Goal: Task Accomplishment & Management: Manage account settings

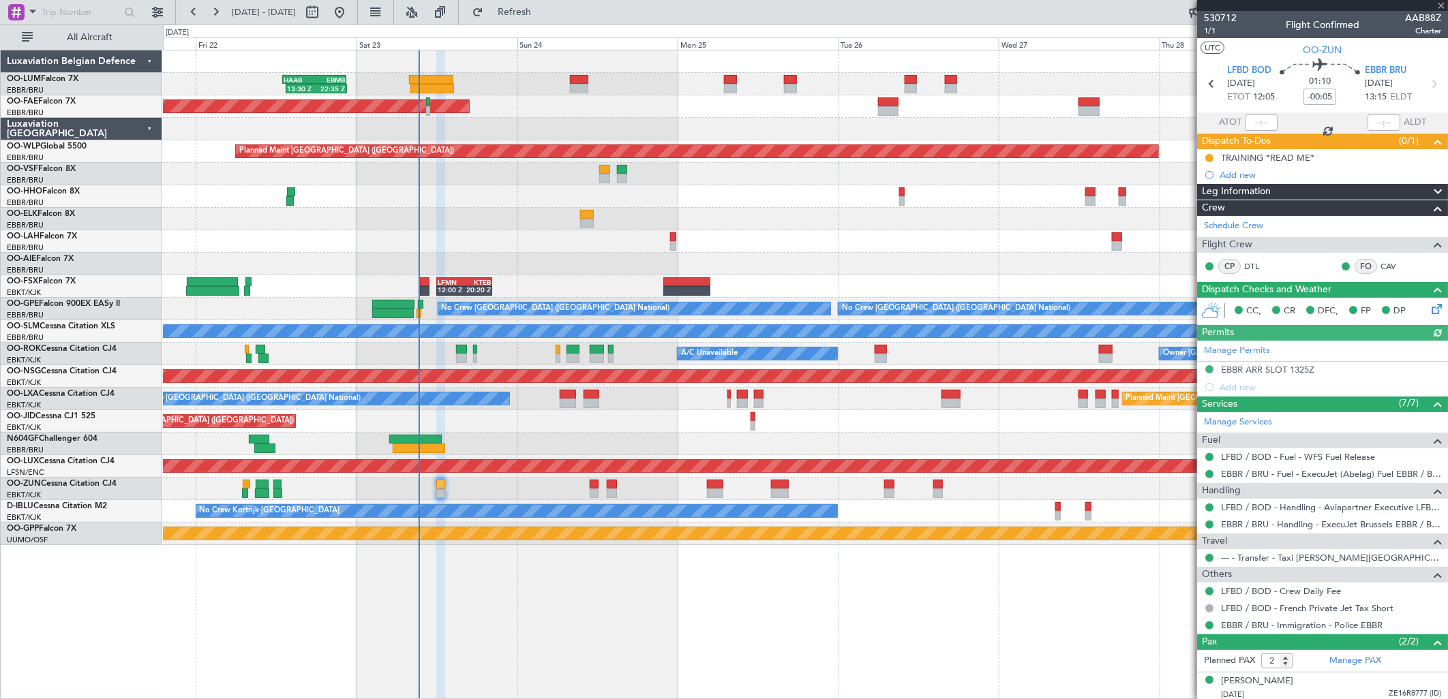
click at [587, 489] on div "Planned Maint Kortrijk-[GEOGRAPHIC_DATA]" at bounding box center [805, 489] width 1284 height 22
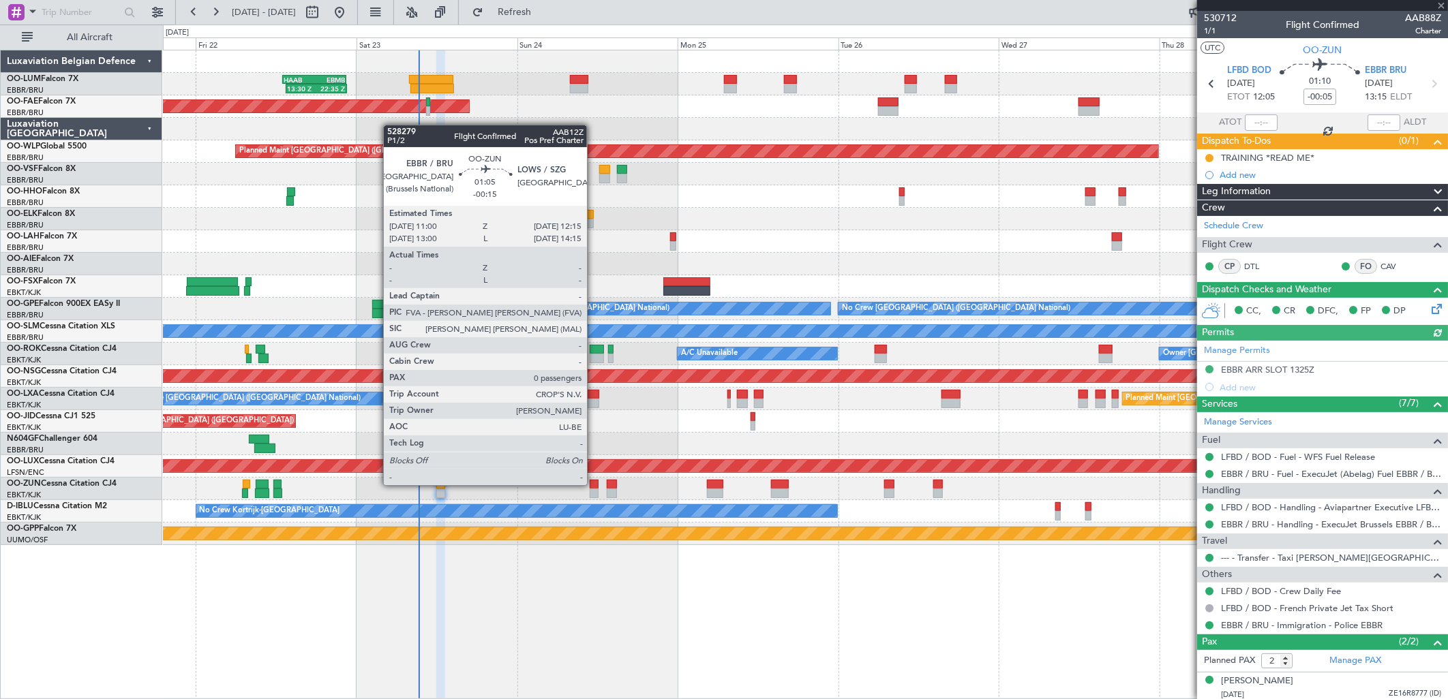
click at [595, 484] on div at bounding box center [594, 485] width 9 height 10
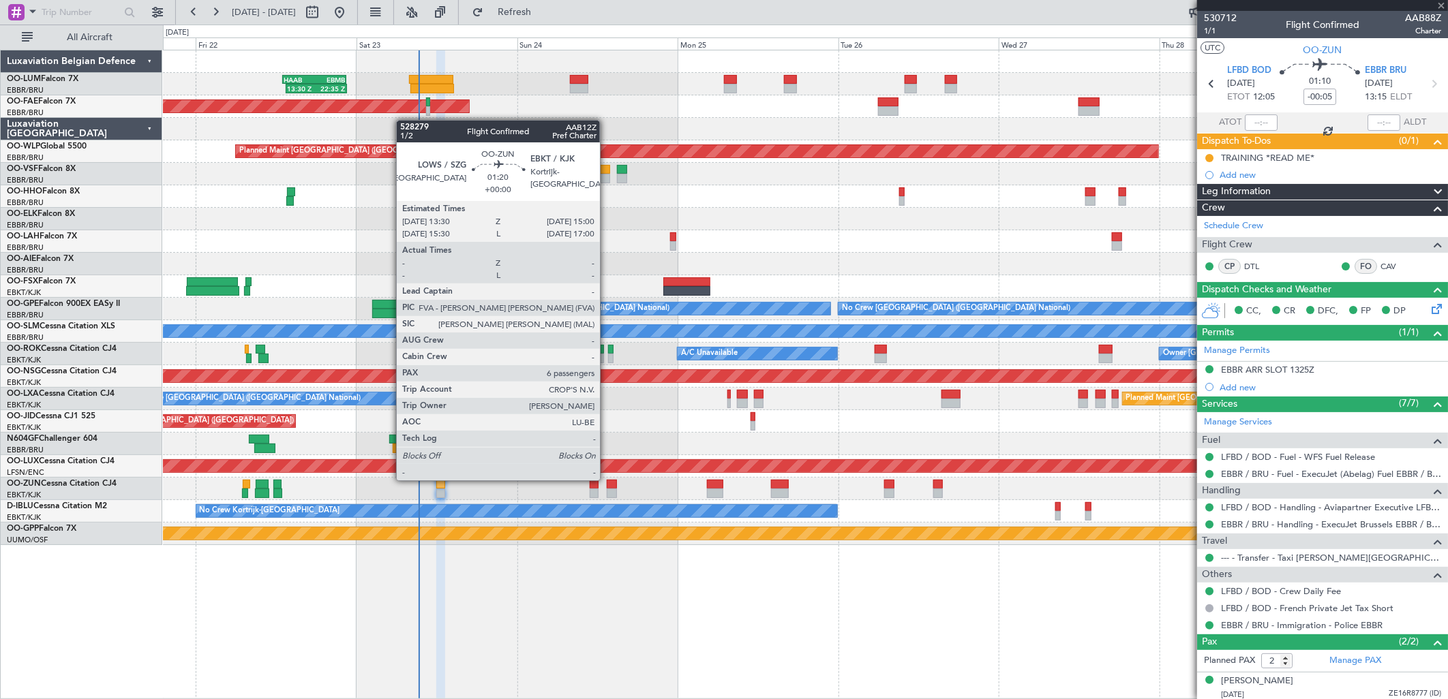
type input "-00:15"
type input "0"
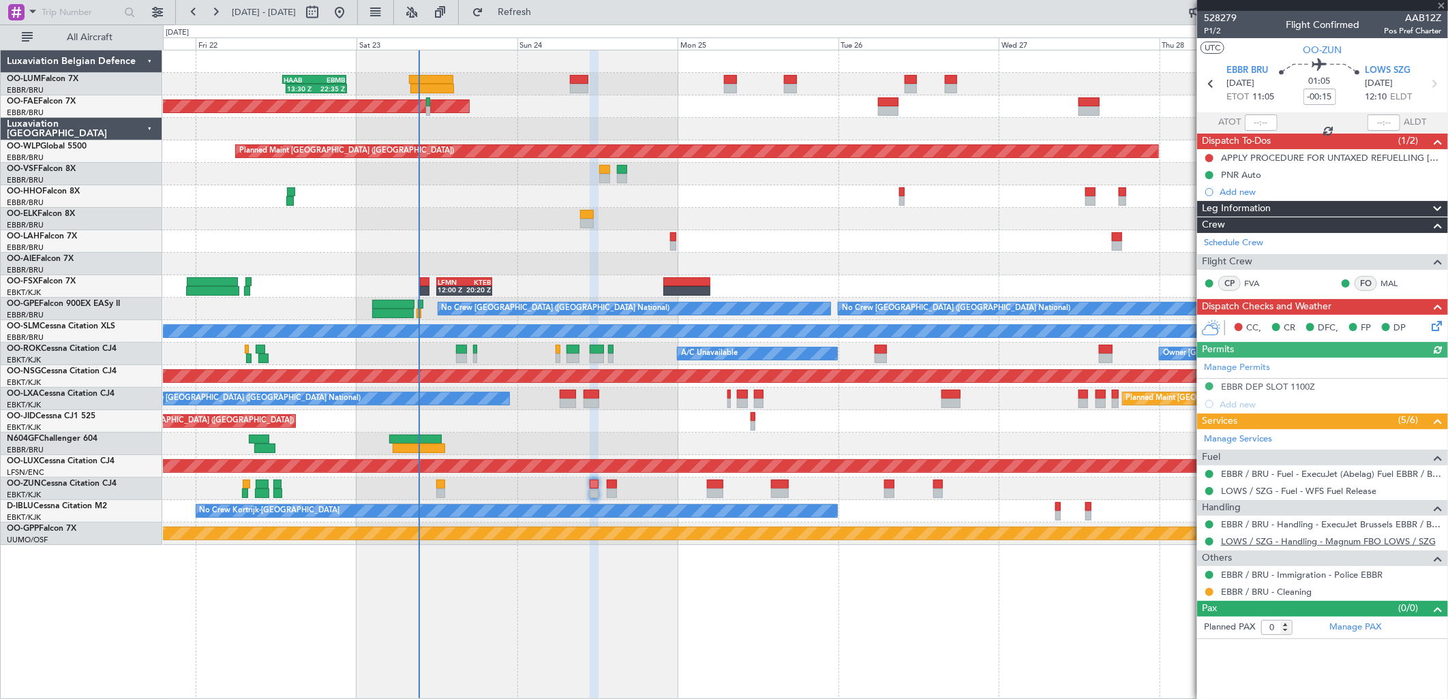
click at [1258, 548] on mat-tooltip-component "LOWS / SZG - Handling - Magnum FBO LOWS / SZG" at bounding box center [1327, 566] width 204 height 36
click at [1258, 546] on link "LOWS / SZG - Handling - Magnum FBO LOWS / SZG" at bounding box center [1328, 542] width 215 height 12
click at [26, 480] on span "OO-ZUN" at bounding box center [24, 484] width 34 height 8
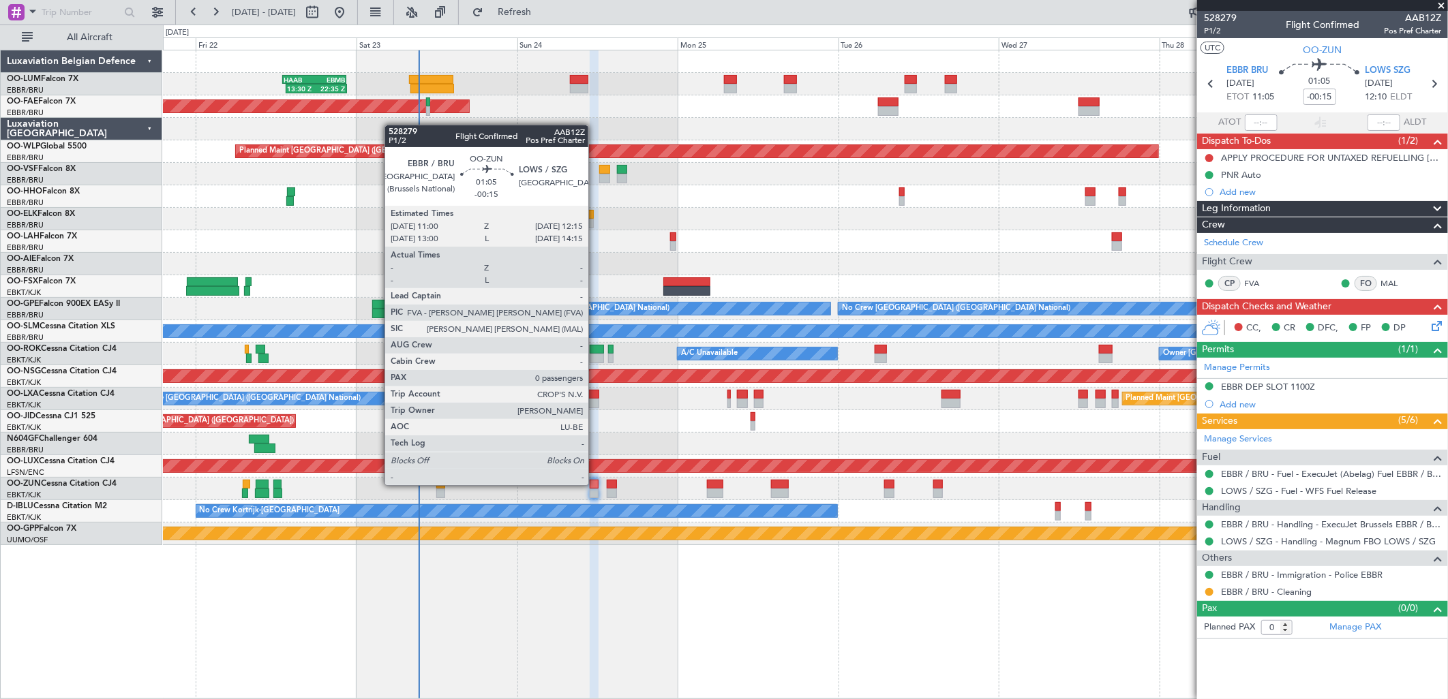
click at [595, 485] on div at bounding box center [594, 485] width 9 height 10
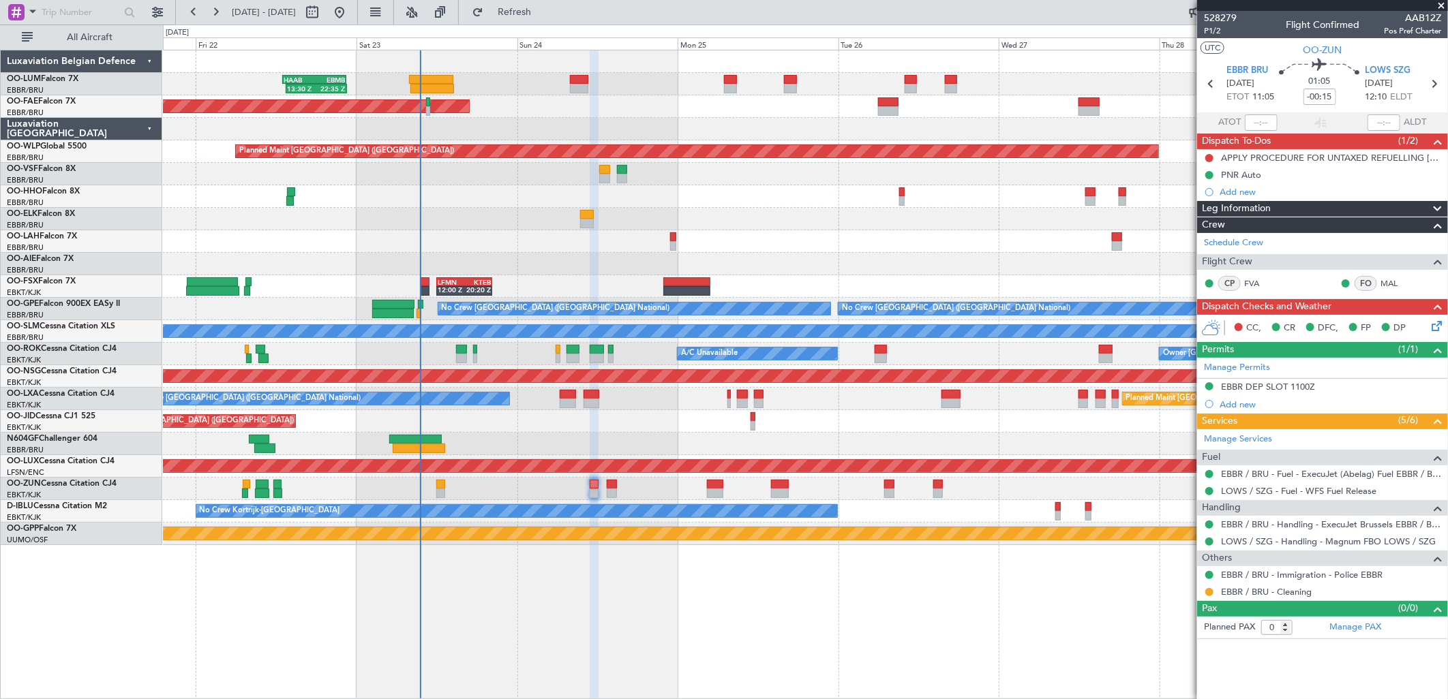
click at [1437, 329] on icon at bounding box center [1434, 323] width 11 height 11
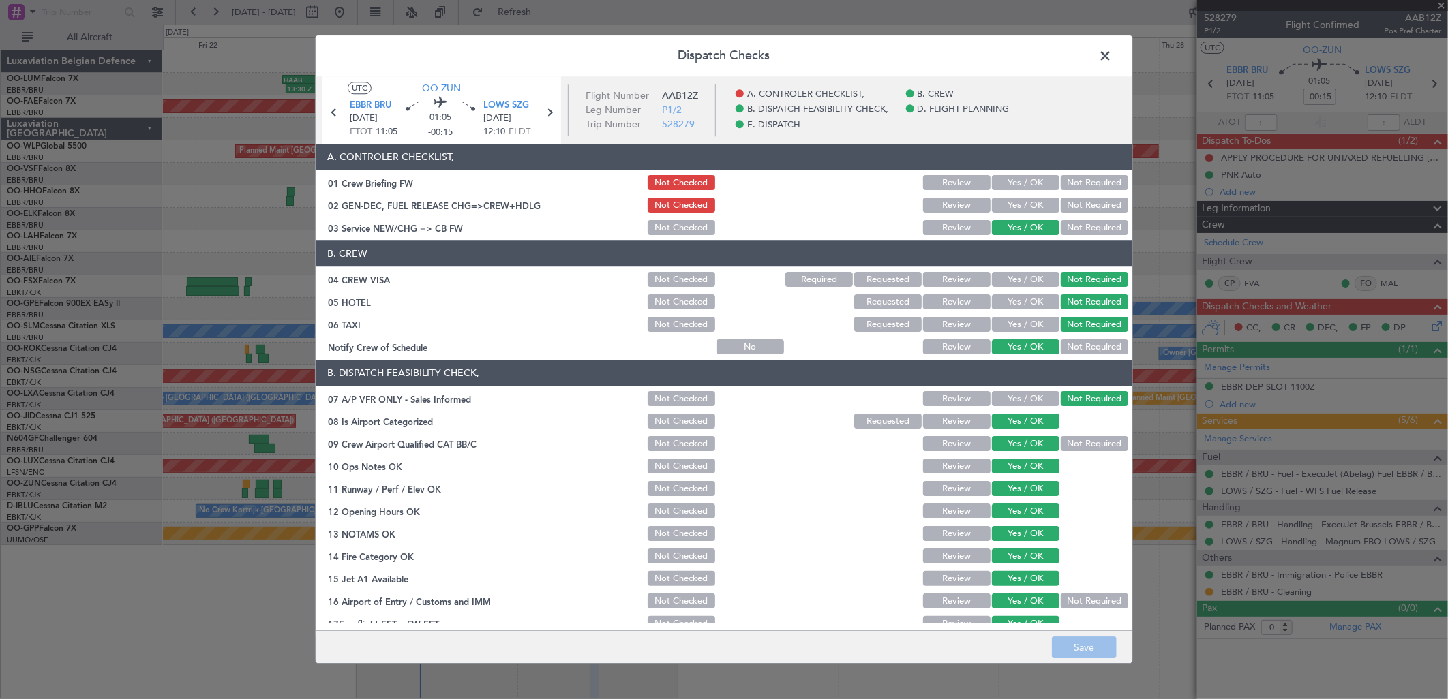
drag, startPoint x: 1106, startPoint y: 64, endPoint x: 1115, endPoint y: 64, distance: 8.9
click at [1112, 63] on span at bounding box center [1112, 59] width 0 height 27
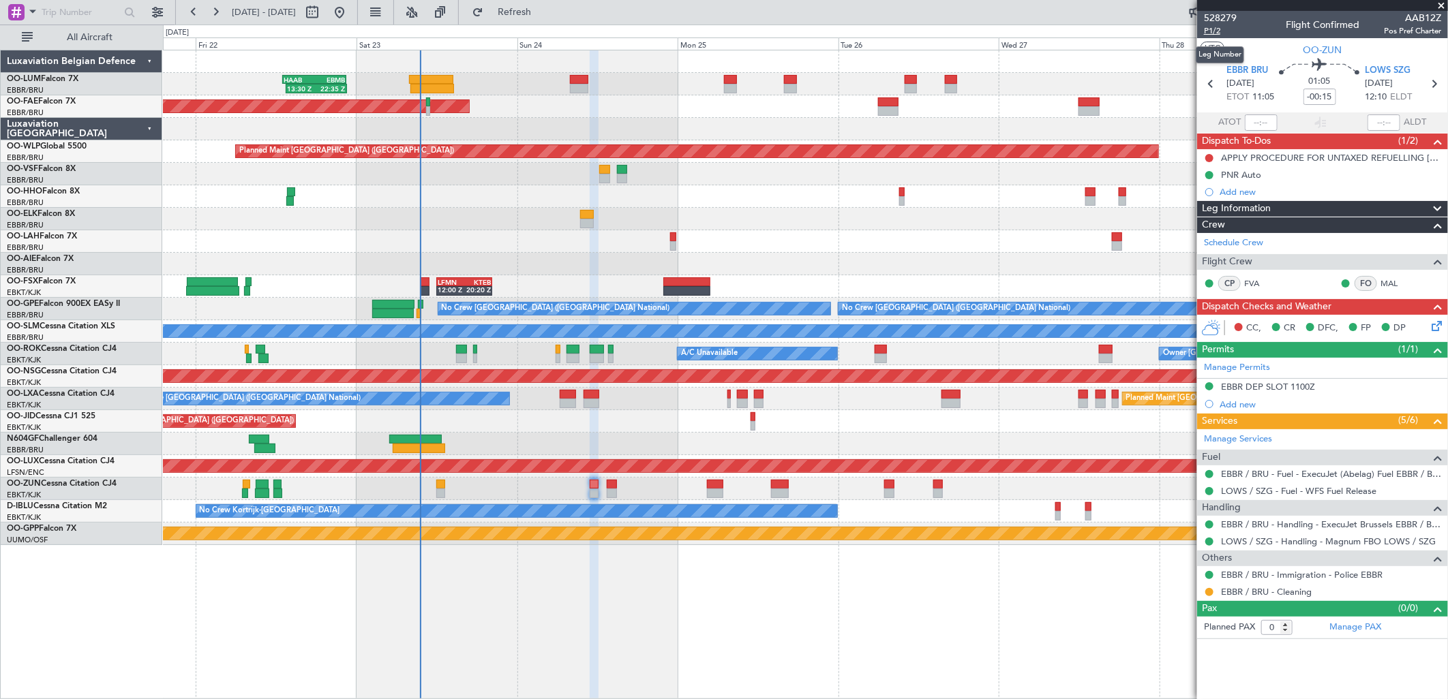
click at [1211, 27] on span "P1/2" at bounding box center [1220, 31] width 33 height 12
click at [547, 18] on button "Refresh" at bounding box center [507, 12] width 82 height 22
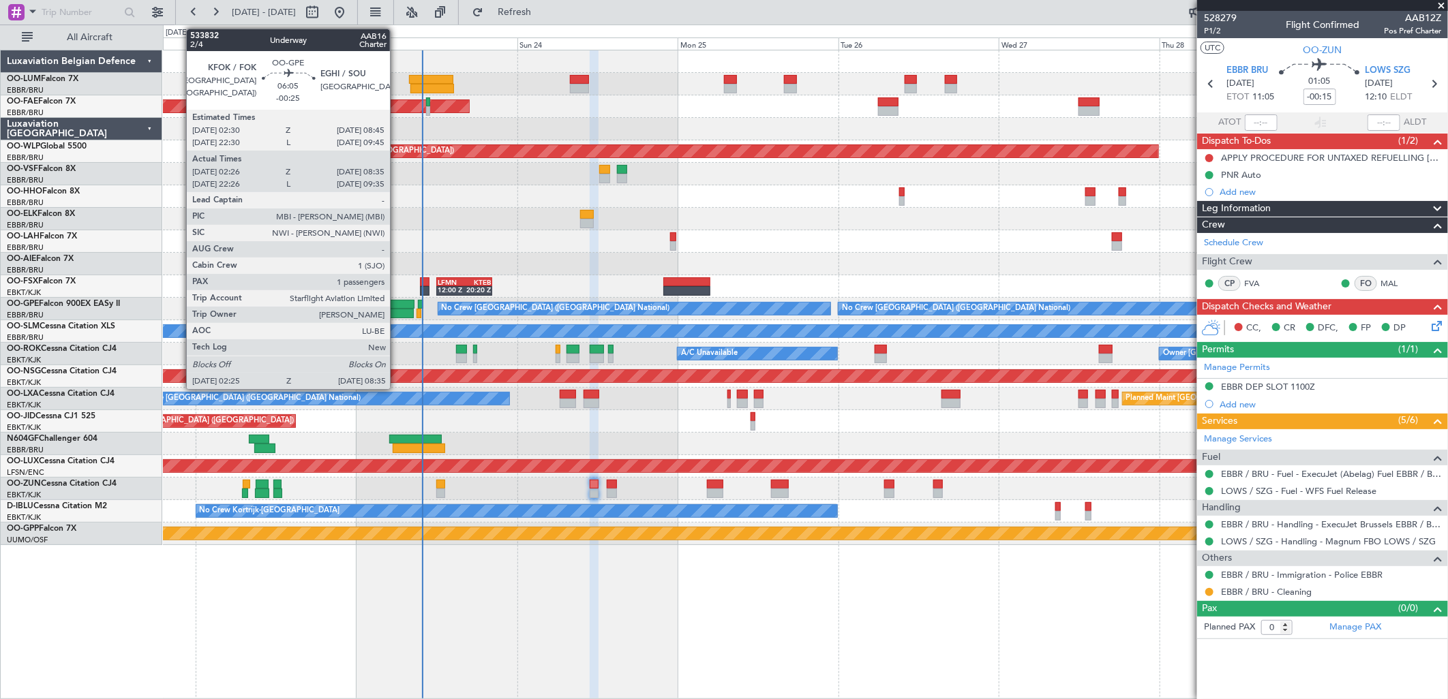
click at [397, 310] on div at bounding box center [393, 314] width 42 height 10
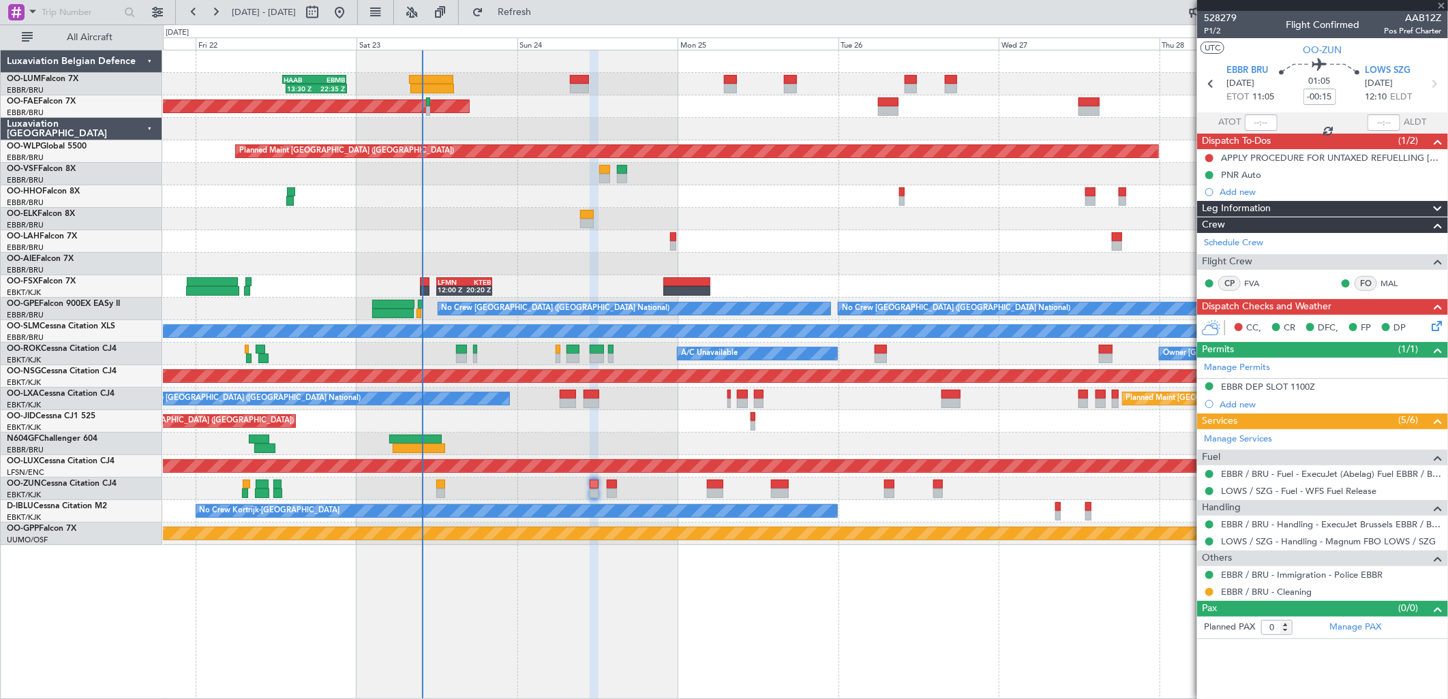
type input "-00:25"
type input "02:31"
type input "08:30"
type input "1"
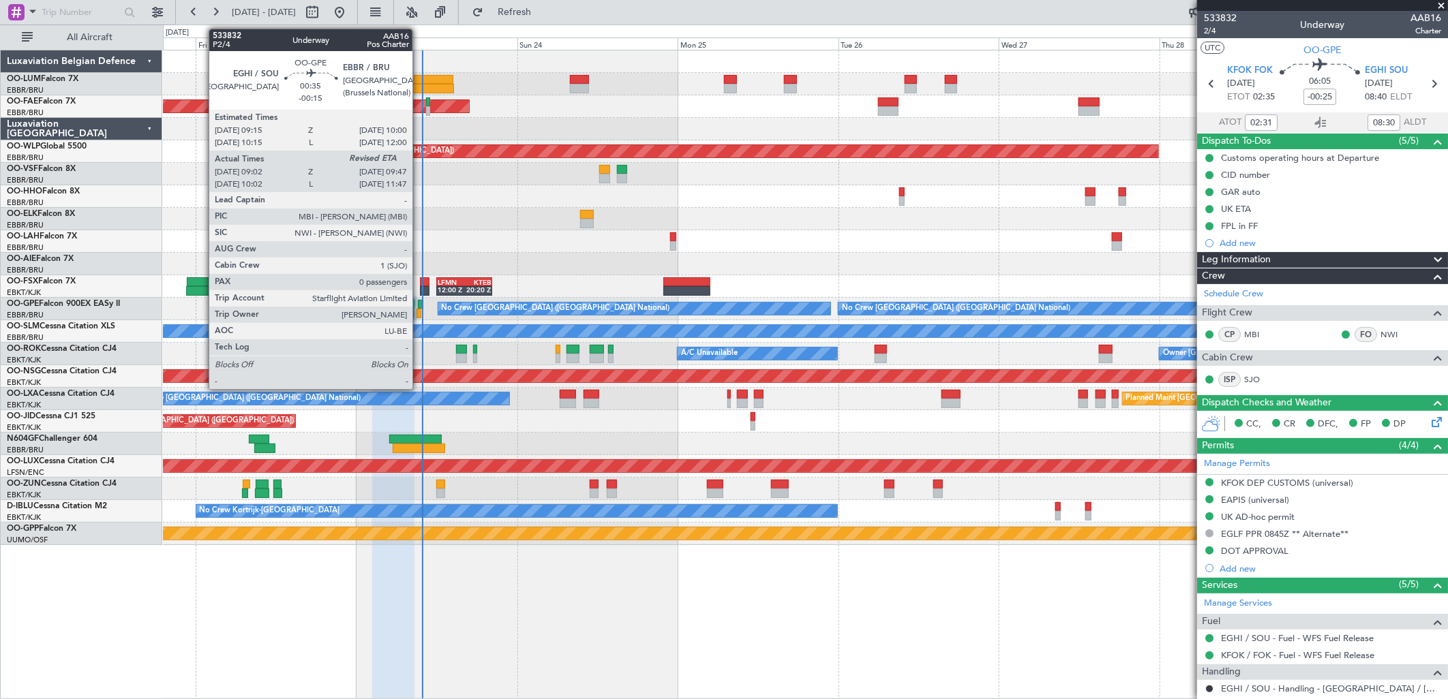
click at [419, 309] on div at bounding box center [418, 314] width 5 height 10
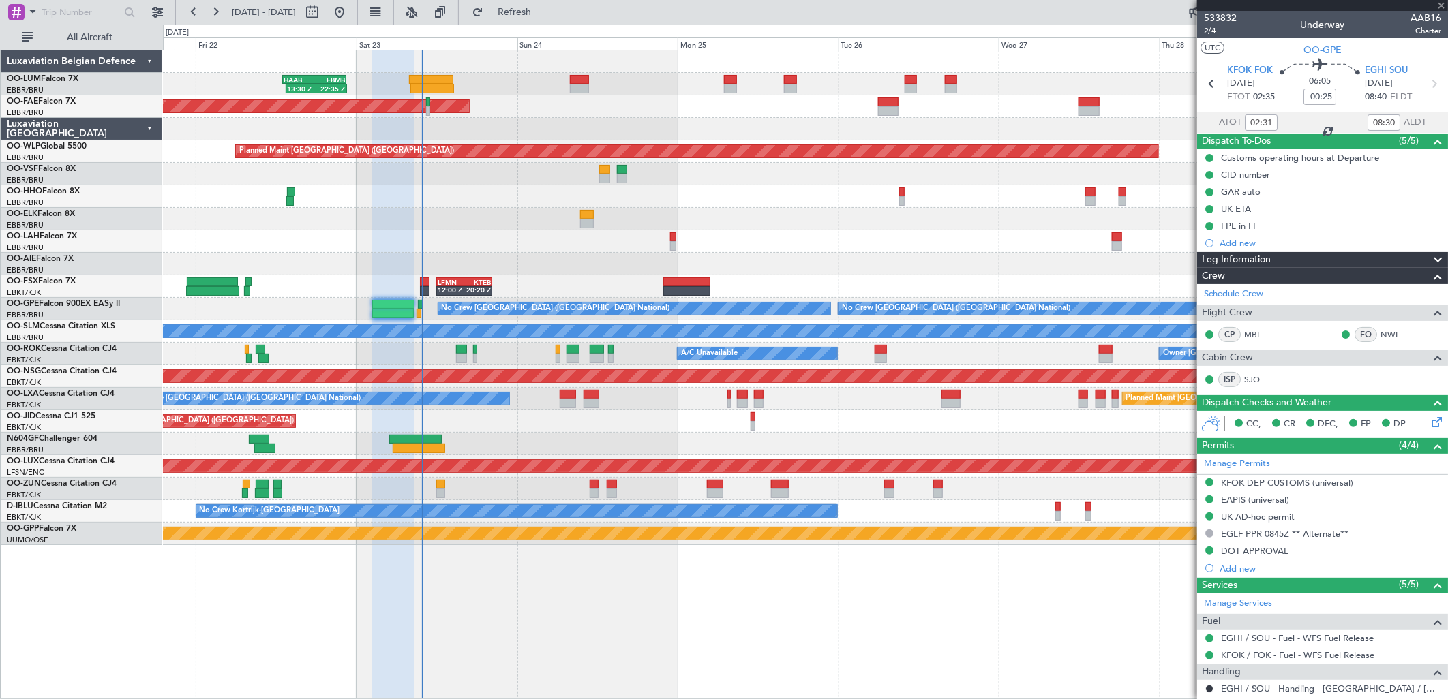
type input "-00:15"
type input "09:07"
type input "0"
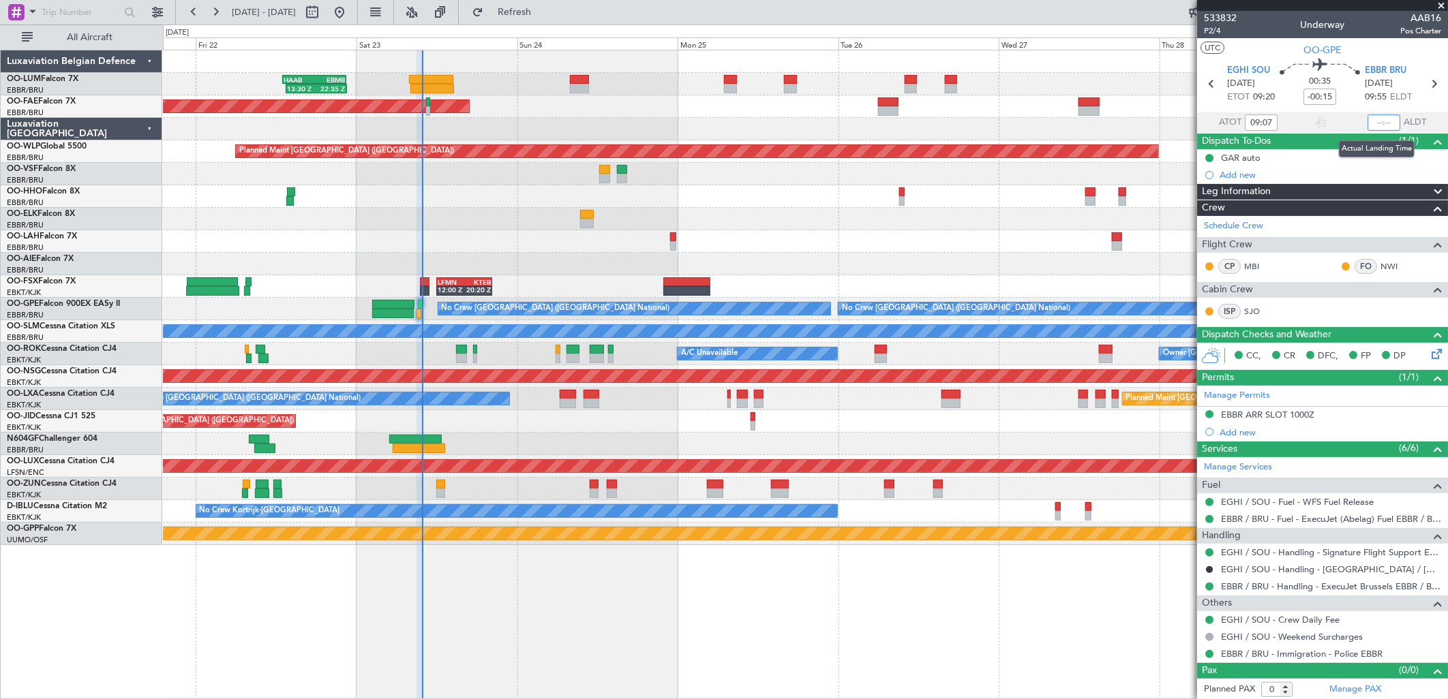
click at [1377, 121] on input "text" at bounding box center [1383, 123] width 33 height 16
type input "09:47"
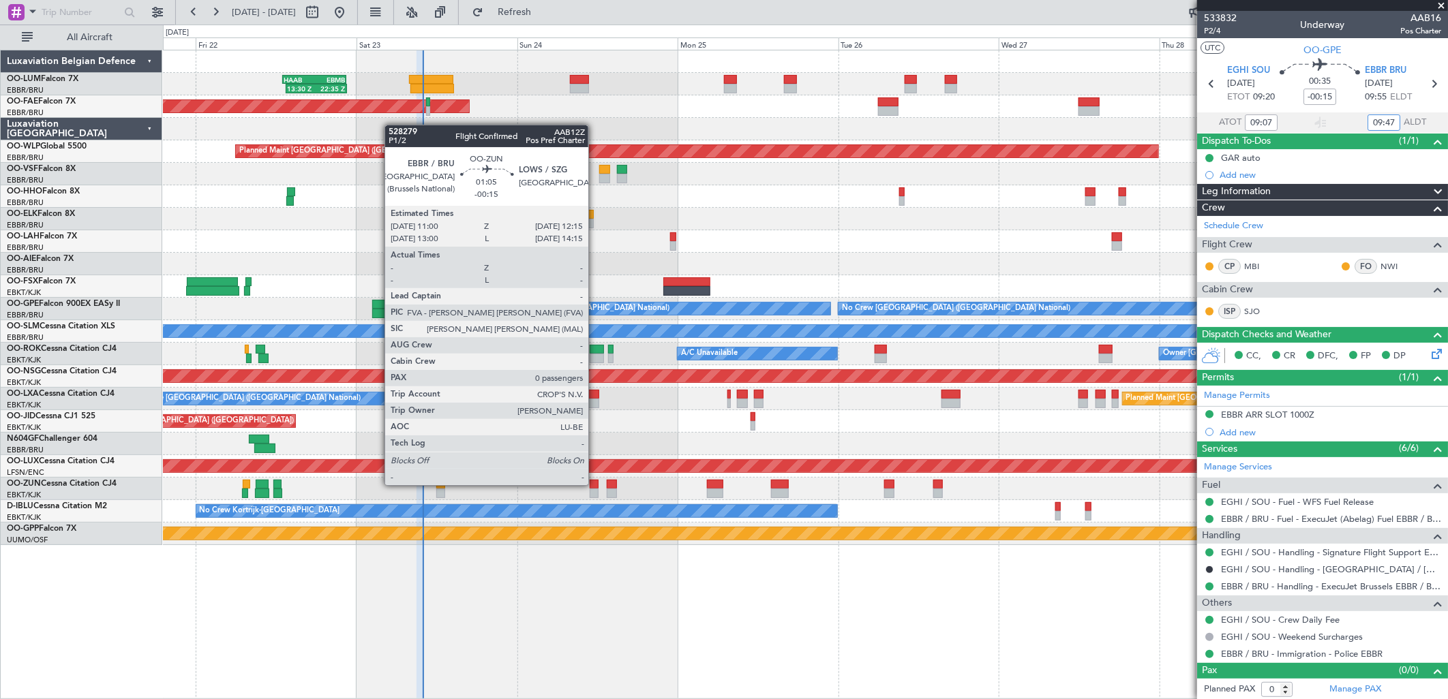
click at [595, 485] on div at bounding box center [594, 485] width 9 height 10
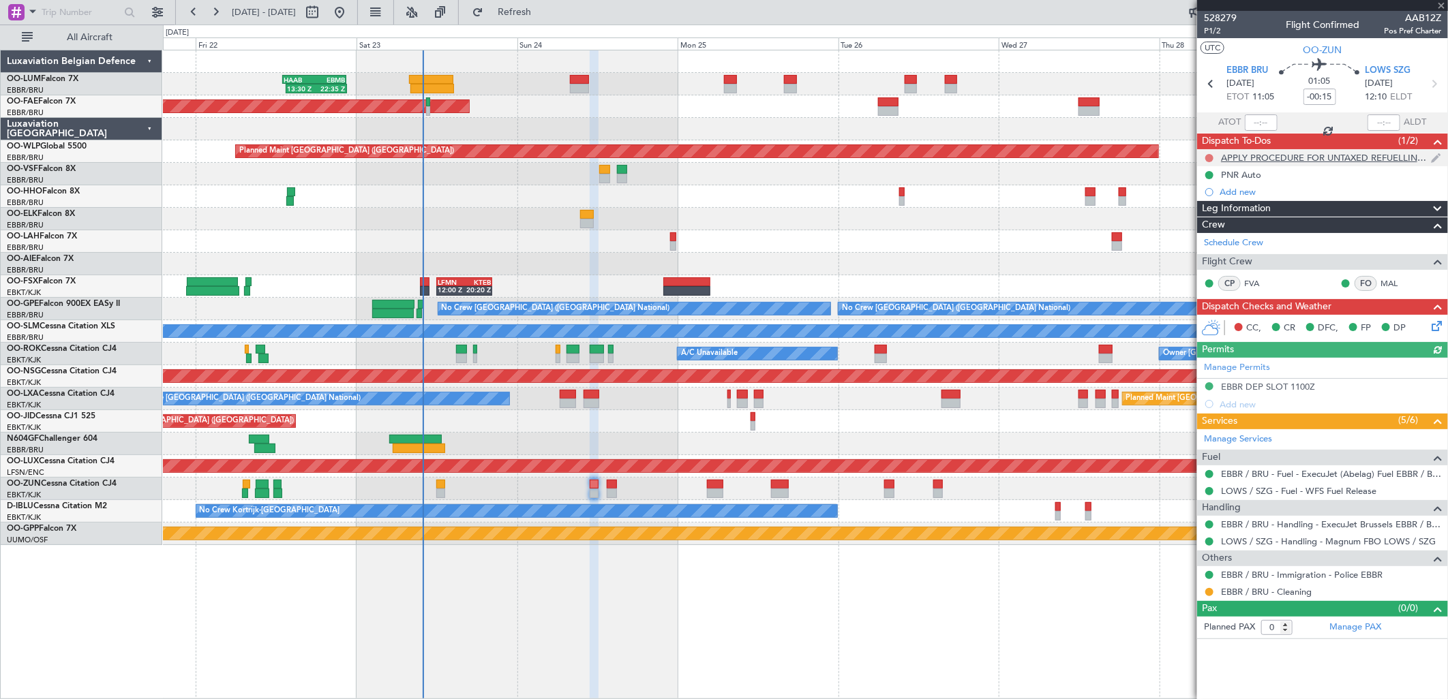
click at [1211, 158] on button at bounding box center [1209, 158] width 8 height 8
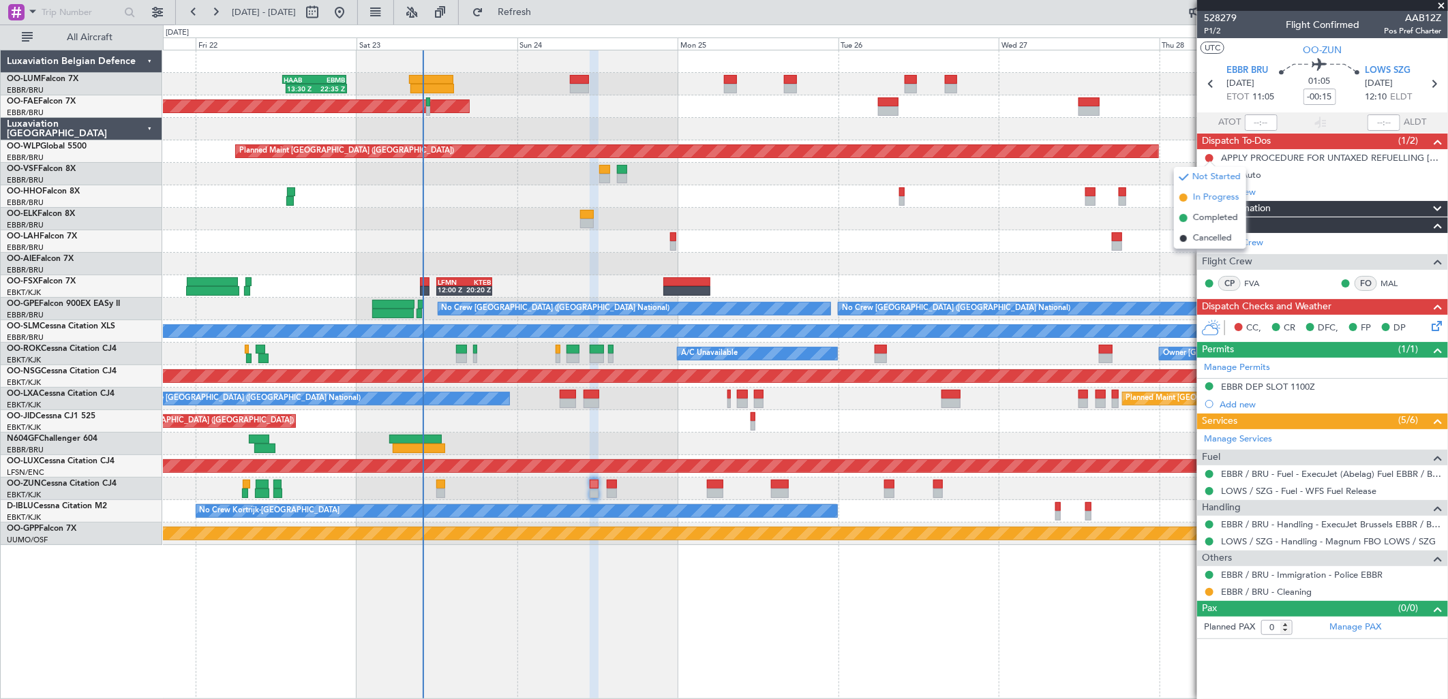
click at [1228, 196] on span "In Progress" at bounding box center [1216, 198] width 46 height 14
click at [1436, 329] on icon at bounding box center [1434, 323] width 11 height 11
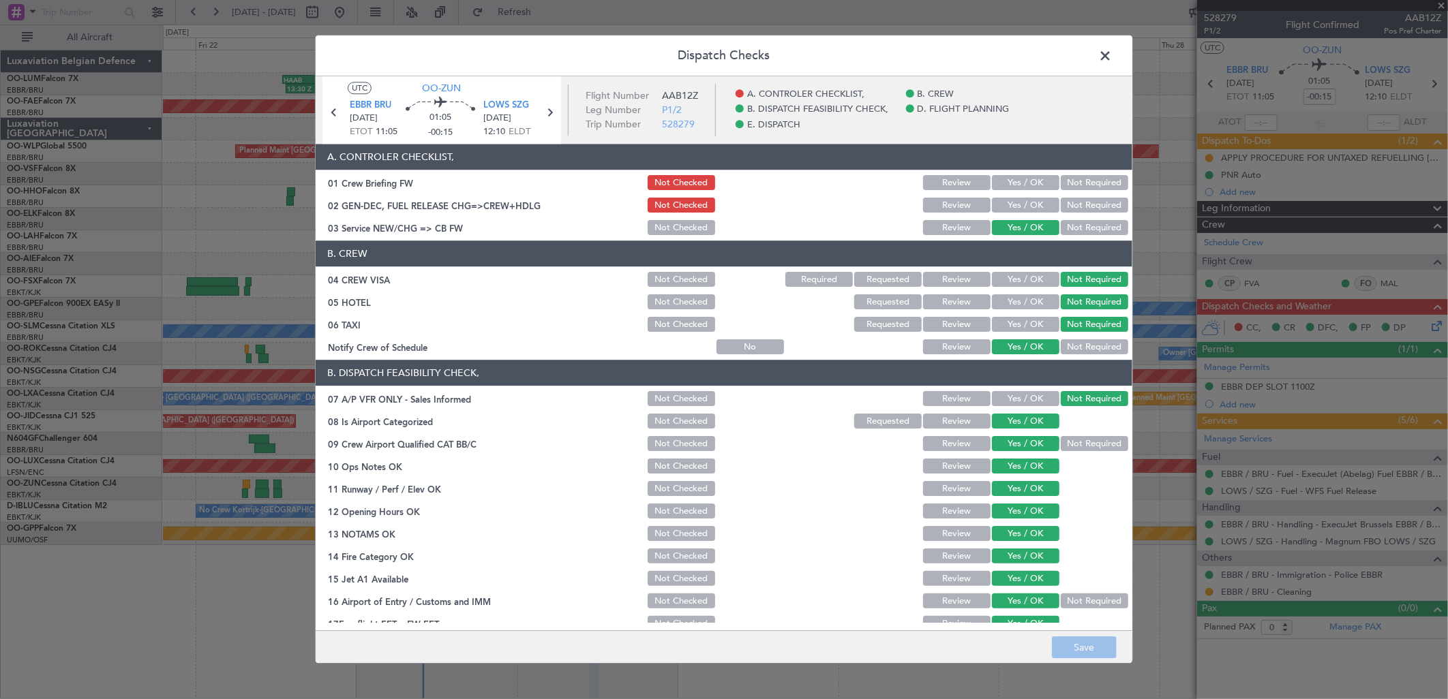
click at [1025, 181] on button "Yes / OK" at bounding box center [1025, 183] width 67 height 15
click at [1025, 196] on div "Yes / OK" at bounding box center [1024, 205] width 69 height 19
click at [1025, 198] on div "Yes / OK" at bounding box center [1024, 205] width 69 height 19
click at [1025, 198] on button "Yes / OK" at bounding box center [1025, 205] width 67 height 15
click at [1076, 643] on button "Save" at bounding box center [1084, 648] width 65 height 22
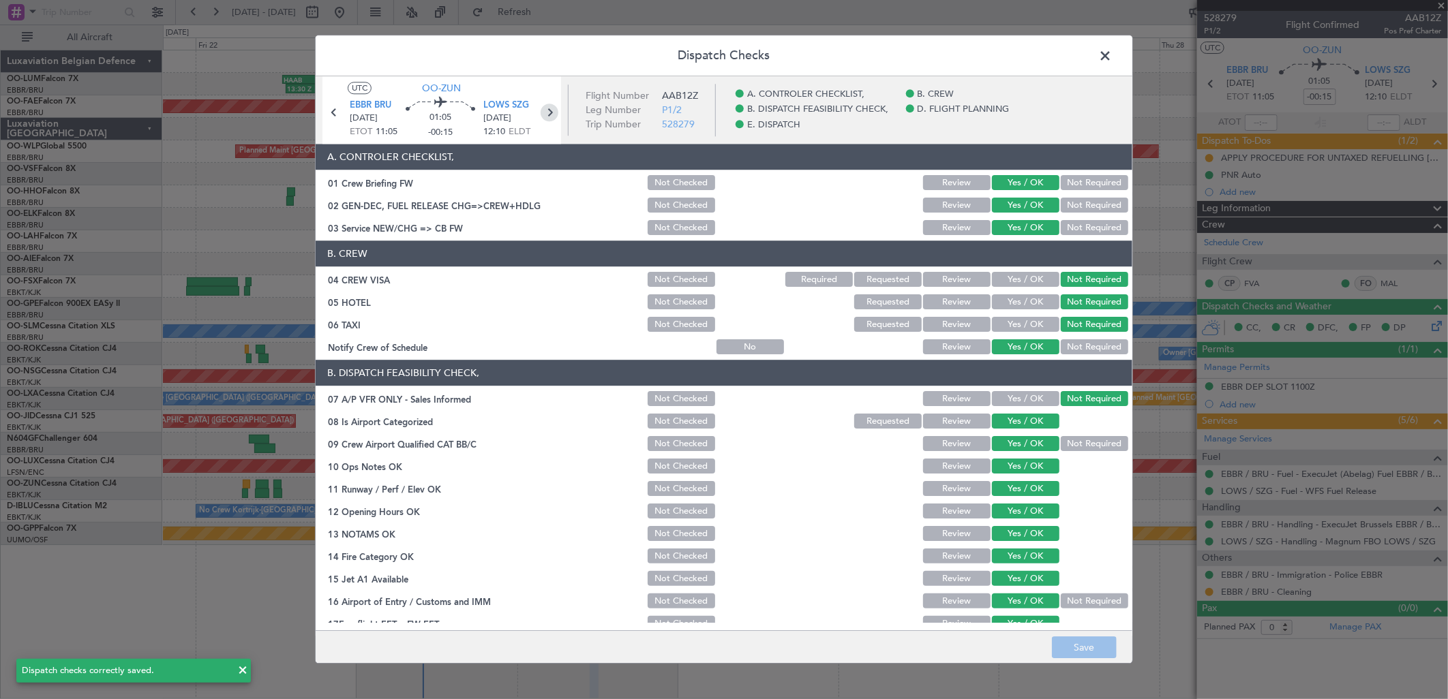
click at [550, 117] on icon at bounding box center [550, 113] width 18 height 18
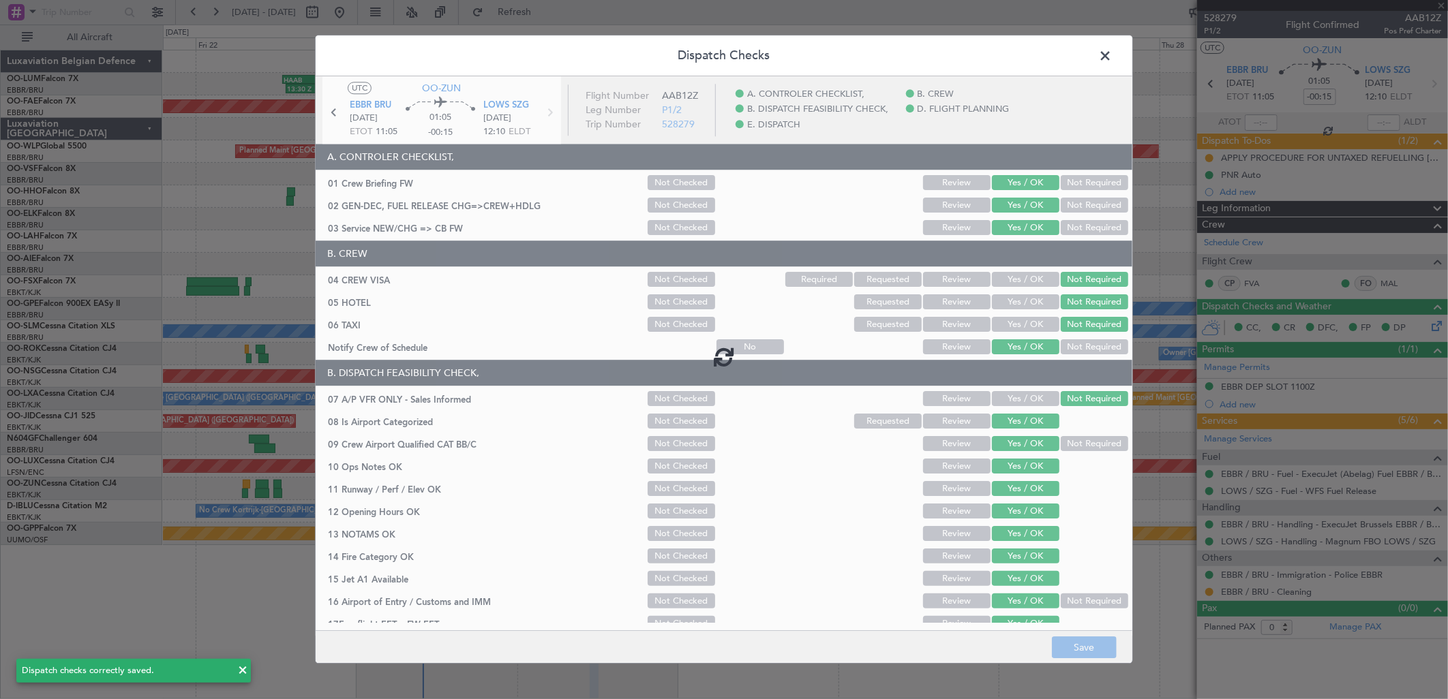
type input "6"
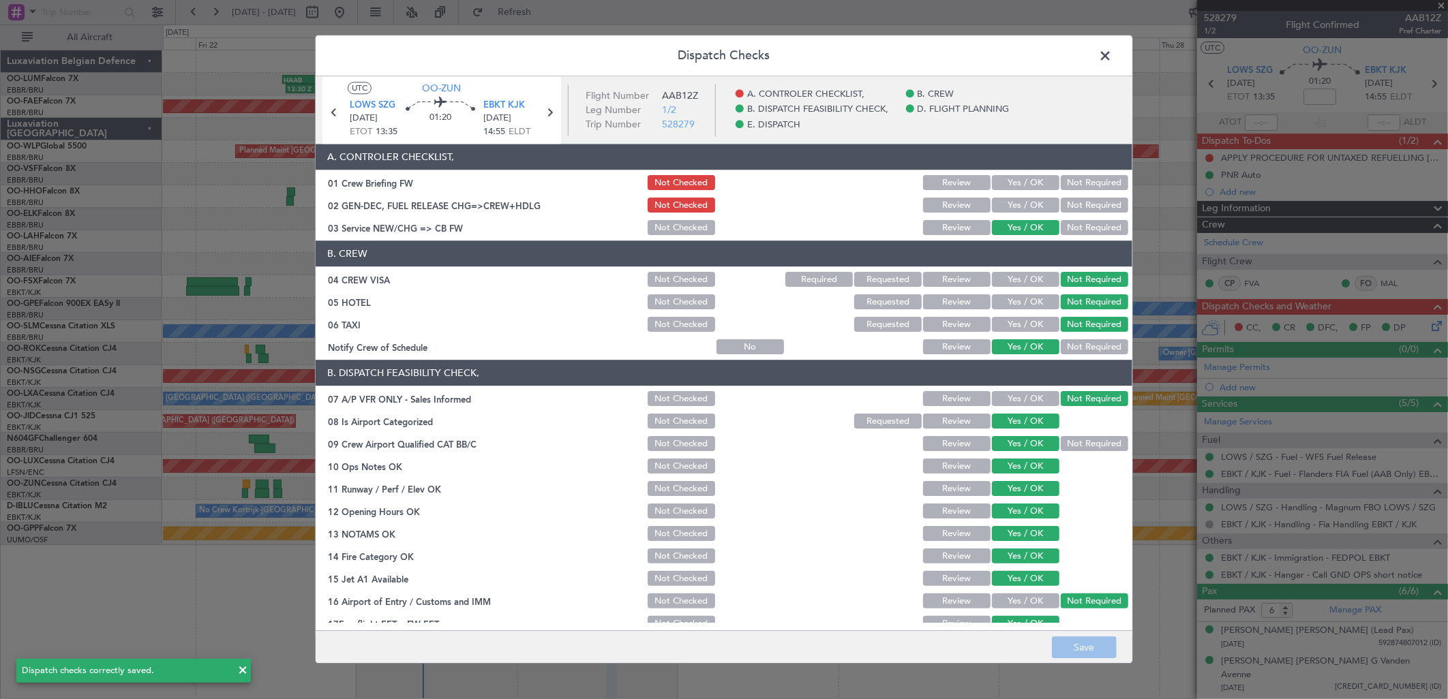
drag, startPoint x: 1029, startPoint y: 180, endPoint x: 1024, endPoint y: 198, distance: 18.5
click at [1028, 183] on button "Yes / OK" at bounding box center [1025, 183] width 67 height 15
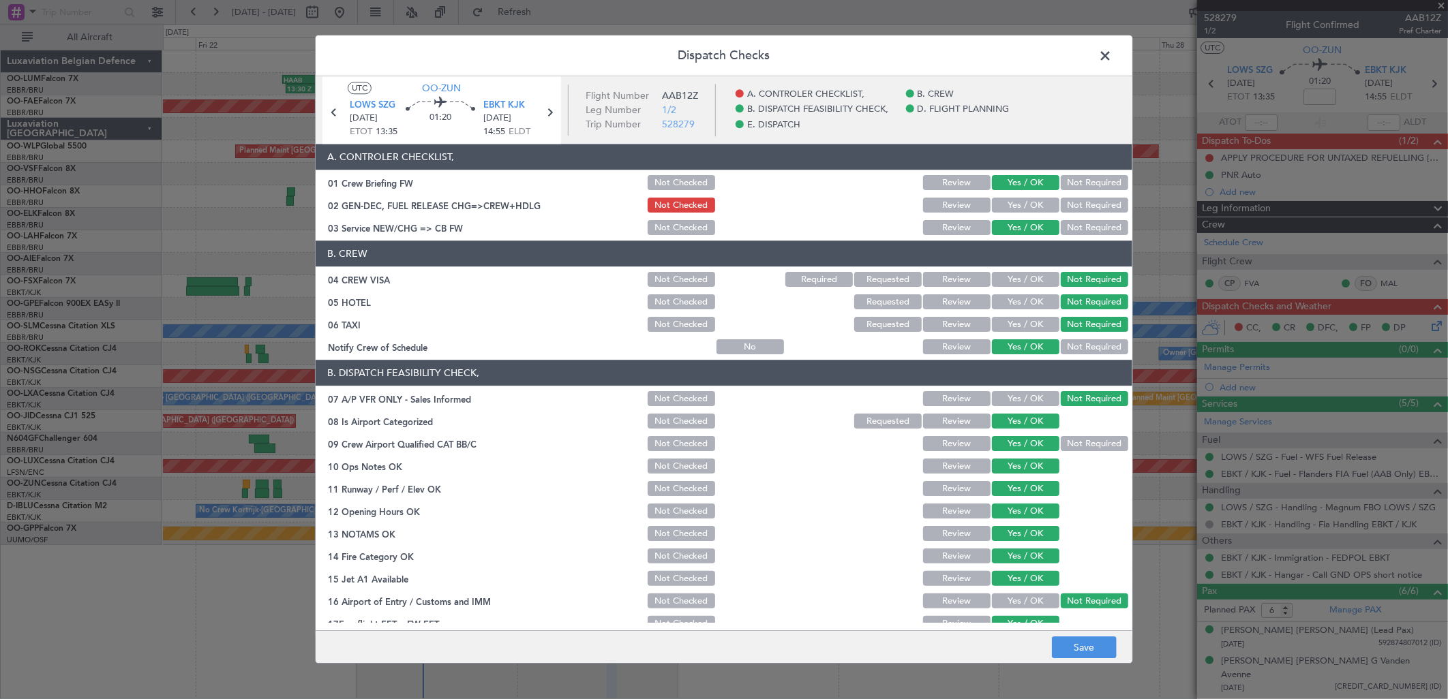
click at [1021, 208] on button "Yes / OK" at bounding box center [1025, 205] width 67 height 15
click at [1076, 650] on button "Save" at bounding box center [1084, 648] width 65 height 22
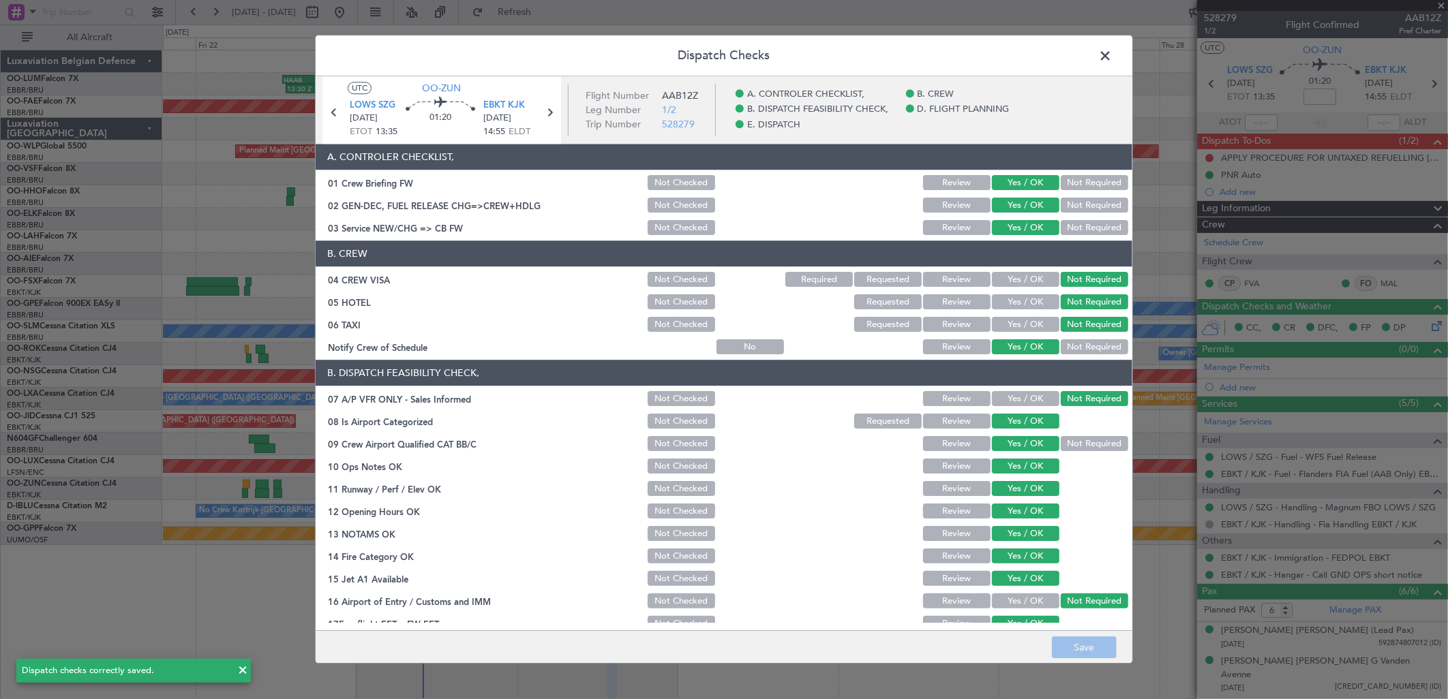
click at [1112, 57] on span at bounding box center [1112, 59] width 0 height 27
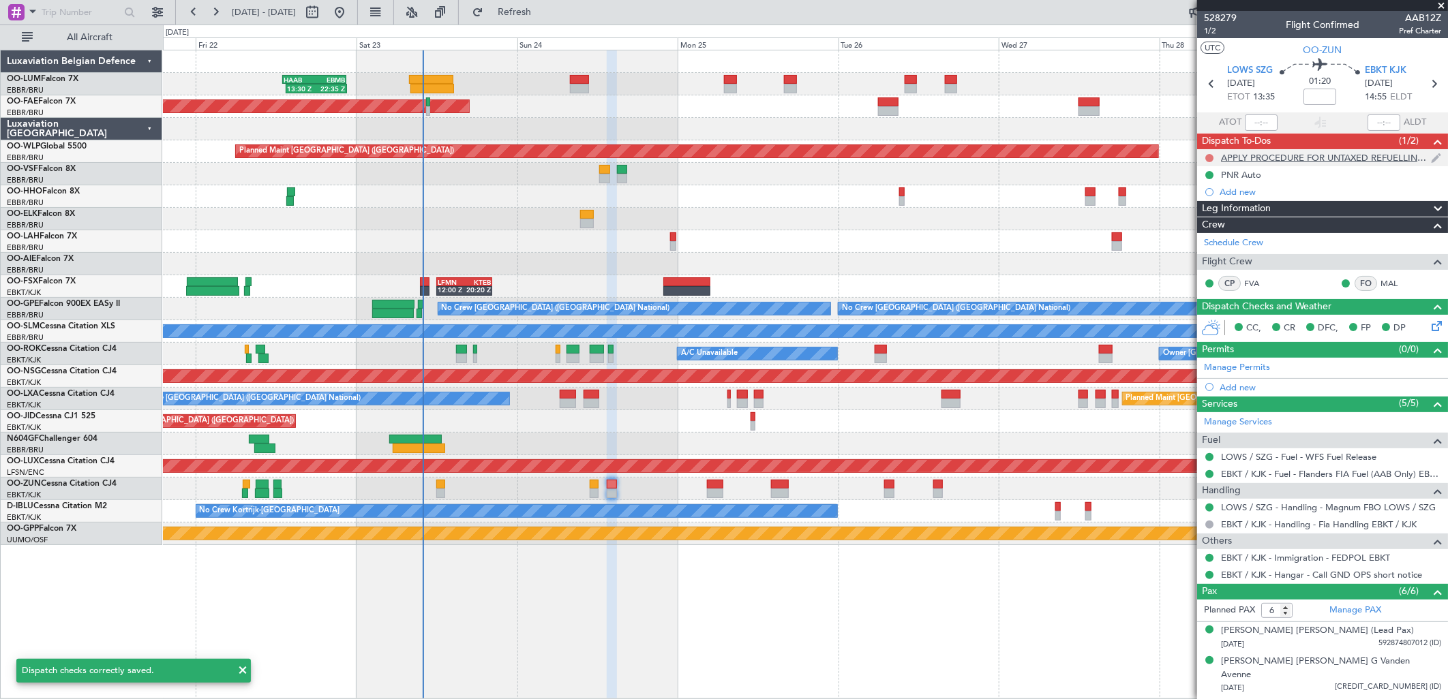
click at [1208, 155] on button at bounding box center [1209, 158] width 8 height 8
click at [1202, 198] on span "In Progress" at bounding box center [1216, 198] width 46 height 14
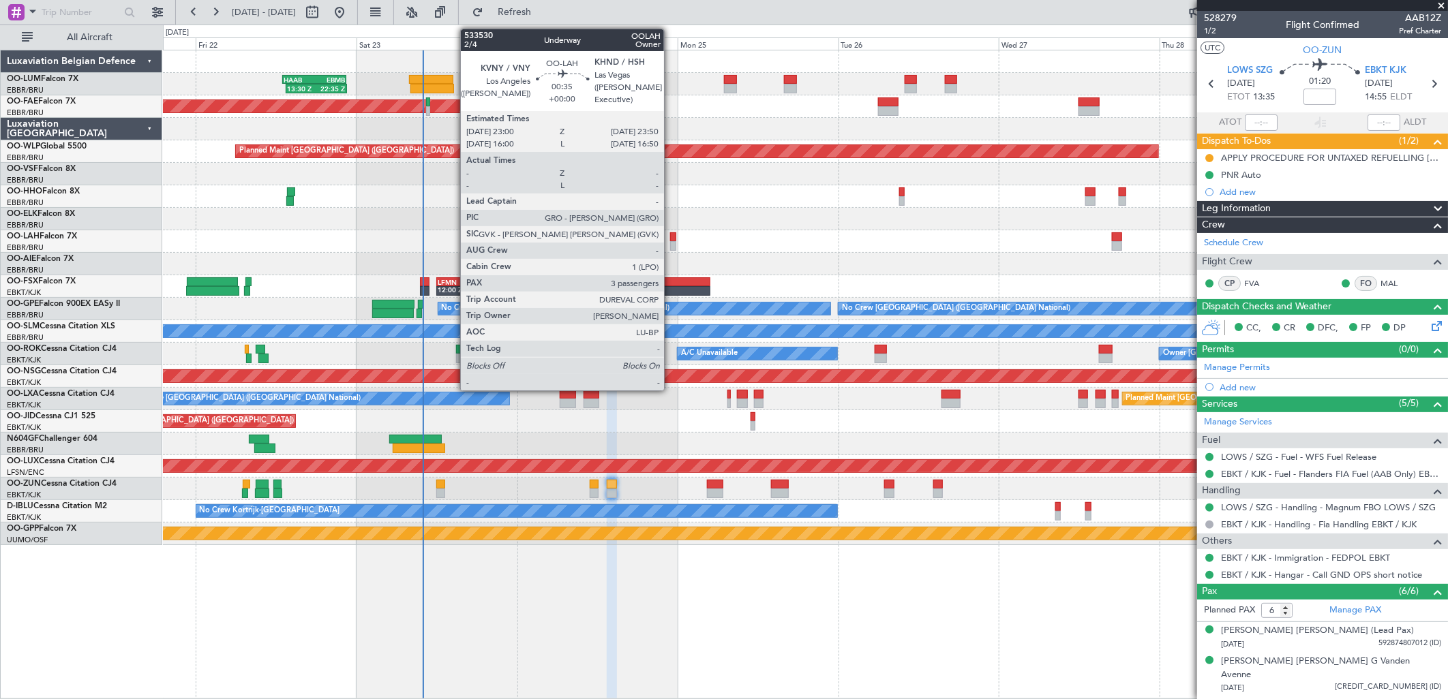
click at [671, 243] on div at bounding box center [673, 246] width 6 height 10
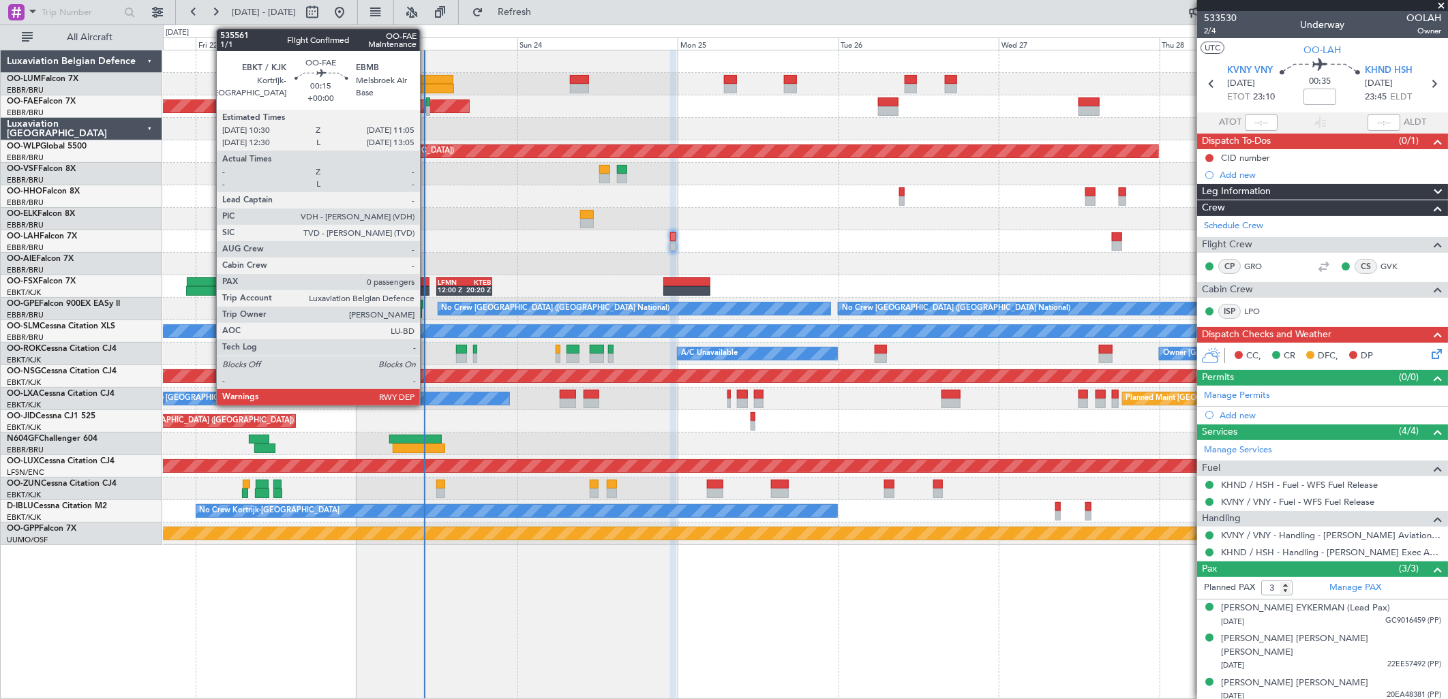
click at [427, 100] on div at bounding box center [428, 102] width 4 height 10
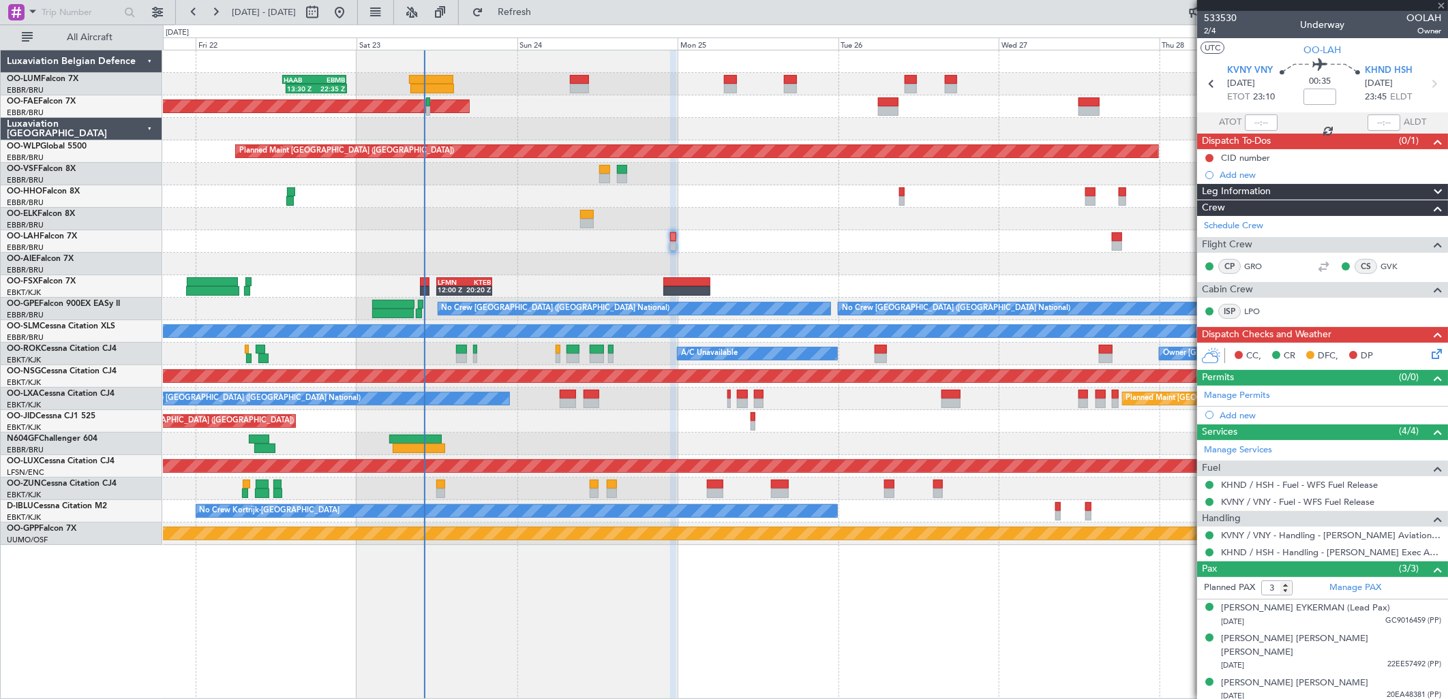
type input "0"
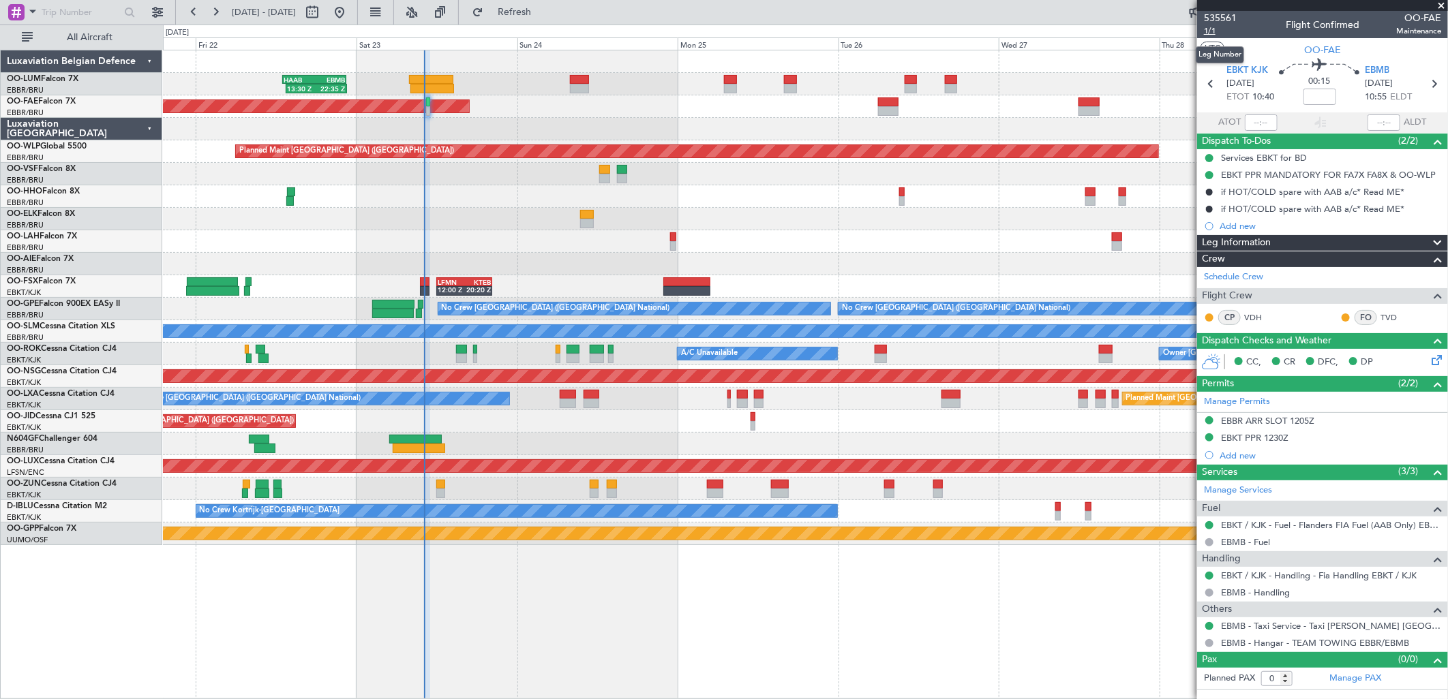
click at [1220, 31] on span "1/1" at bounding box center [1220, 31] width 33 height 12
click at [427, 93] on div "Planned Maint [GEOGRAPHIC_DATA] ([GEOGRAPHIC_DATA] National) 13:30 Z 22:35 Z HA…" at bounding box center [805, 84] width 1284 height 22
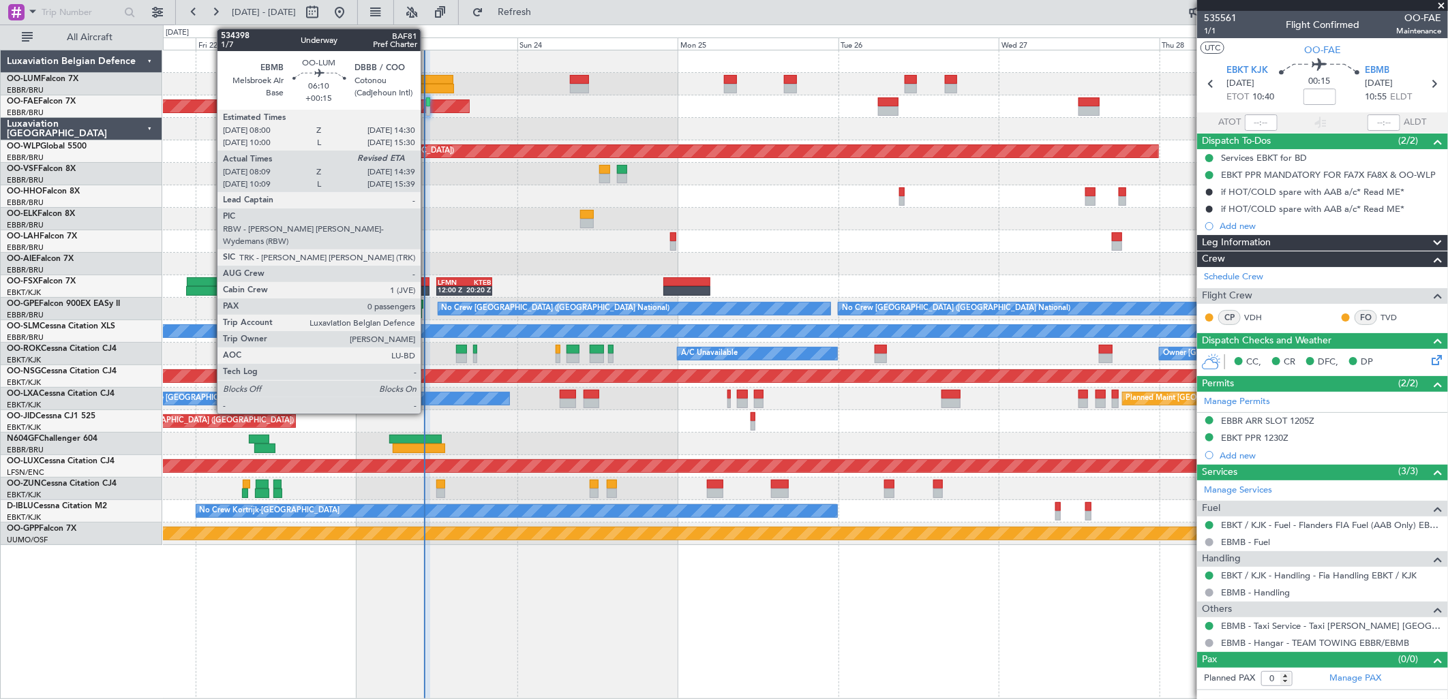
click at [430, 85] on div at bounding box center [432, 89] width 44 height 10
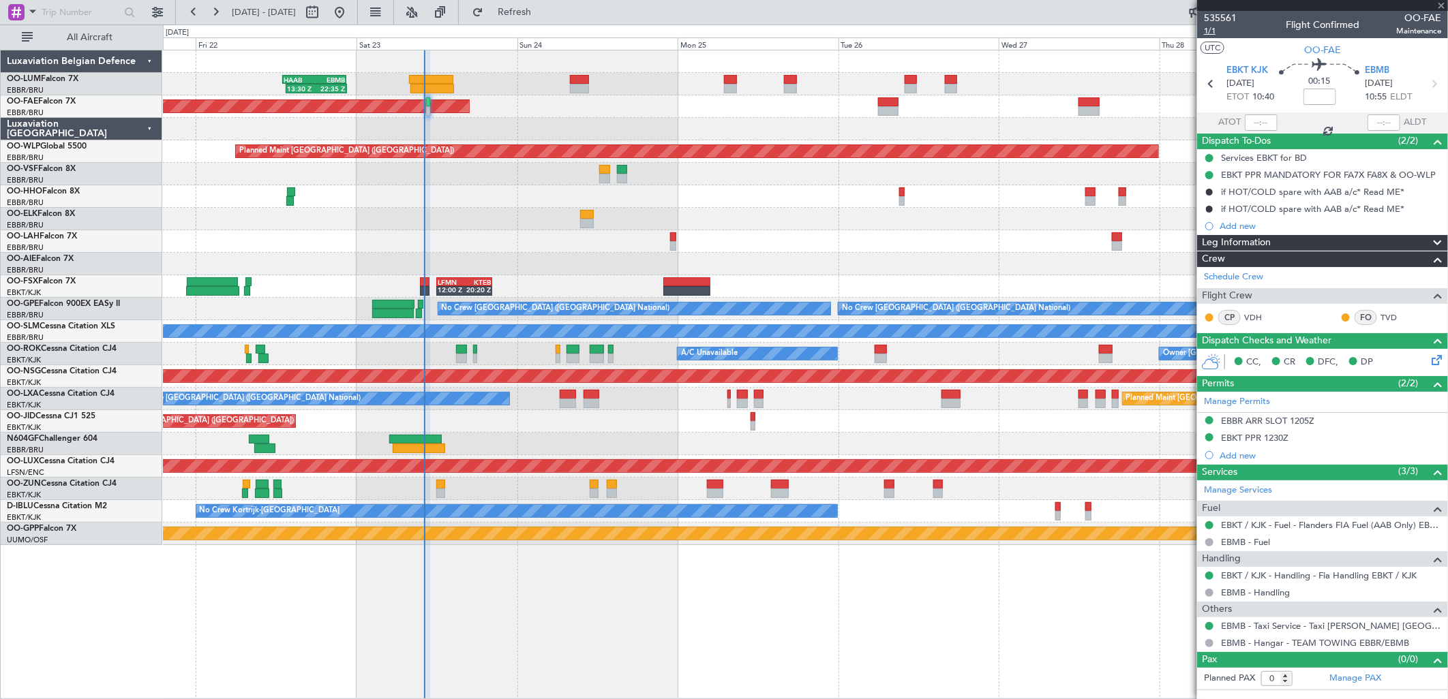
type input "+00:15"
type input "08:19"
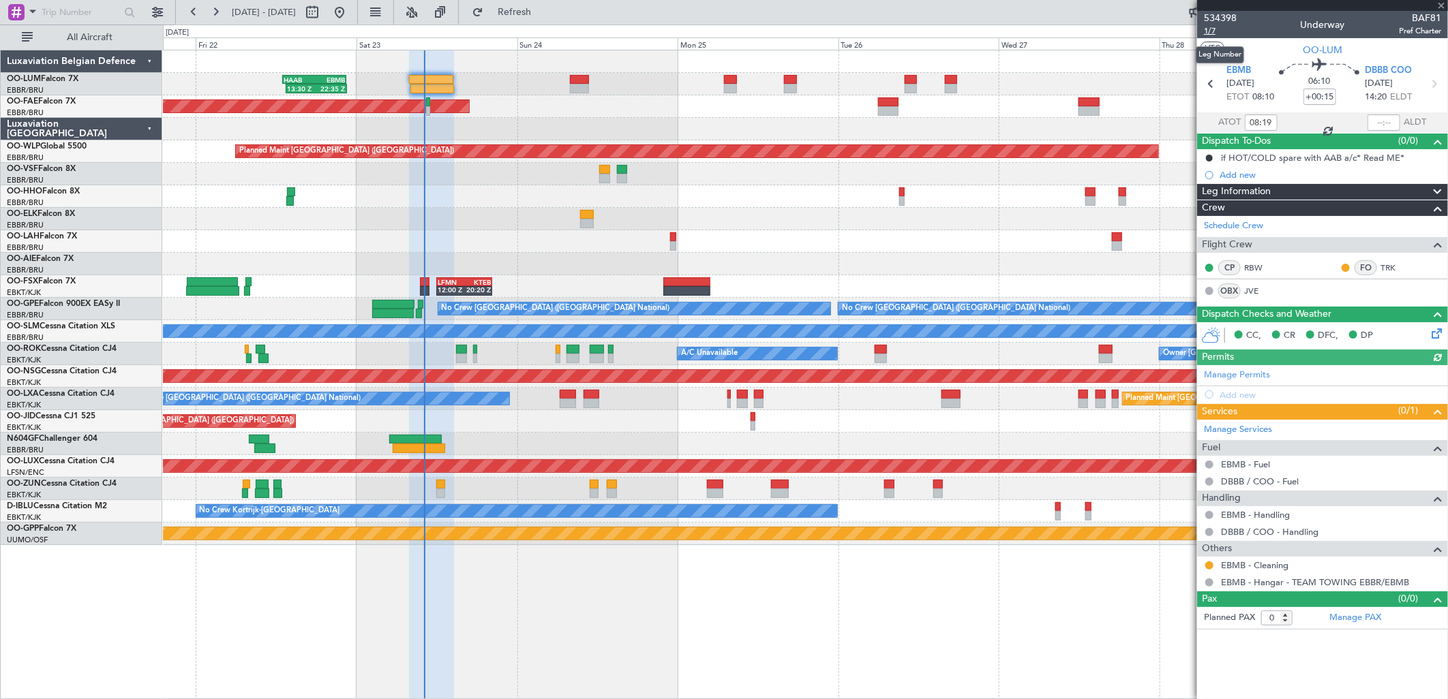
click at [1207, 34] on span "1/7" at bounding box center [1220, 31] width 33 height 12
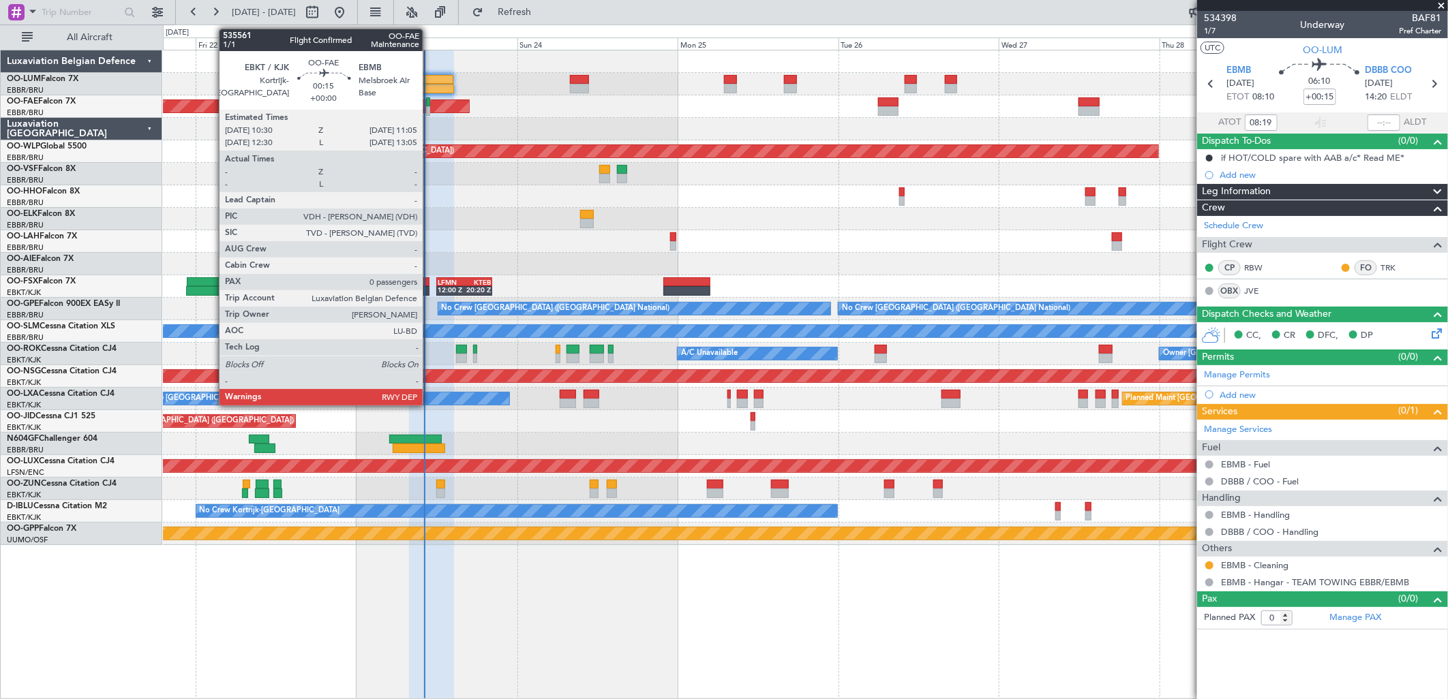
click at [429, 99] on div at bounding box center [428, 102] width 4 height 10
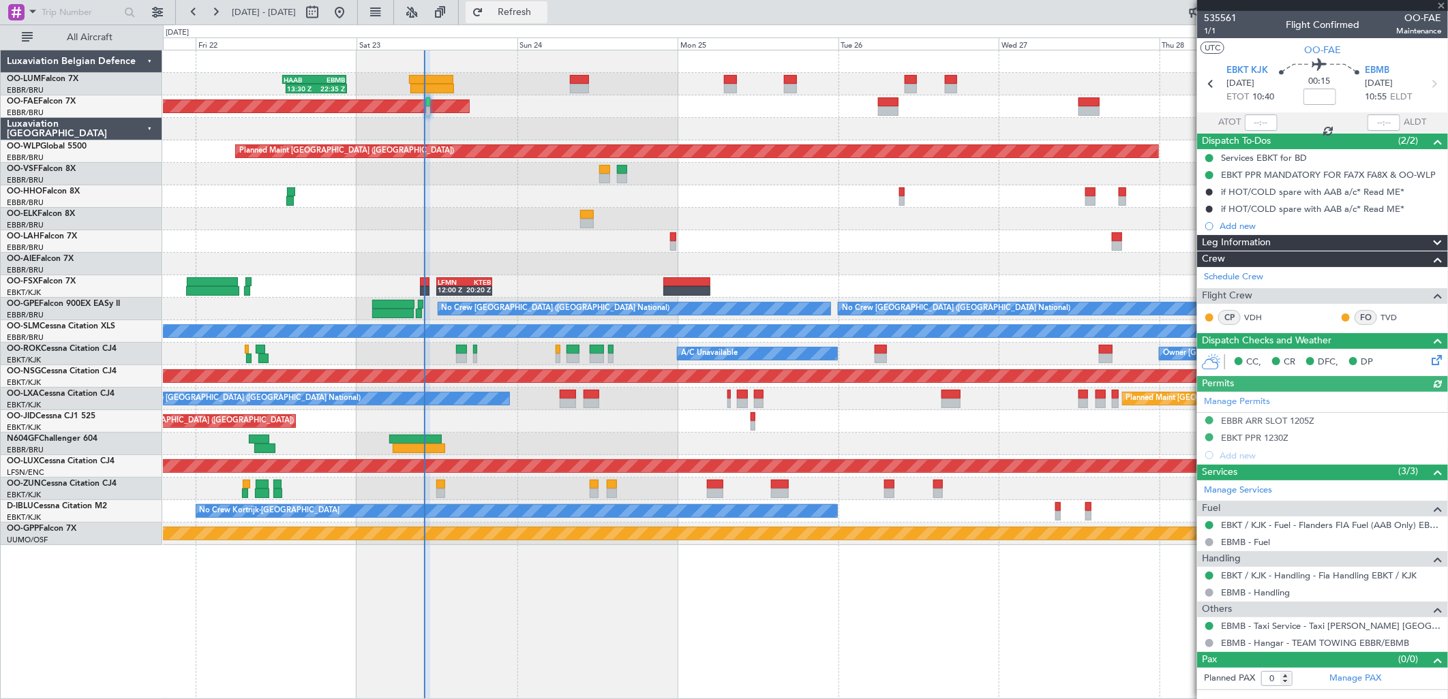
click at [540, 11] on span "Refresh" at bounding box center [514, 12] width 57 height 10
click at [1223, 30] on span "1/1" at bounding box center [1220, 31] width 33 height 12
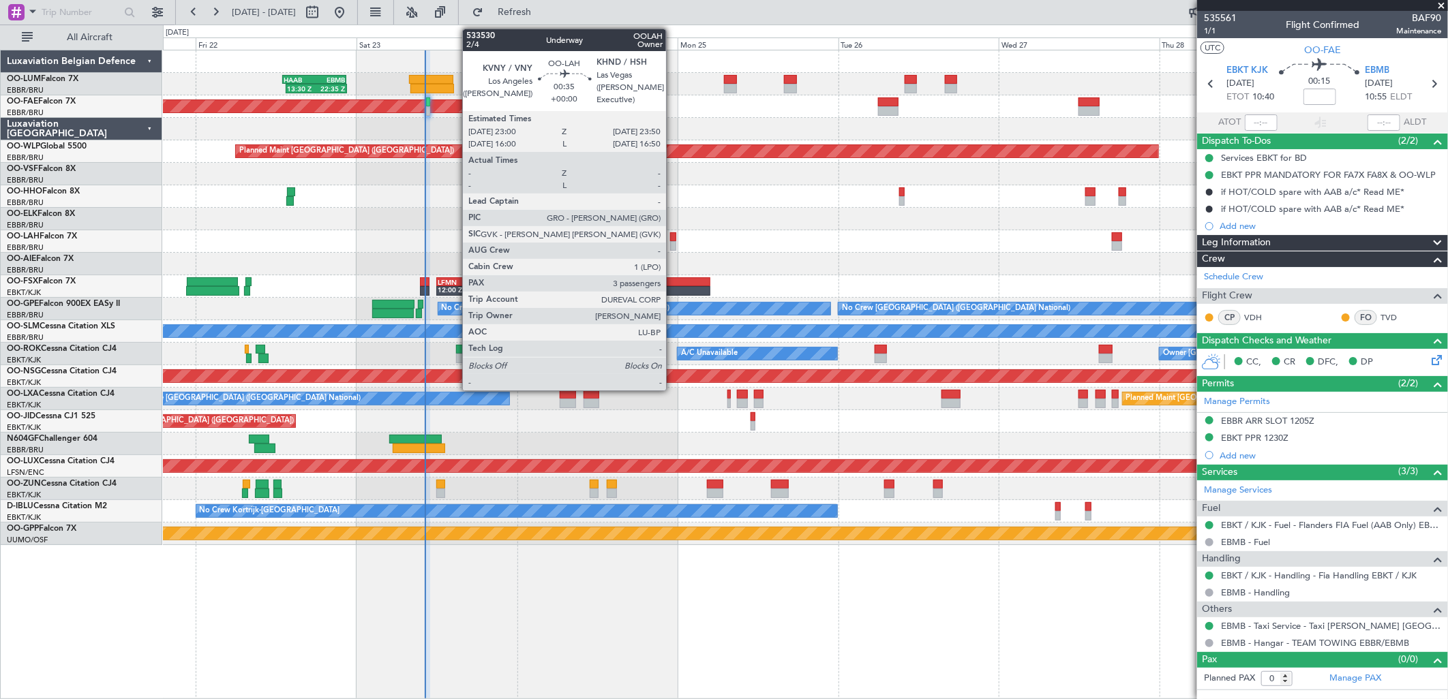
click at [673, 245] on div at bounding box center [673, 246] width 6 height 10
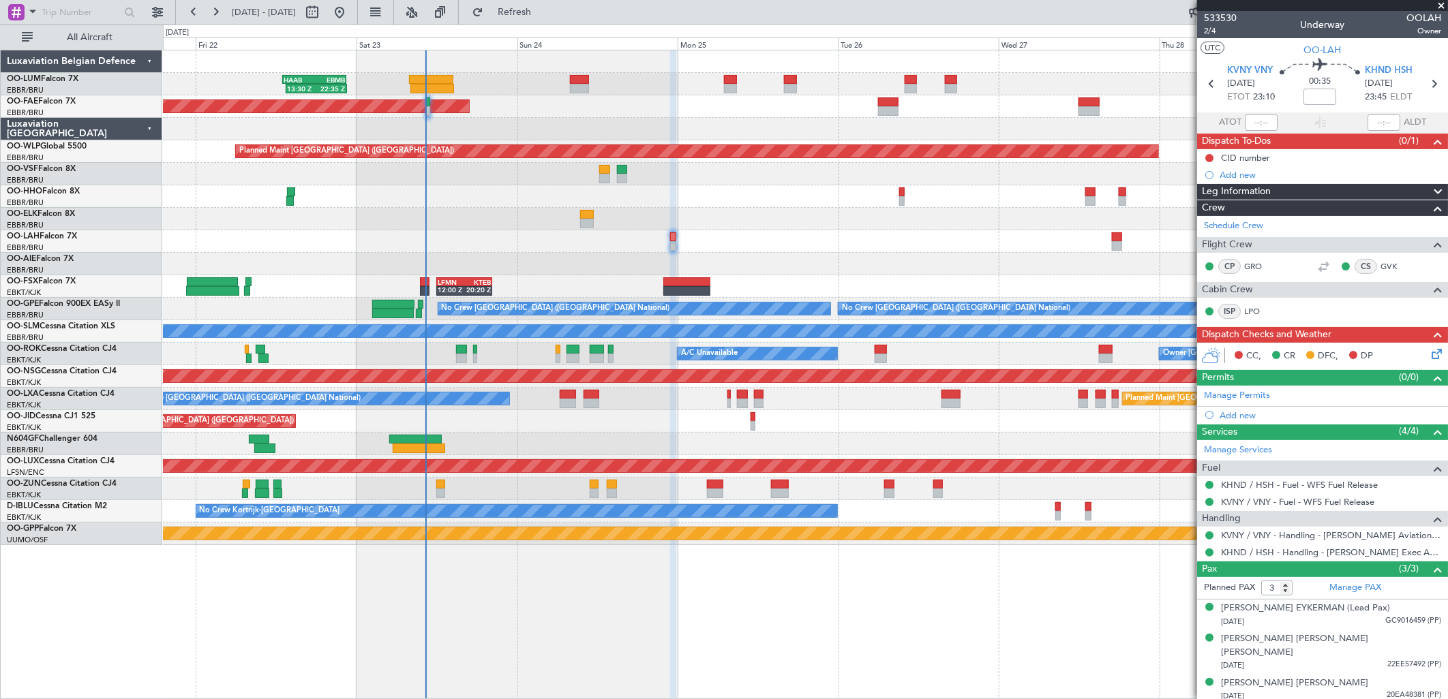
click at [1429, 354] on icon at bounding box center [1434, 351] width 11 height 11
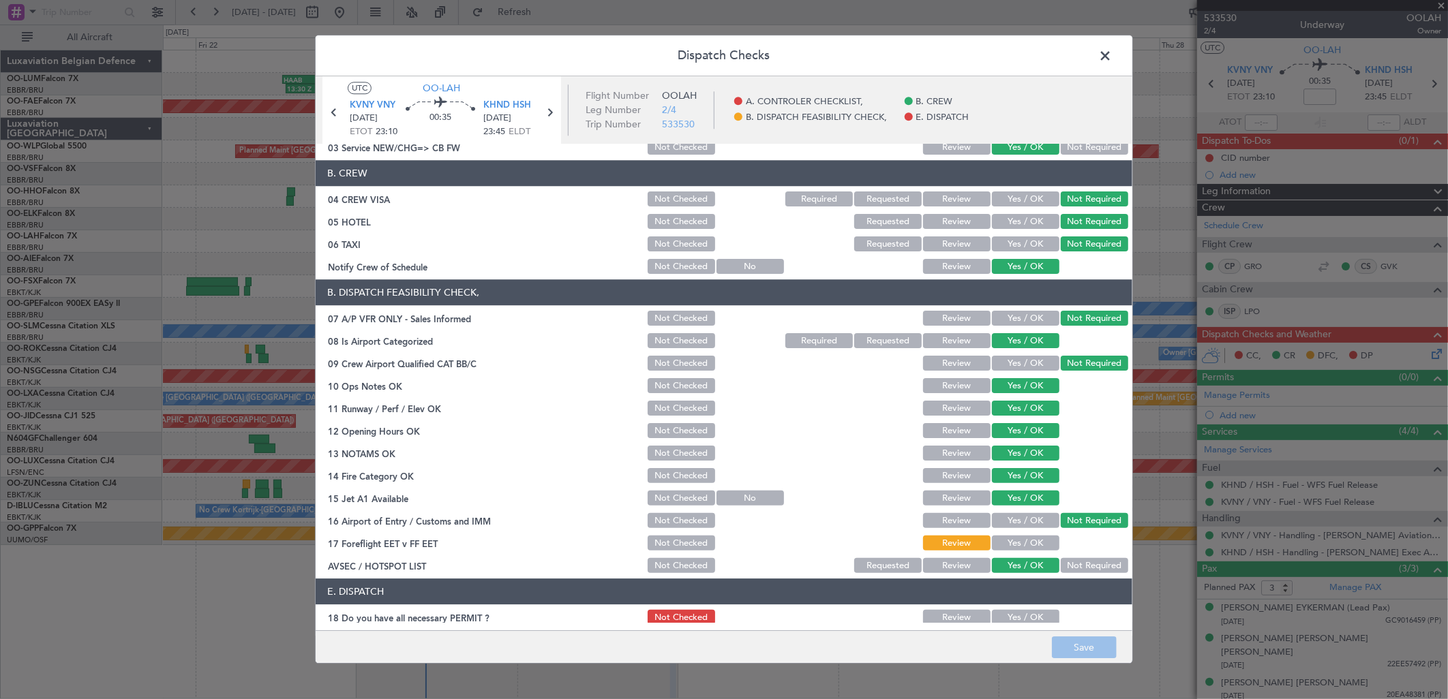
scroll to position [155, 0]
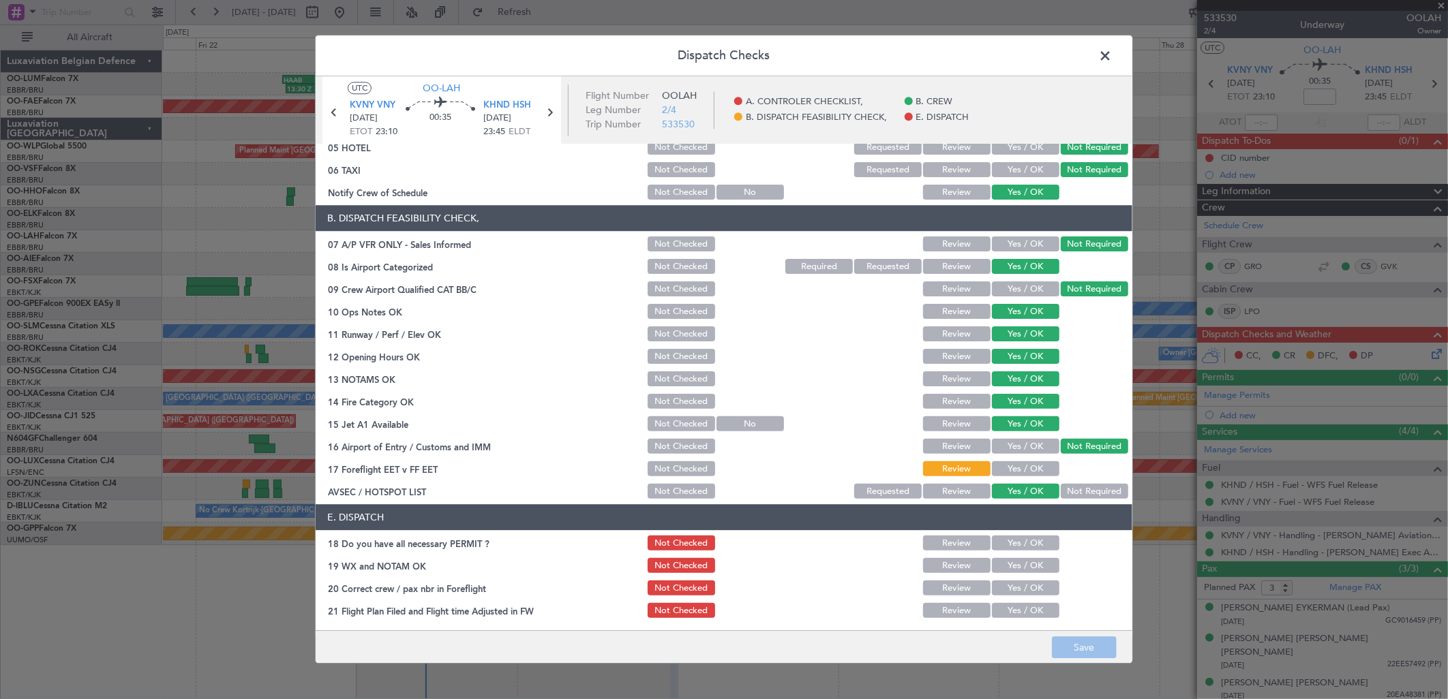
click at [1031, 466] on button "Yes / OK" at bounding box center [1025, 469] width 67 height 15
click at [1031, 610] on button "Yes / OK" at bounding box center [1025, 611] width 67 height 15
click at [1029, 590] on button "Yes / OK" at bounding box center [1025, 588] width 67 height 15
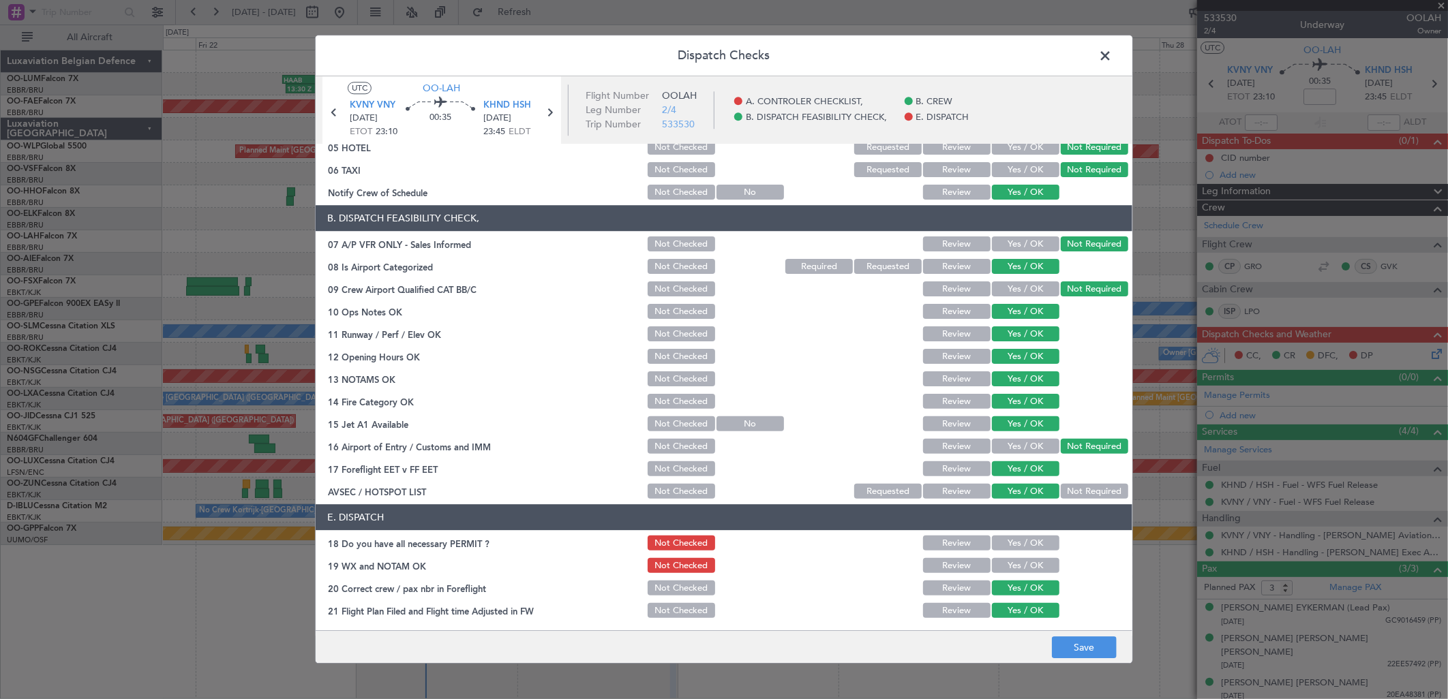
click at [1022, 566] on button "Yes / OK" at bounding box center [1025, 566] width 67 height 15
click at [1018, 547] on button "Yes / OK" at bounding box center [1025, 543] width 67 height 15
click at [1072, 648] on button "Save" at bounding box center [1084, 648] width 65 height 22
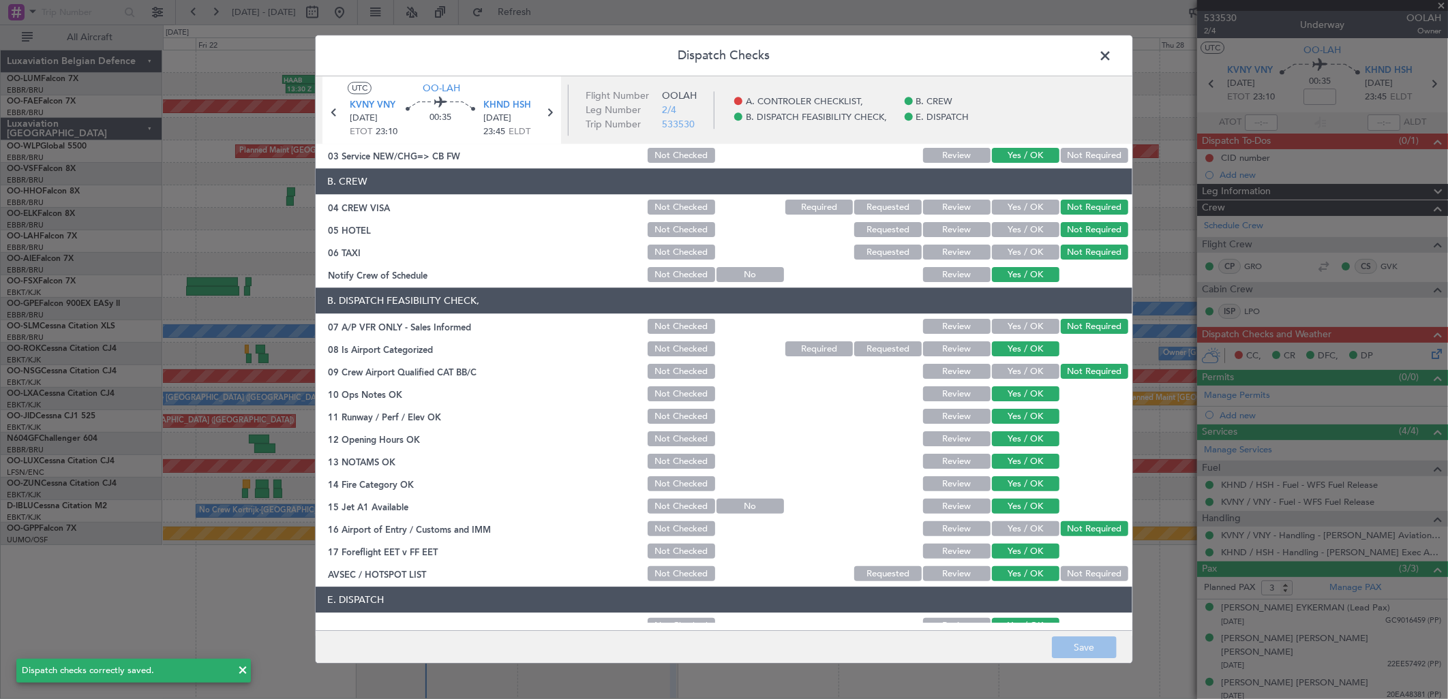
scroll to position [0, 0]
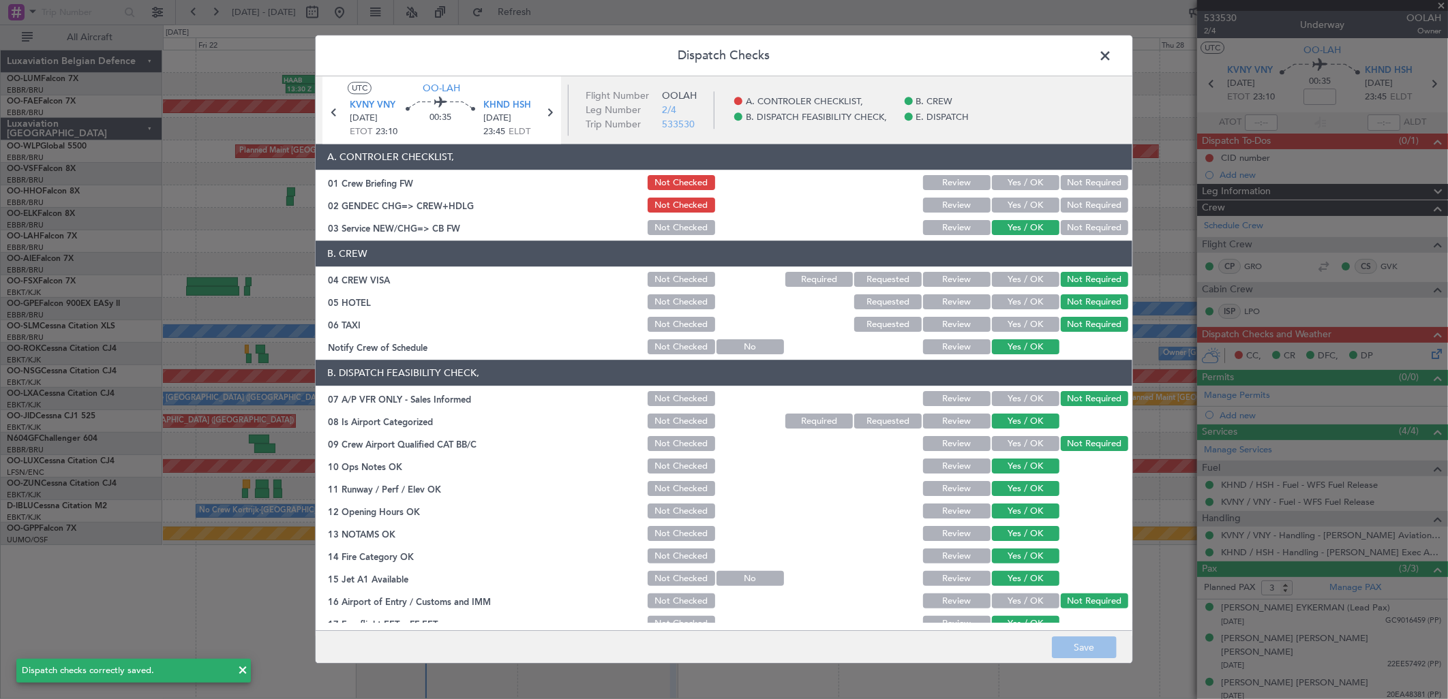
click at [1112, 52] on span at bounding box center [1112, 59] width 0 height 27
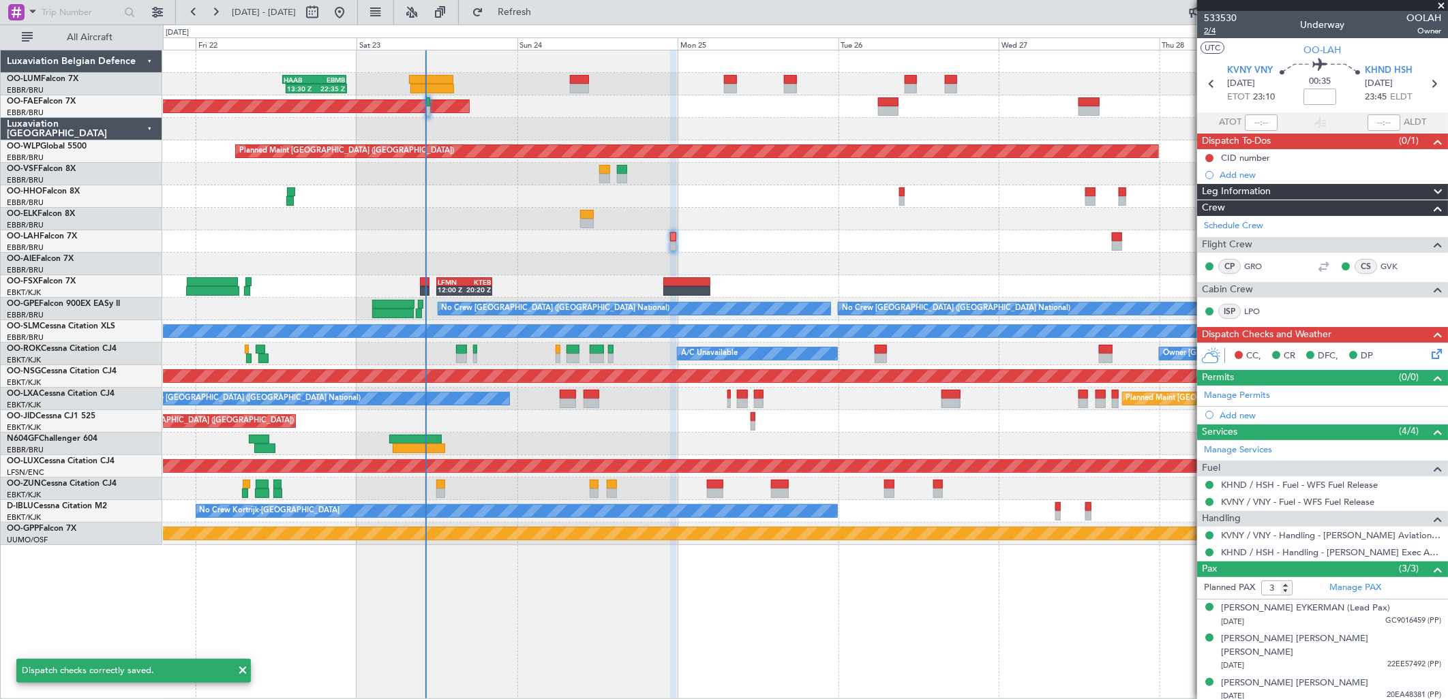
click at [1215, 27] on span "2/4" at bounding box center [1220, 31] width 33 height 12
click at [1437, 356] on icon at bounding box center [1434, 351] width 11 height 11
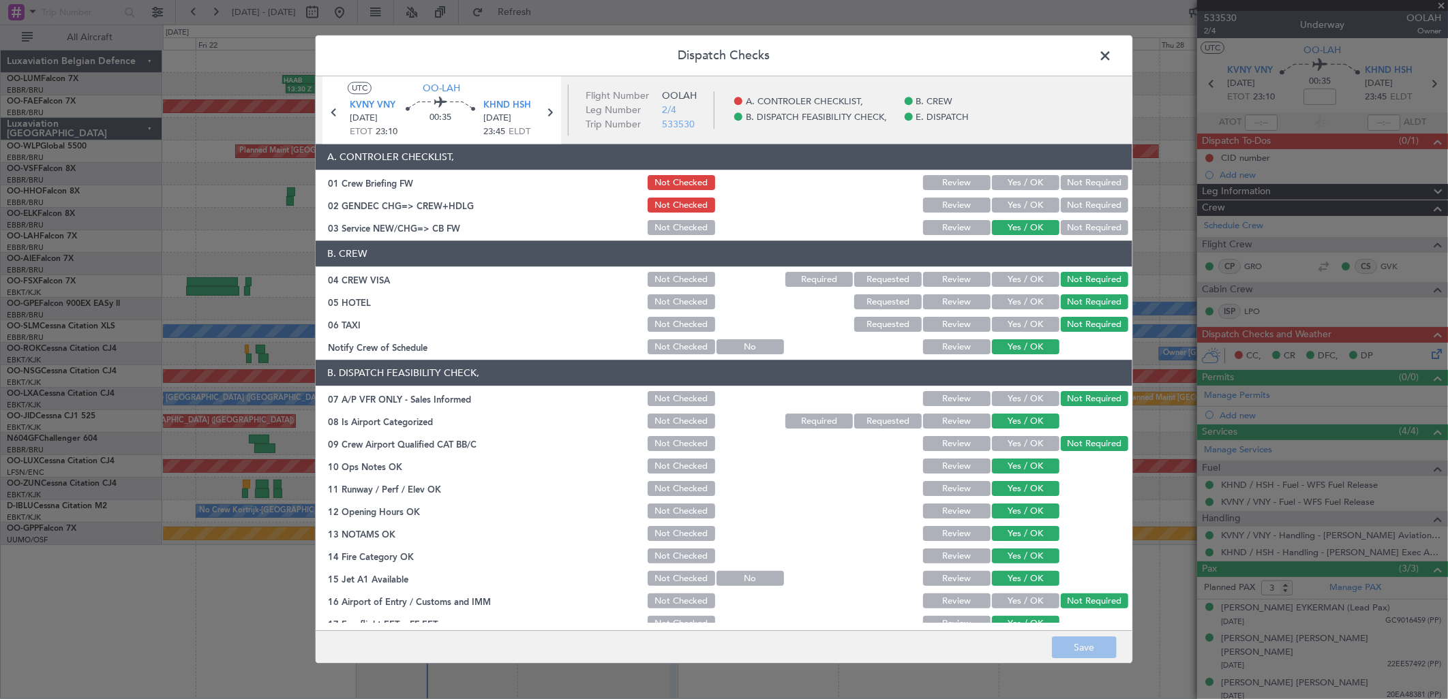
click at [1040, 187] on button "Yes / OK" at bounding box center [1025, 183] width 67 height 15
click at [1018, 205] on button "Yes / OK" at bounding box center [1025, 205] width 67 height 15
click at [1084, 651] on button "Save" at bounding box center [1084, 648] width 65 height 22
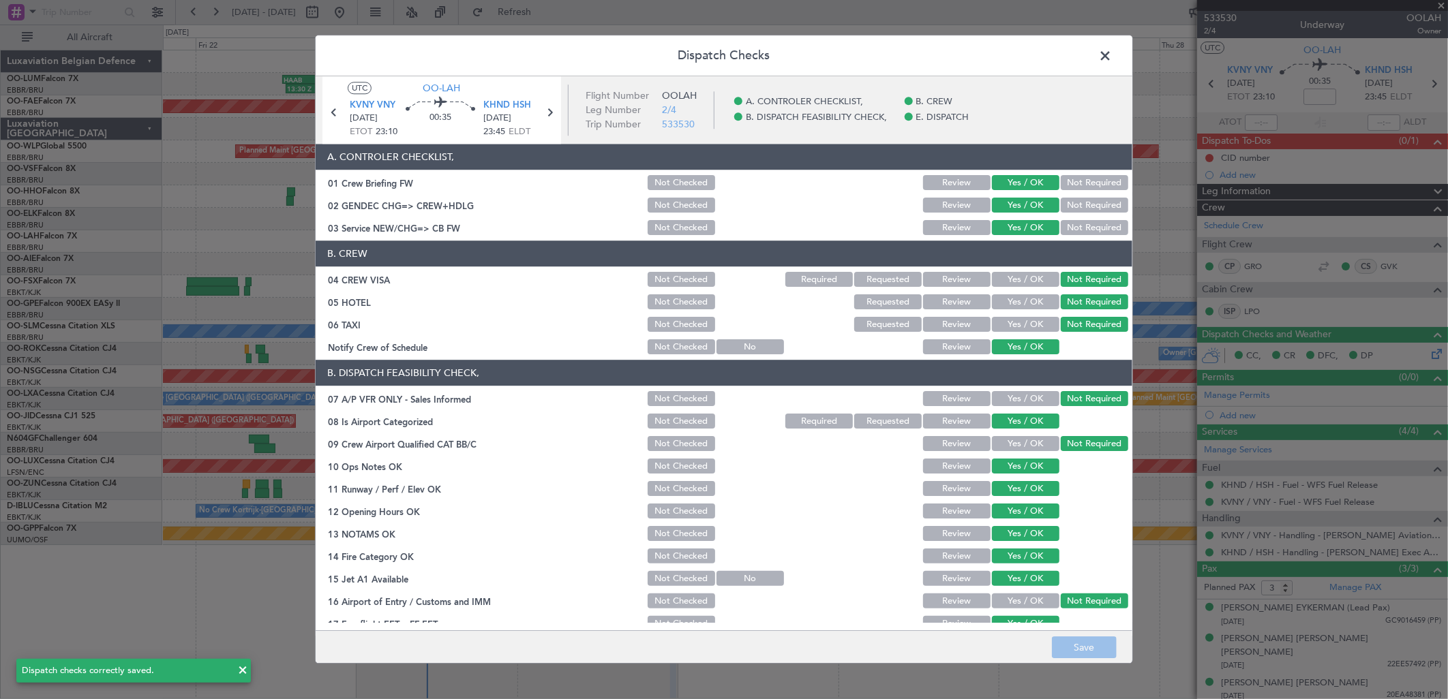
click at [539, 110] on div "KHND HSH [DATE] 23:45 ELDT" at bounding box center [511, 119] width 57 height 40
click at [556, 119] on icon at bounding box center [550, 113] width 18 height 18
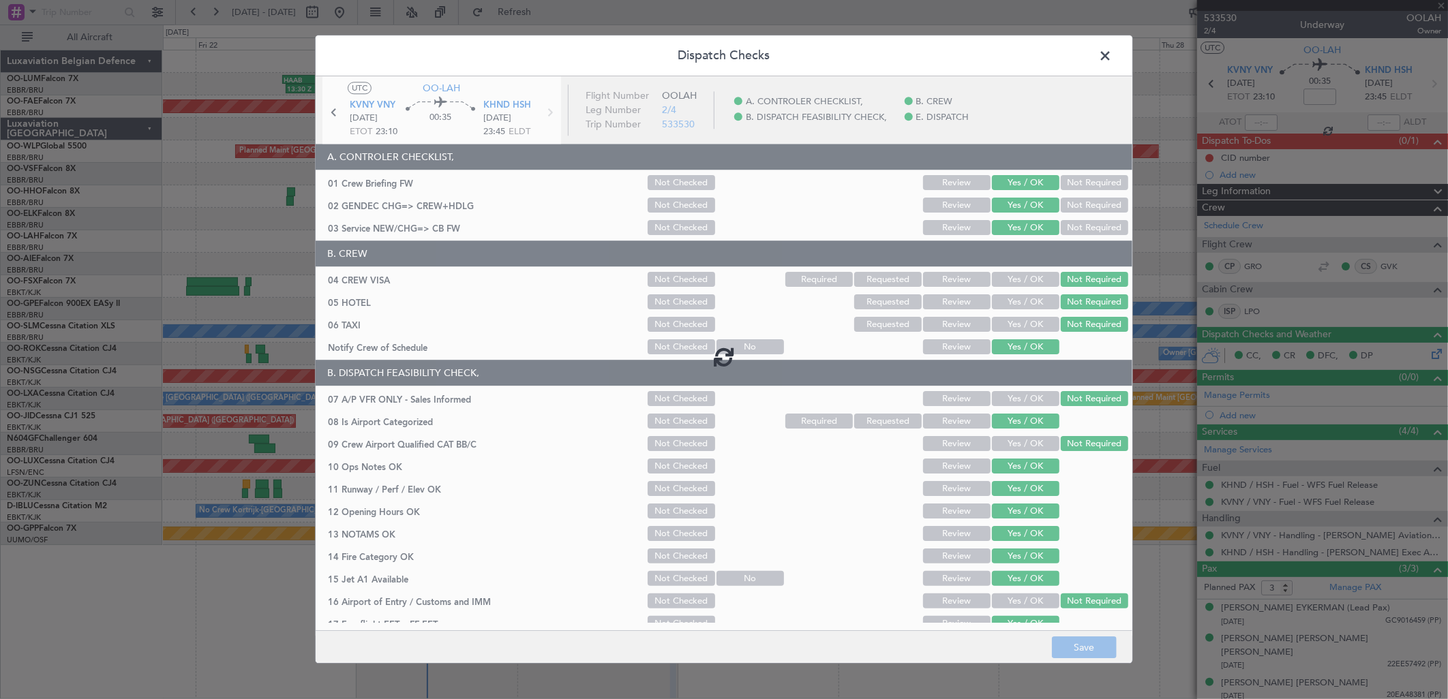
type input "1"
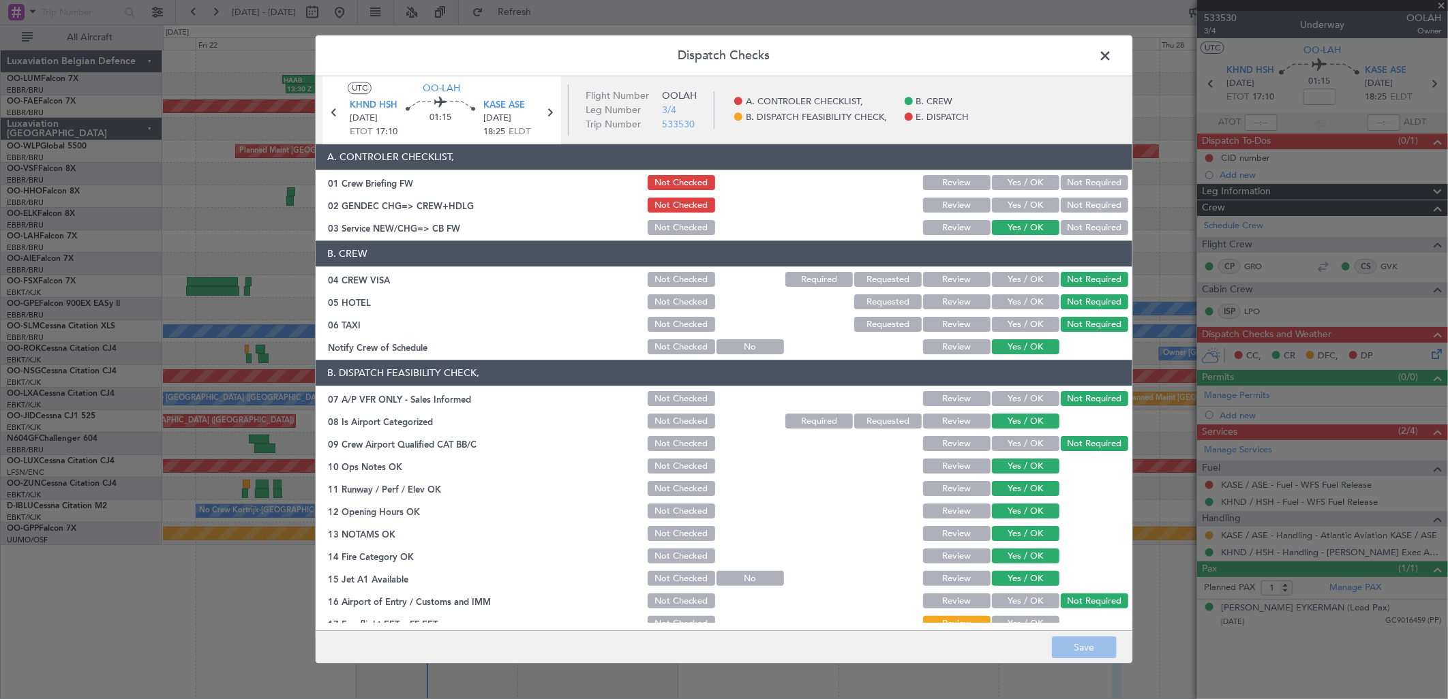
click at [1033, 188] on button "Yes / OK" at bounding box center [1025, 183] width 67 height 15
click at [1084, 644] on button "Save" at bounding box center [1084, 648] width 65 height 22
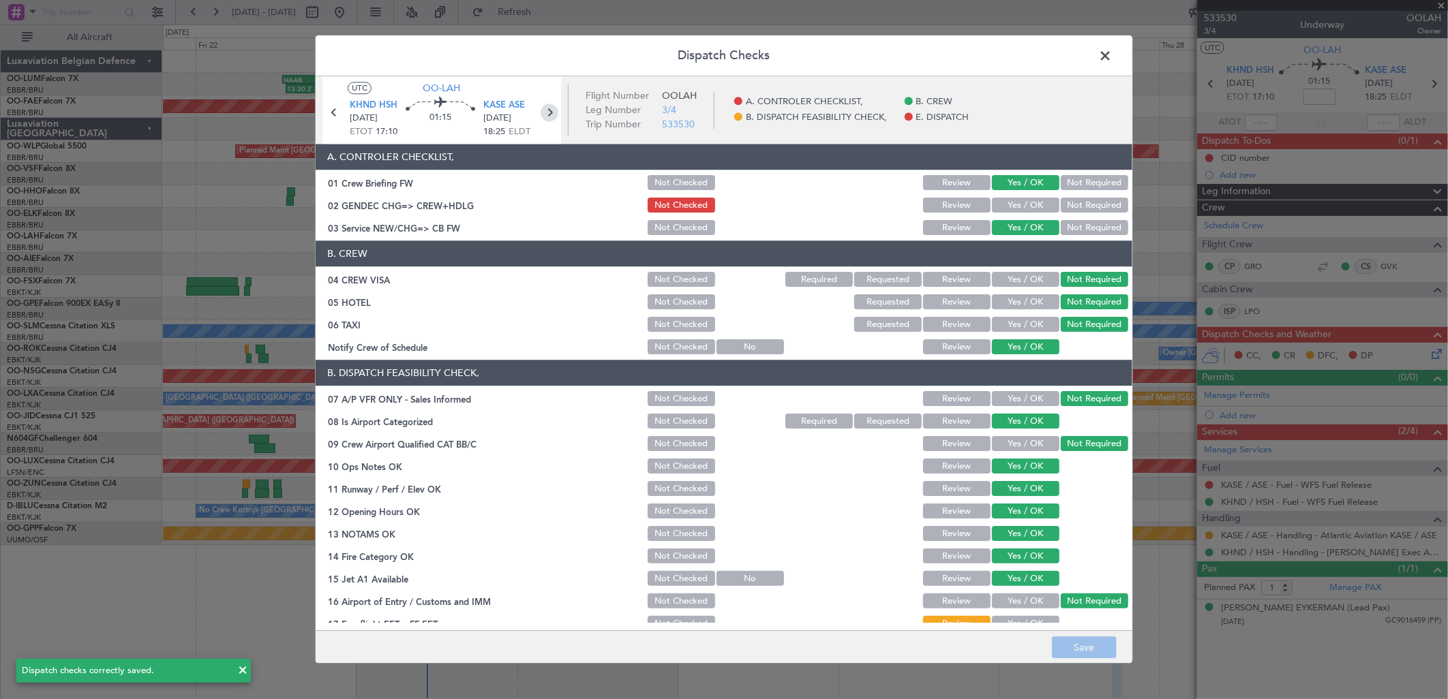
click at [554, 111] on icon at bounding box center [550, 113] width 18 height 18
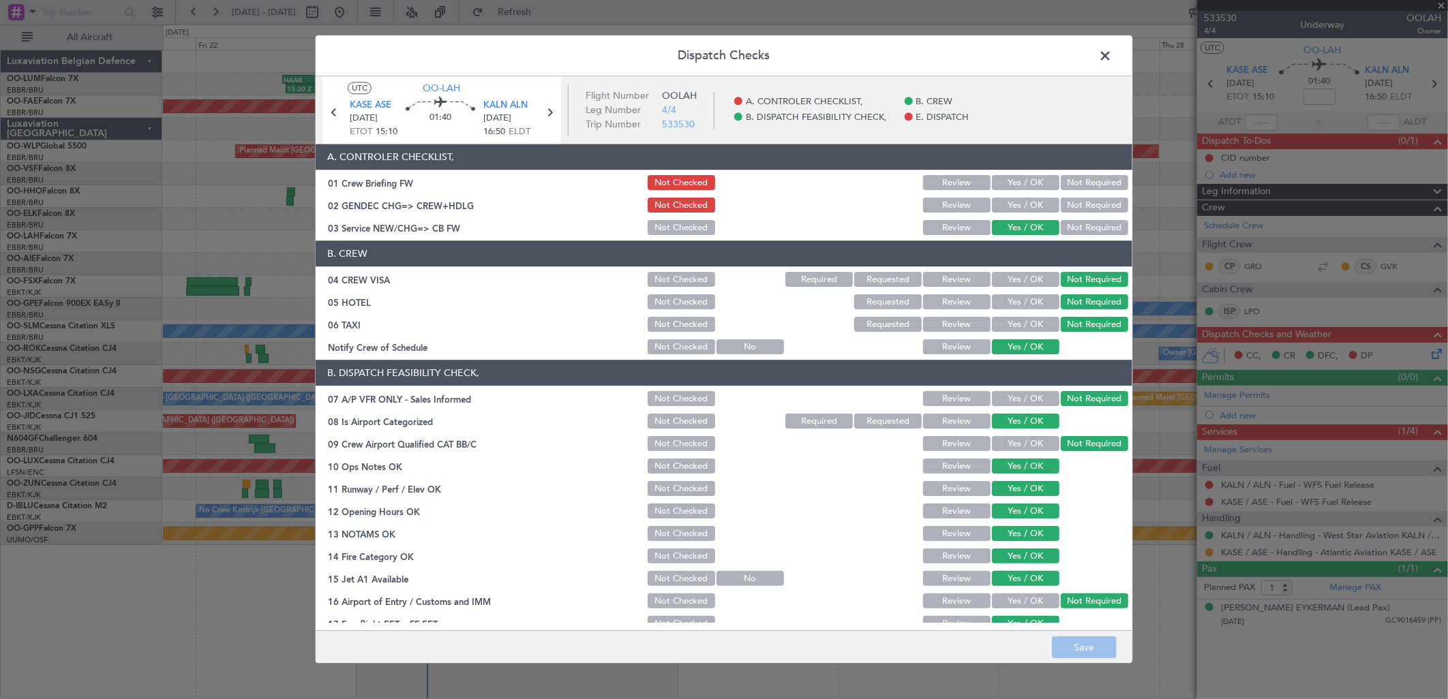
click at [1013, 179] on button "Yes / OK" at bounding box center [1025, 183] width 67 height 15
click at [1077, 646] on button "Save" at bounding box center [1084, 648] width 65 height 22
click at [550, 114] on icon at bounding box center [550, 113] width 18 height 18
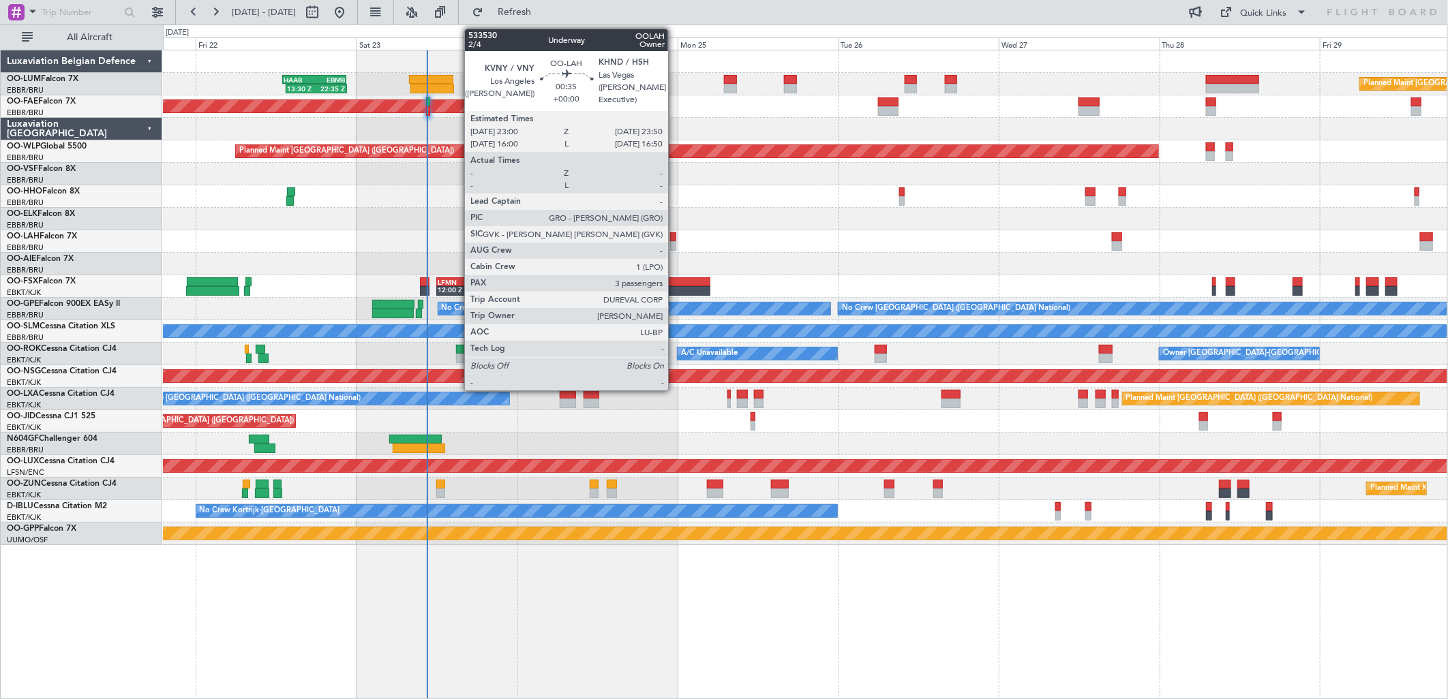
click at [675, 239] on div at bounding box center [673, 237] width 6 height 10
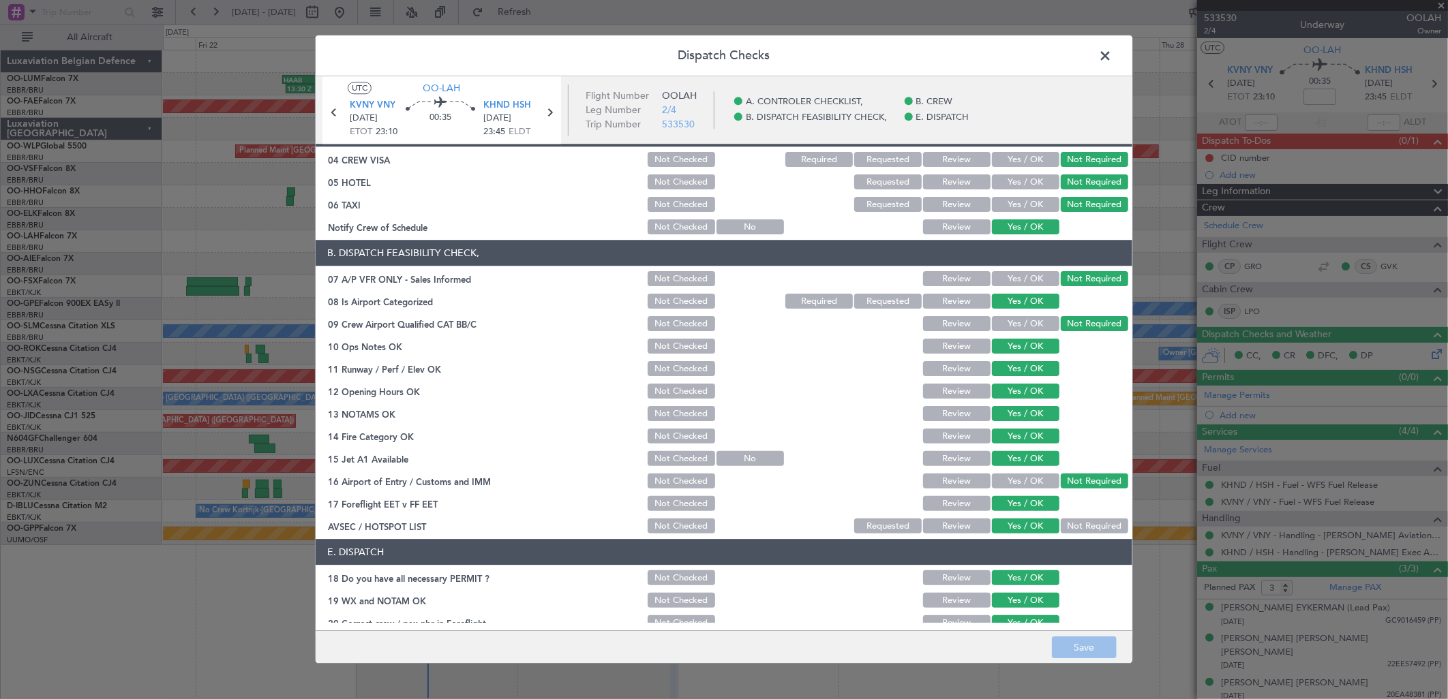
scroll to position [155, 0]
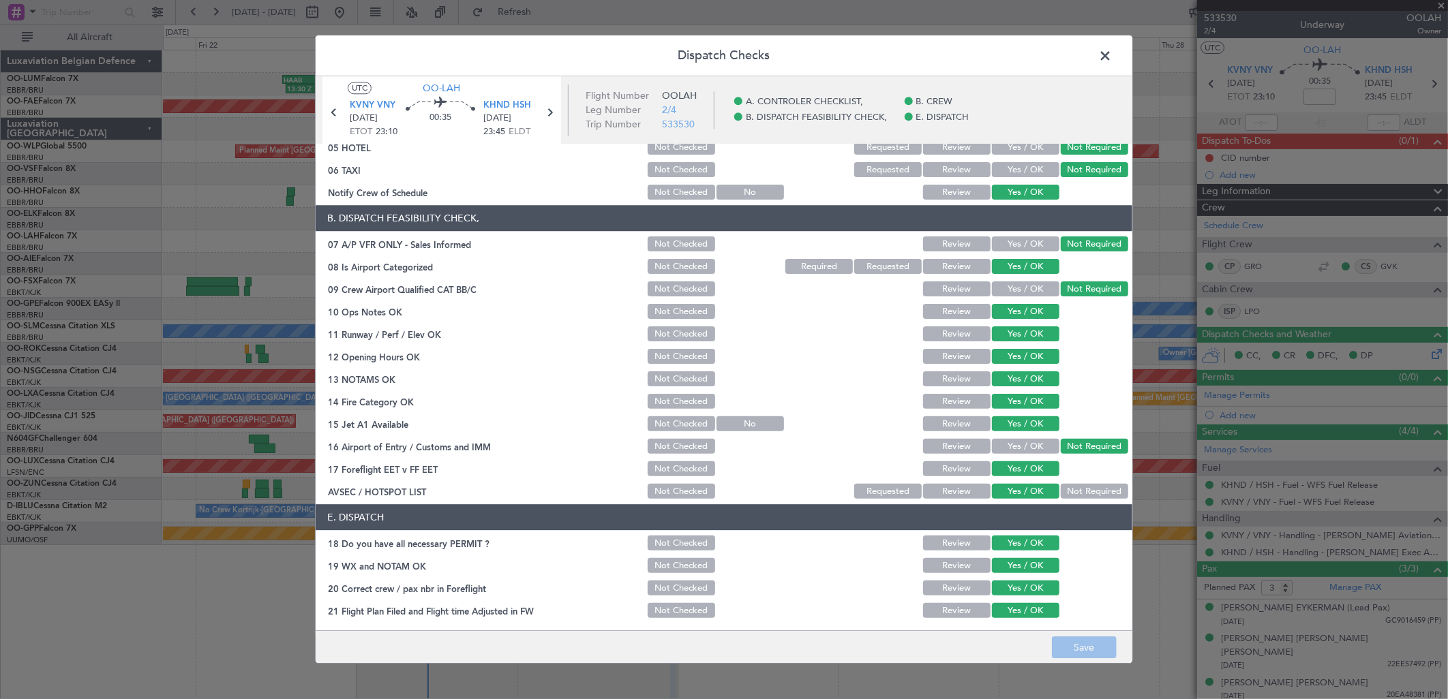
click at [1112, 48] on span at bounding box center [1112, 59] width 0 height 27
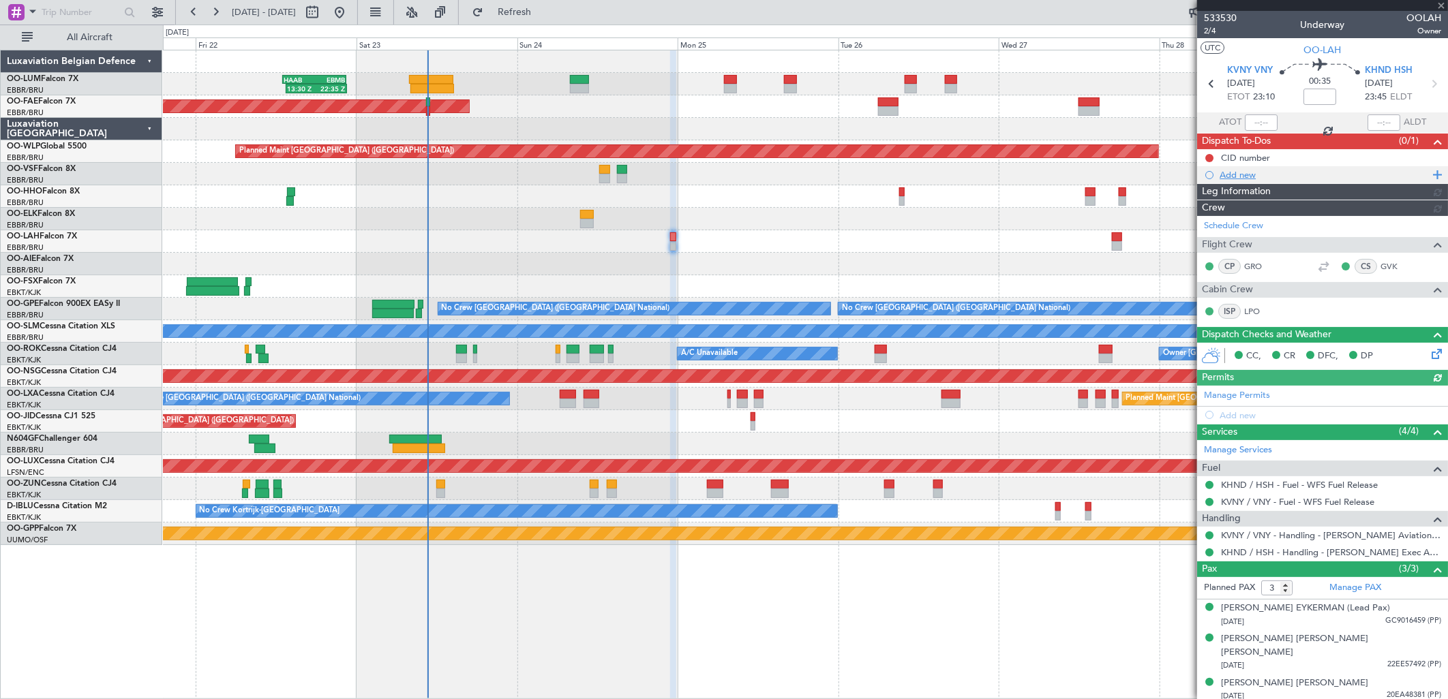
click at [1244, 176] on div "Add new" at bounding box center [1323, 175] width 209 height 12
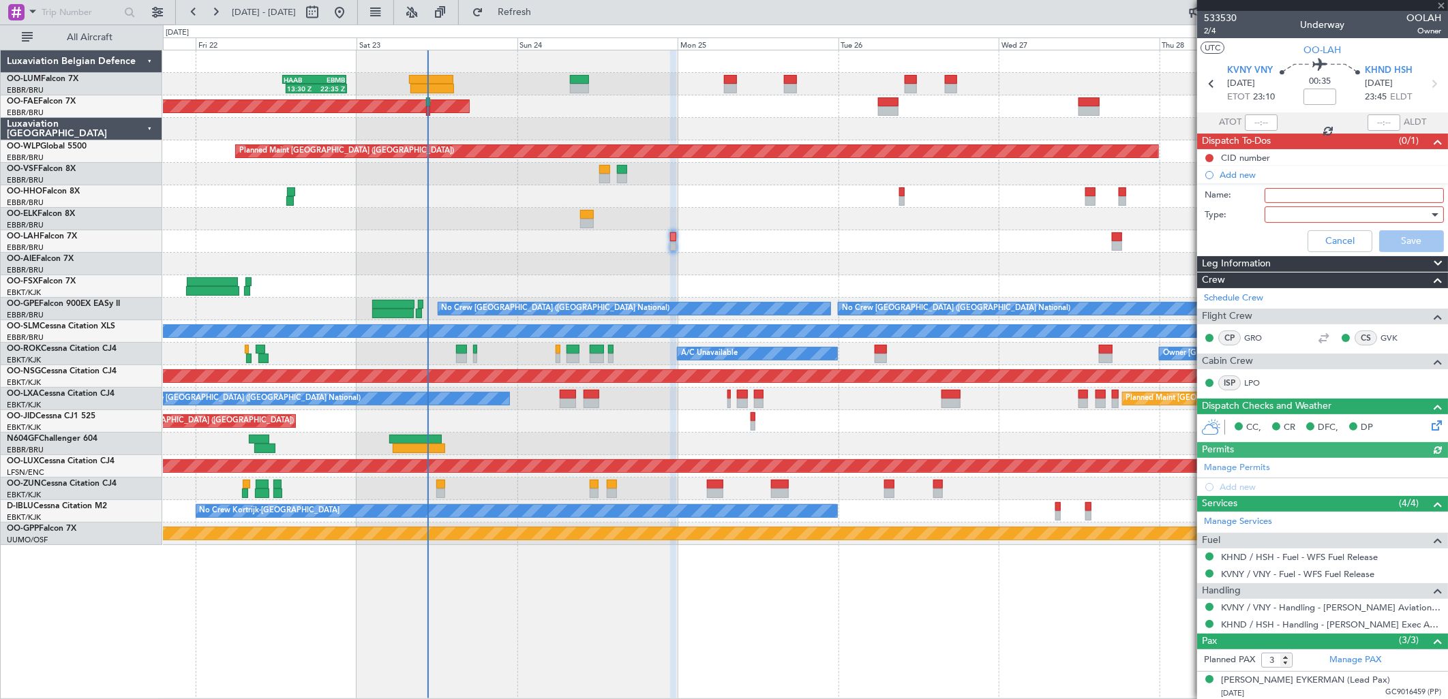
click at [1429, 421] on icon at bounding box center [1434, 423] width 11 height 11
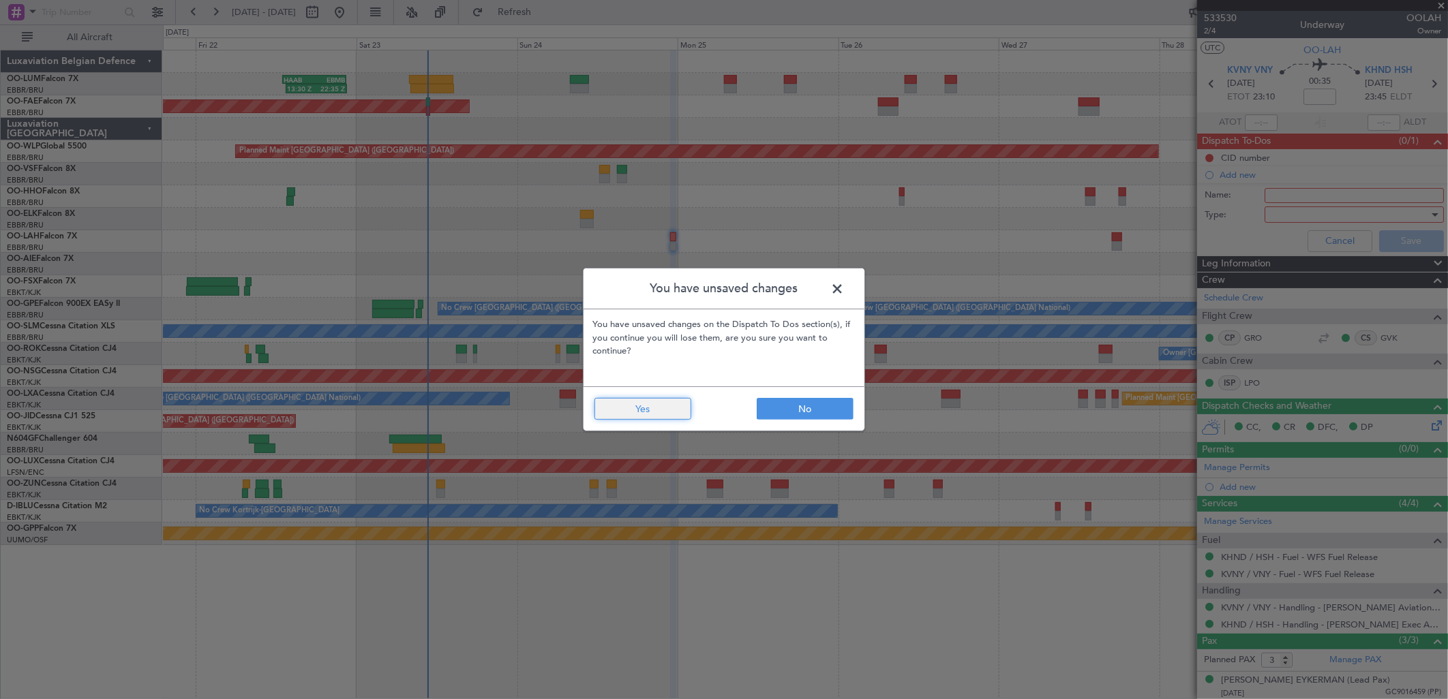
click at [684, 403] on button "Yes" at bounding box center [642, 409] width 97 height 22
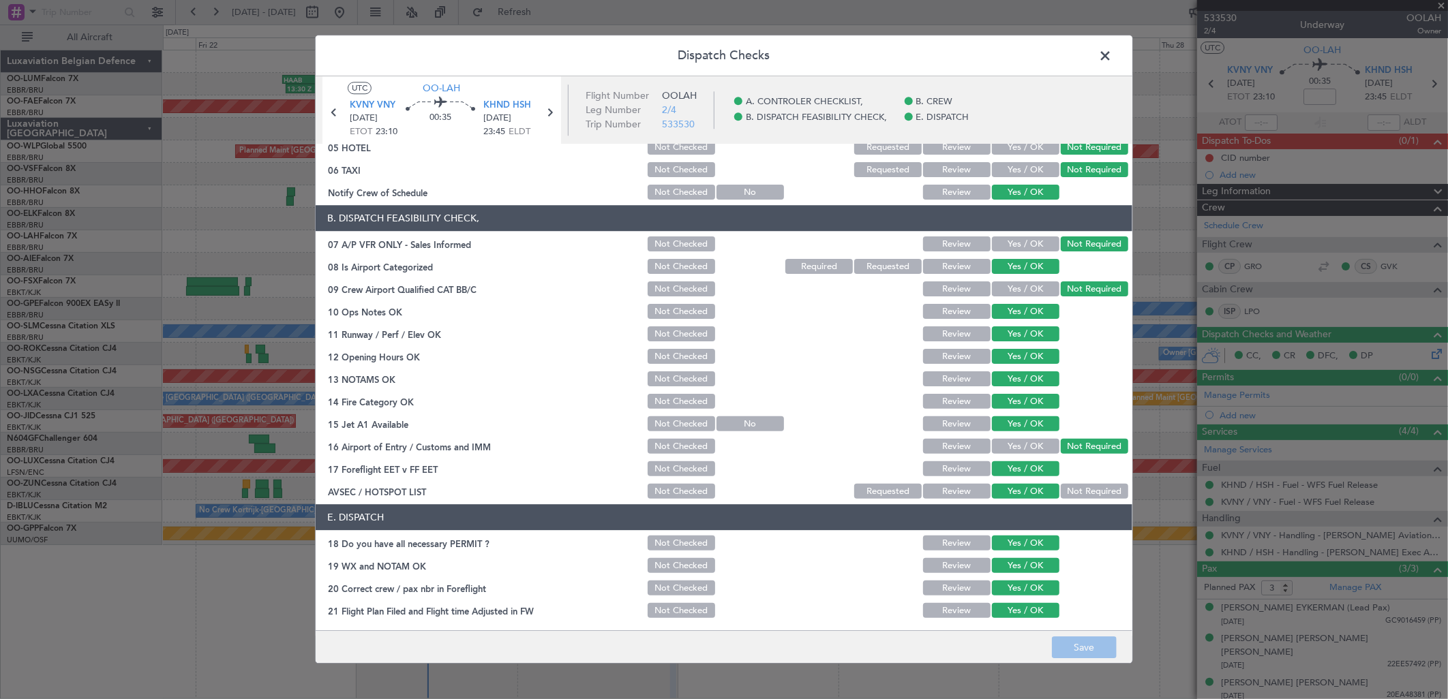
click at [948, 612] on button "Review" at bounding box center [956, 611] width 67 height 15
click at [1072, 651] on button "Save" at bounding box center [1084, 648] width 65 height 22
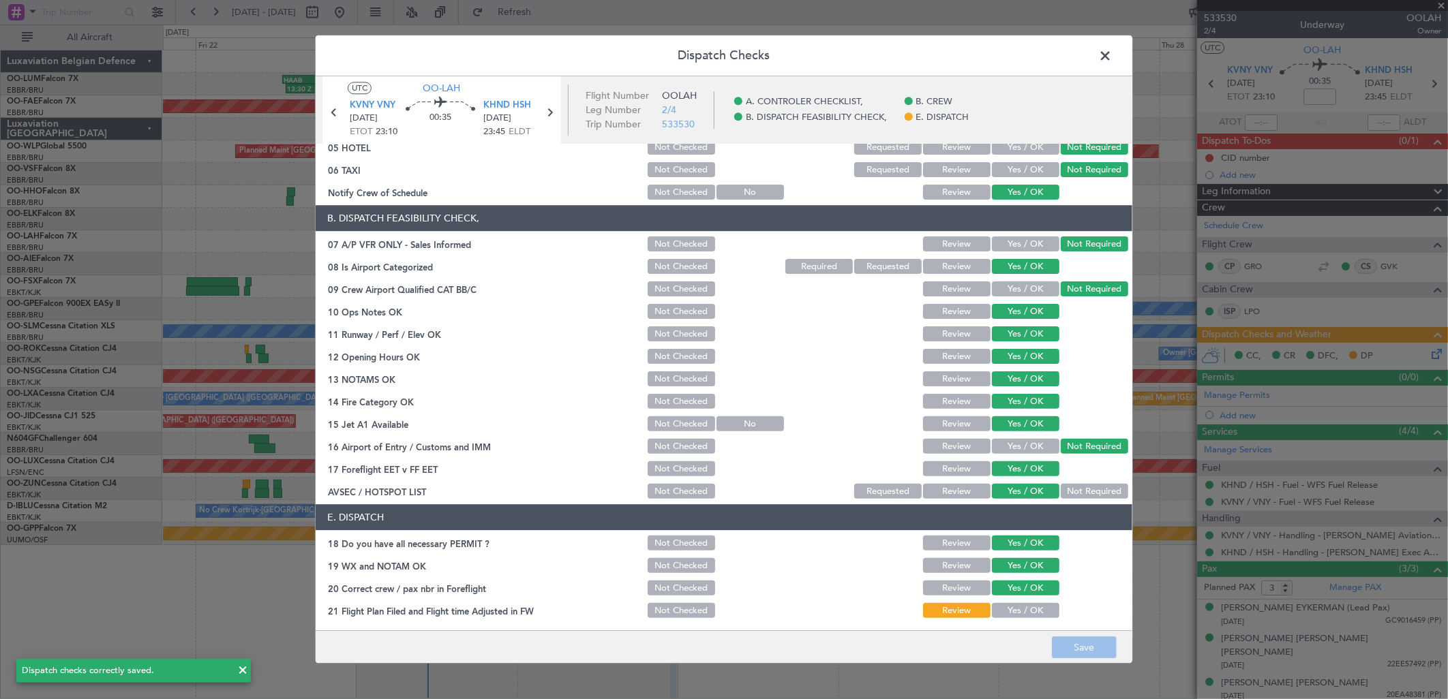
click at [1093, 53] on header "Dispatch Checks" at bounding box center [724, 55] width 817 height 41
click at [1112, 53] on span at bounding box center [1112, 59] width 0 height 27
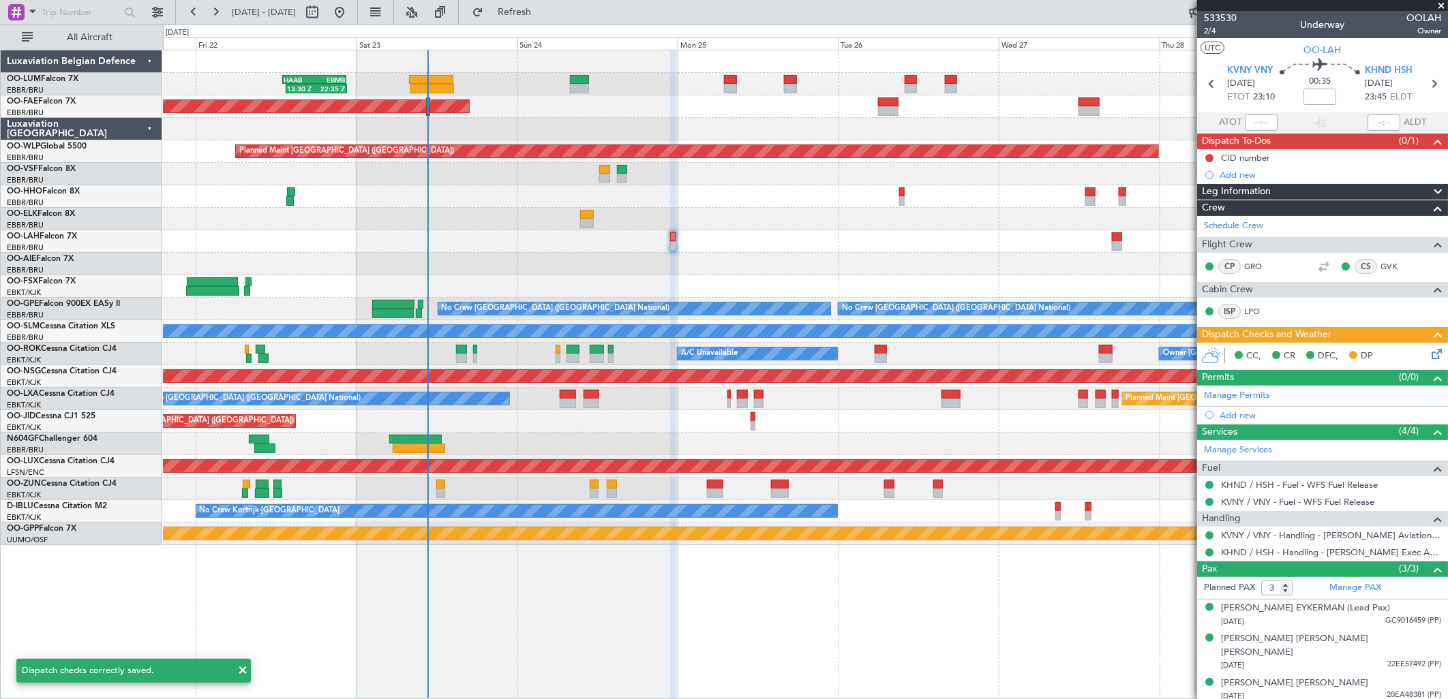
click at [1237, 187] on span "Leg Information" at bounding box center [1236, 192] width 69 height 16
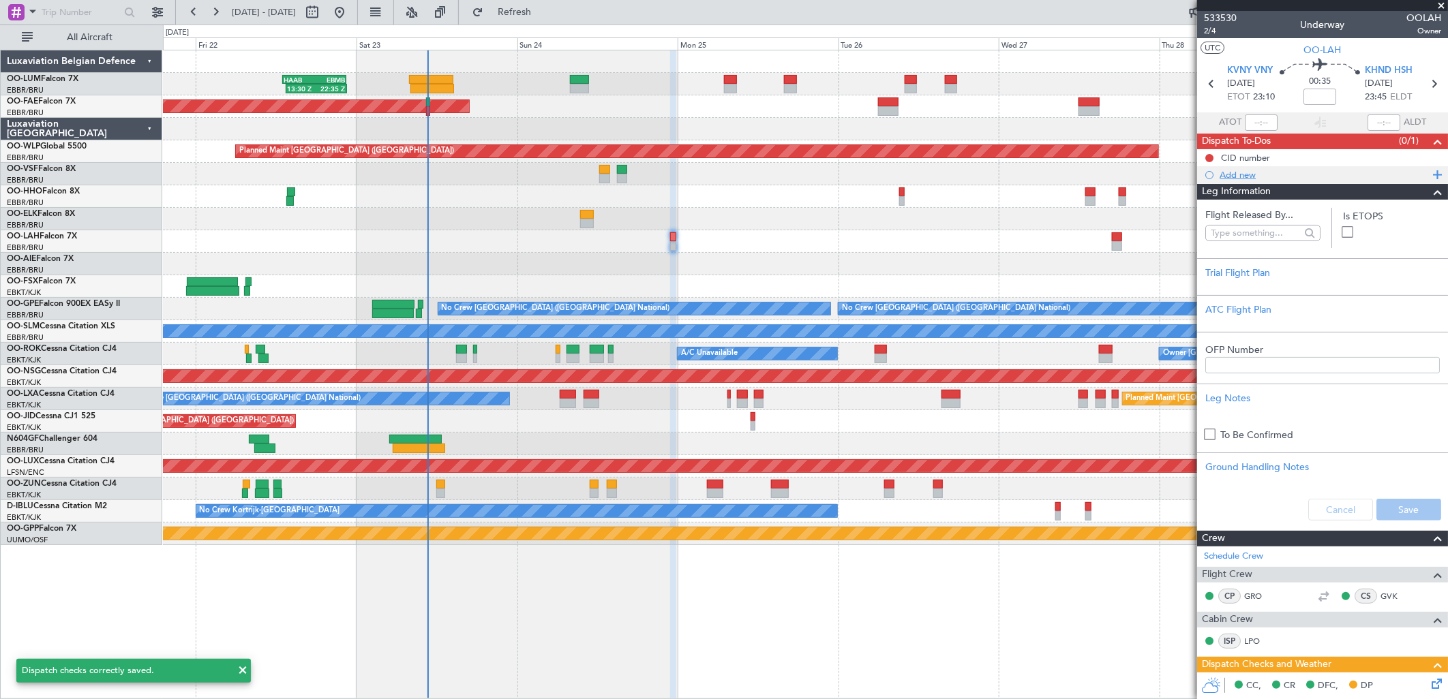
click at [1249, 169] on div "Add new" at bounding box center [1323, 175] width 209 height 12
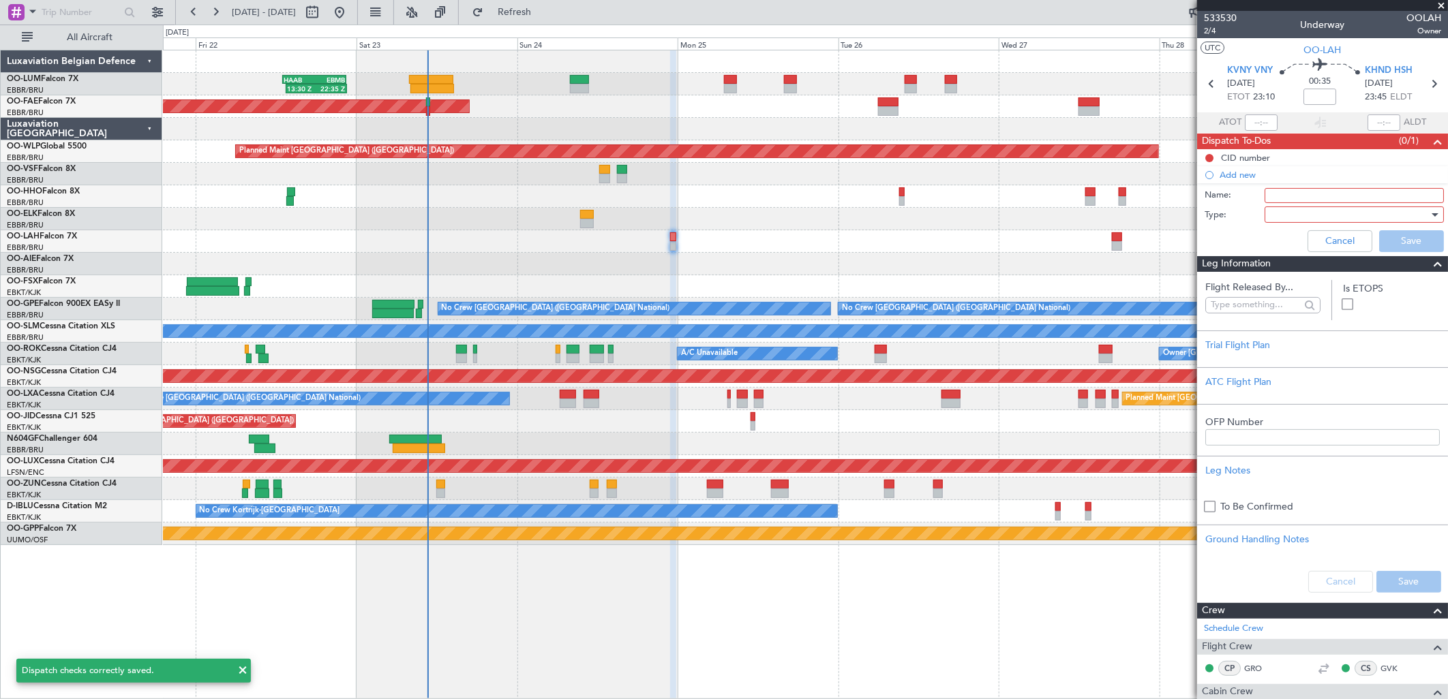
click at [1269, 198] on input "Name:" at bounding box center [1353, 195] width 179 height 15
type input "f"
type input "FPL SCHEDULED TO BE FILED"
click at [1300, 220] on div at bounding box center [1349, 214] width 159 height 20
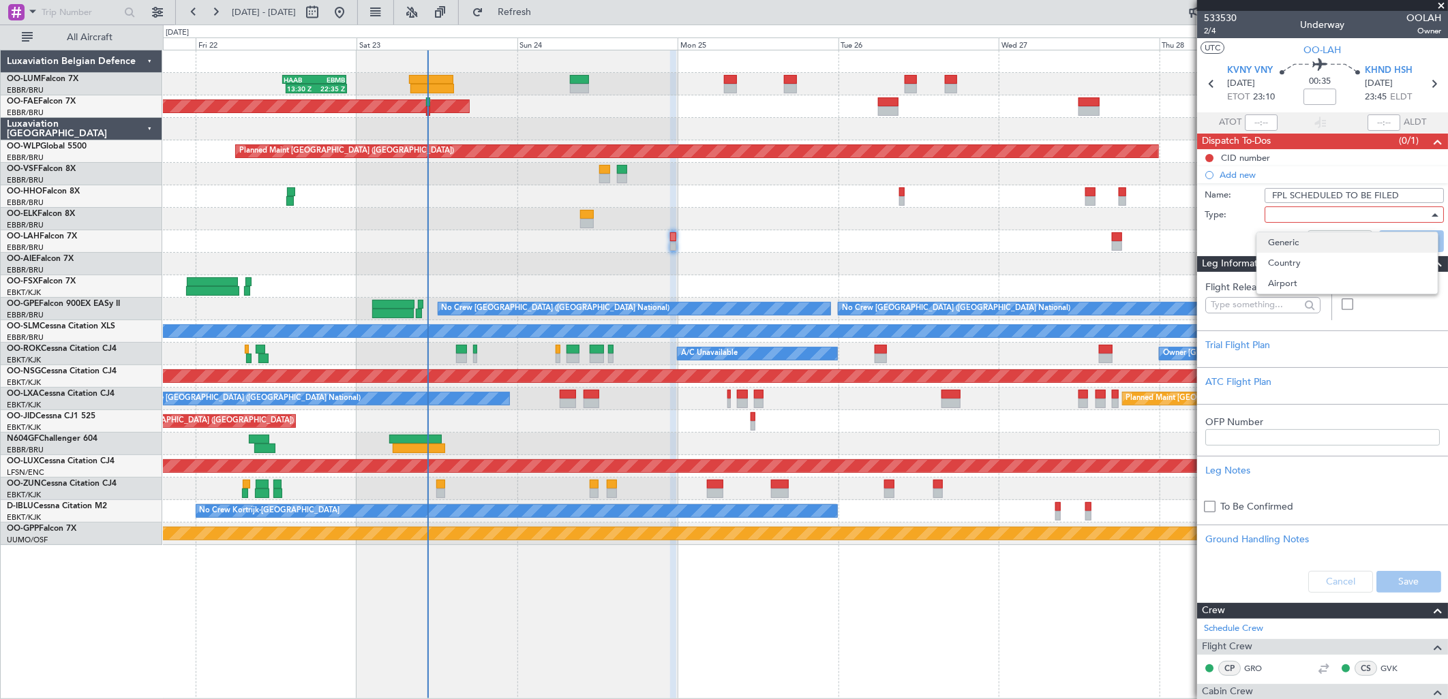
click at [1290, 234] on span "Generic" at bounding box center [1347, 242] width 159 height 20
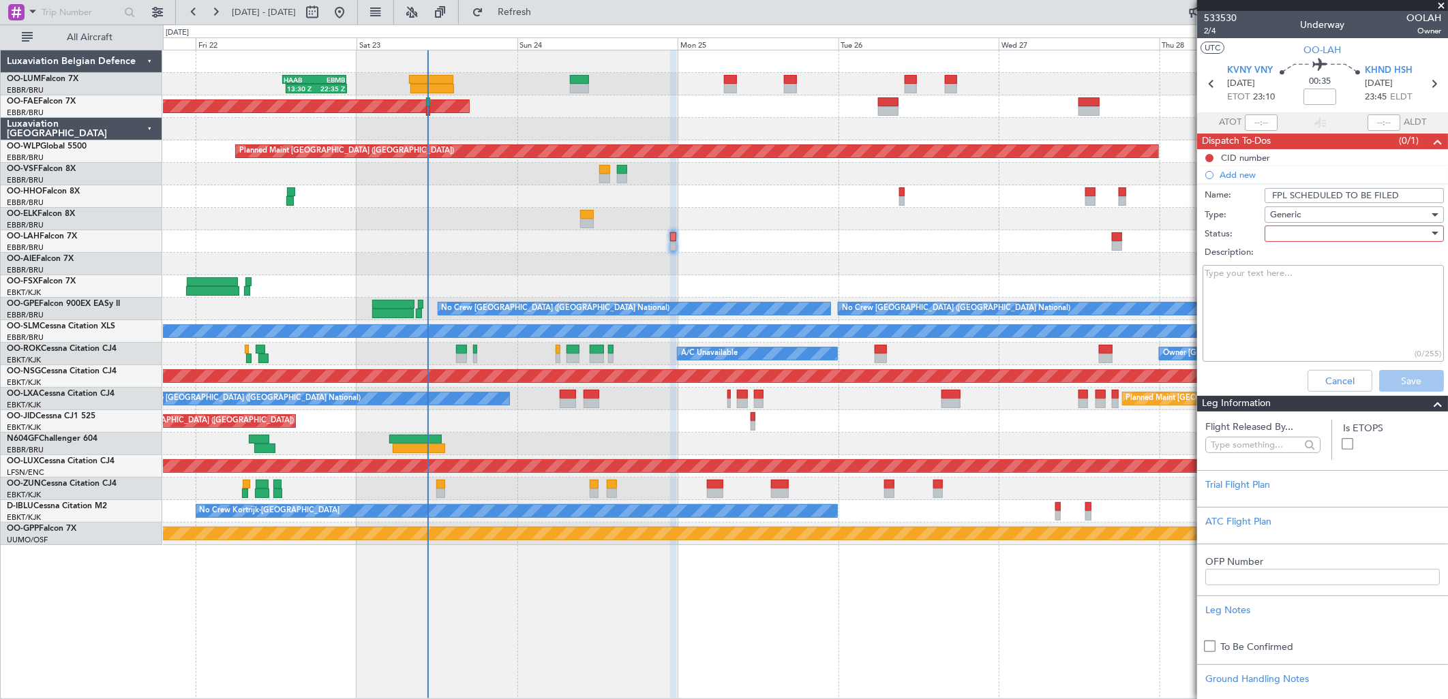
click at [1286, 260] on div "Description:" at bounding box center [1322, 252] width 264 height 19
click at [1289, 247] on label "Description:" at bounding box center [1329, 253] width 250 height 14
click at [1289, 265] on textarea "Description:" at bounding box center [1322, 313] width 241 height 97
click at [1290, 234] on div at bounding box center [1349, 234] width 159 height 20
click at [1295, 277] on span "In Progress" at bounding box center [1347, 281] width 159 height 20
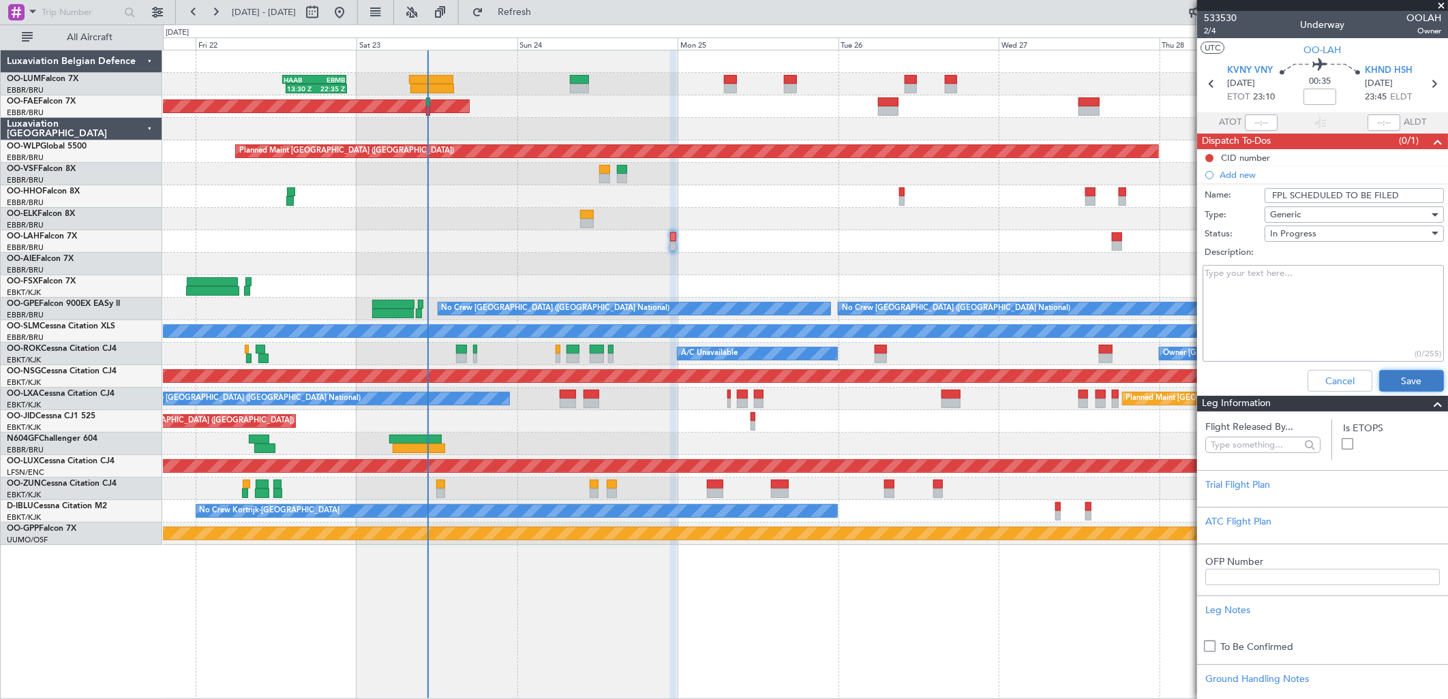
click at [1391, 389] on button "Save" at bounding box center [1411, 381] width 65 height 22
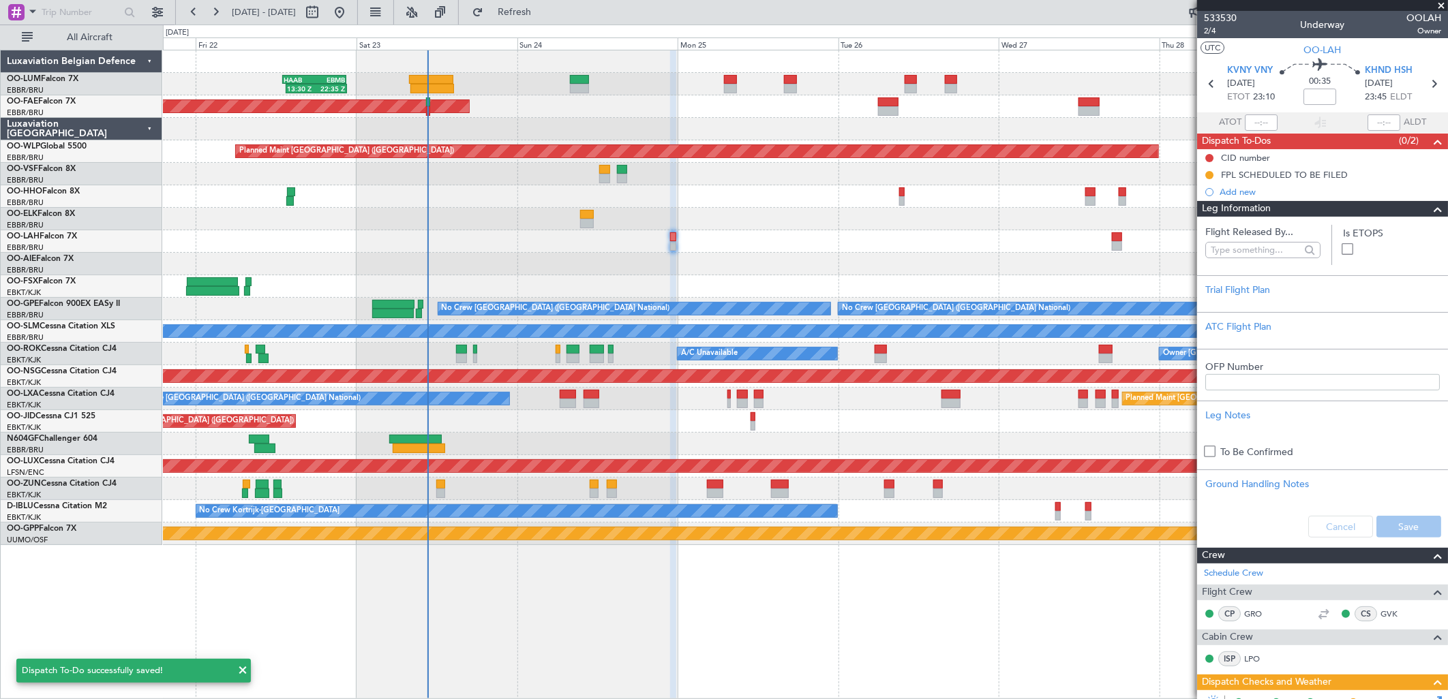
click at [878, 242] on div "14:00 Z 02:00 Z EBBR 13:30 Z KVNY 01:15 Z" at bounding box center [805, 241] width 1284 height 22
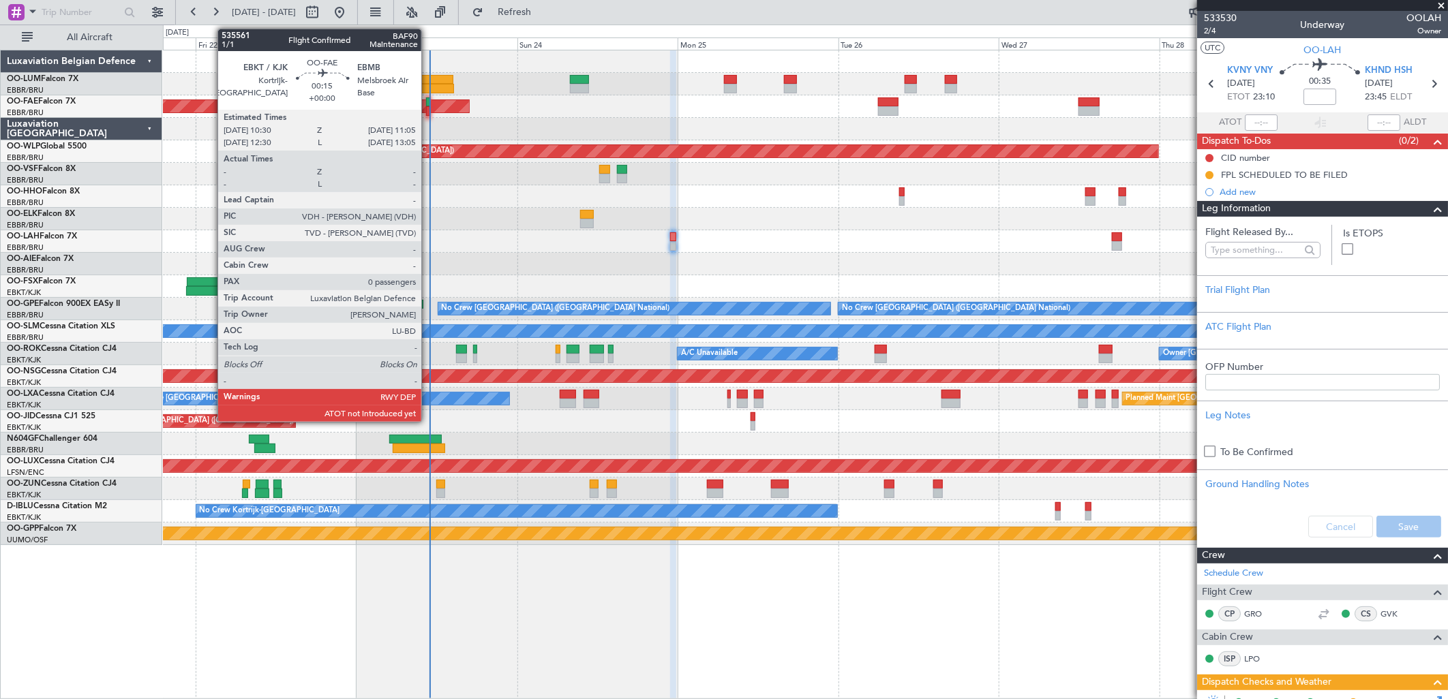
click at [428, 108] on div at bounding box center [428, 111] width 4 height 10
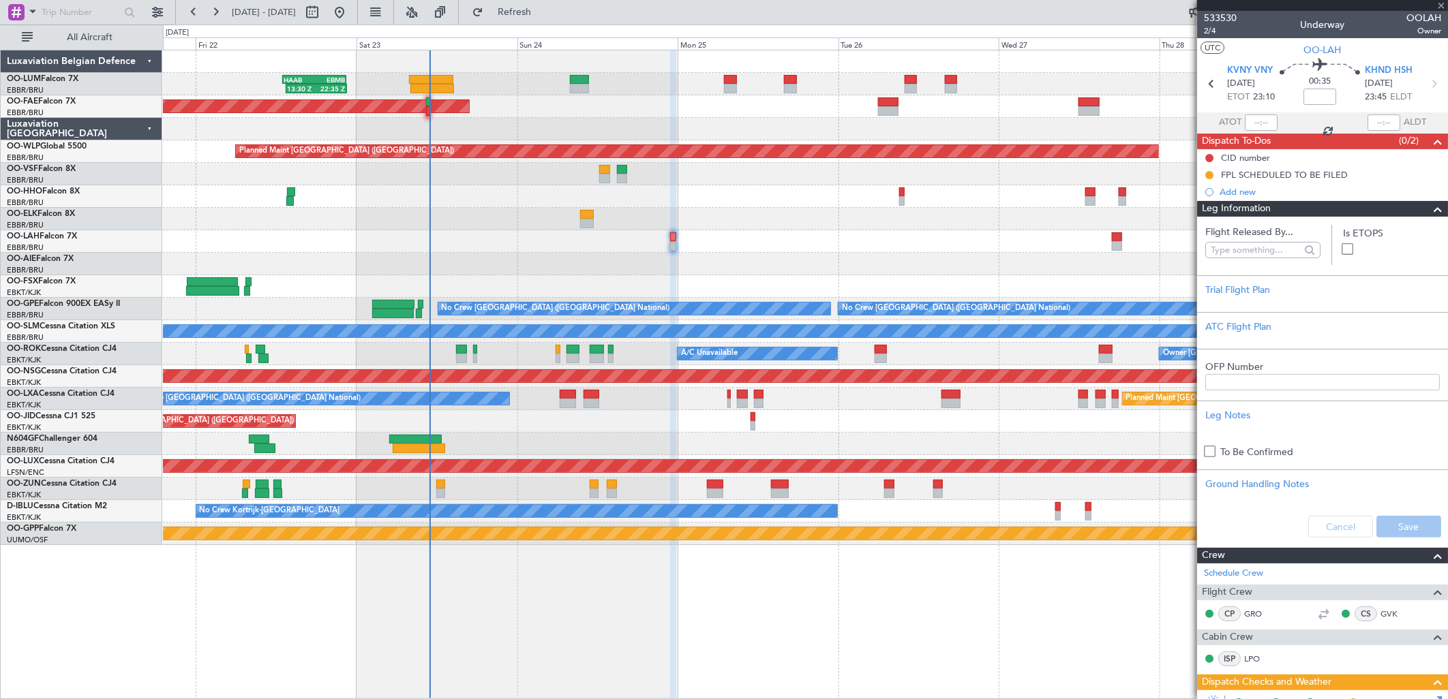
type input "0"
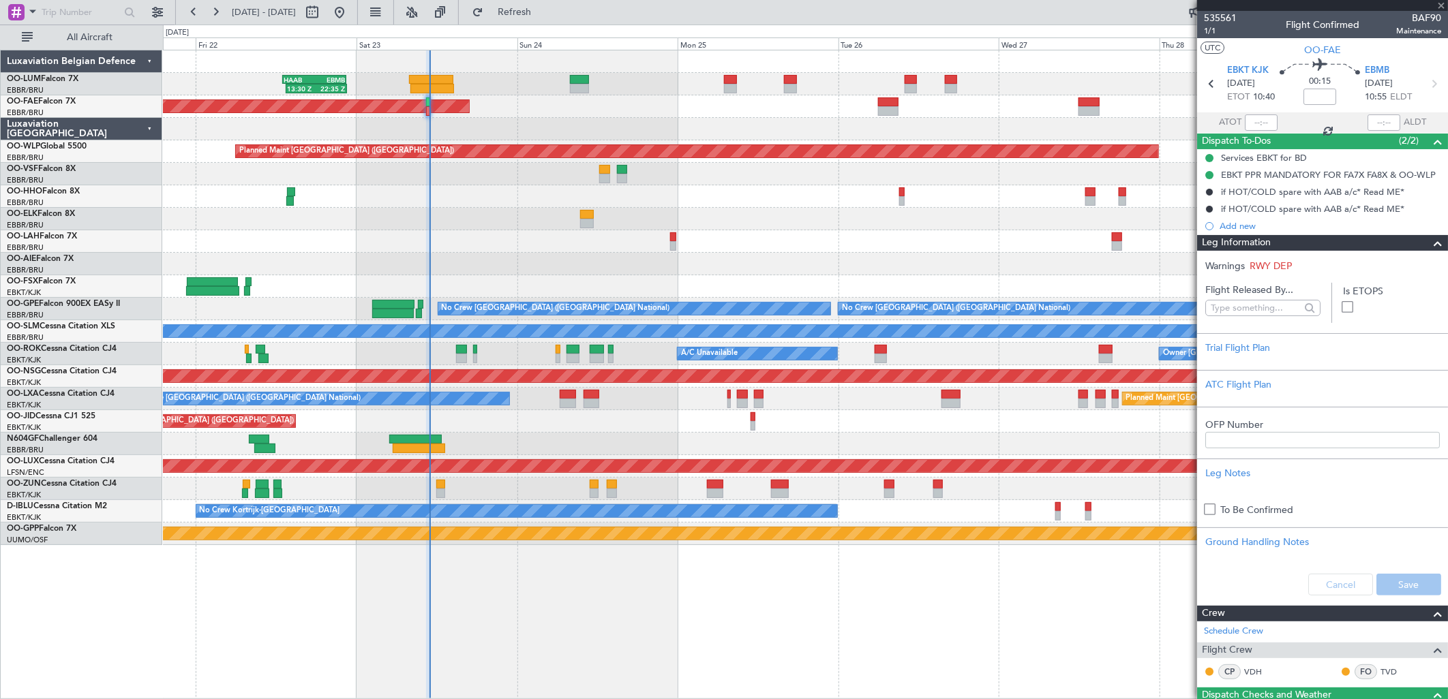
click at [1261, 123] on div at bounding box center [1261, 123] width 33 height 16
click at [1253, 121] on input "text" at bounding box center [1261, 123] width 33 height 16
type input "10:53"
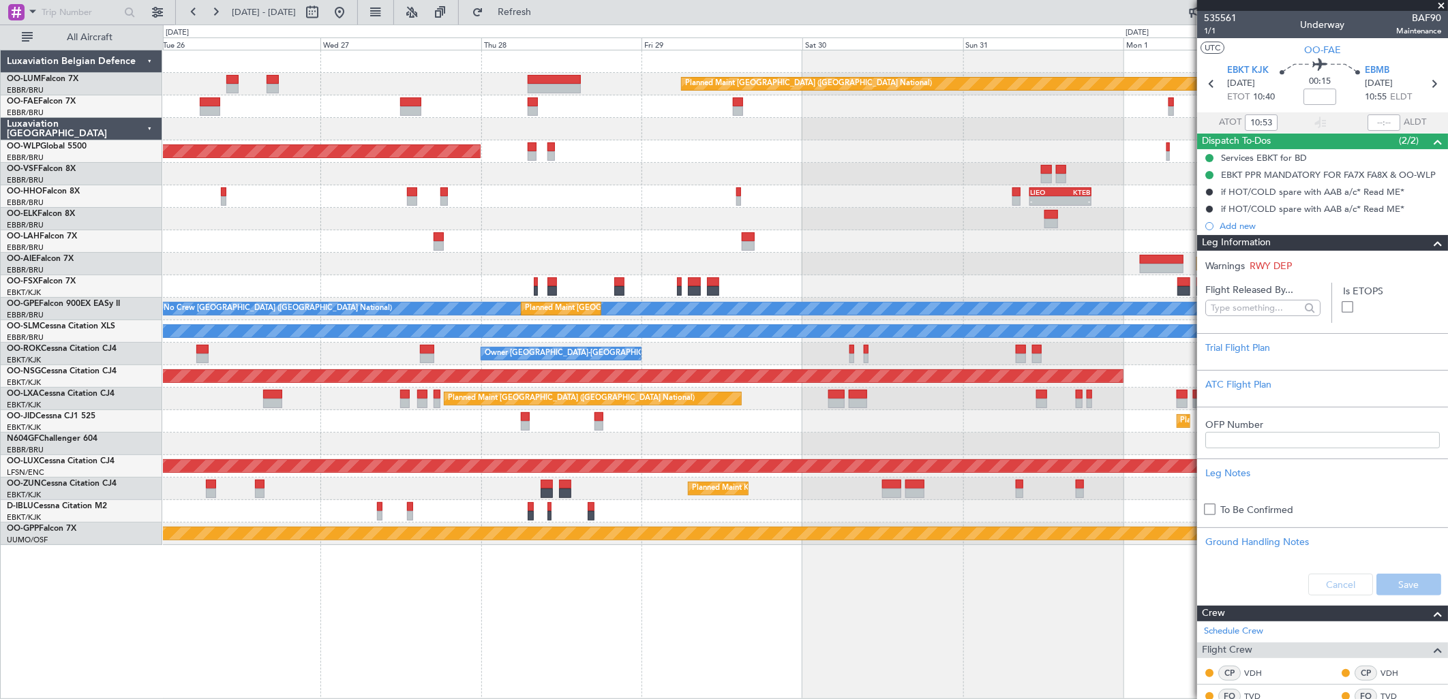
click at [226, 233] on div "Planned Maint [PERSON_NAME]-[GEOGRAPHIC_DATA][PERSON_NAME] ([GEOGRAPHIC_DATA][P…" at bounding box center [805, 241] width 1284 height 22
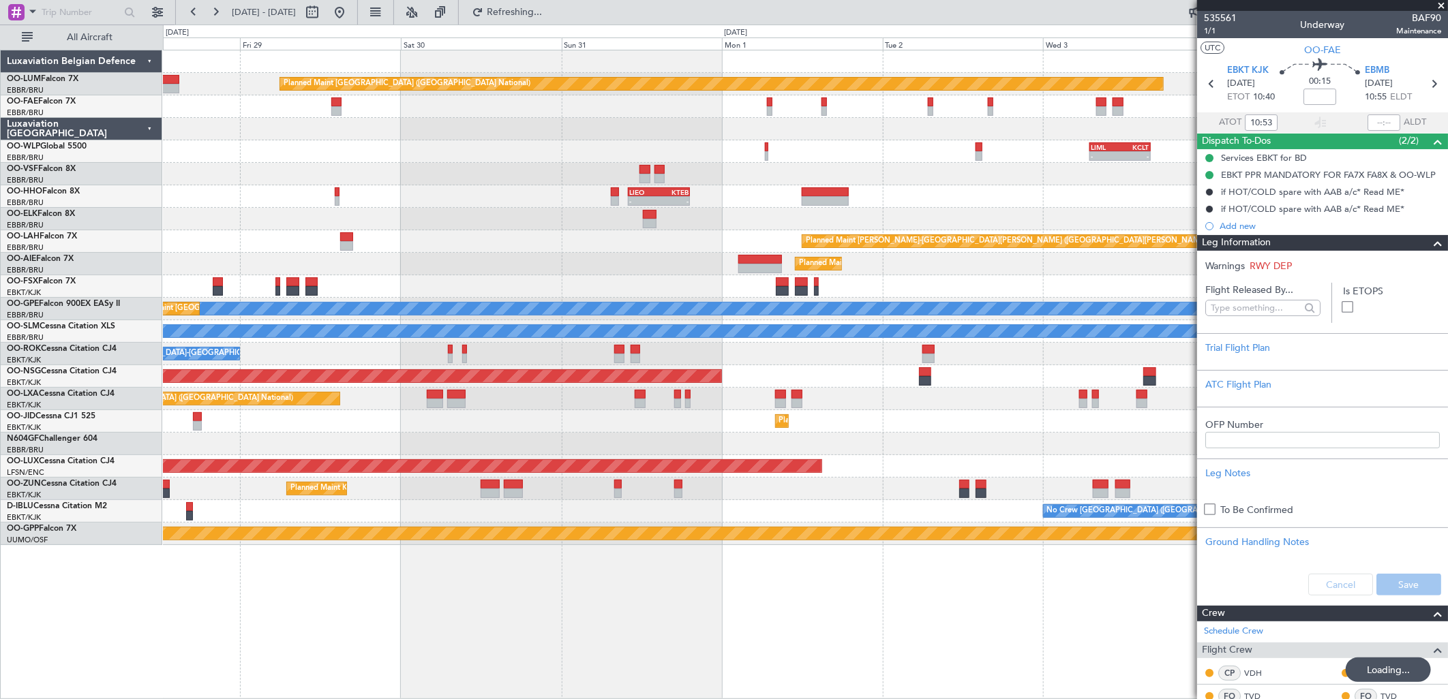
click at [436, 174] on div at bounding box center [805, 174] width 1284 height 22
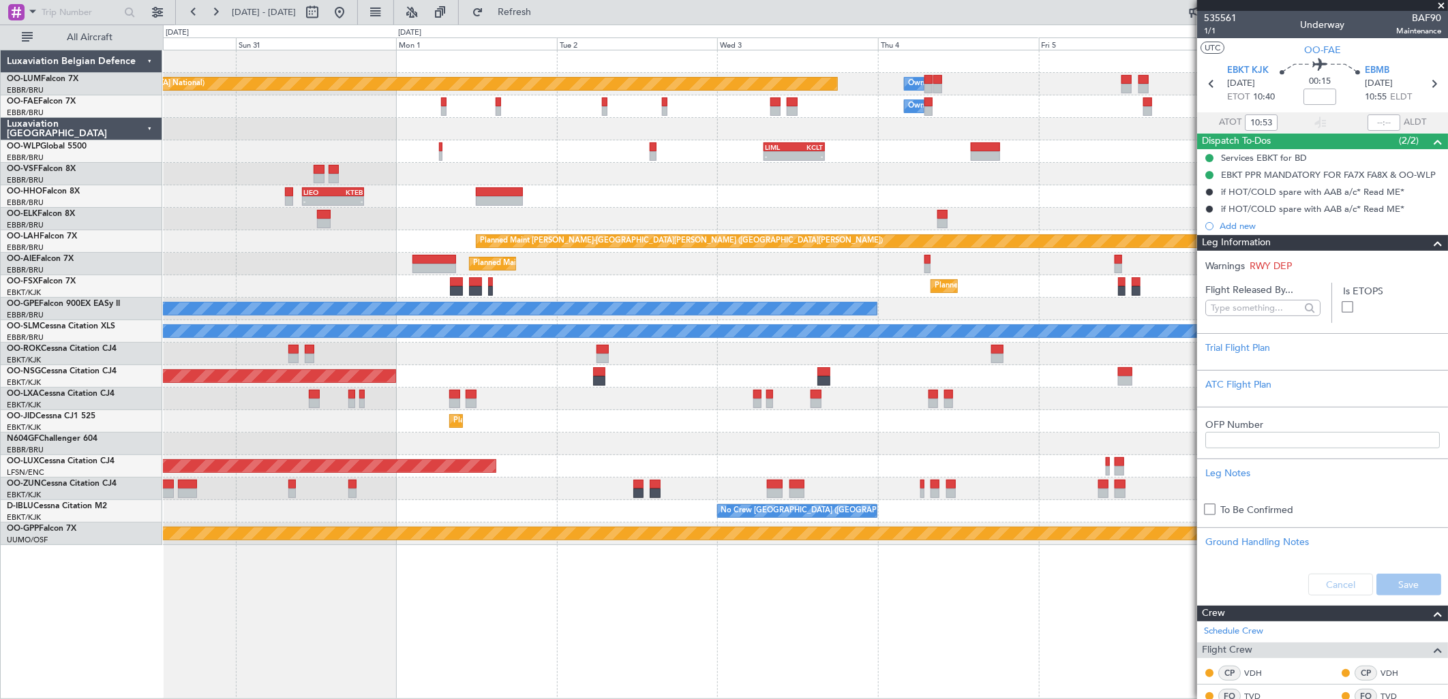
click at [612, 200] on div "- - LIEO 10:00 Z KTEB 19:15 Z" at bounding box center [805, 196] width 1284 height 22
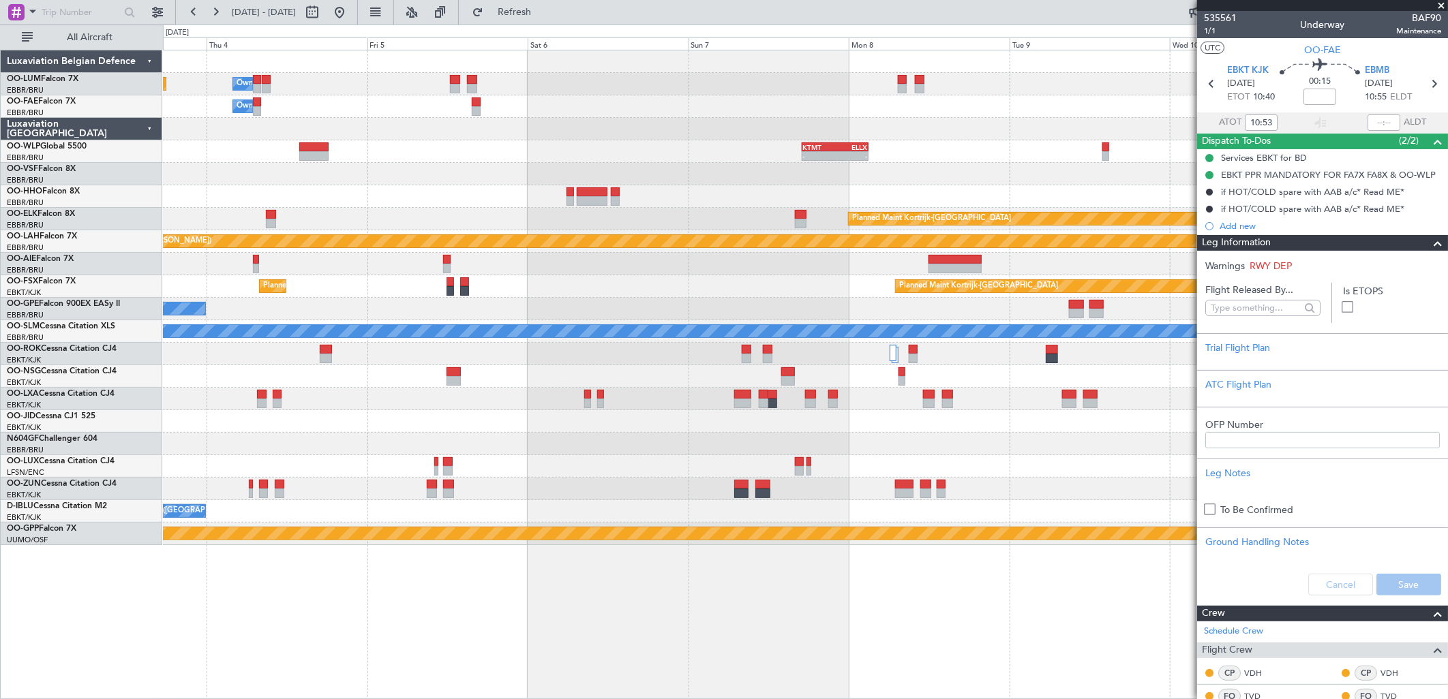
click at [938, 159] on div "- - KTMT 17:00 Z ELLX 03:00 Z - - LTCG 11:00 Z RJAA 20:25 Z LIML 07:00 Z KCLT 1…" at bounding box center [805, 151] width 1284 height 22
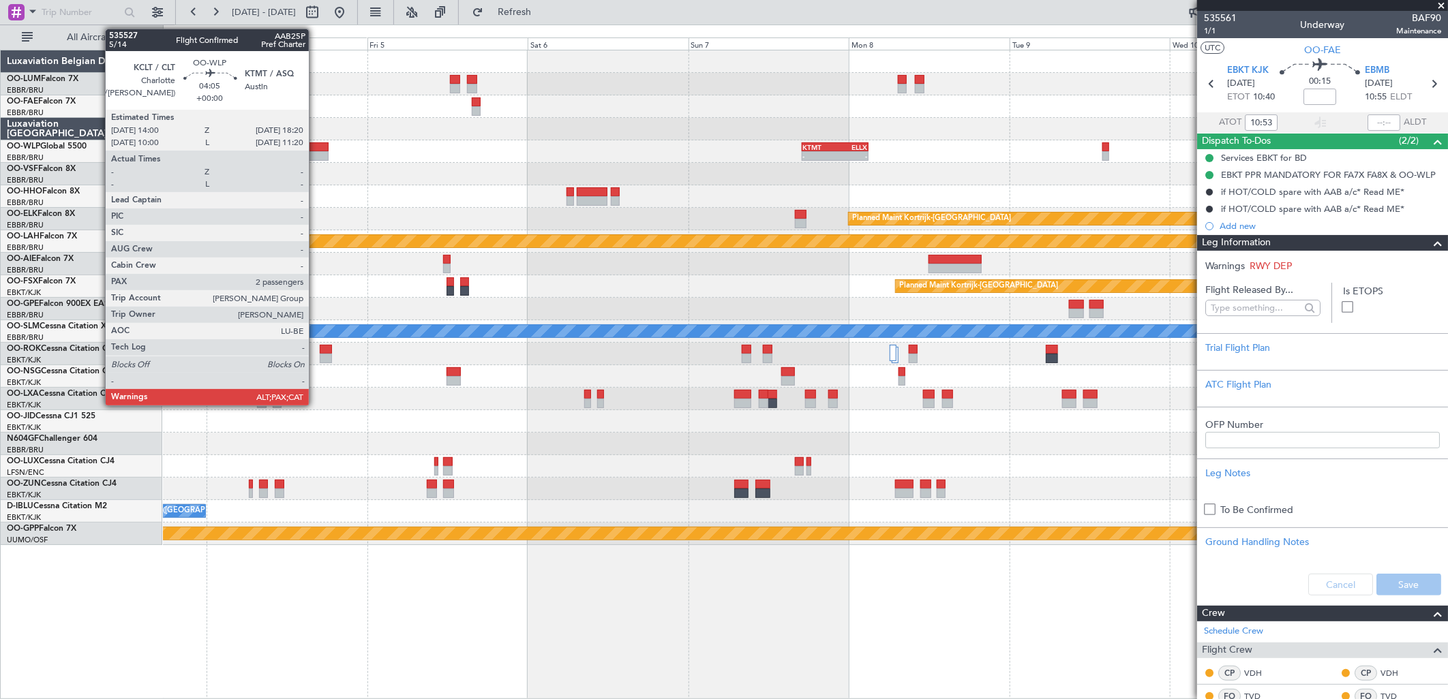
click at [316, 143] on div at bounding box center [313, 147] width 29 height 10
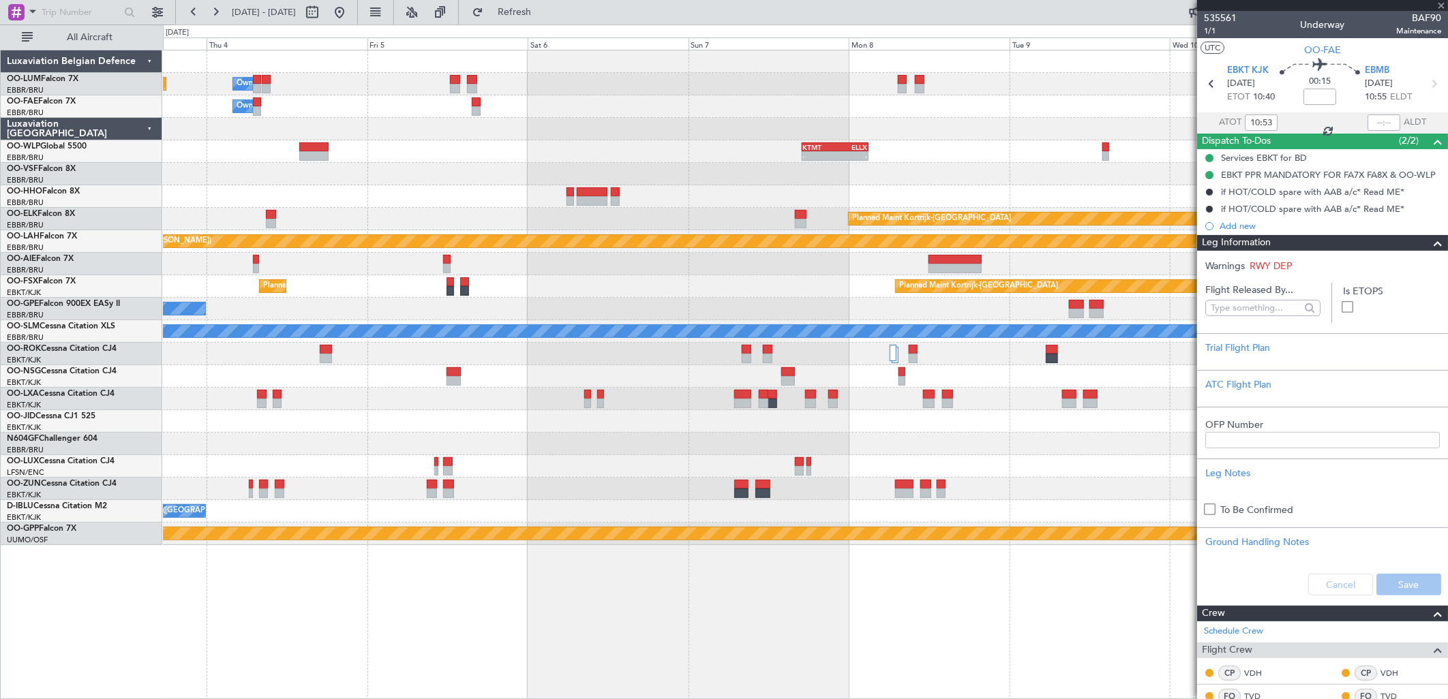
type input "2"
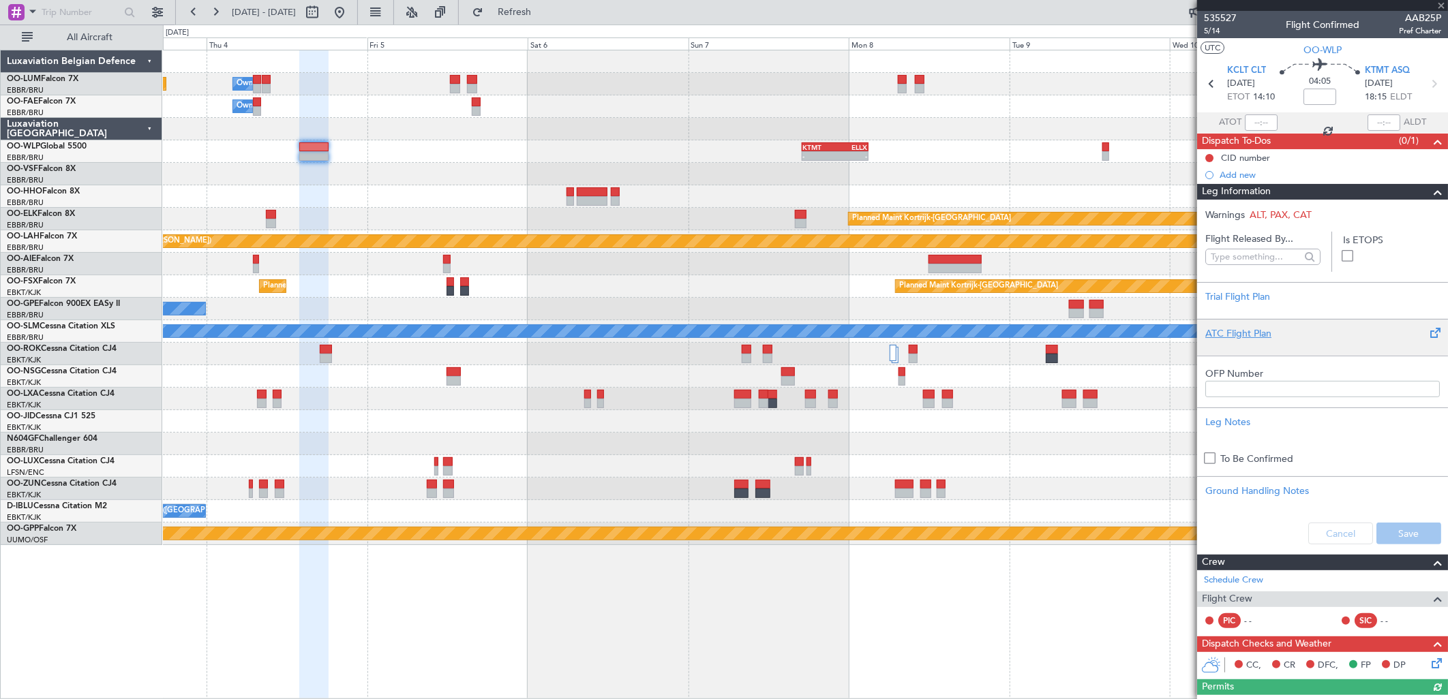
scroll to position [125, 0]
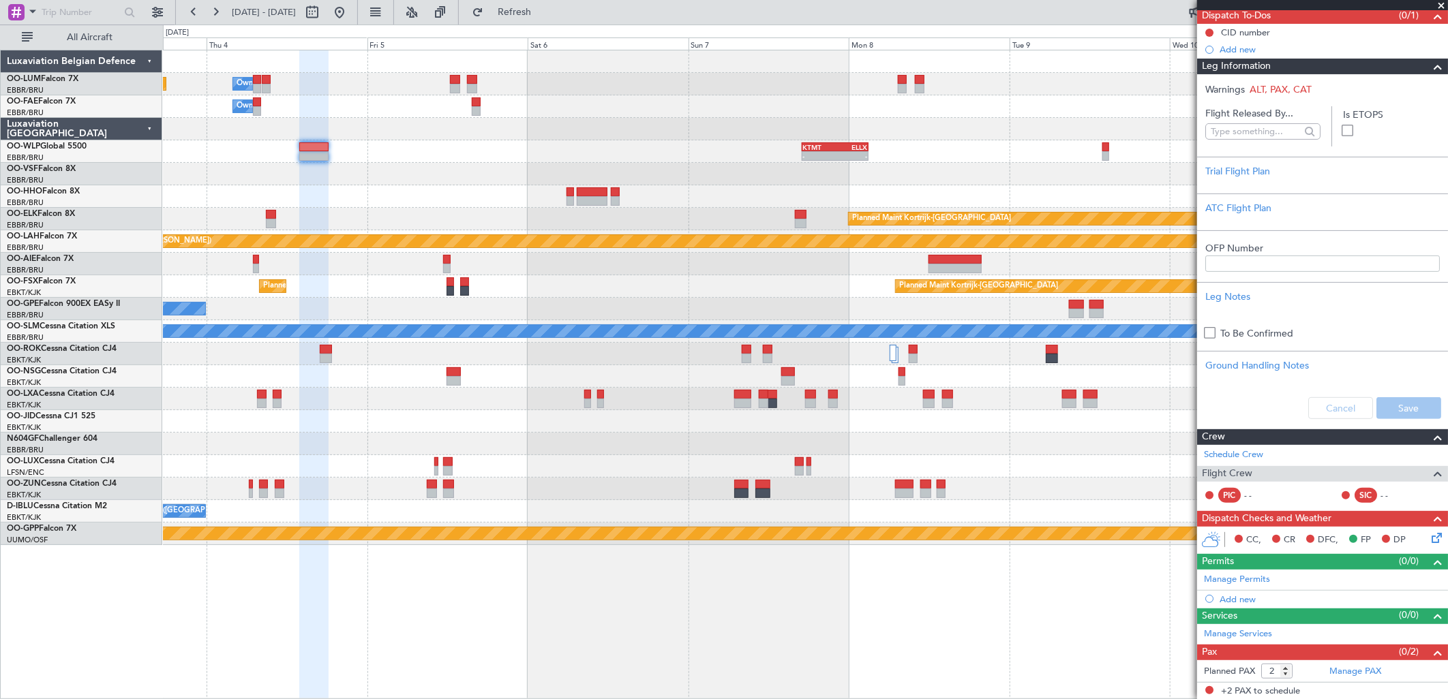
click at [992, 181] on div "Planned Maint Brussels (Brussels National) Owner Melsbroek Air Base Owner Melsb…" at bounding box center [805, 297] width 1284 height 495
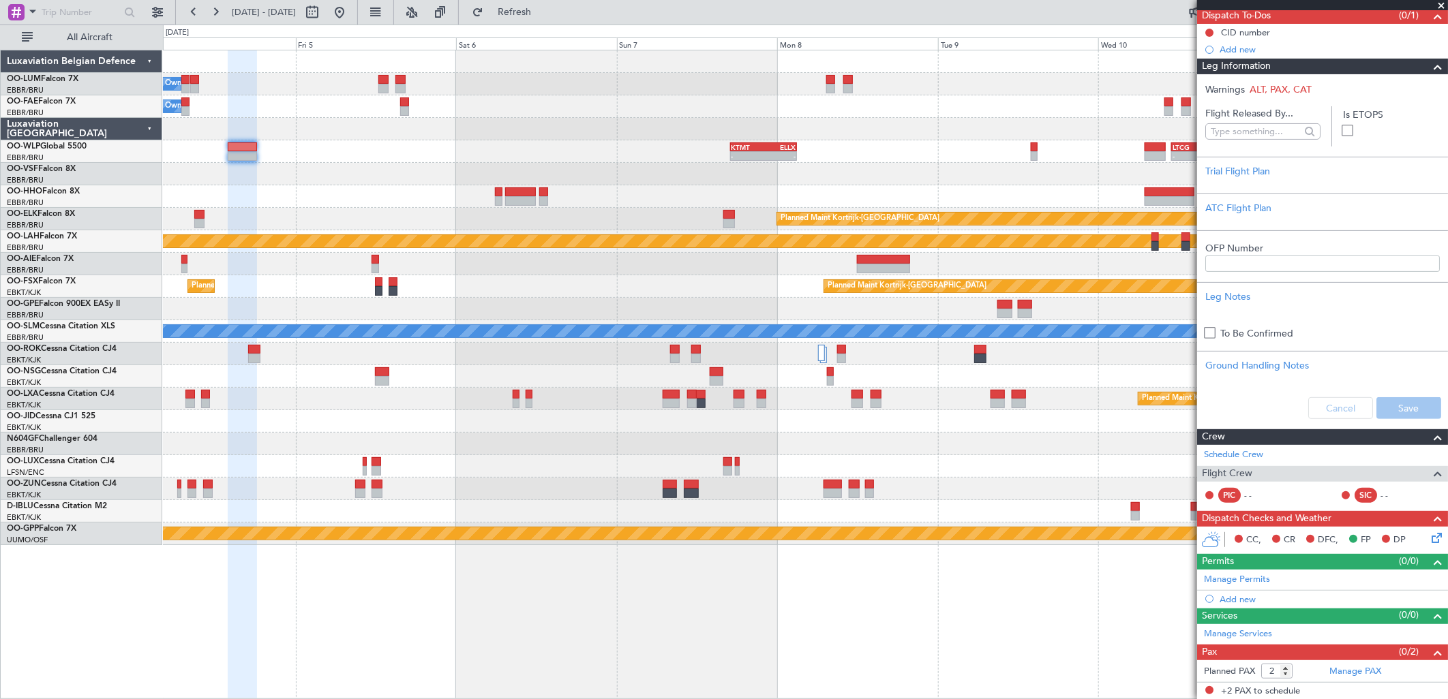
click at [578, 171] on div at bounding box center [805, 174] width 1284 height 22
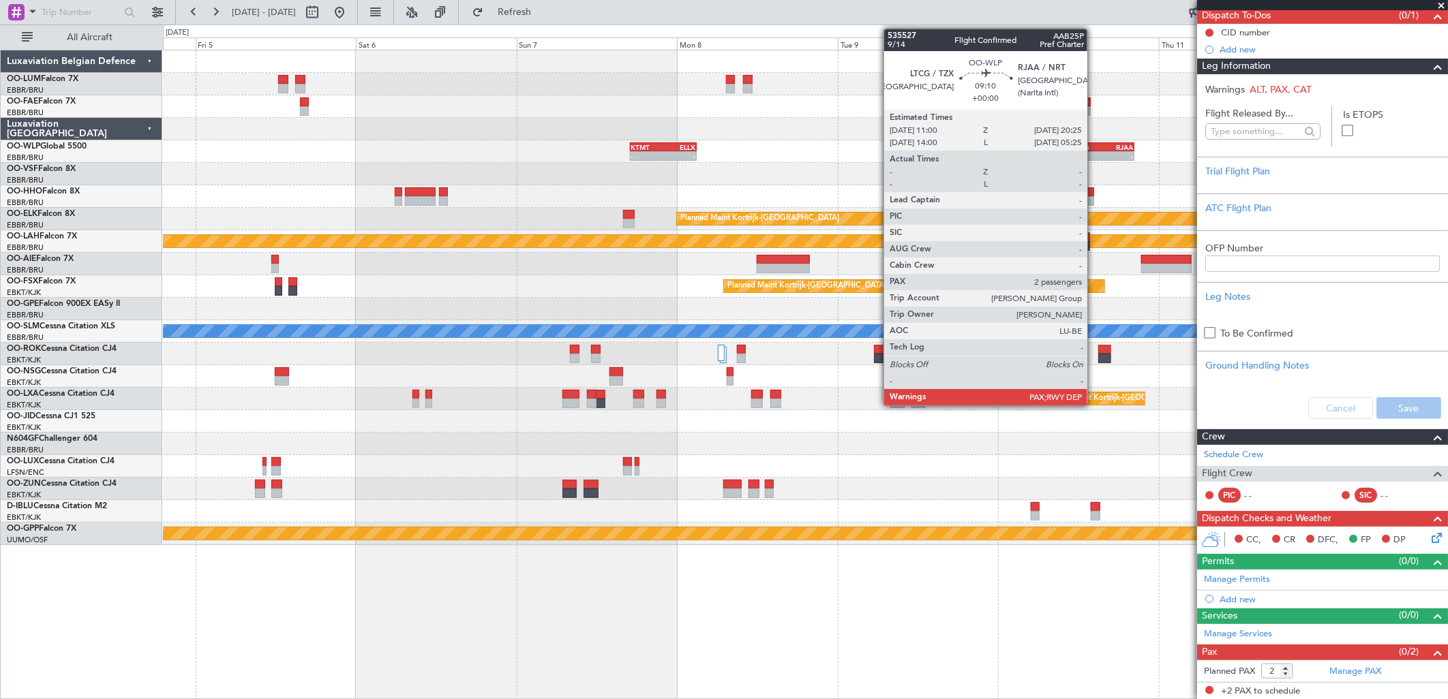
click at [1094, 152] on div "-" at bounding box center [1087, 156] width 30 height 8
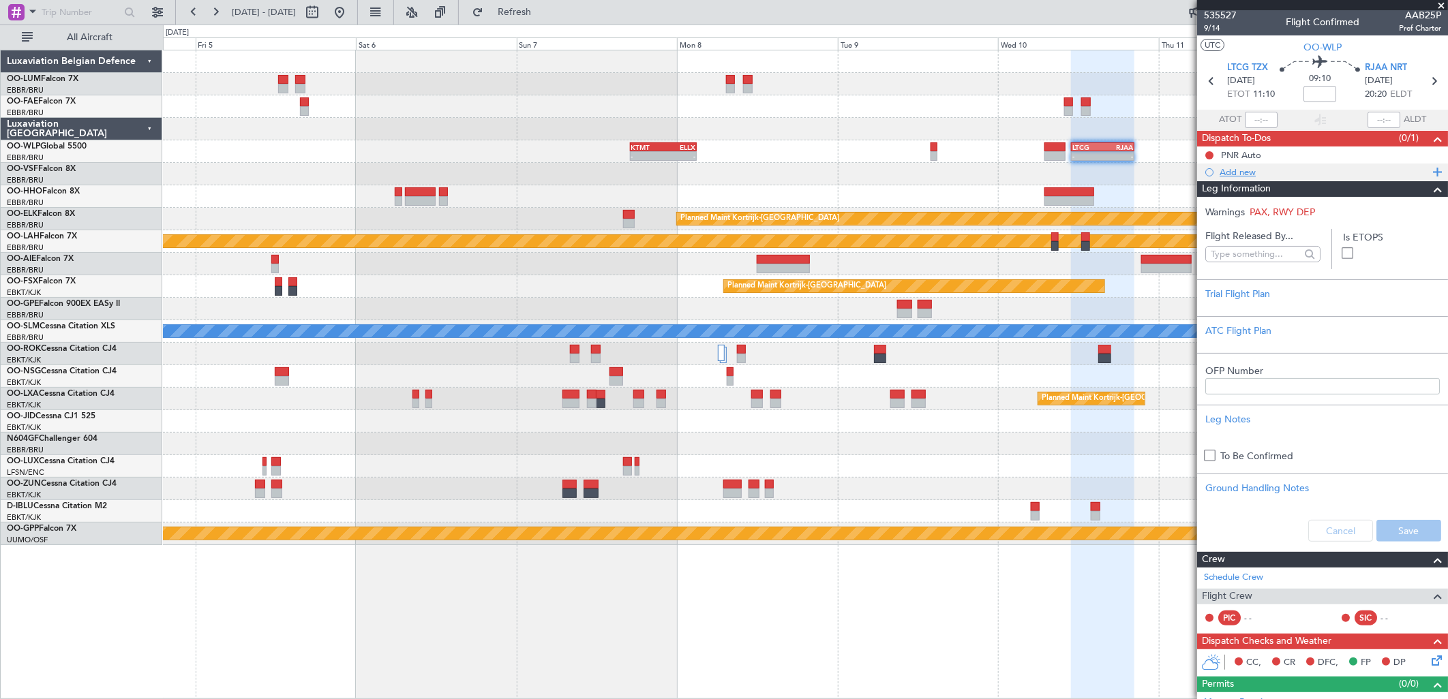
scroll to position [0, 0]
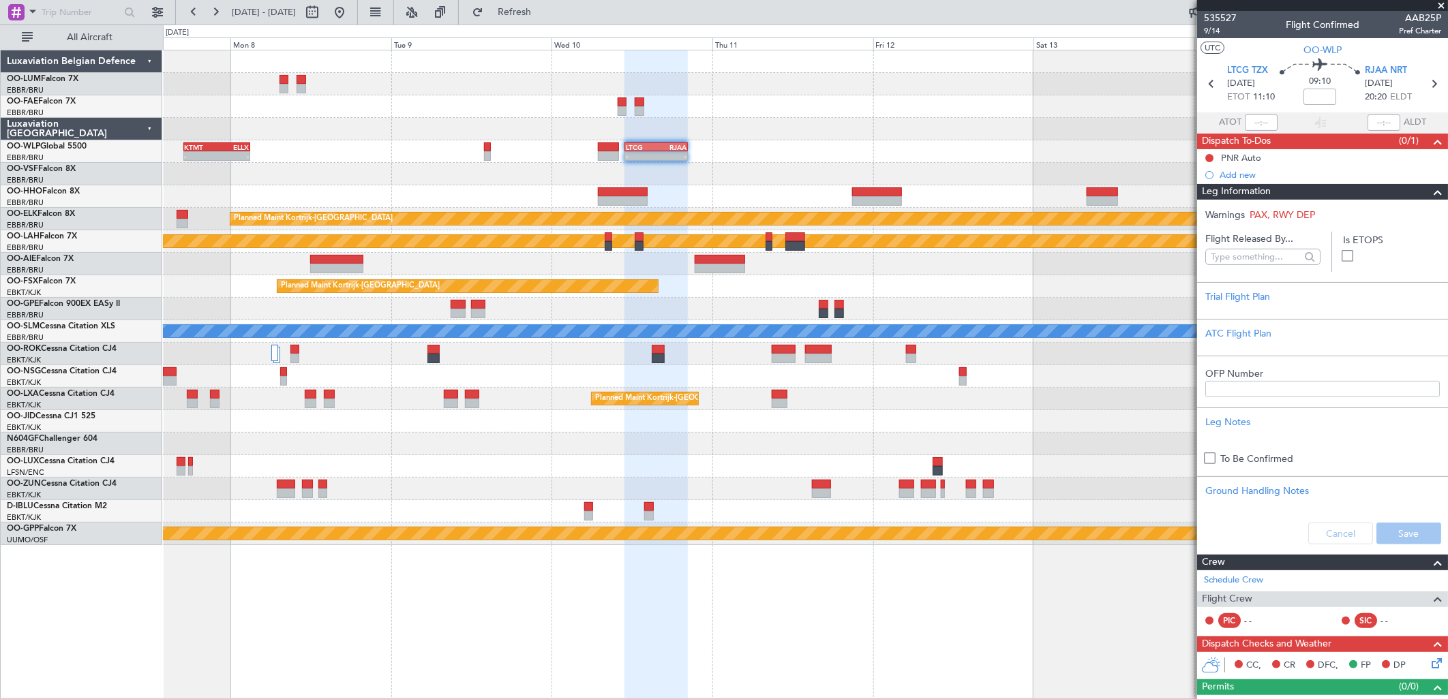
click at [446, 166] on div "- - KTMT 17:00 Z ELLX 03:00 Z - - LTCG 11:00 Z RJAA 20:25 Z - - RJAA 01:00 Z UB…" at bounding box center [805, 297] width 1284 height 495
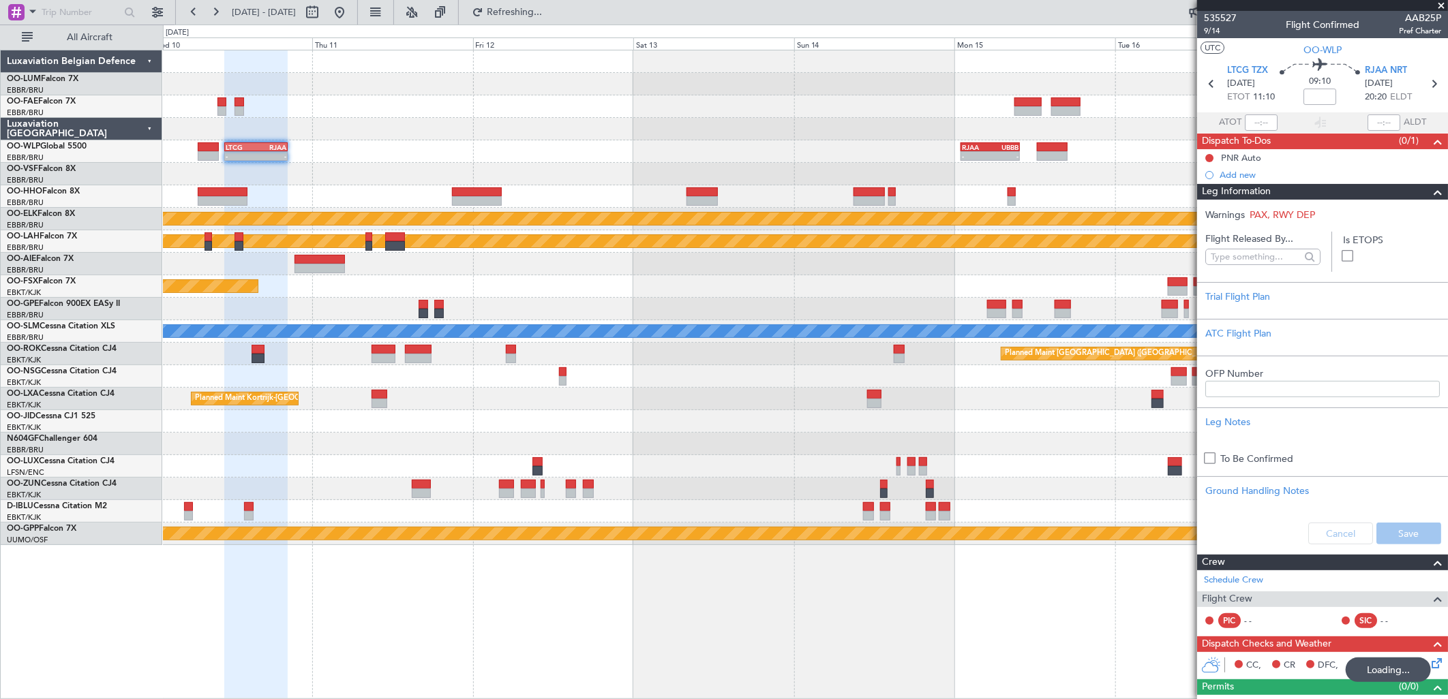
click at [792, 167] on div at bounding box center [805, 174] width 1284 height 22
click at [1232, 11] on span "535527" at bounding box center [1220, 18] width 33 height 14
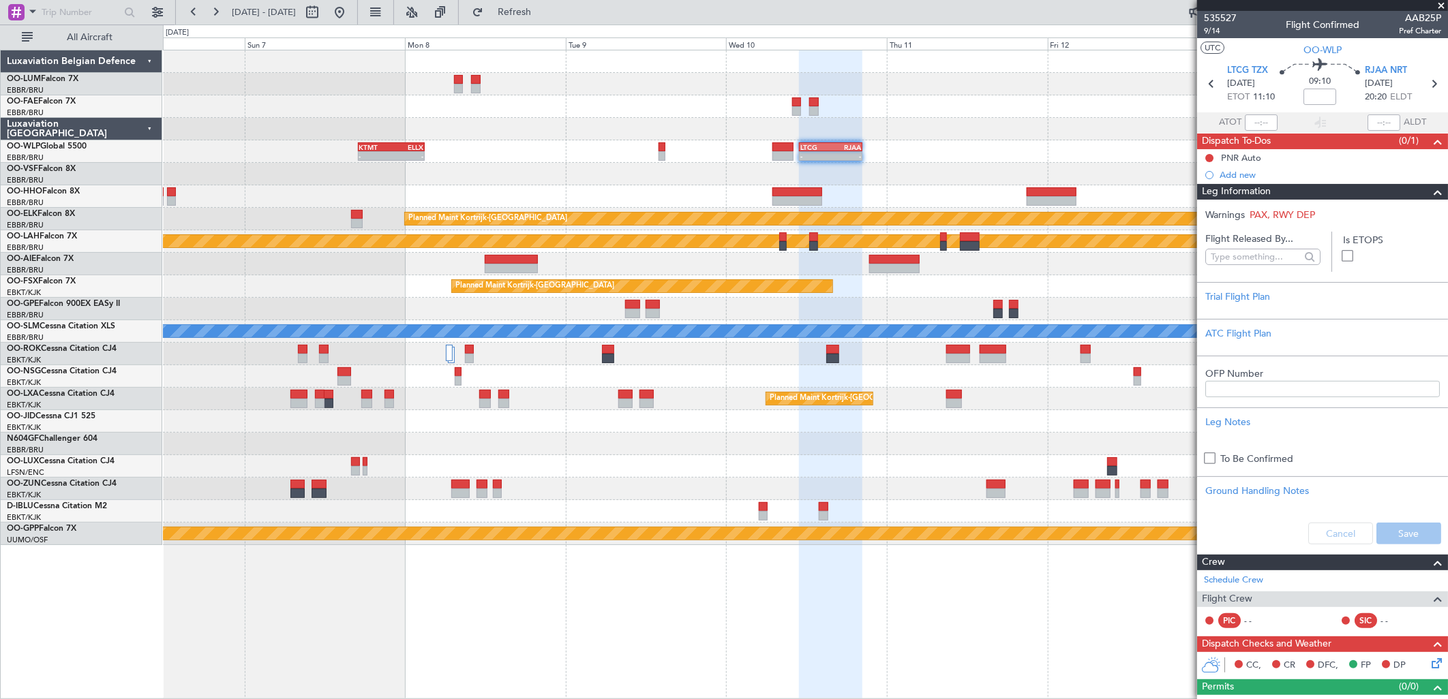
click at [890, 144] on div "- - LTCG 11:00 Z RJAA 20:25 Z KTMT 17:00 Z ELLX 03:00 Z - - - - RJAA 01:00 Z UB…" at bounding box center [805, 297] width 1284 height 495
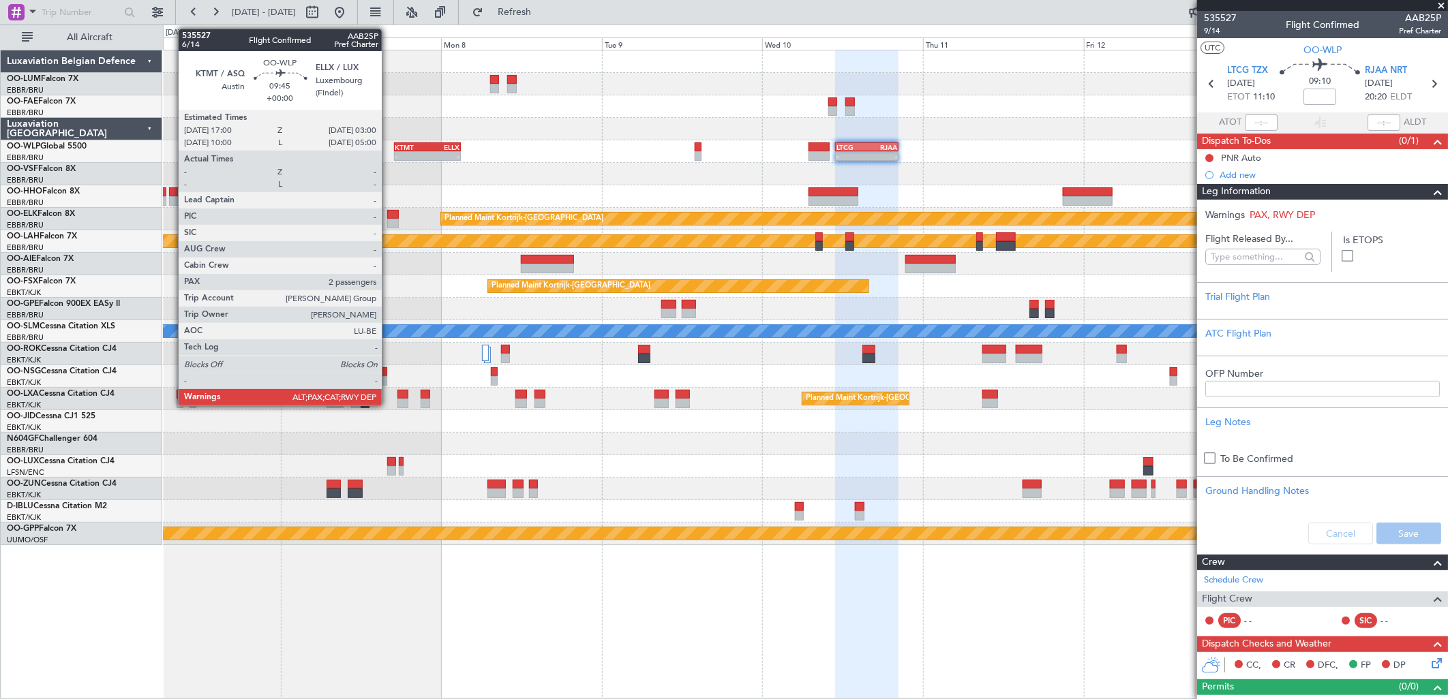
click at [427, 148] on div "KTMT" at bounding box center [411, 147] width 32 height 8
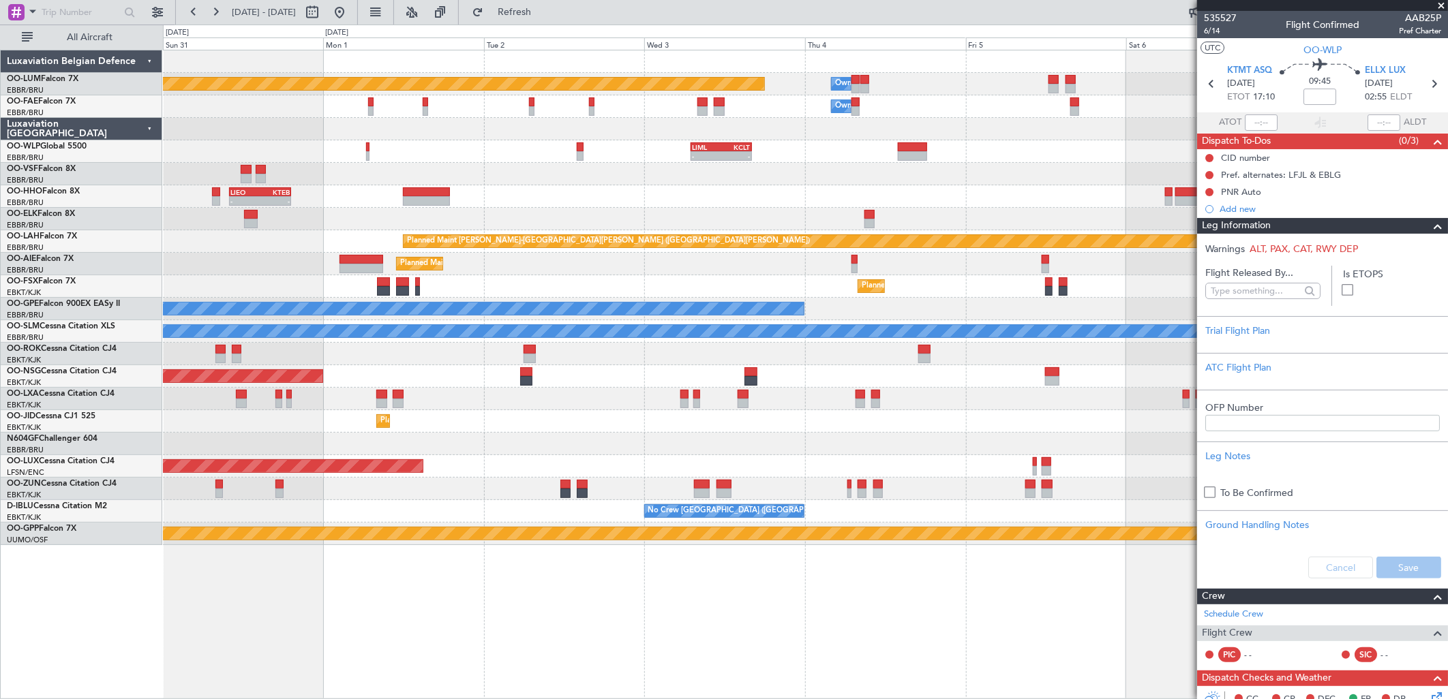
click at [566, 175] on div "Planned Maint Brussels (Brussels National) Owner Melsbroek Air Base Owner Melsb…" at bounding box center [805, 297] width 1284 height 495
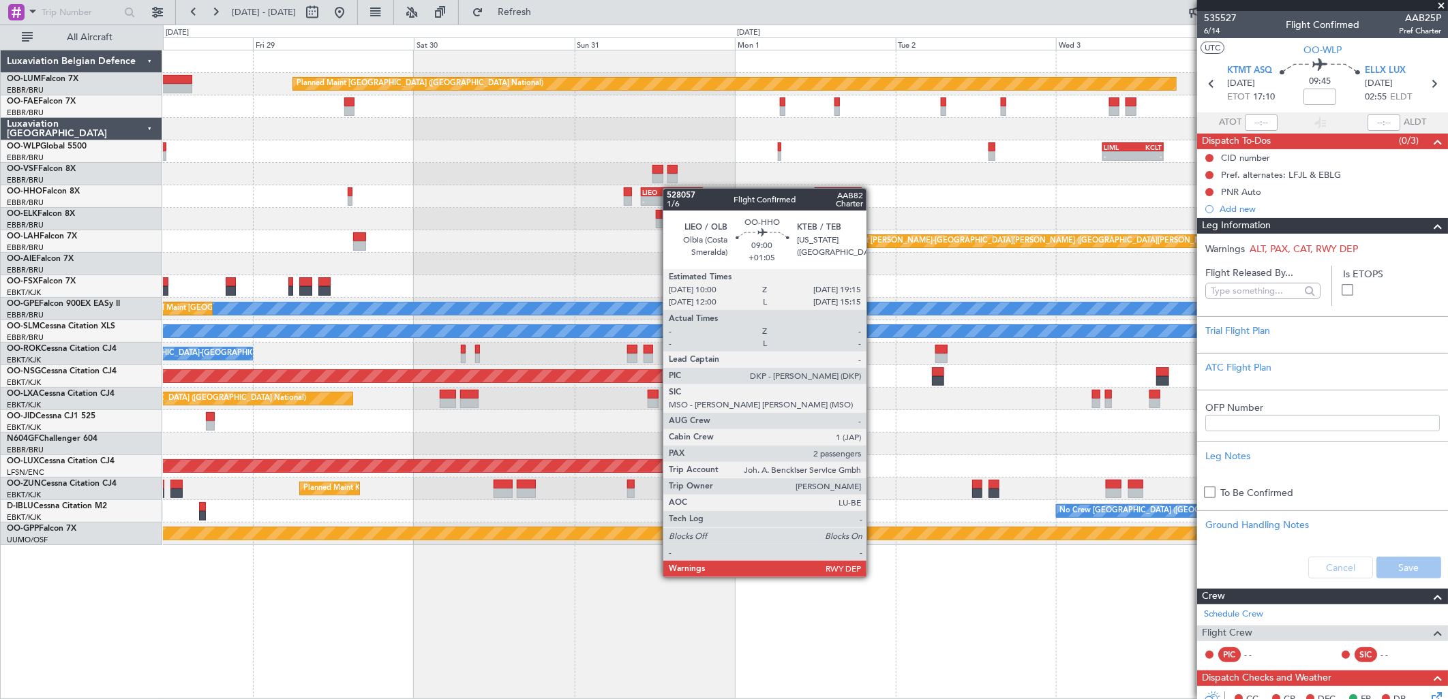
click at [671, 189] on div "Planned Maint Brussels (Brussels National) Owner Melsbroek Air Base Owner Melsb…" at bounding box center [805, 297] width 1284 height 495
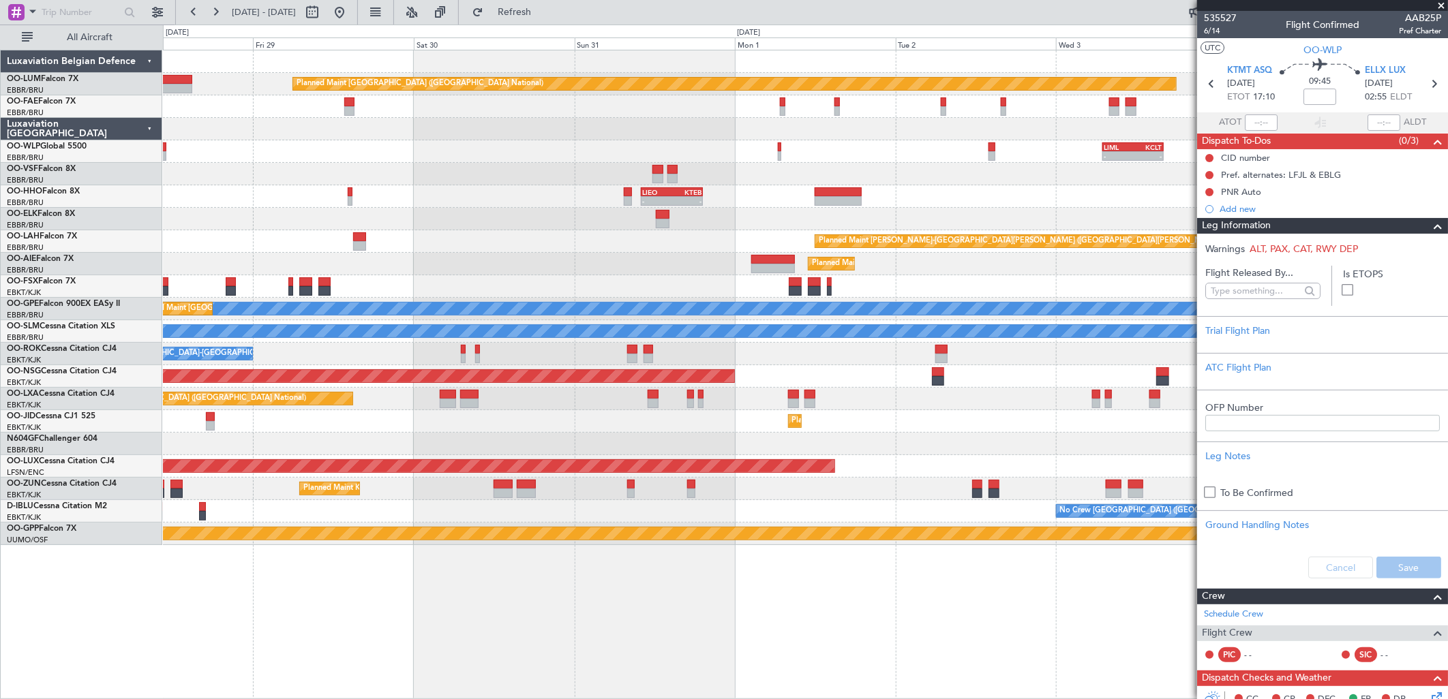
click at [919, 181] on div at bounding box center [805, 174] width 1284 height 22
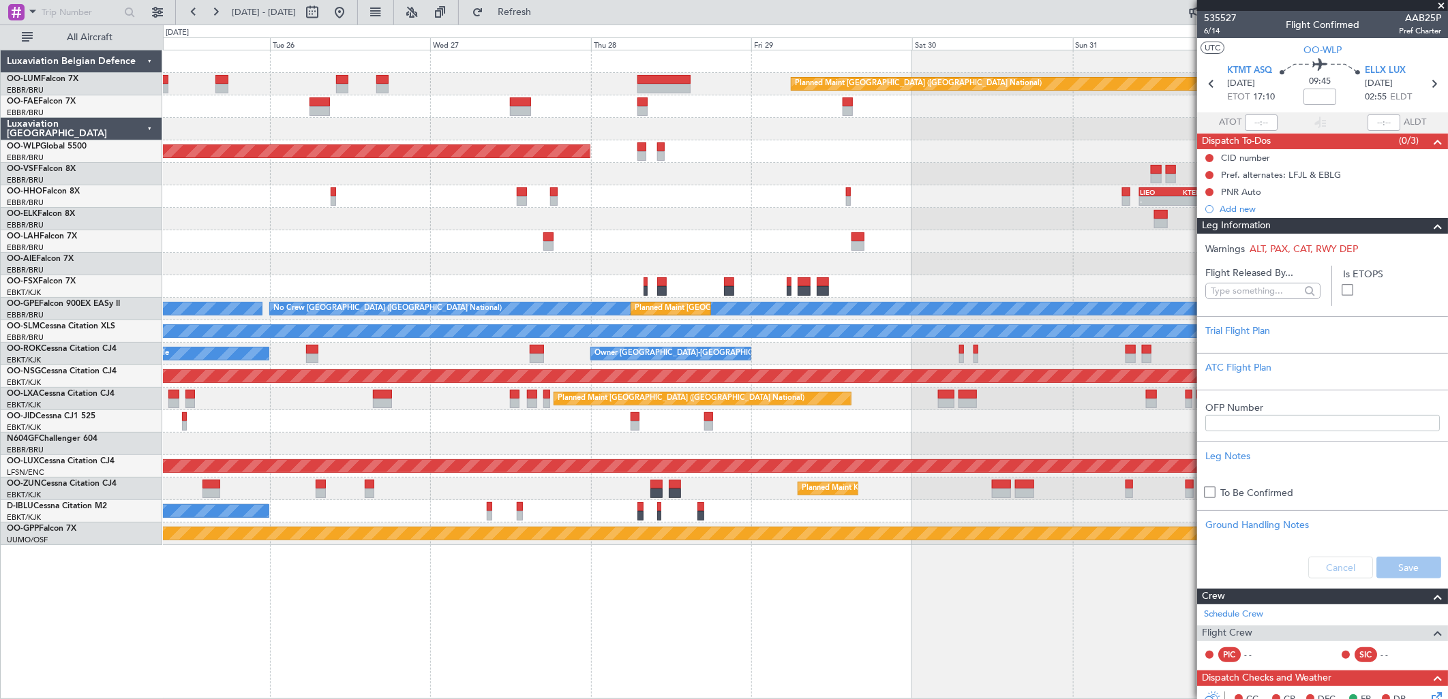
click at [259, 137] on div "Planned Maint Brussels (Brussels National) Owner Melsbroek Air Base Owner Melsb…" at bounding box center [805, 297] width 1284 height 495
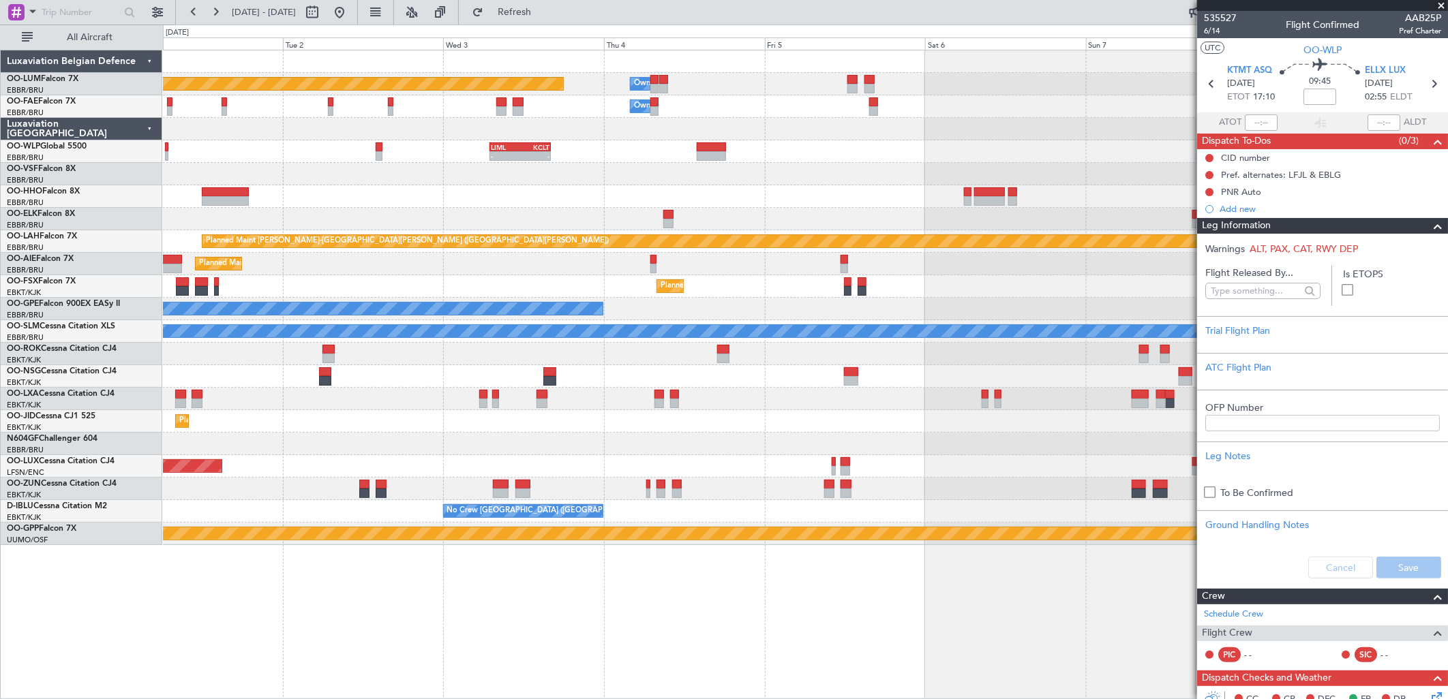
click at [427, 176] on div "Planned Maint Brussels (Brussels National) Owner Melsbroek Air Base Owner Melsb…" at bounding box center [805, 297] width 1284 height 495
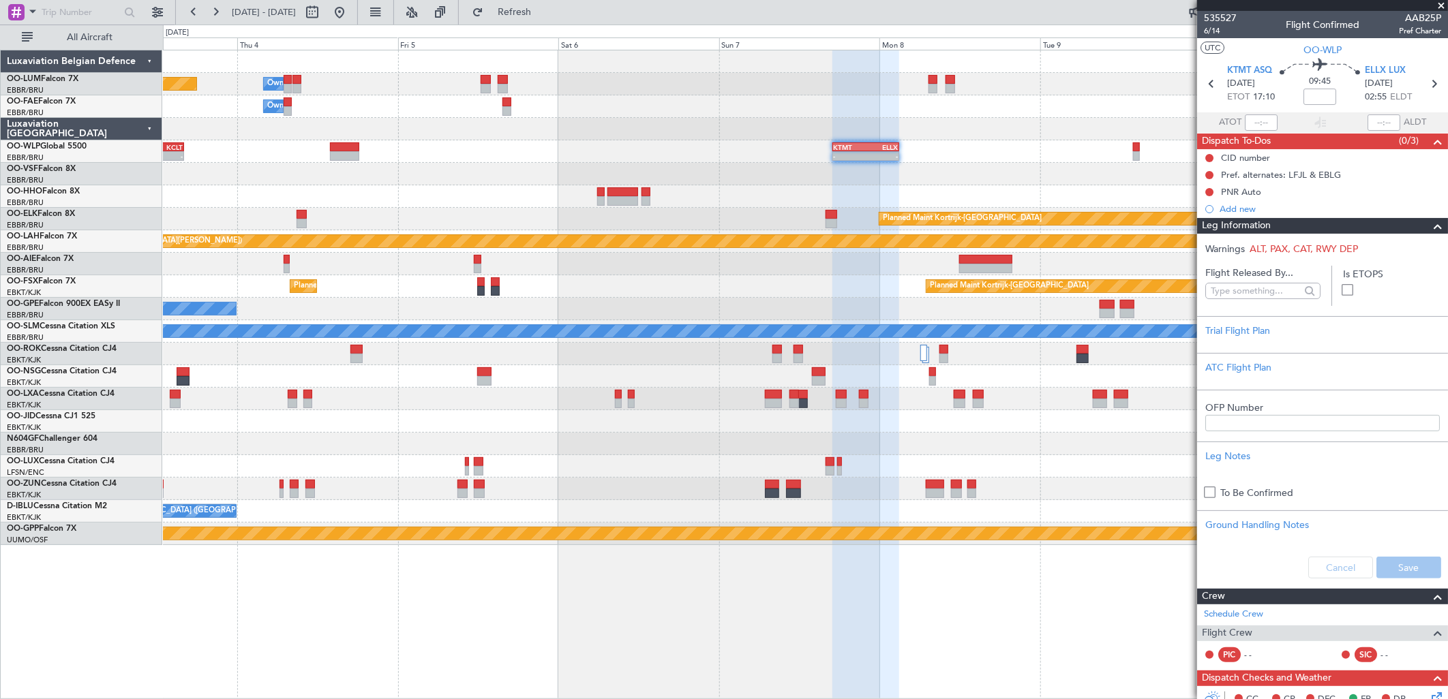
click at [369, 172] on div at bounding box center [805, 174] width 1284 height 22
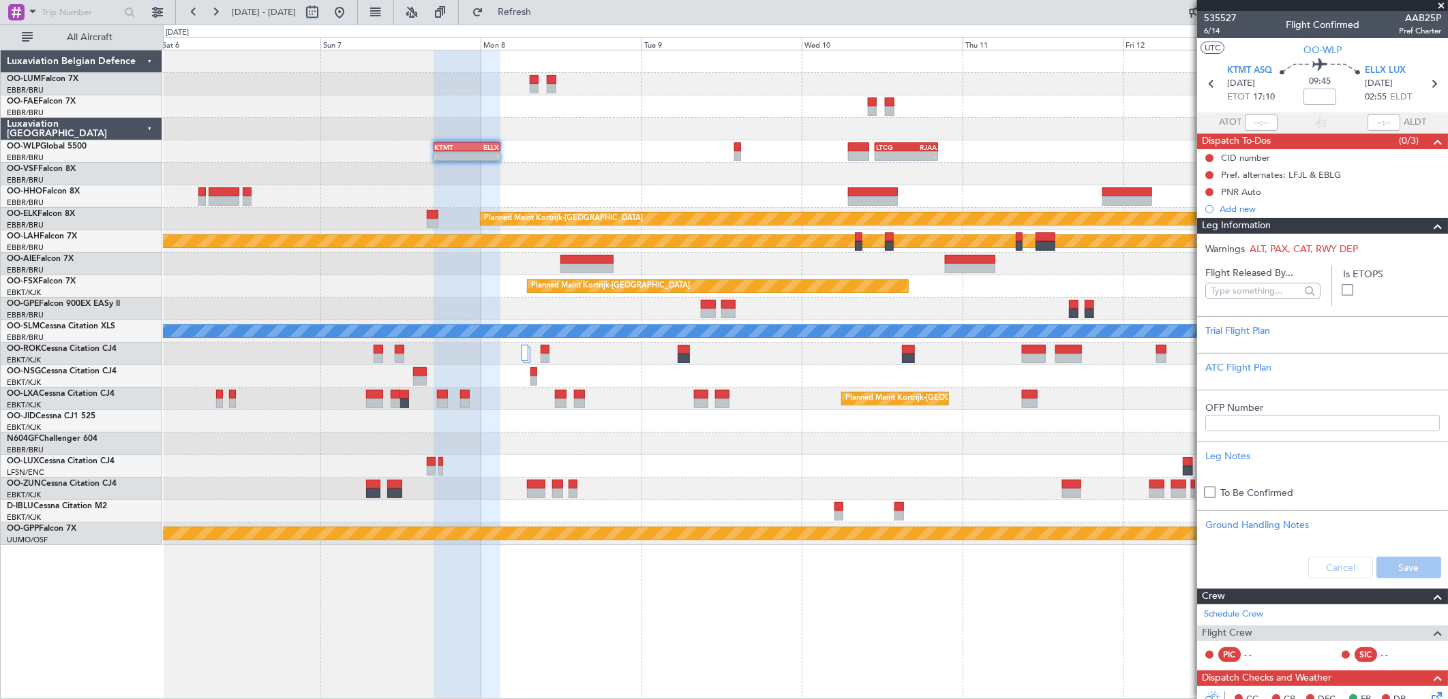
click at [521, 172] on div at bounding box center [805, 174] width 1284 height 22
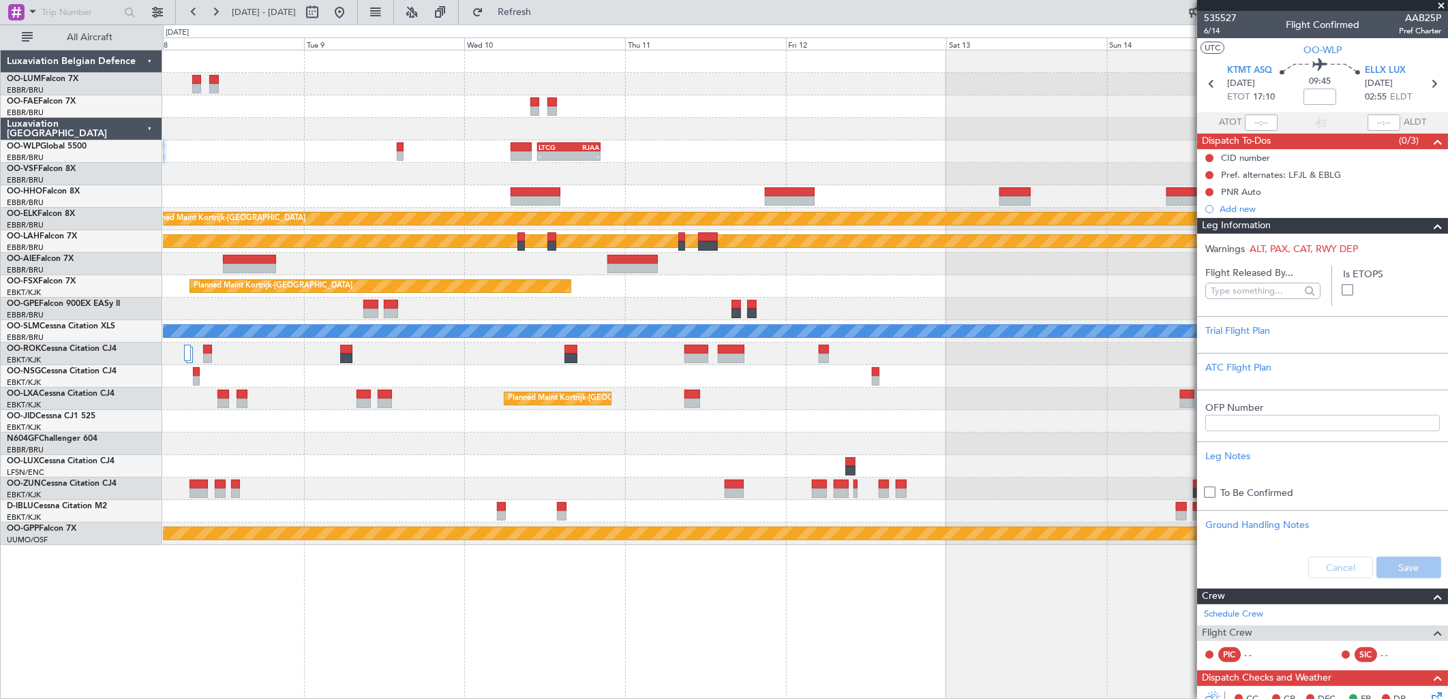
click at [574, 177] on div at bounding box center [805, 174] width 1284 height 22
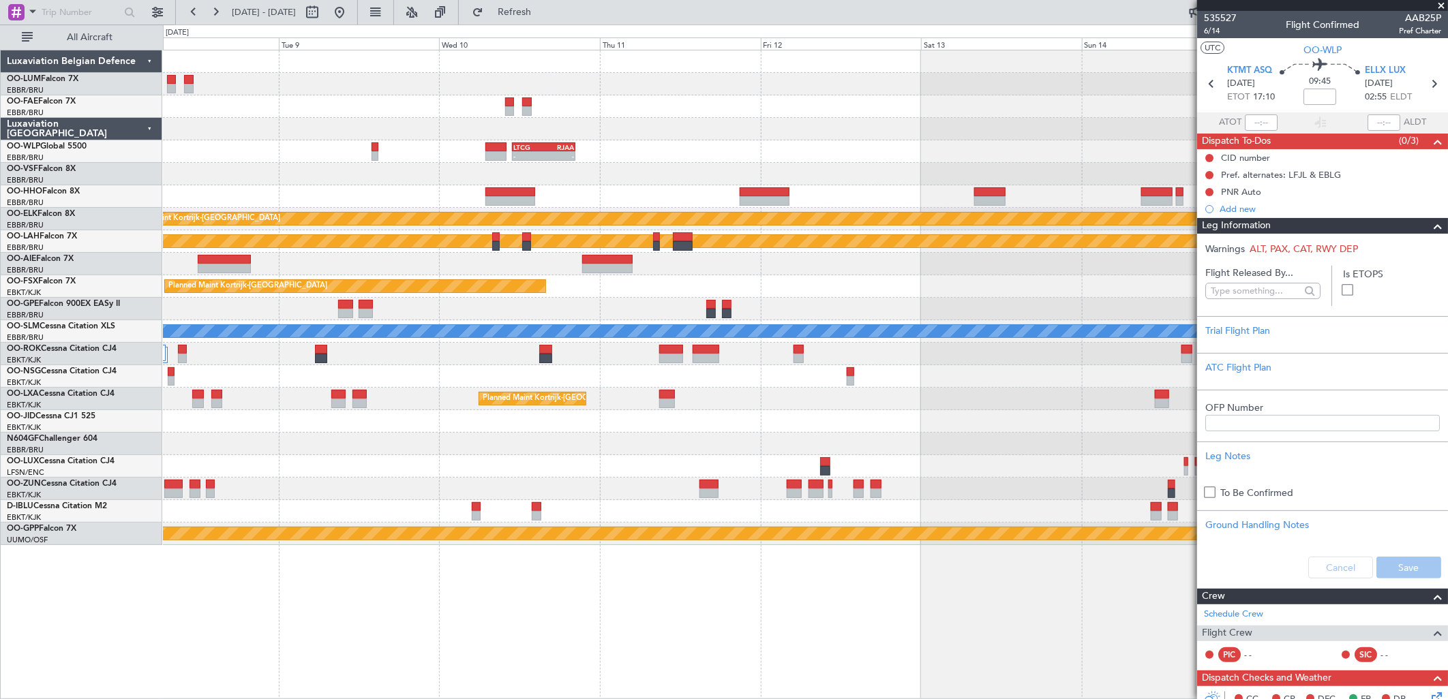
click at [888, 154] on div "- - LTCG 11:00 Z RJAA 20:25 Z - - RJAA 01:00 Z UBBB 09:50 Z KTMT 17:00 Z ELLX 0…" at bounding box center [805, 151] width 1284 height 22
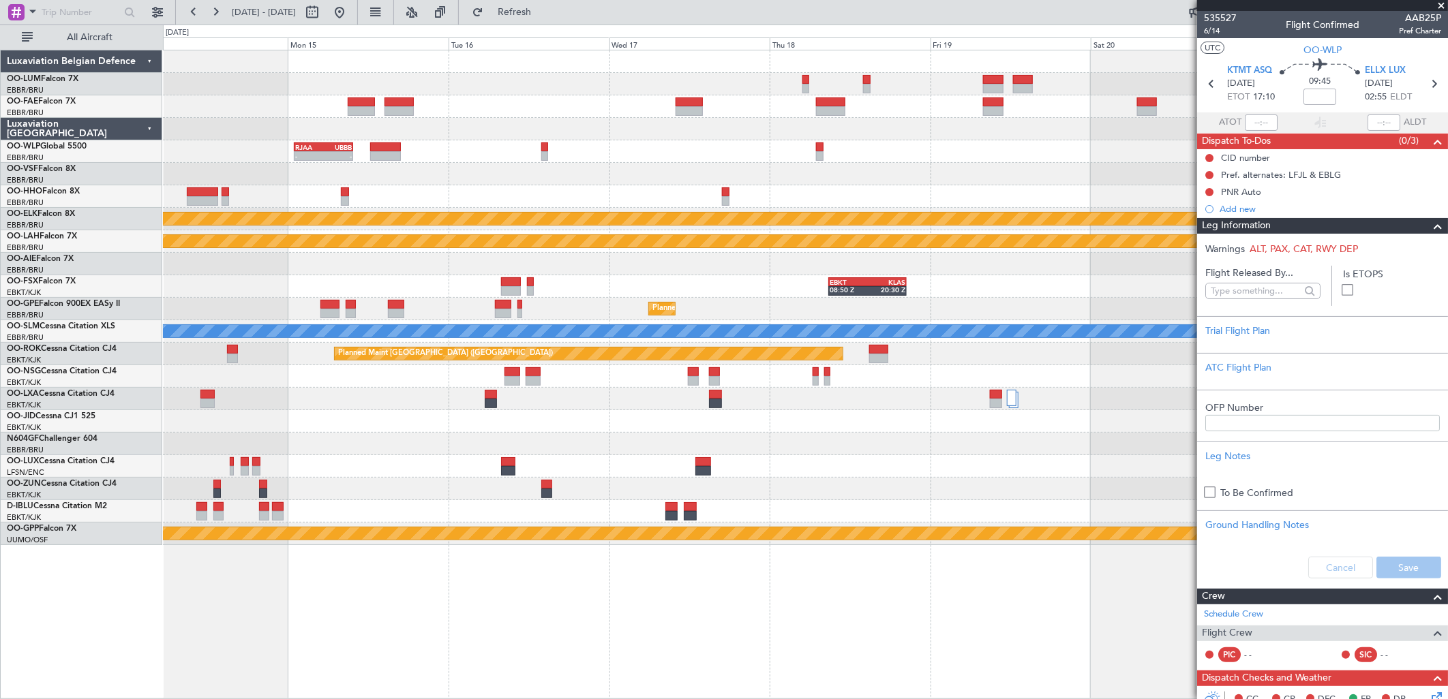
click at [526, 135] on div "- - RJAA 01:00 Z UBBB 09:50 Z Planned Maint Kortrijk-Wevelgem Planned Maint Alt…" at bounding box center [805, 297] width 1284 height 495
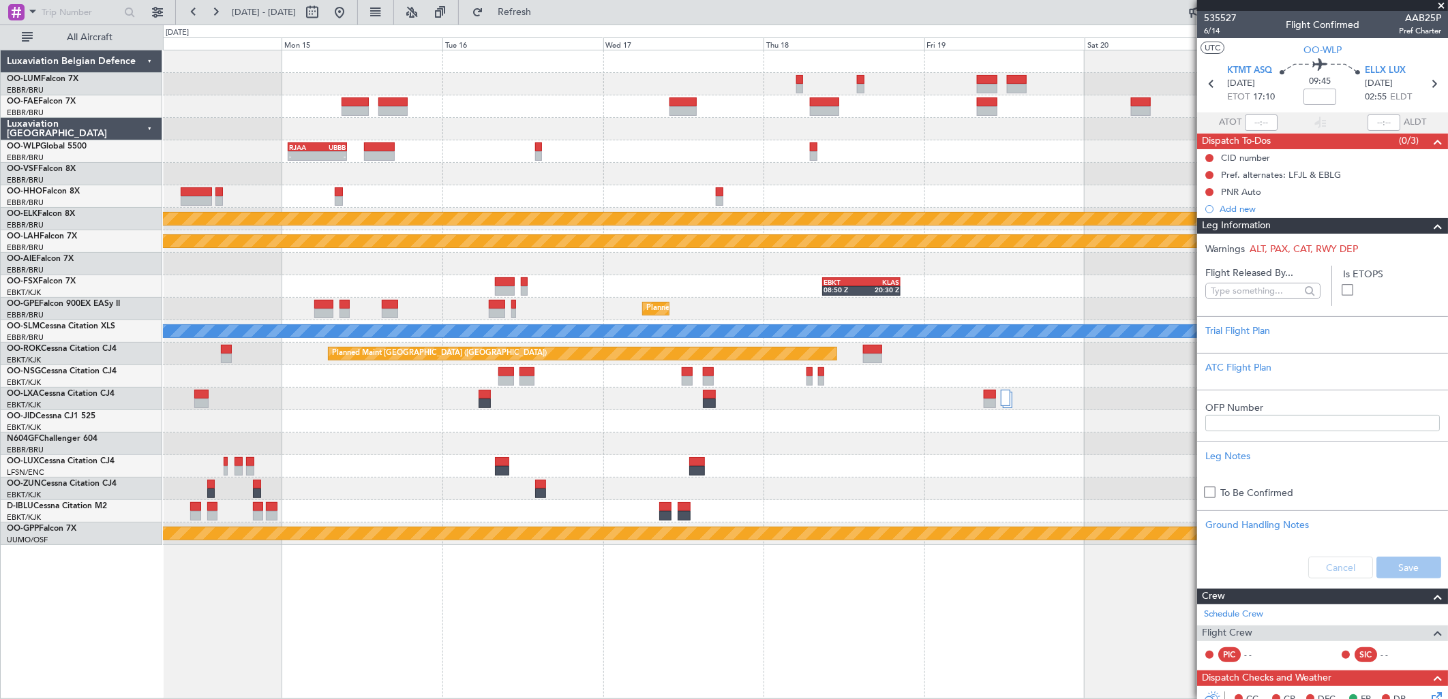
click at [486, 192] on div "- - RJAA 01:00 Z UBBB 09:50 Z Planned Maint Kortrijk-Wevelgem Planned Maint Alt…" at bounding box center [805, 297] width 1284 height 495
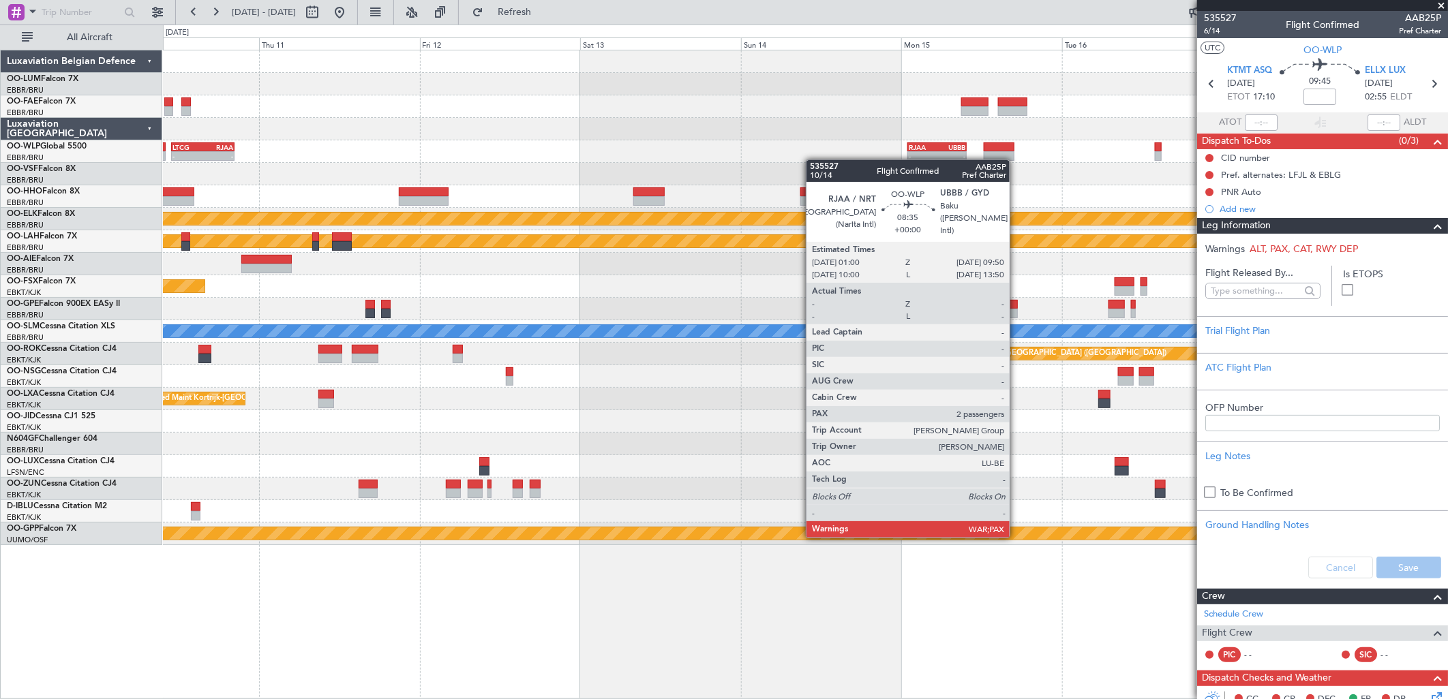
click at [1084, 120] on div "- - RJAA 01:00 Z UBBB 09:50 Z LTCG 11:00 Z RJAA 20:25 Z - - Planned Maint Kortr…" at bounding box center [805, 297] width 1284 height 495
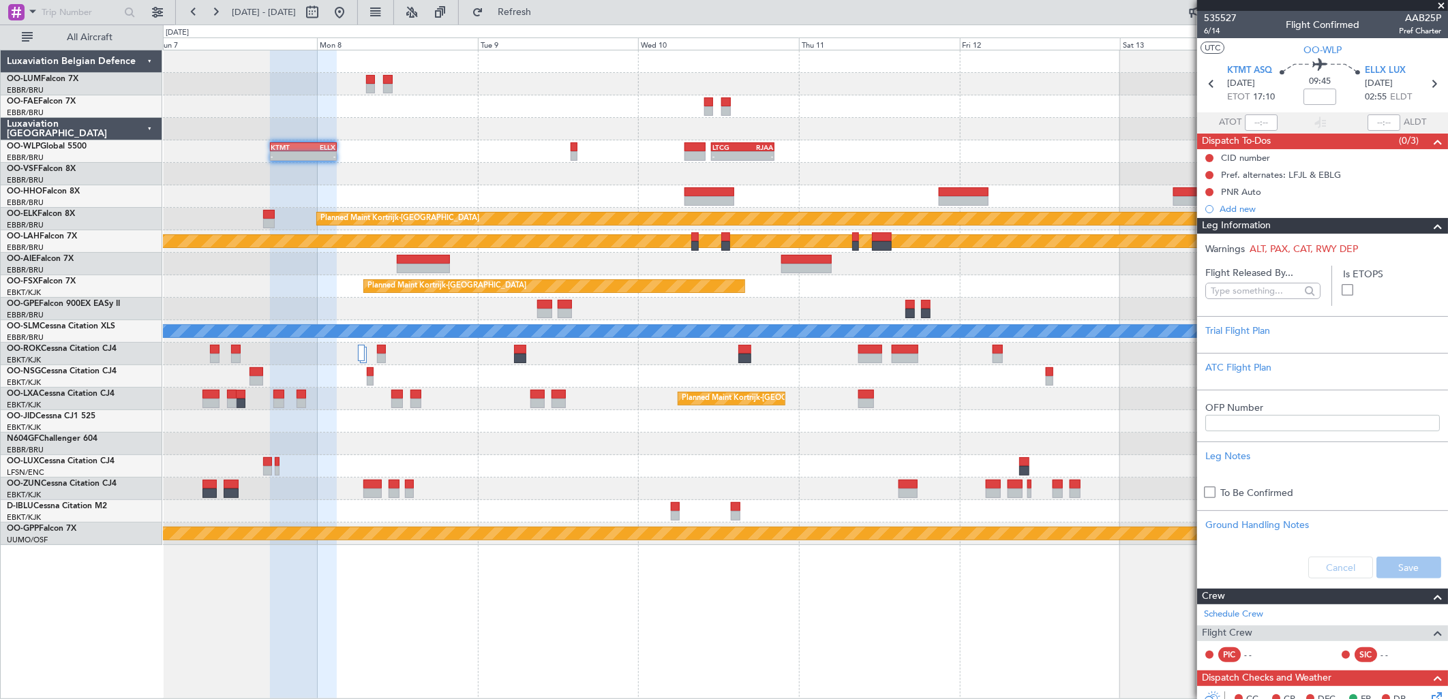
click at [1020, 104] on div "- - RJAA 01:00 Z UBBB 09:50 Z LTCG 11:00 Z RJAA 20:25 Z - - KTMT 17:00 Z ELLX 0…" at bounding box center [805, 297] width 1284 height 495
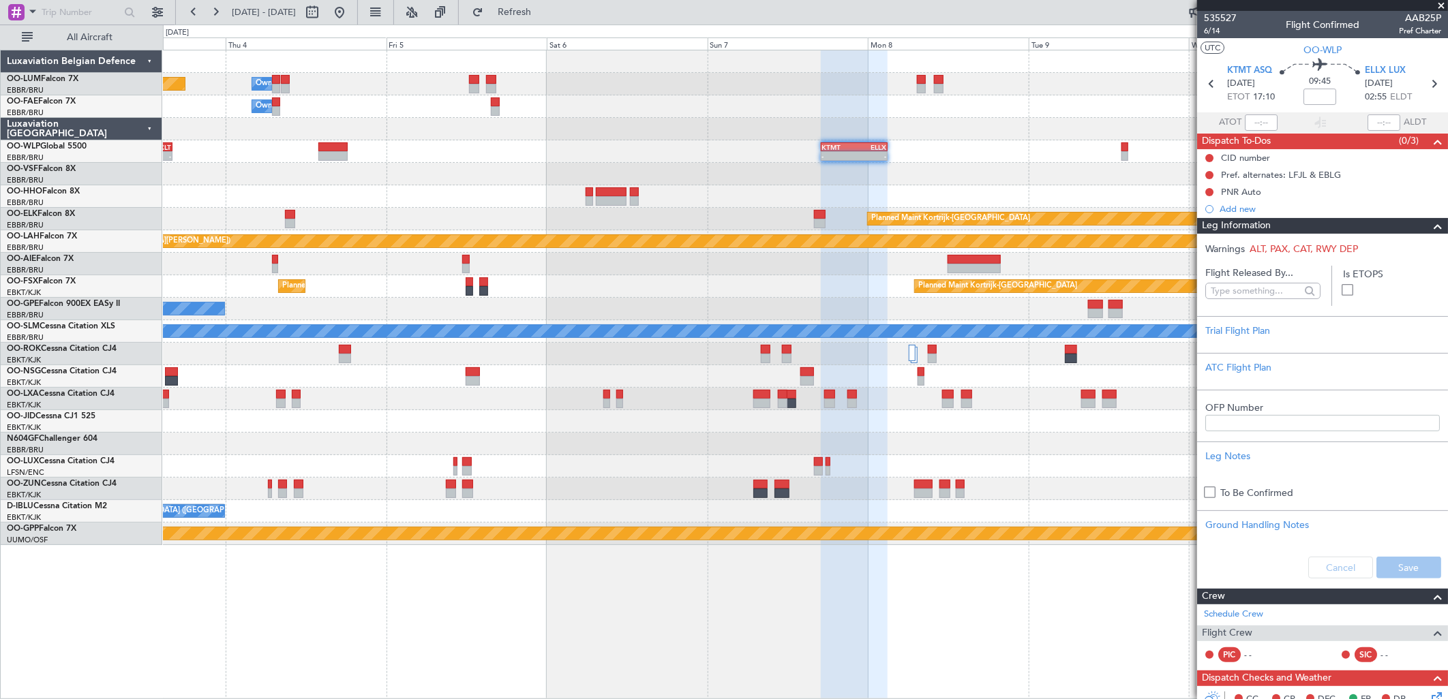
click at [997, 136] on div "Owner Melsbroek Air Base Planned Maint Brussels (Brussels National) Owner Melsb…" at bounding box center [805, 297] width 1284 height 495
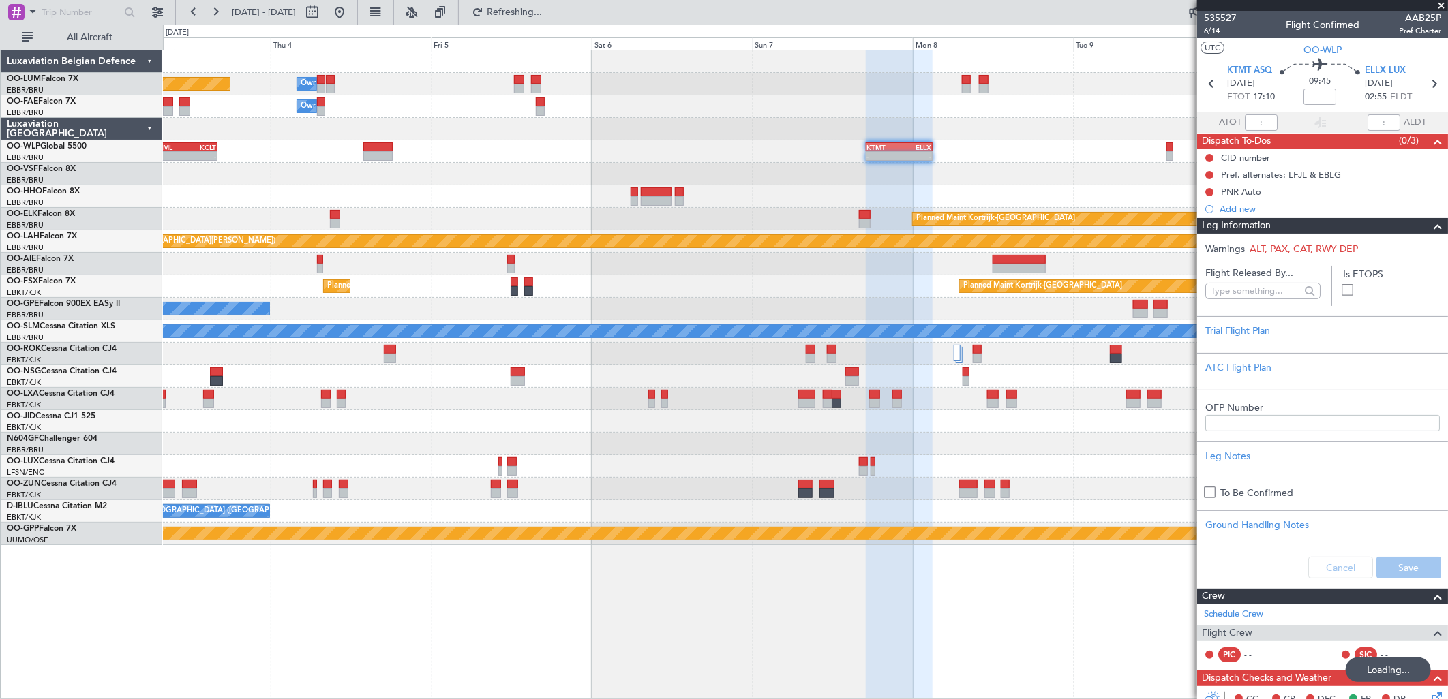
click at [608, 161] on div "LTCG 11:00 Z RJAA 20:25 Z - - KTMT 17:00 Z ELLX 03:00 Z - - LIML 07:00 Z KCLT 1…" at bounding box center [805, 151] width 1284 height 22
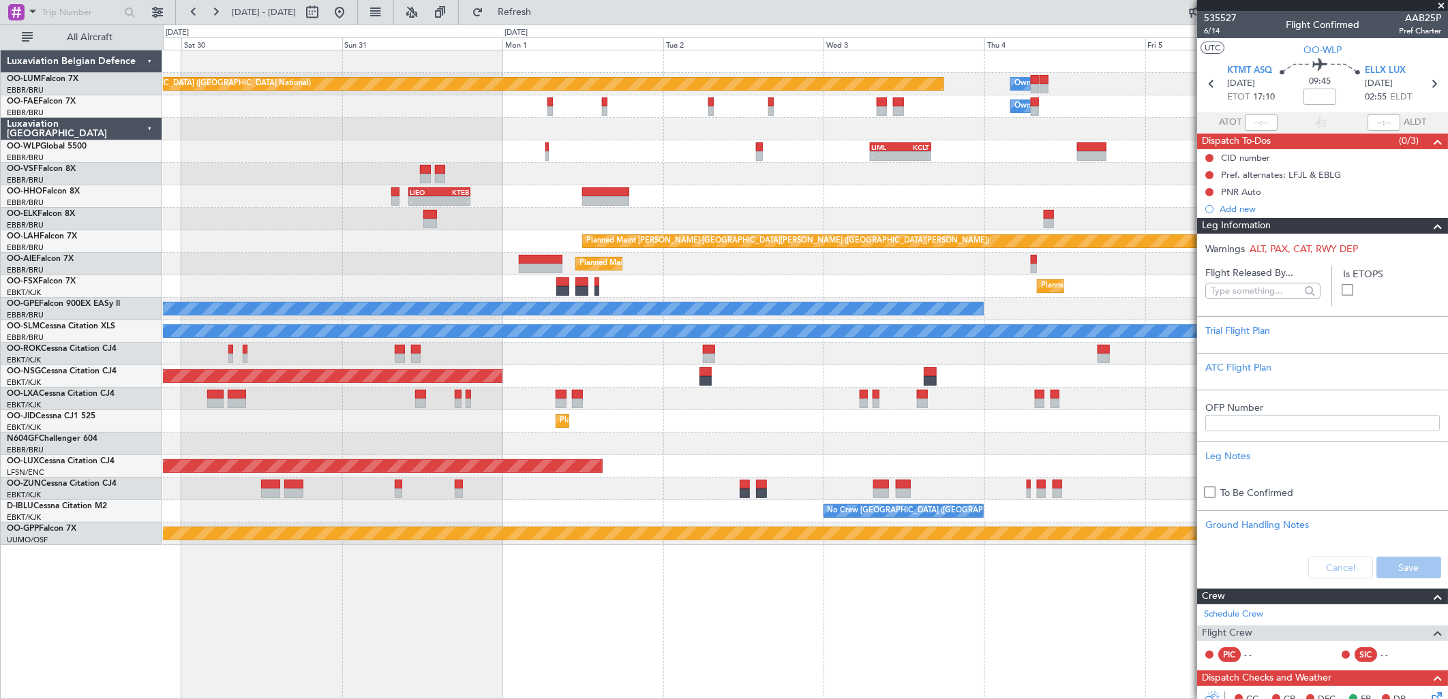
click at [1058, 200] on div "Planned Maint Brussels (Brussels National) Owner Melsbroek Air Base Owner Melsb…" at bounding box center [805, 297] width 1284 height 495
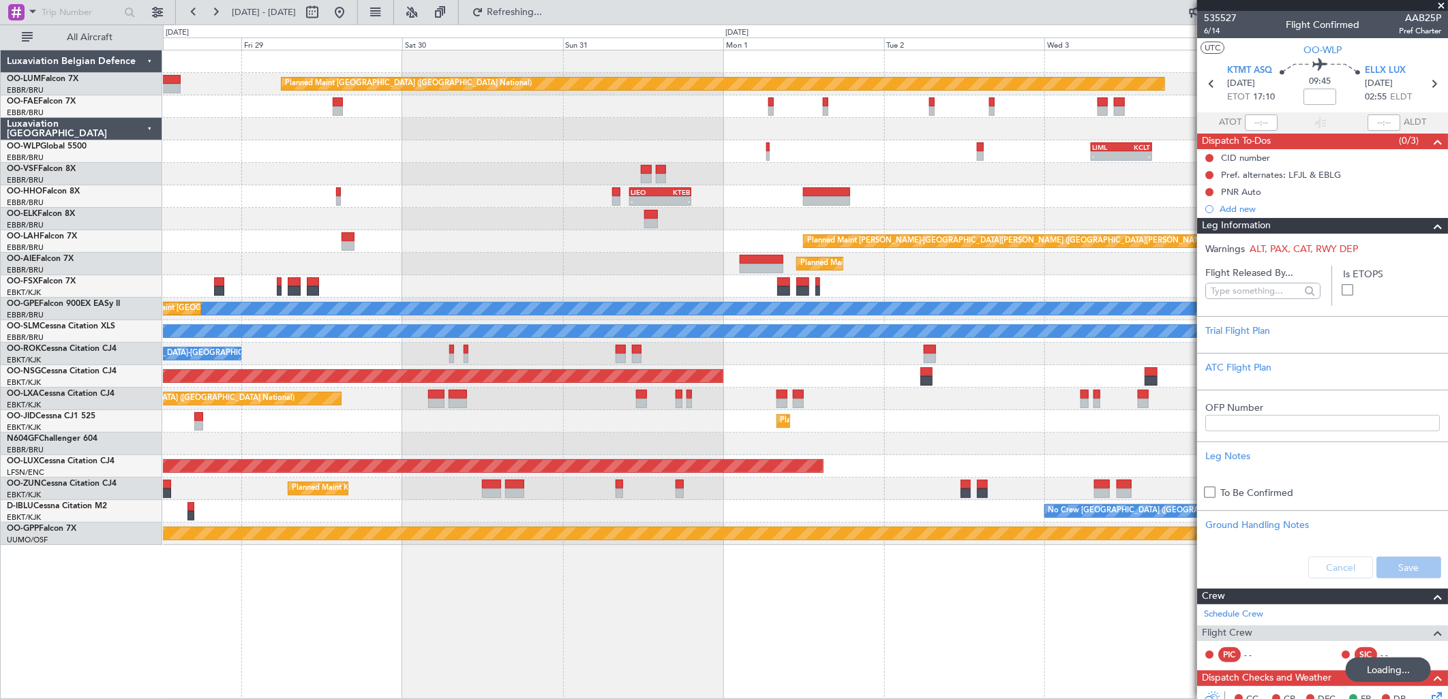
click at [1112, 205] on div "Planned Maint Brussels (Brussels National) Owner Melsbroek Air Base Owner Melsb…" at bounding box center [805, 297] width 1284 height 495
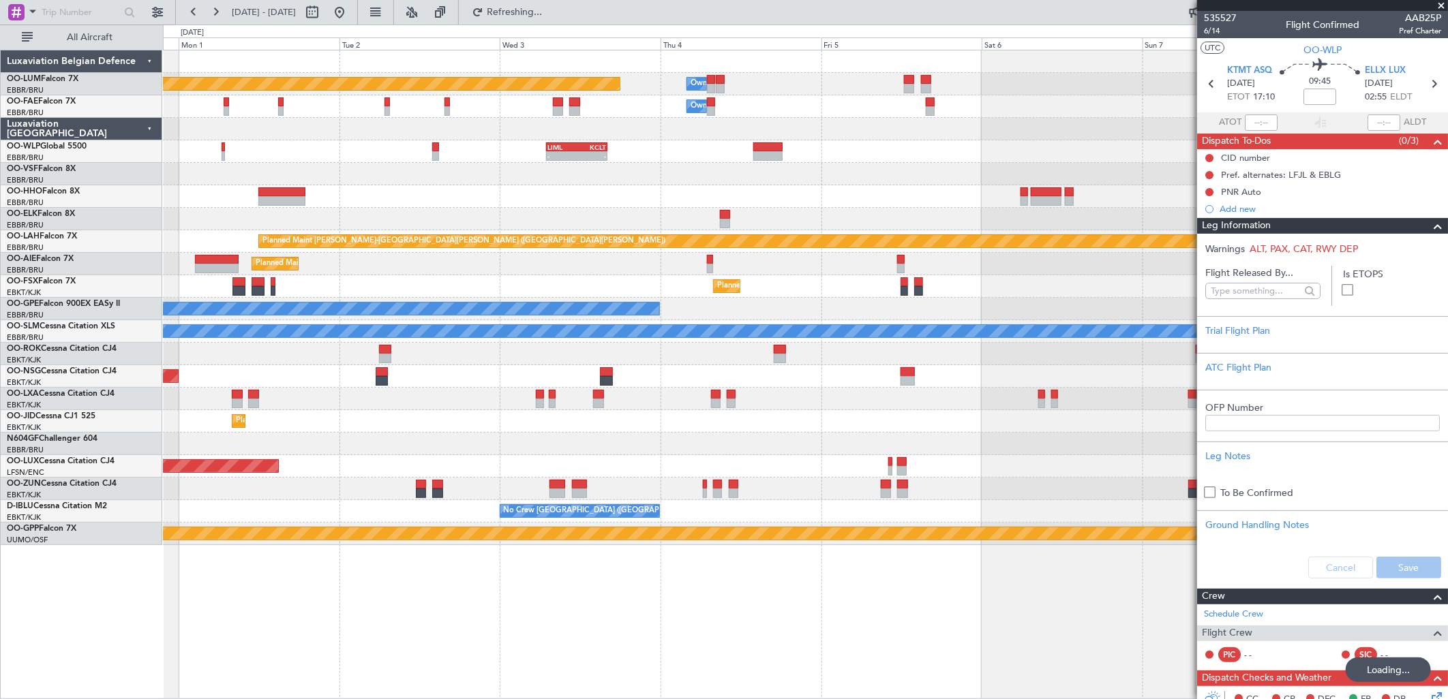
click at [526, 260] on div "Planned Maint Brussels (Brussels National) Owner Melsbroek Air Base Owner Melsb…" at bounding box center [805, 297] width 1284 height 495
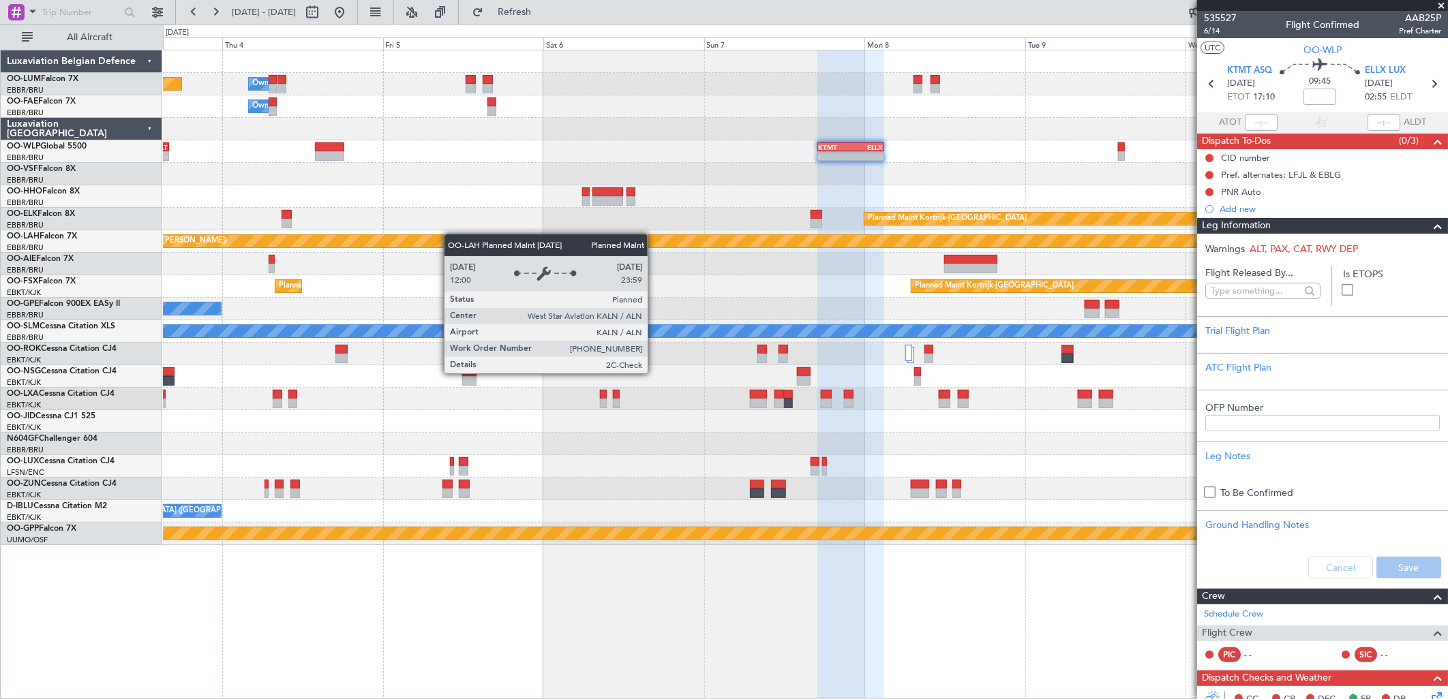
click at [434, 236] on div "Planned Maint Brussels (Brussels National) Owner Melsbroek Air Base Owner Melsb…" at bounding box center [805, 297] width 1284 height 495
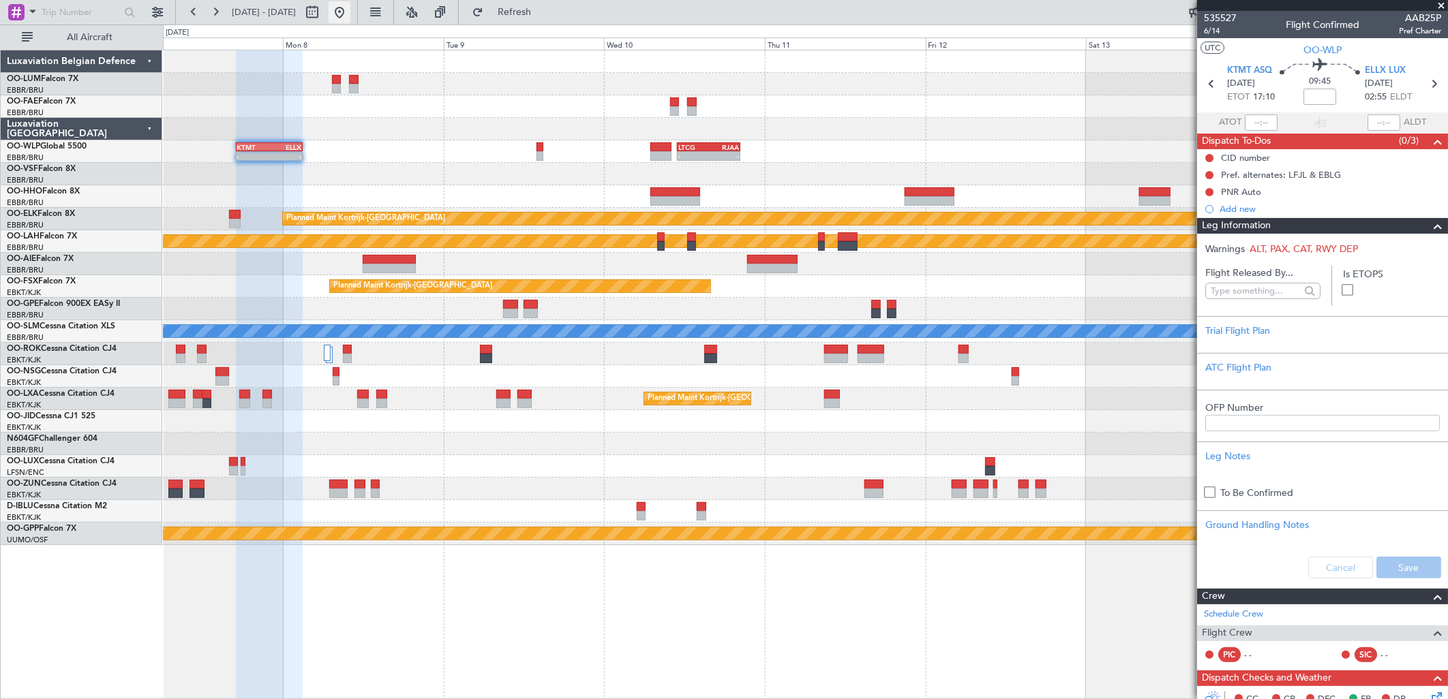
click at [350, 9] on button at bounding box center [340, 12] width 22 height 22
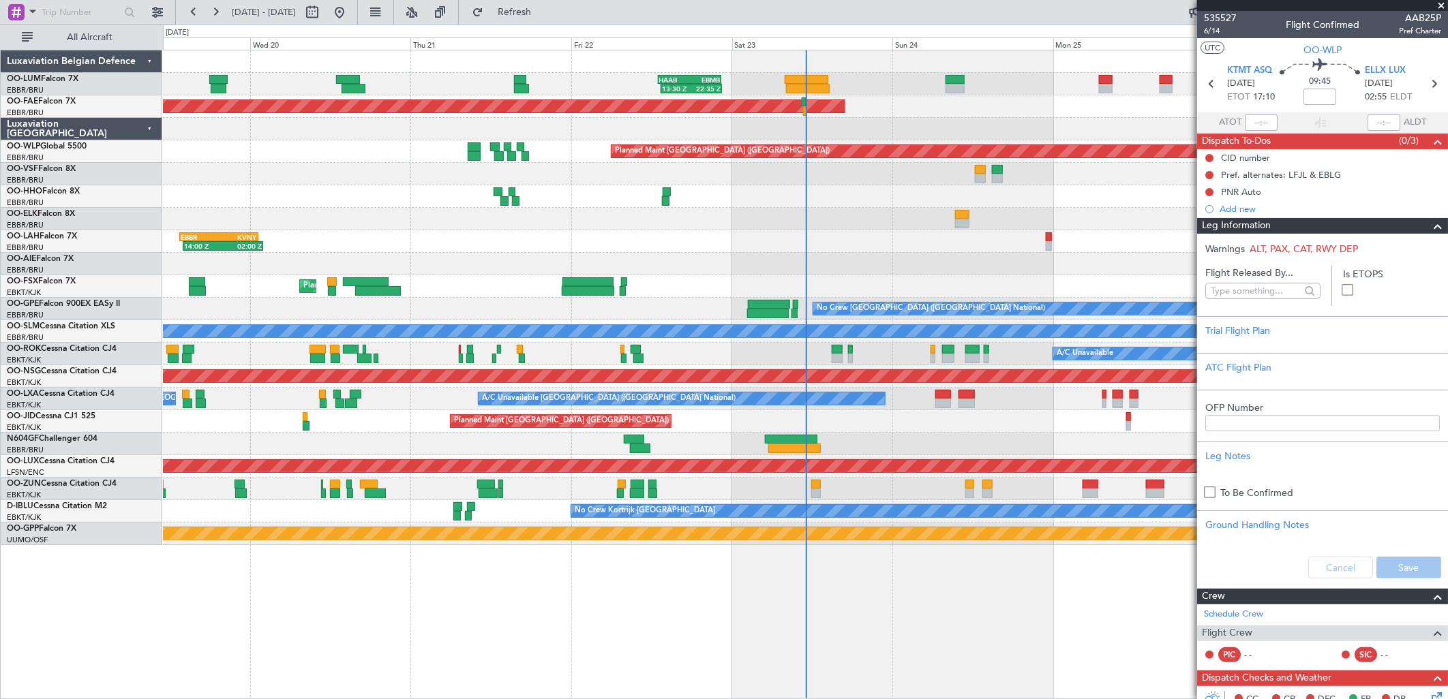
click at [1352, 557] on div "Cancel Save" at bounding box center [1322, 567] width 251 height 41
click at [1431, 223] on span at bounding box center [1437, 226] width 16 height 16
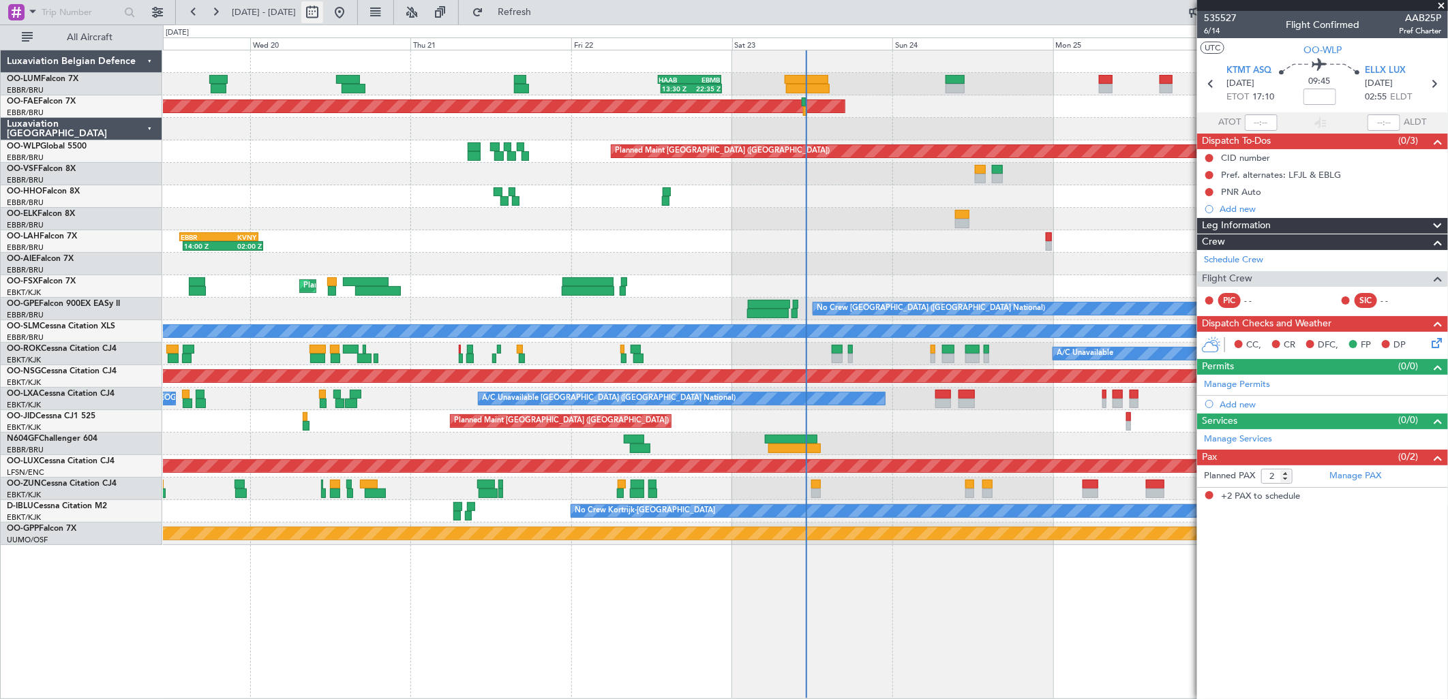
click at [323, 12] on button at bounding box center [312, 12] width 22 height 22
select select "8"
select select "2025"
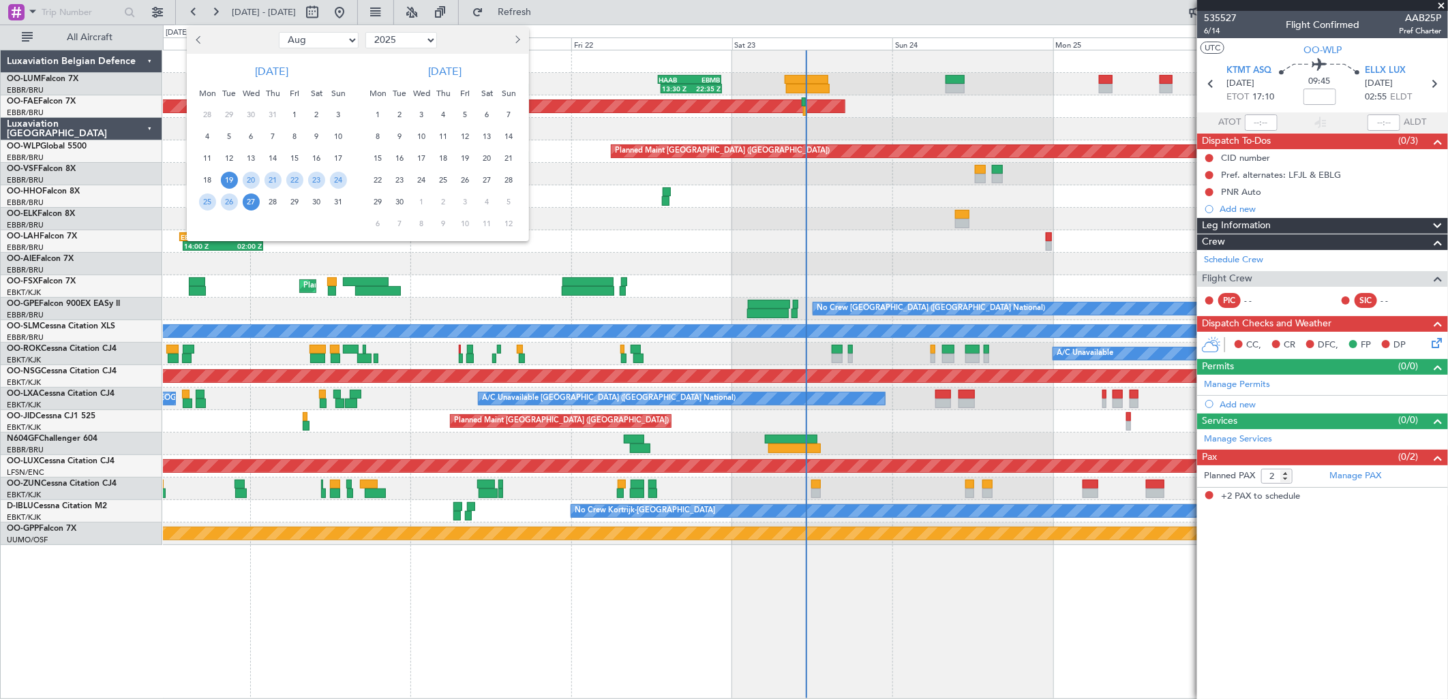
click at [378, 138] on span "8" at bounding box center [377, 136] width 17 height 17
click at [378, 159] on span "15" at bounding box center [377, 158] width 17 height 17
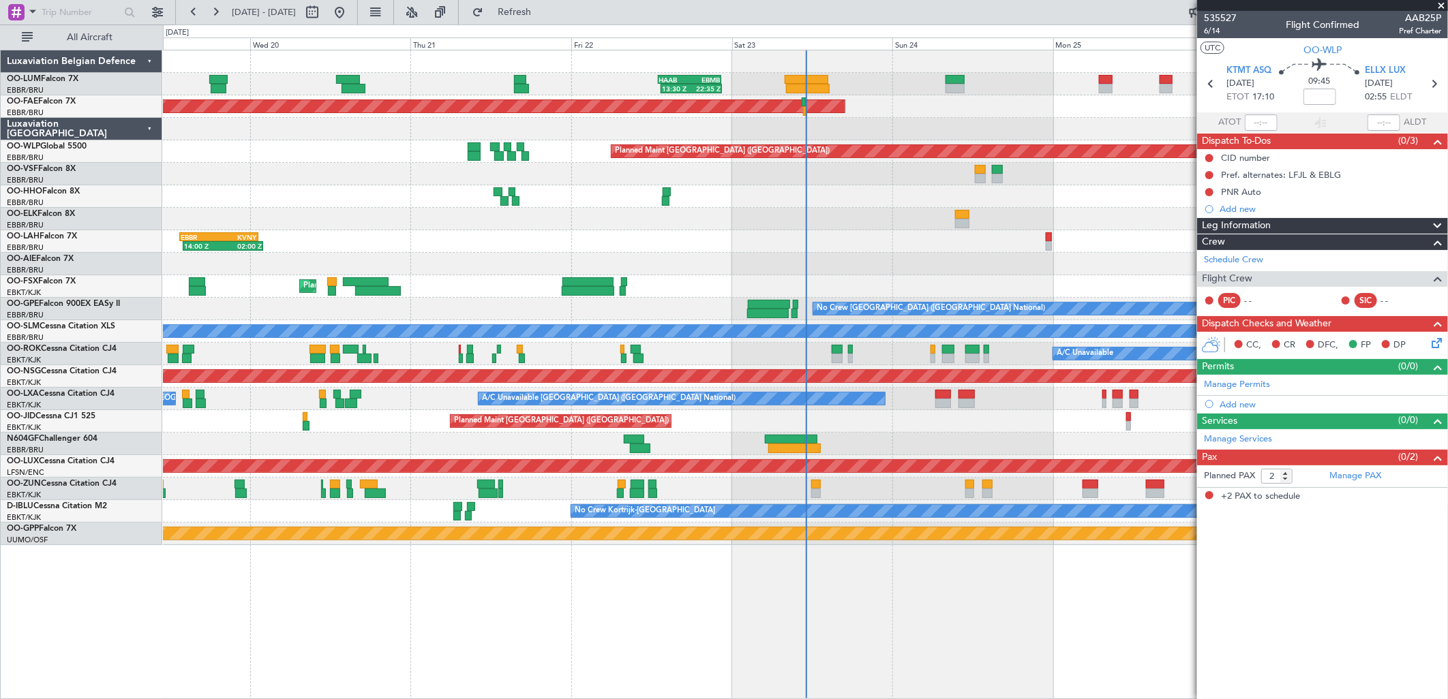
select select "9"
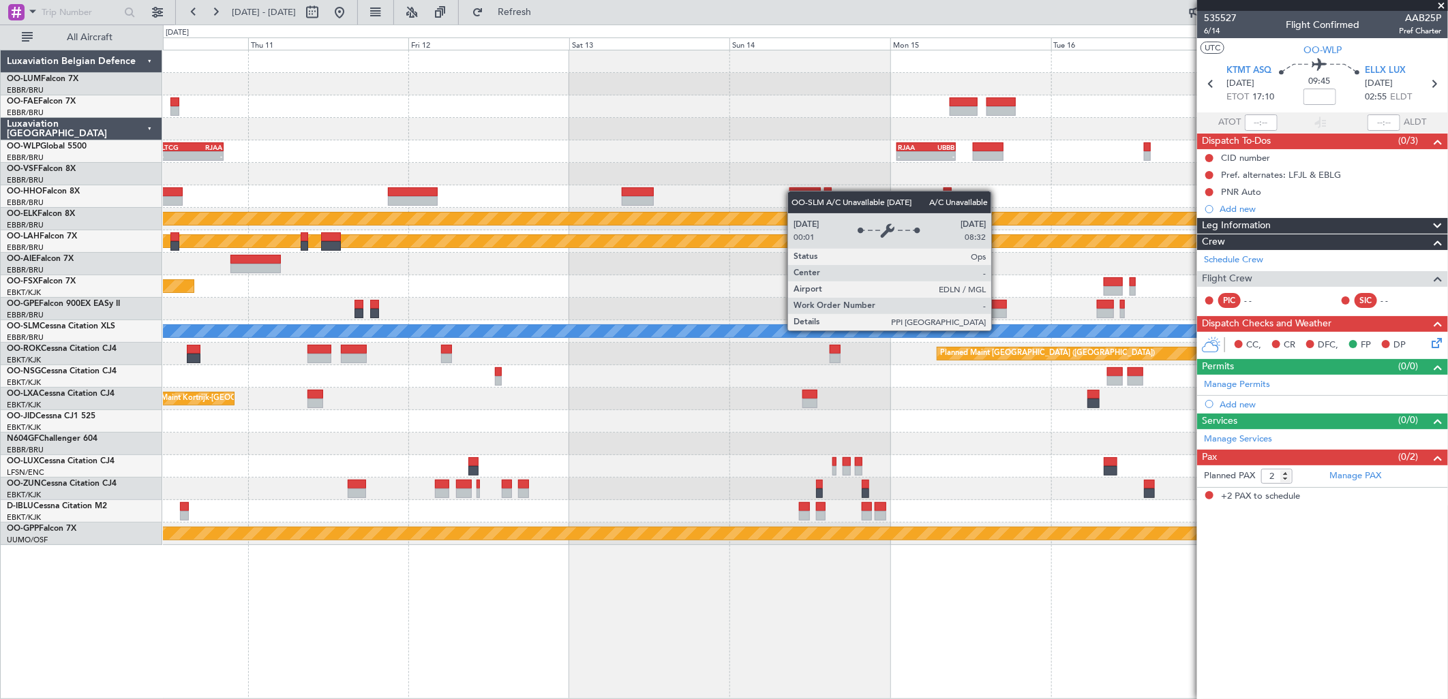
click at [581, 331] on div "A/C Unavailable [GEOGRAPHIC_DATA]" at bounding box center [805, 331] width 3850 height 12
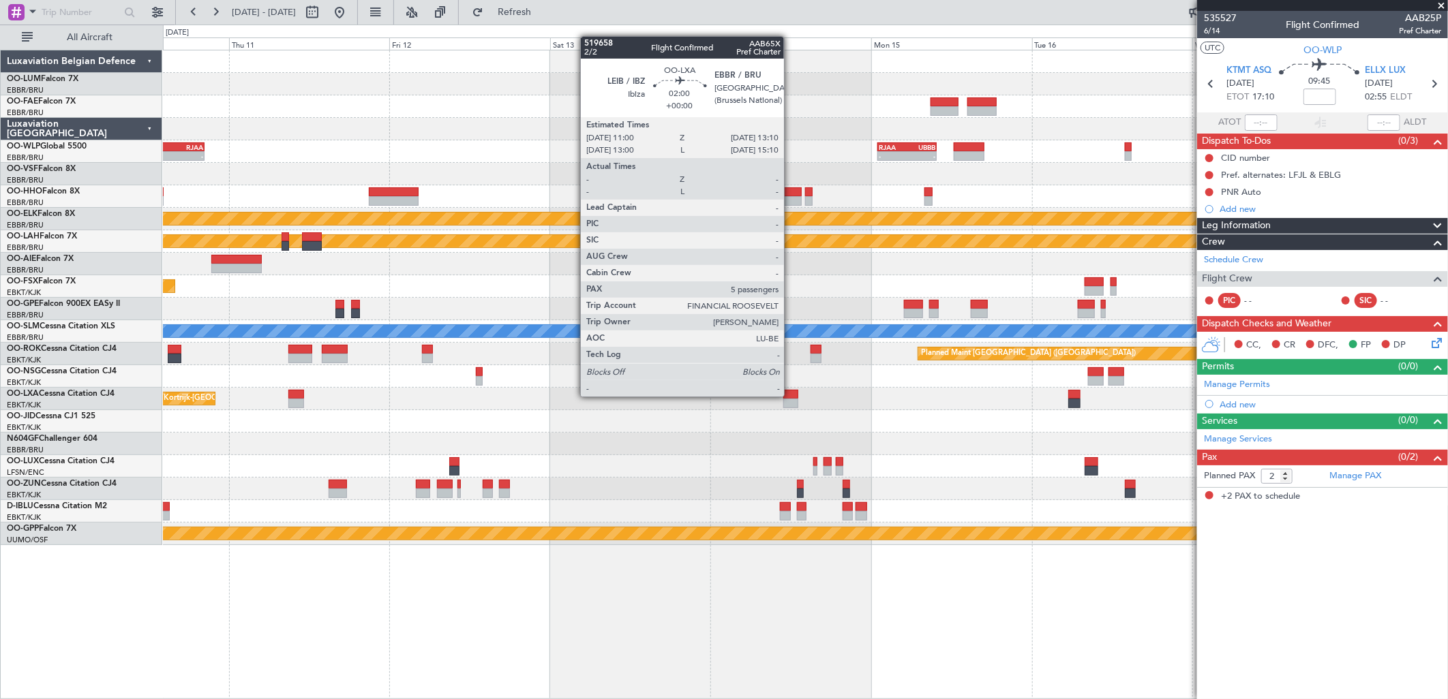
click at [791, 397] on div at bounding box center [790, 395] width 15 height 10
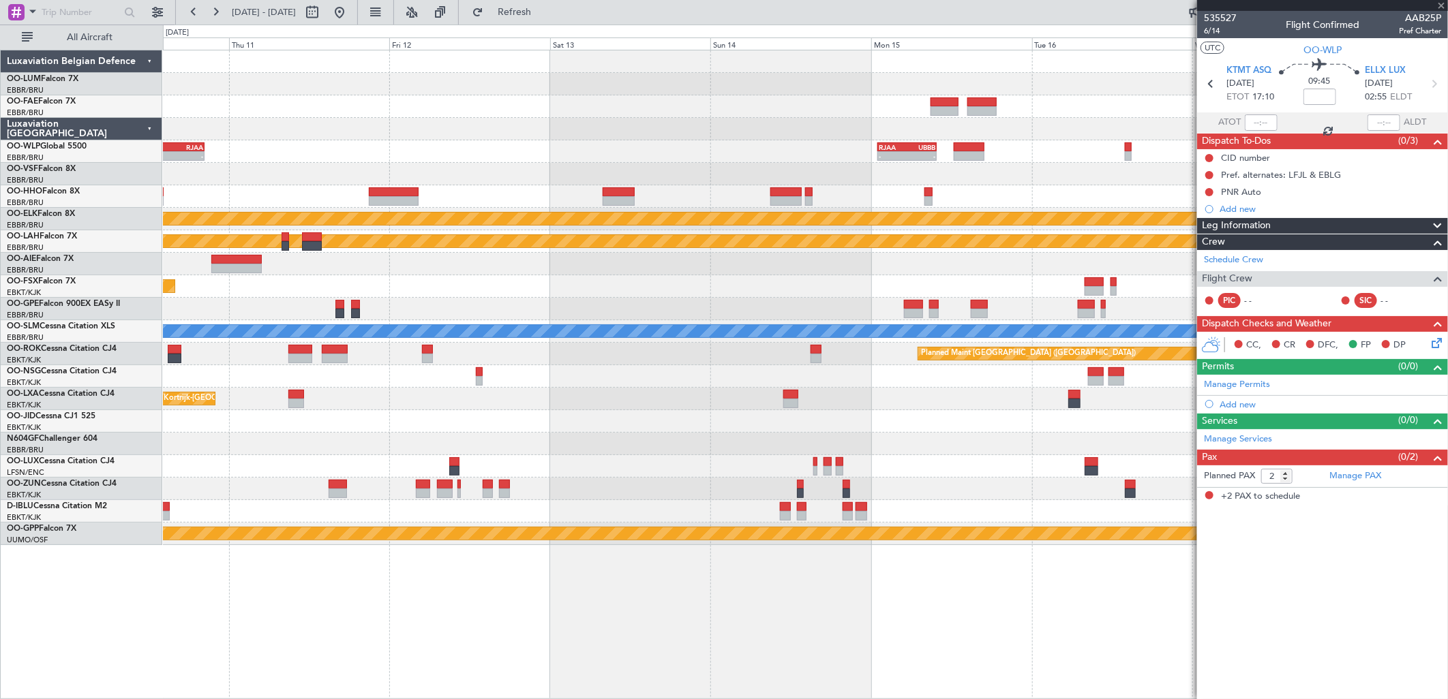
type input "5"
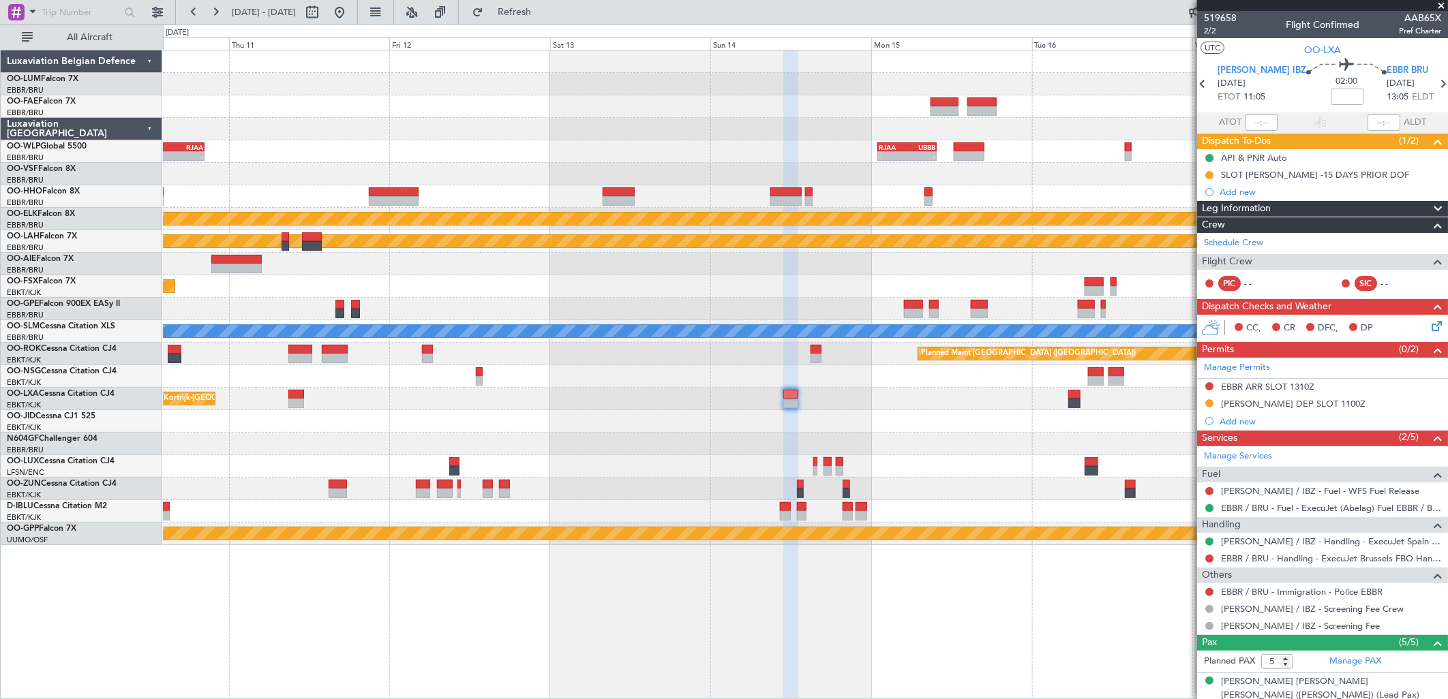
click at [764, 384] on div "- - LTCG 11:00 Z RJAA 20:25 Z - - RJAA 01:00 Z UBBB 09:50 Z Planned Maint Kortr…" at bounding box center [805, 297] width 1284 height 495
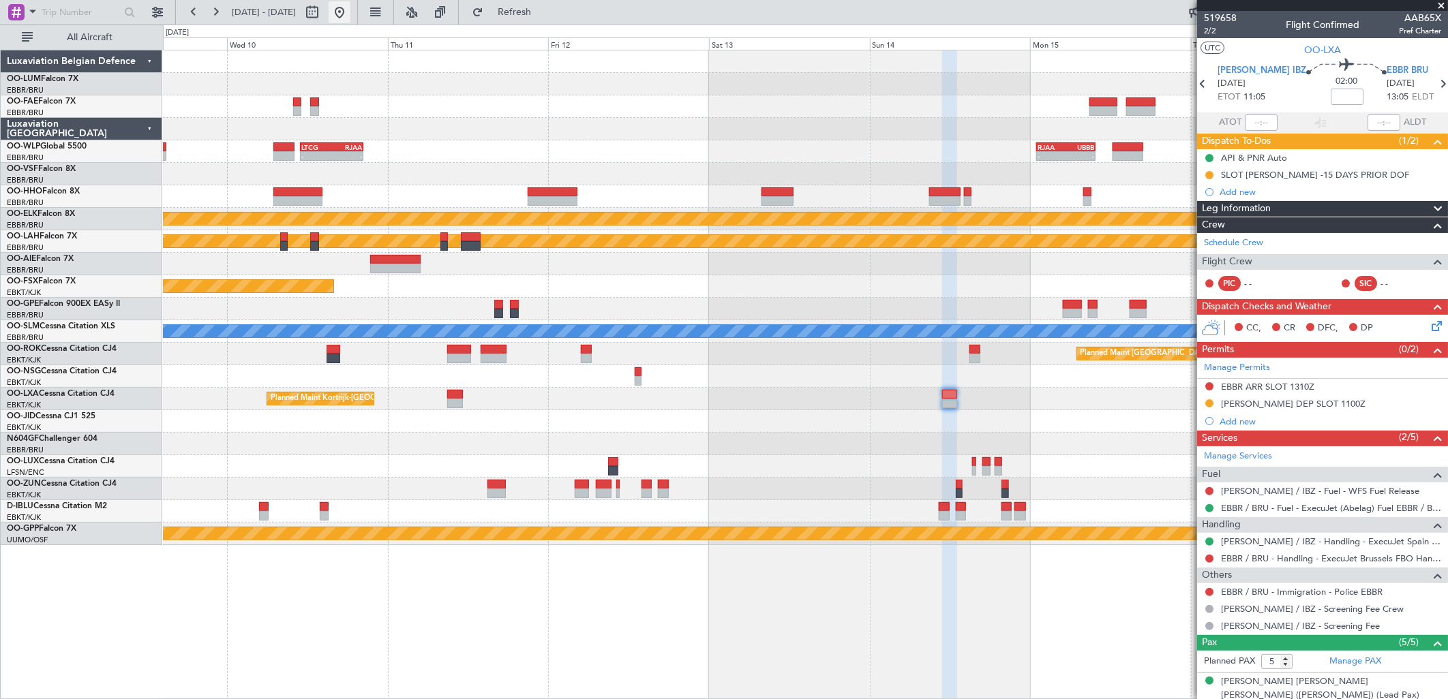
click at [350, 10] on button at bounding box center [340, 12] width 22 height 22
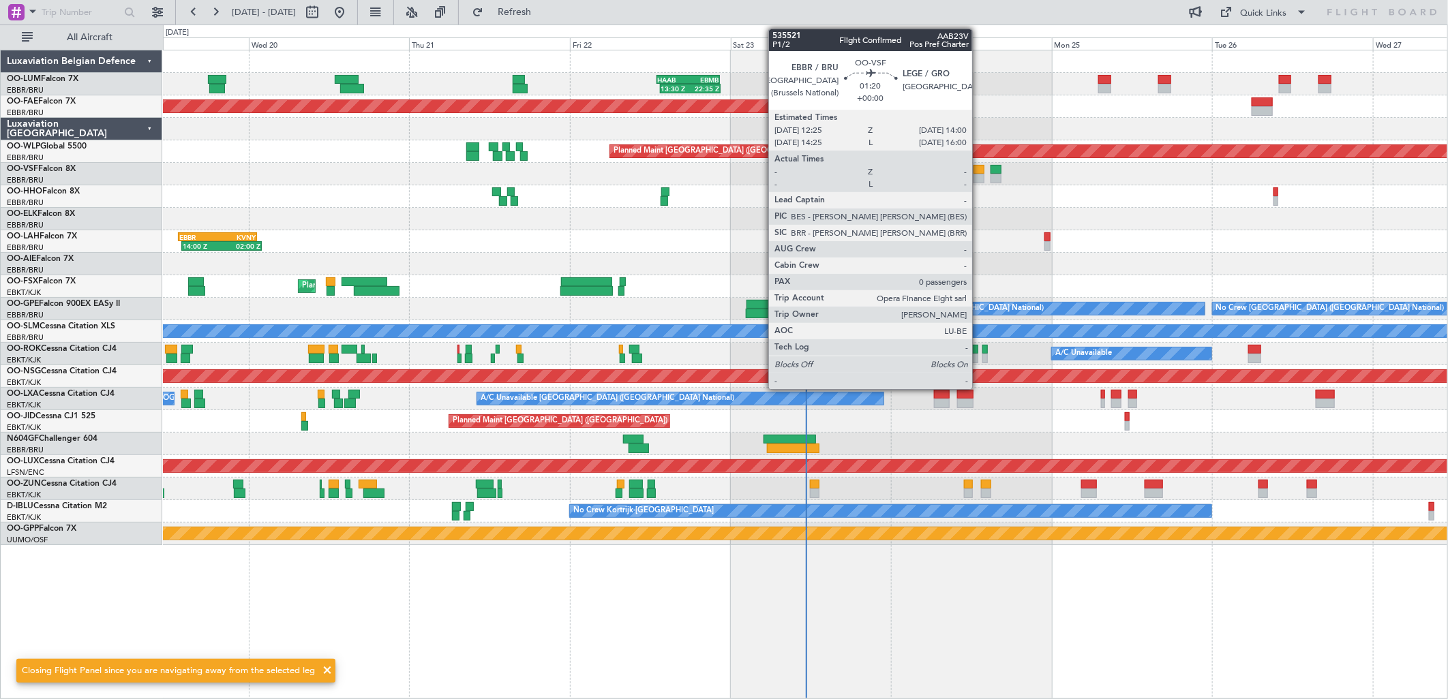
click at [979, 171] on div at bounding box center [978, 170] width 11 height 10
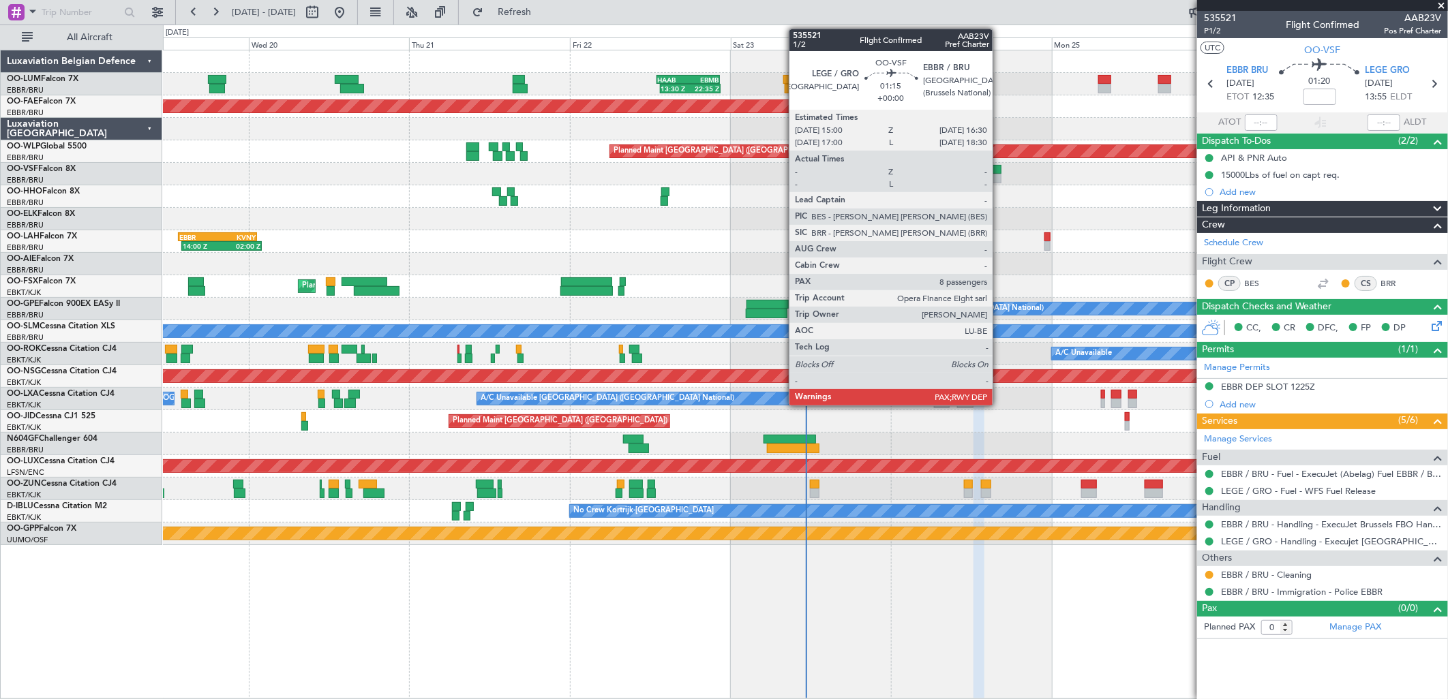
click at [999, 174] on div at bounding box center [995, 179] width 10 height 10
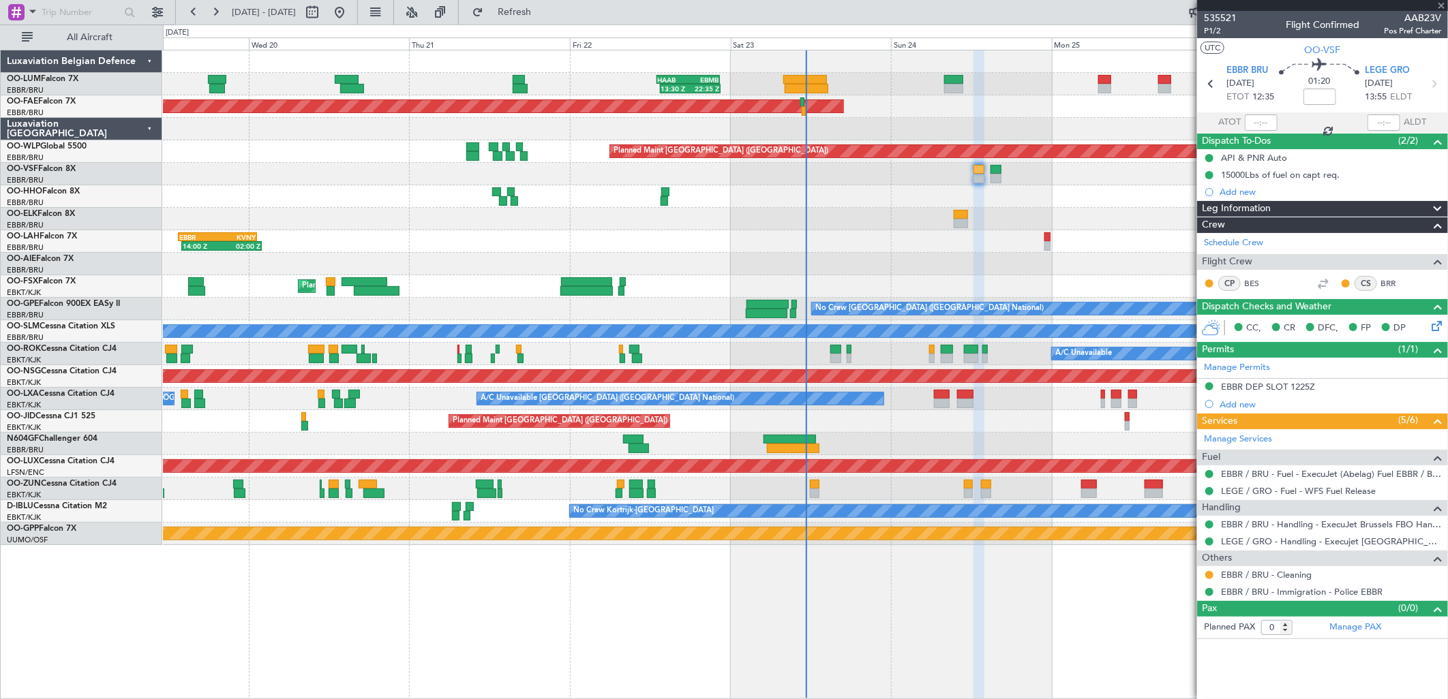
type input "8"
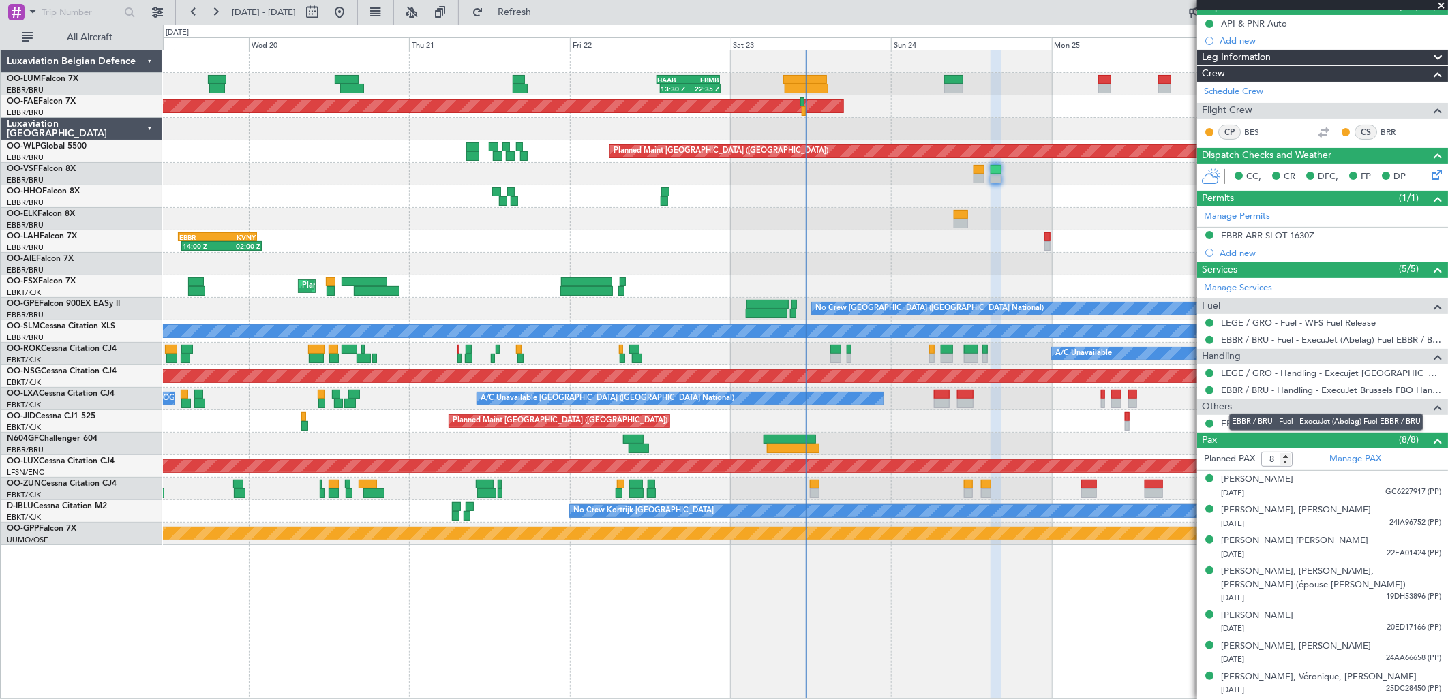
scroll to position [151, 0]
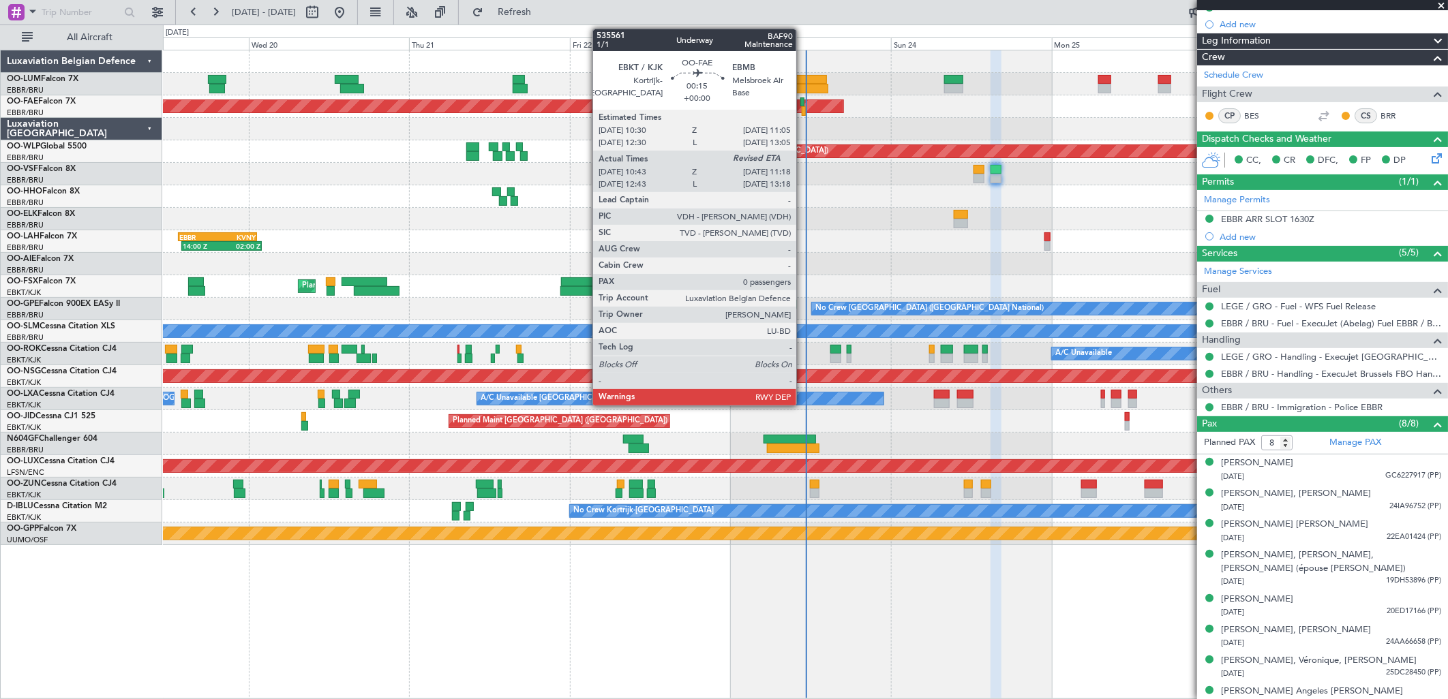
click at [803, 105] on div at bounding box center [802, 102] width 4 height 10
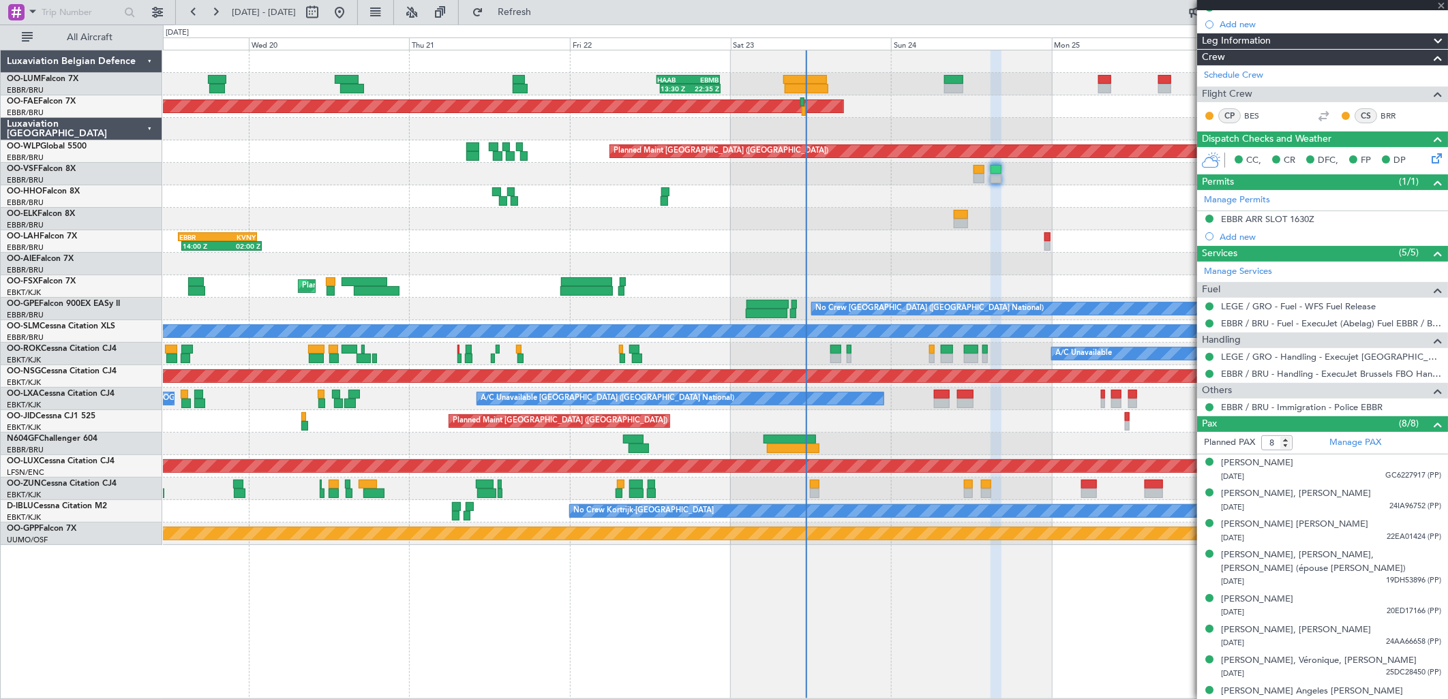
type input "10:53"
type input "0"
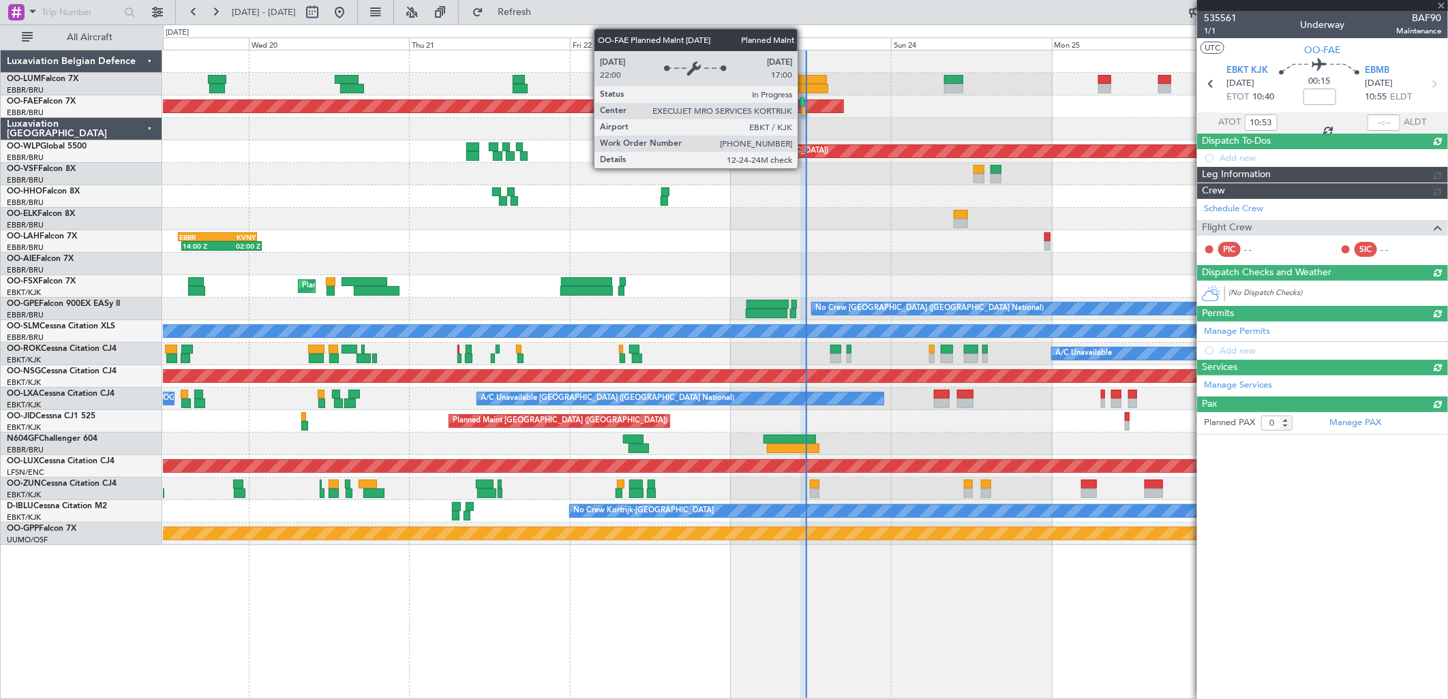
scroll to position [0, 0]
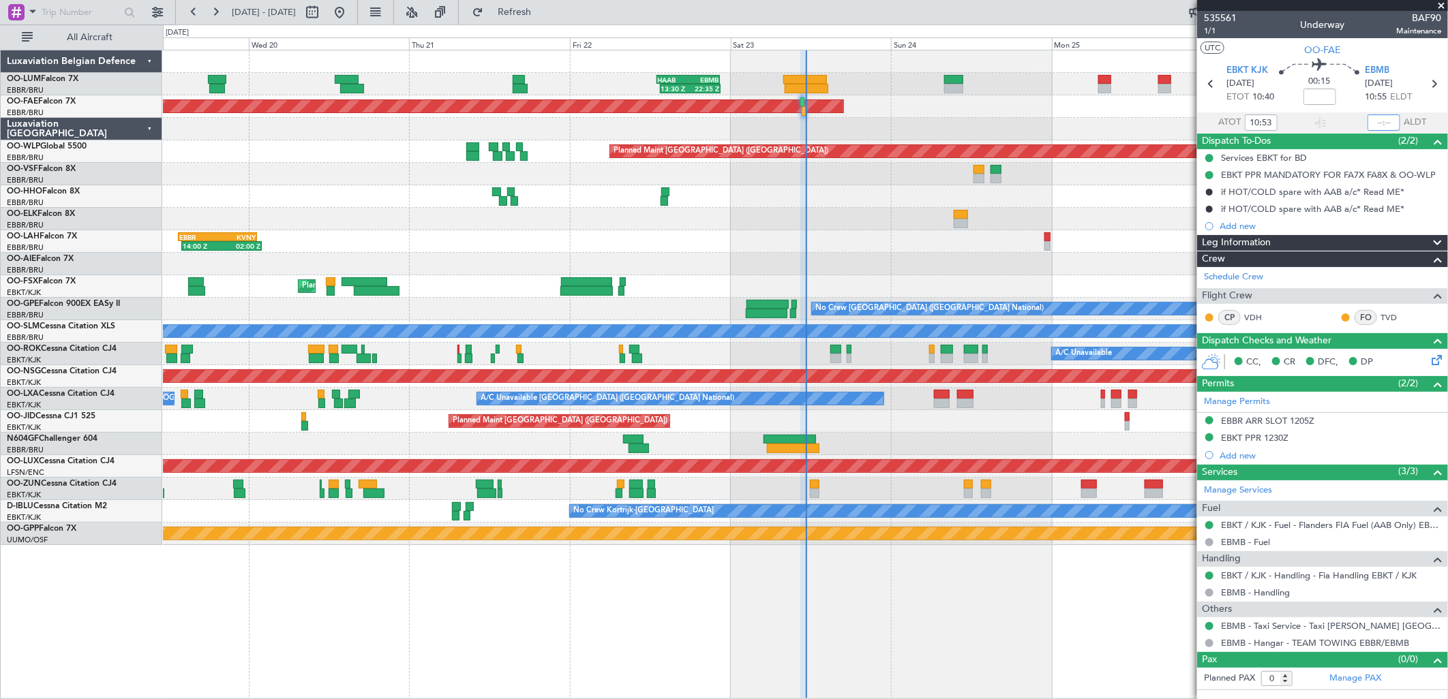
click at [1382, 117] on input "text" at bounding box center [1383, 123] width 33 height 16
click at [1156, 193] on div "AOG Maint Geneva (Cointrin)" at bounding box center [805, 196] width 1284 height 22
type input "11:16"
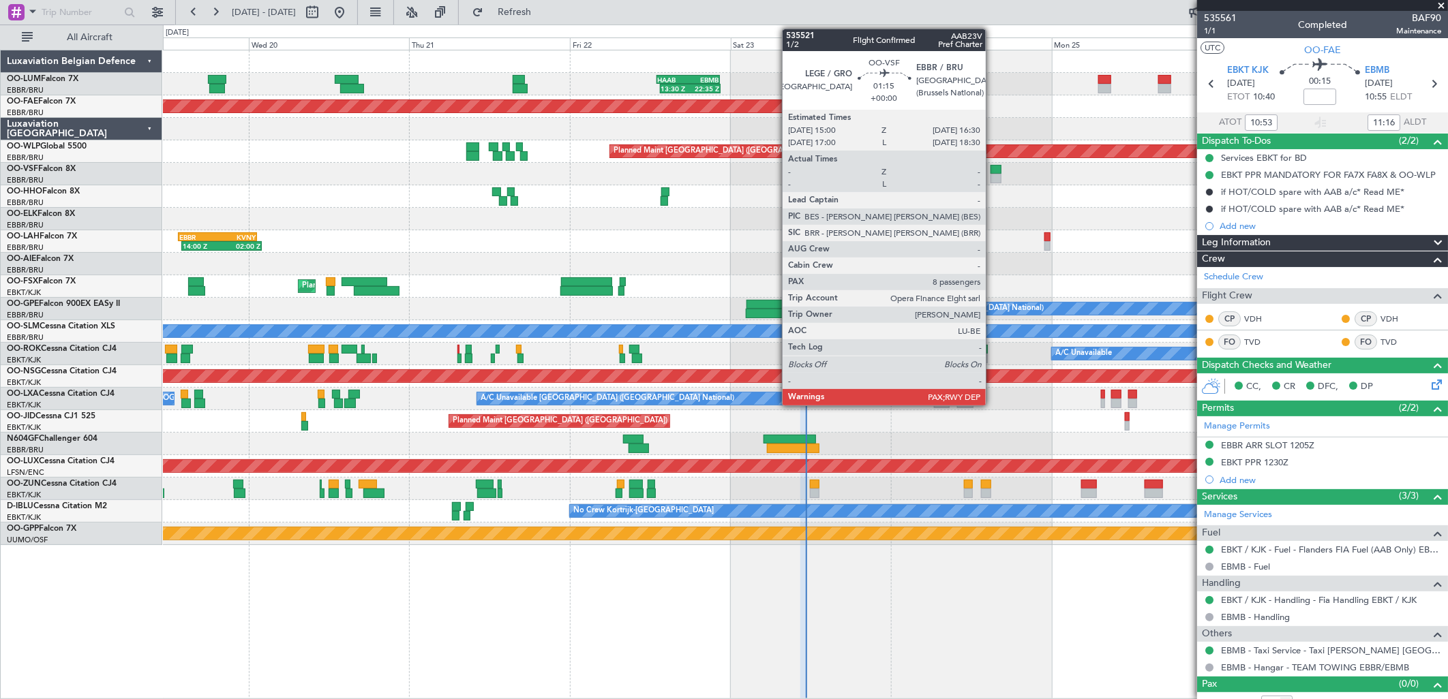
click at [992, 172] on div at bounding box center [995, 170] width 10 height 10
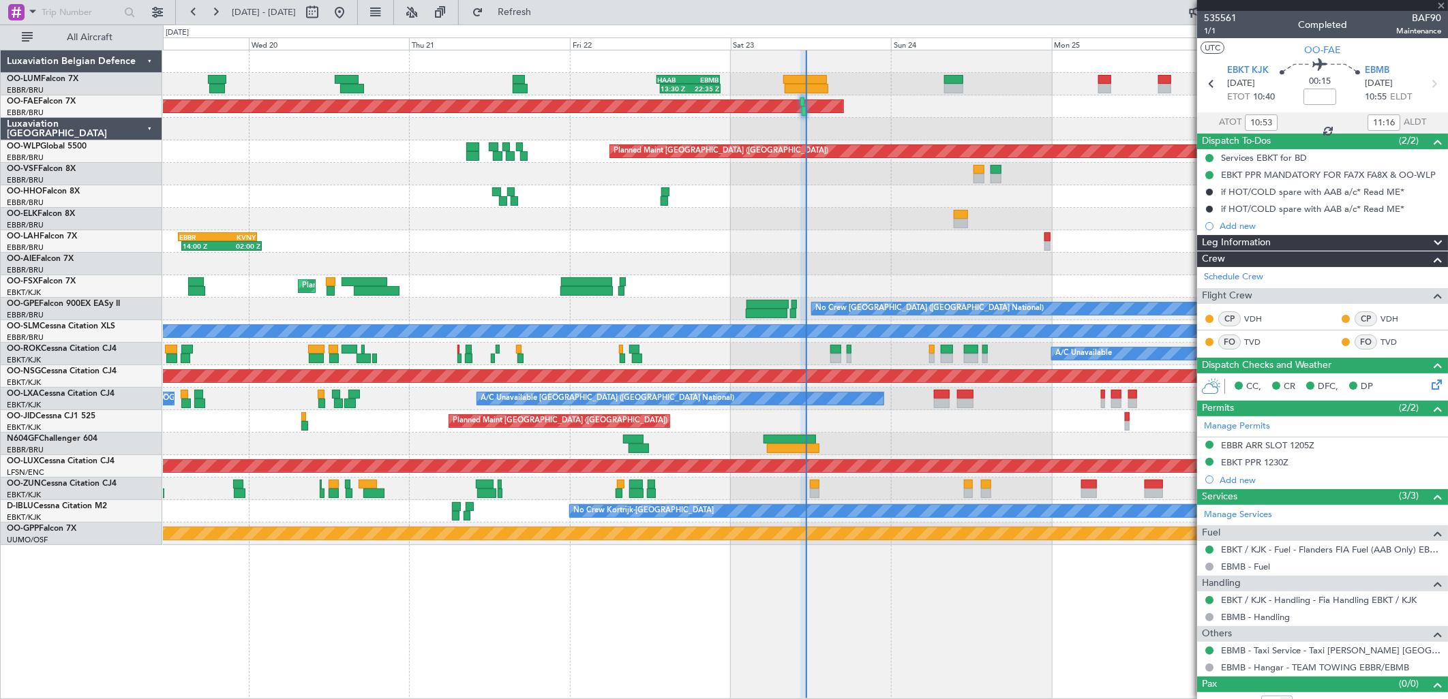
type input "8"
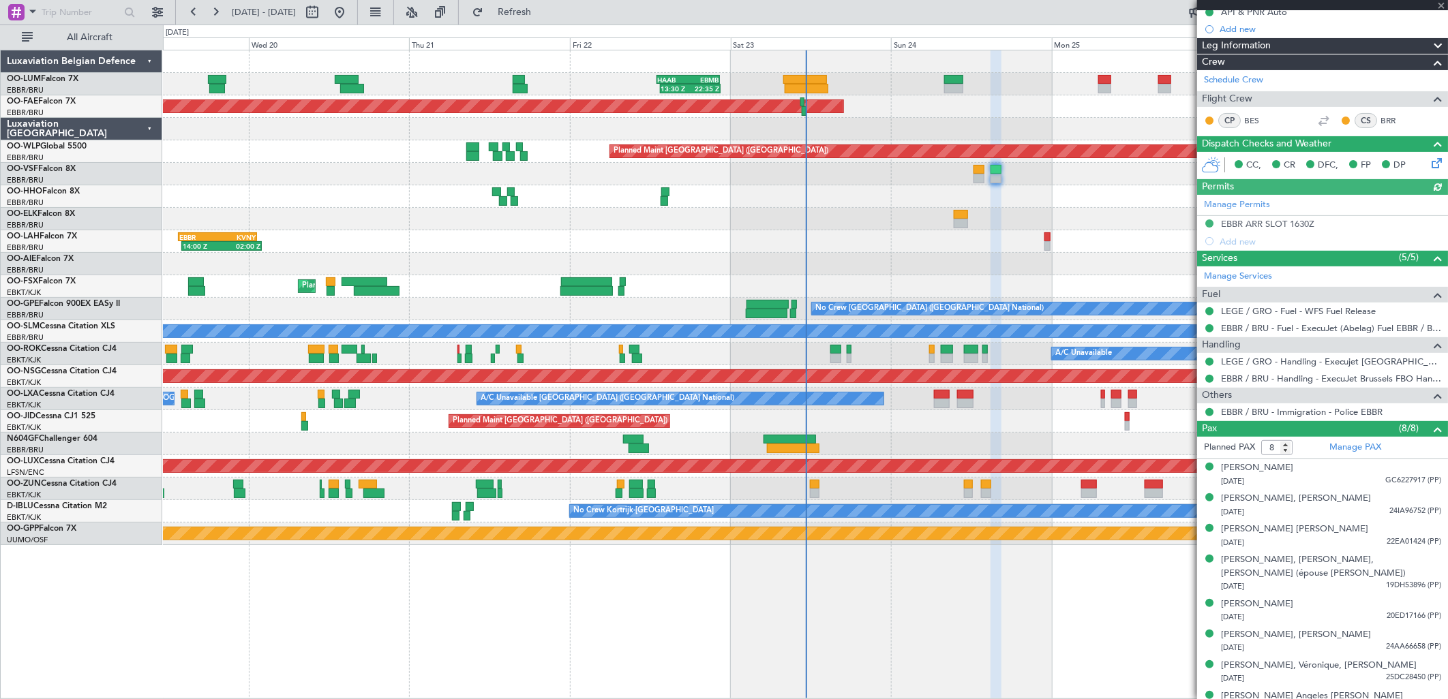
scroll to position [151, 0]
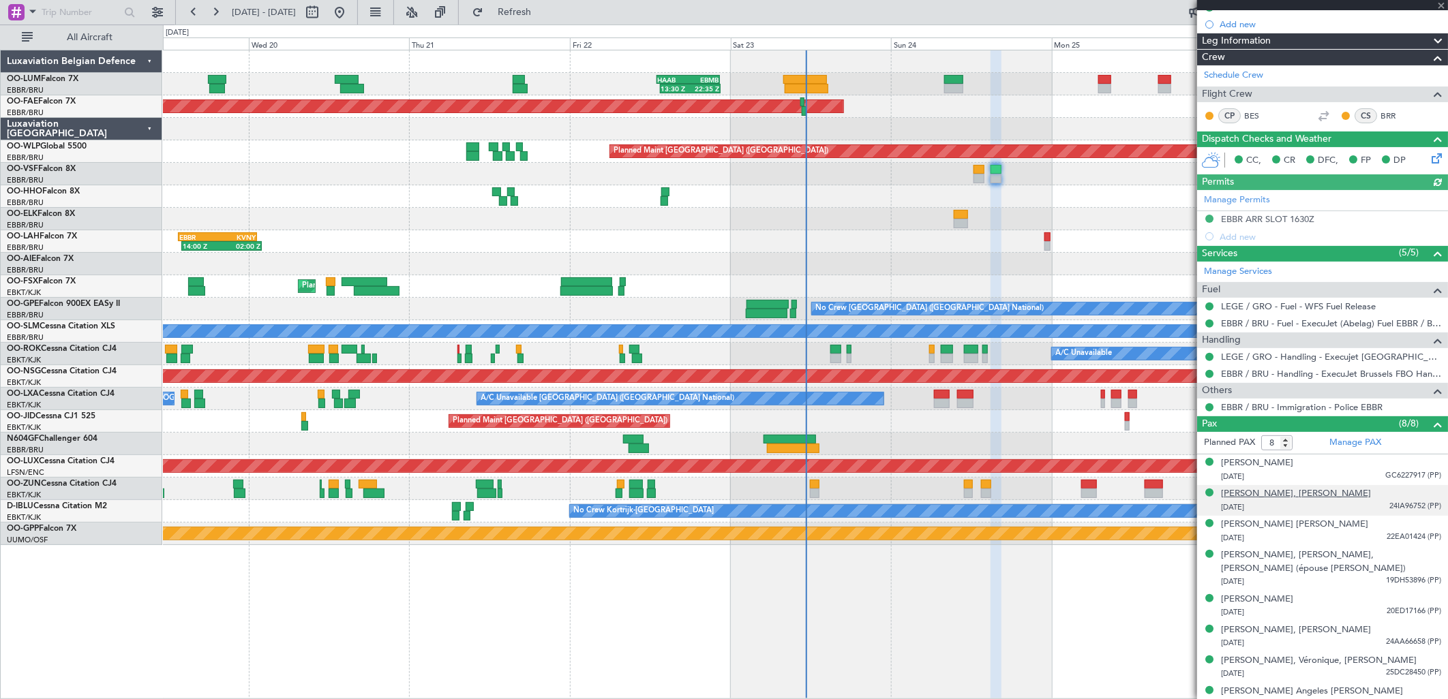
click at [1295, 489] on div "Alexandre, Issa SERHANE" at bounding box center [1296, 494] width 150 height 14
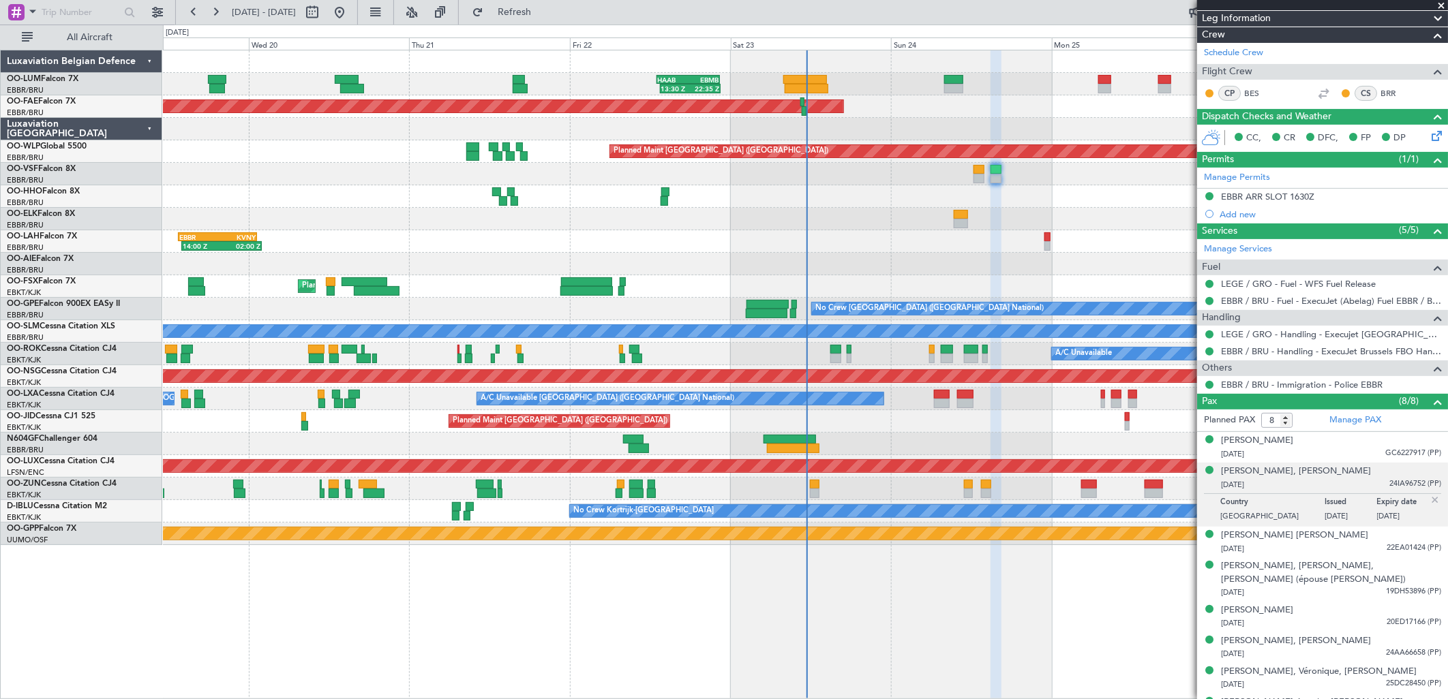
scroll to position [185, 0]
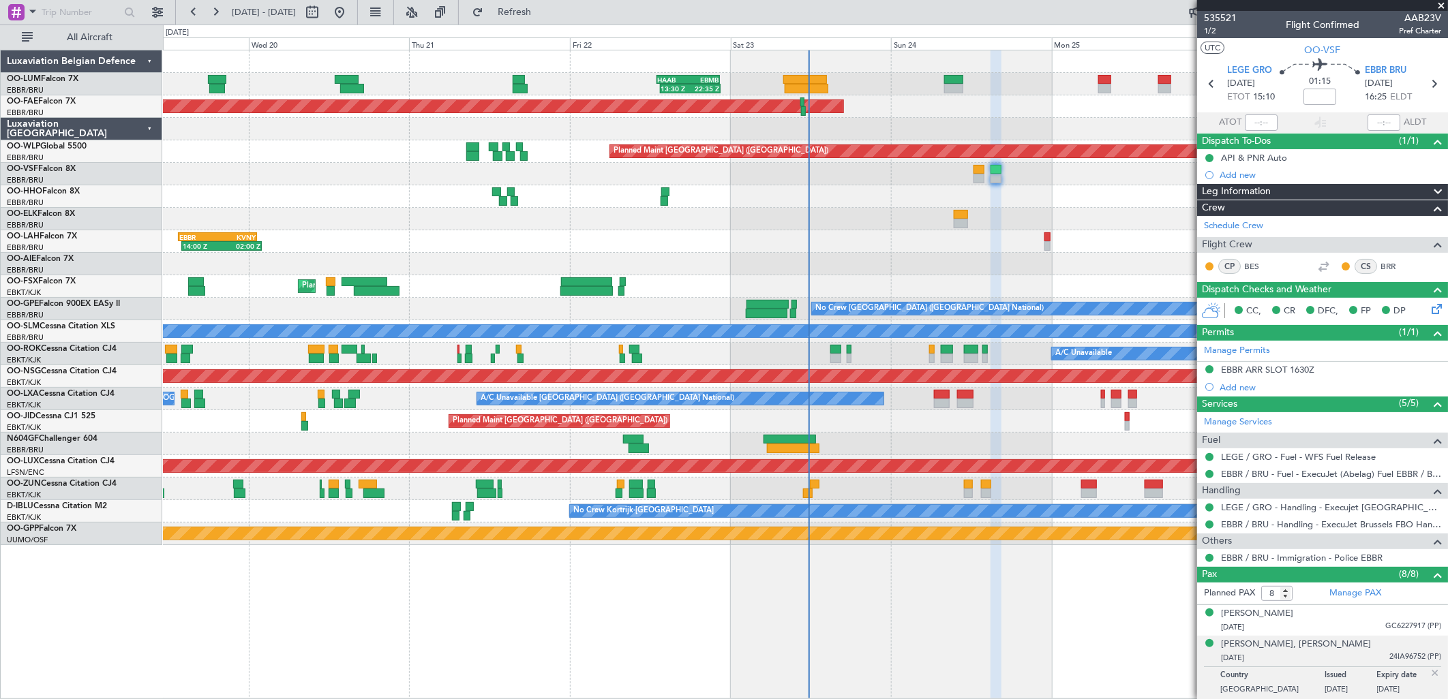
scroll to position [185, 0]
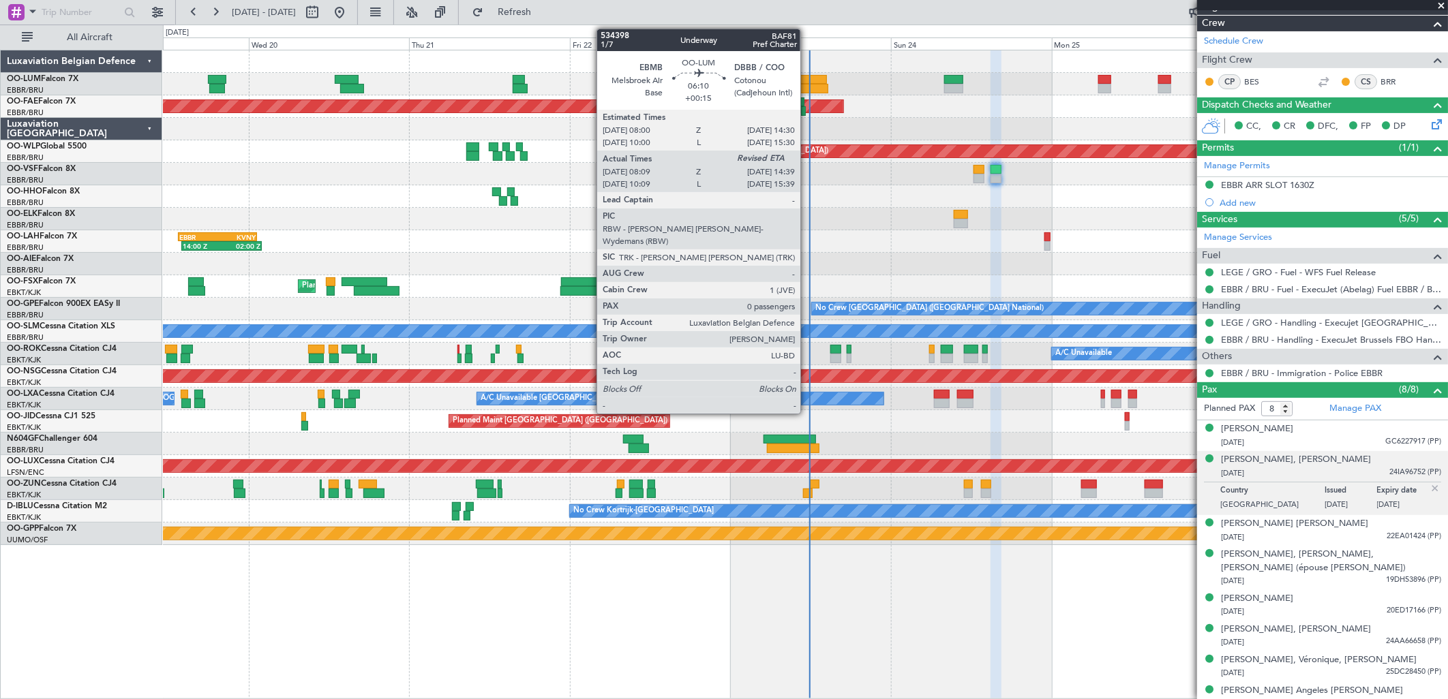
click at [807, 89] on div at bounding box center [807, 89] width 44 height 10
type input "+00:15"
type input "08:19"
type input "0"
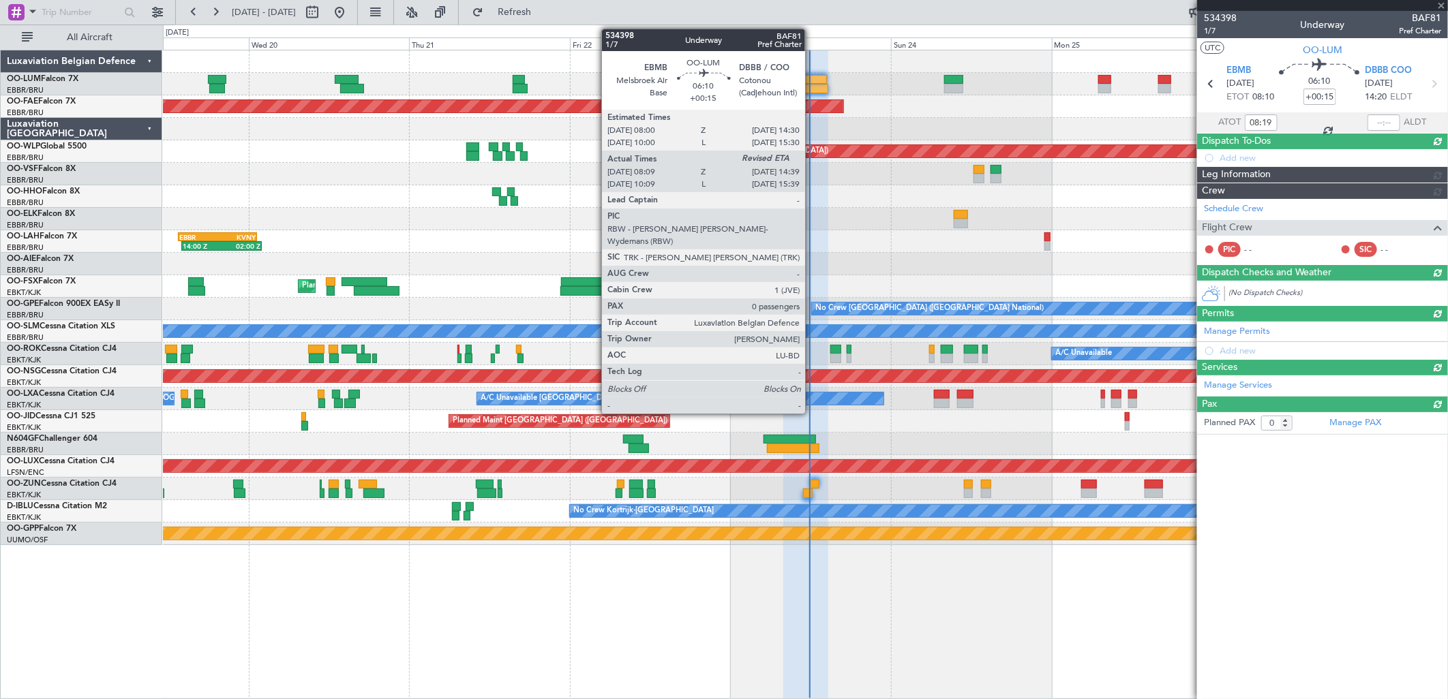
scroll to position [0, 0]
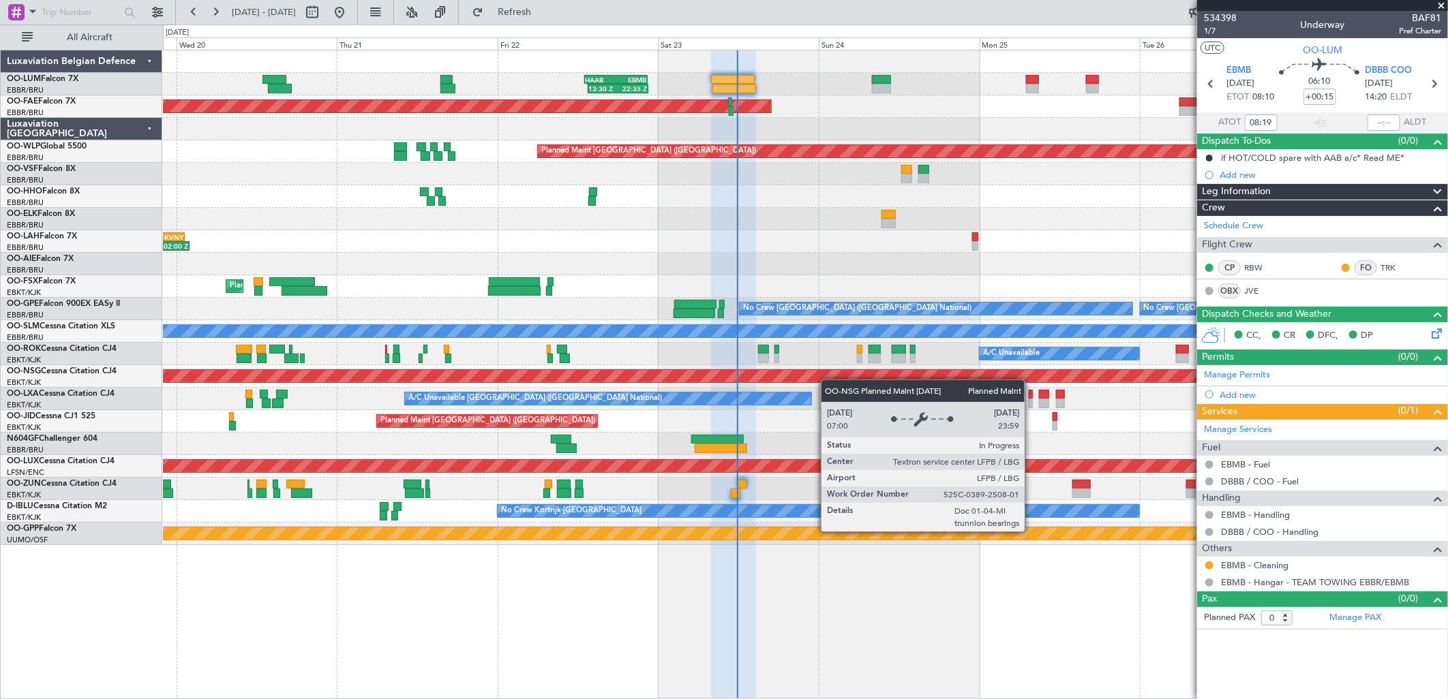
click at [787, 369] on div "13:30 Z 22:35 Z HAAB 13:00 Z EBMB 22:30 Z Planned Maint Brussels (Brussels Nati…" at bounding box center [805, 297] width 1284 height 495
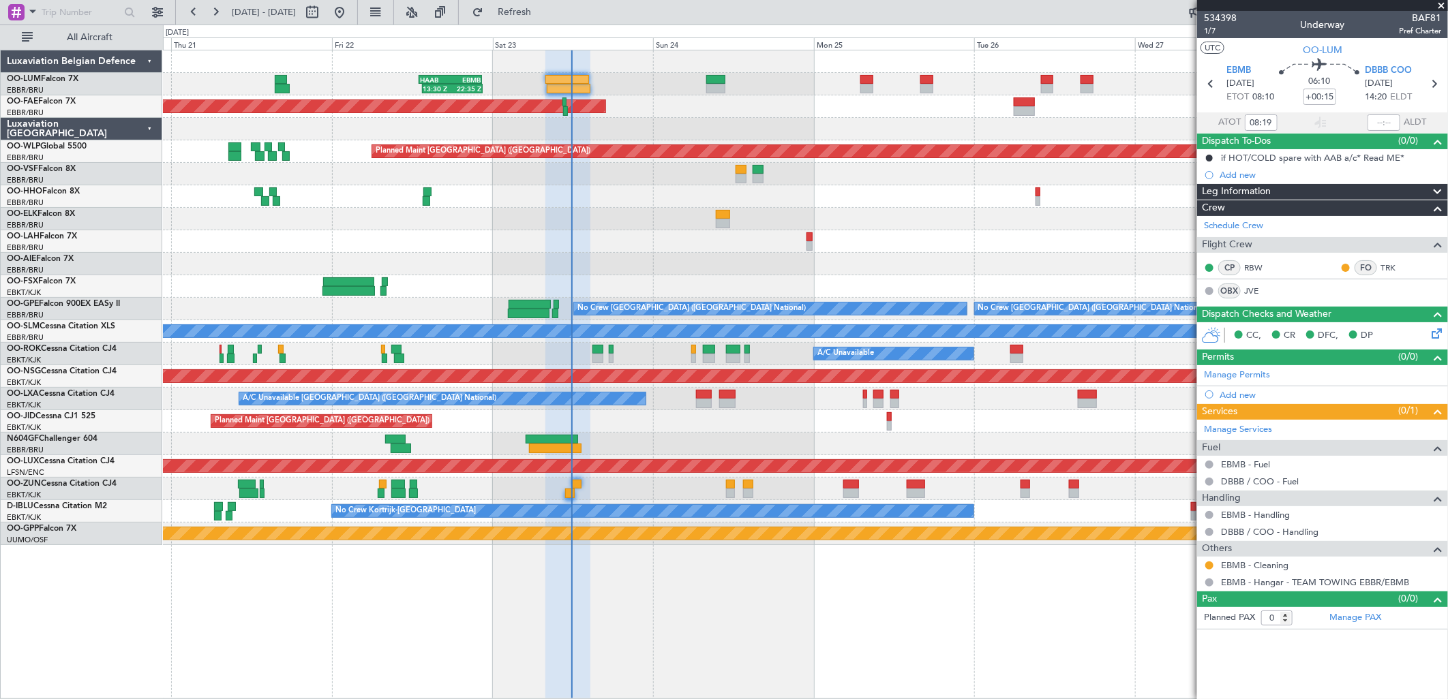
click at [575, 251] on div "13:30 Z 22:35 Z HAAB 13:00 Z EBMB 22:30 Z Planned Maint Brussels (Brussels Nati…" at bounding box center [805, 297] width 1284 height 495
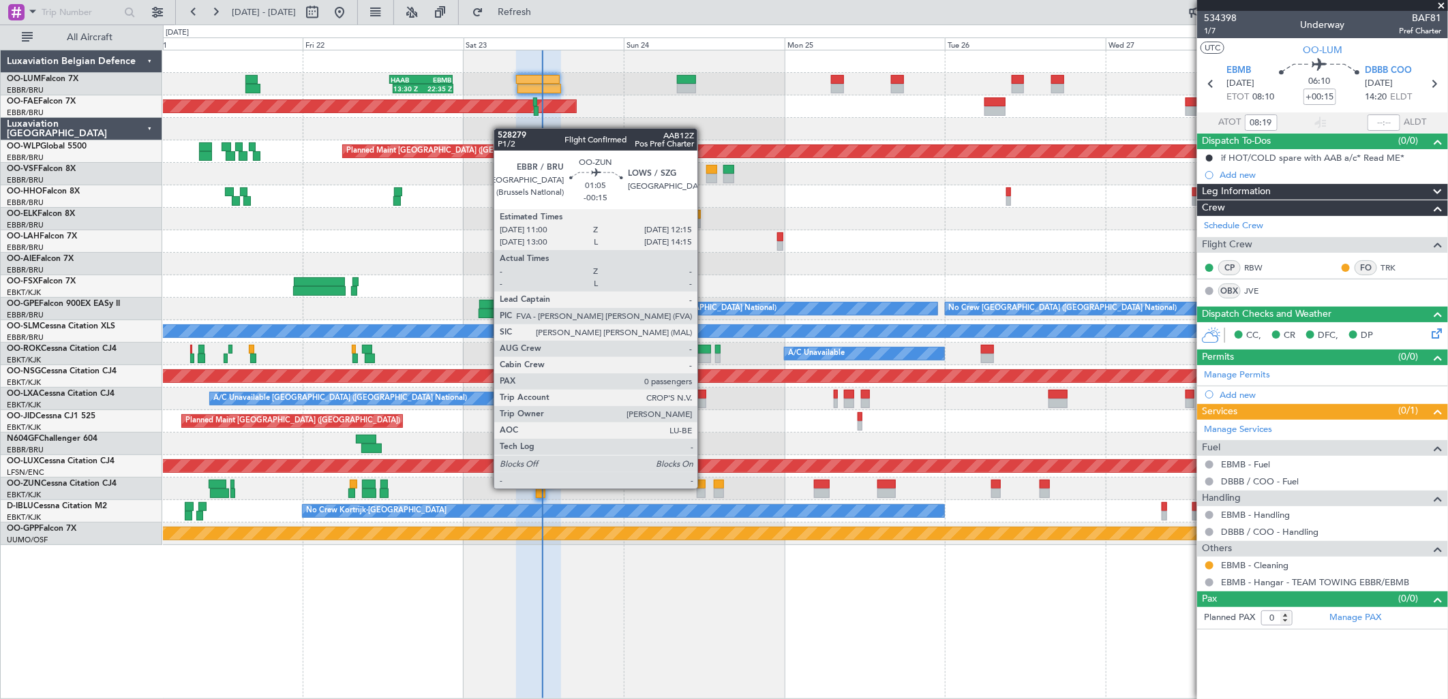
click at [704, 489] on div at bounding box center [701, 494] width 9 height 10
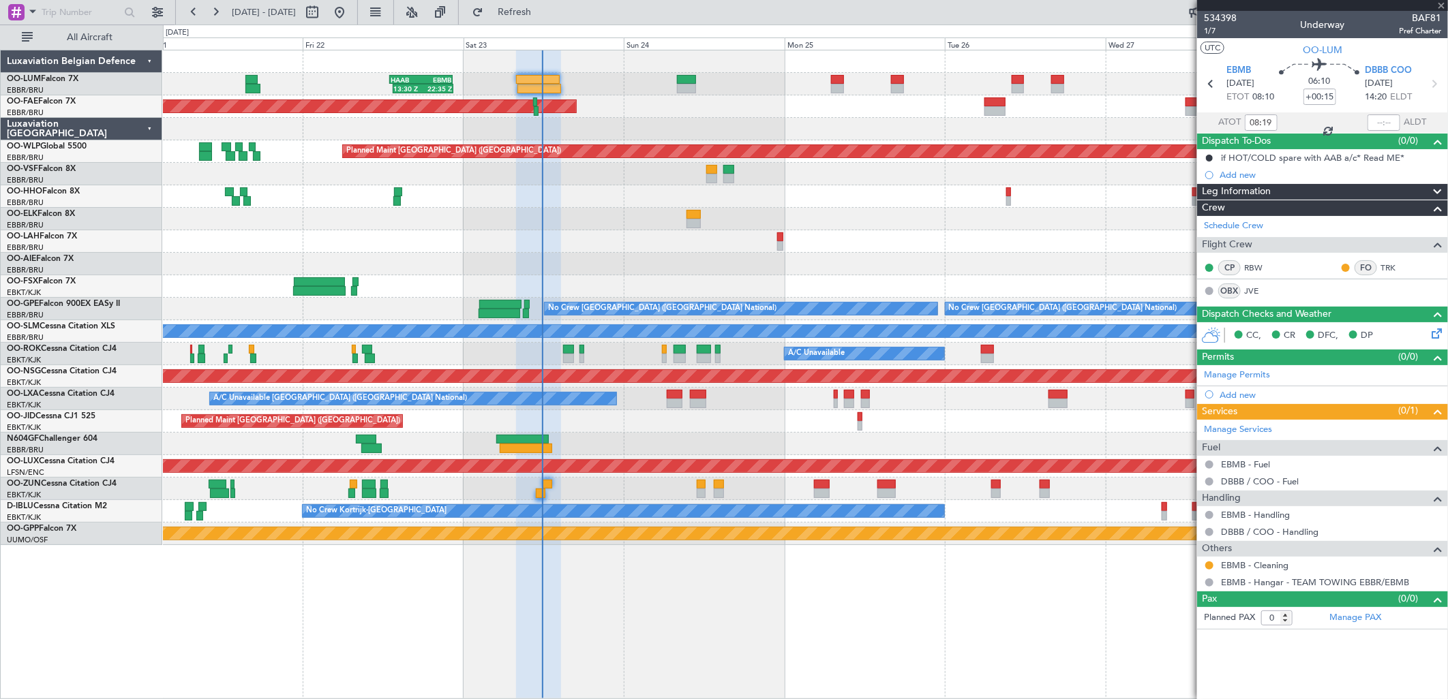
type input "-00:15"
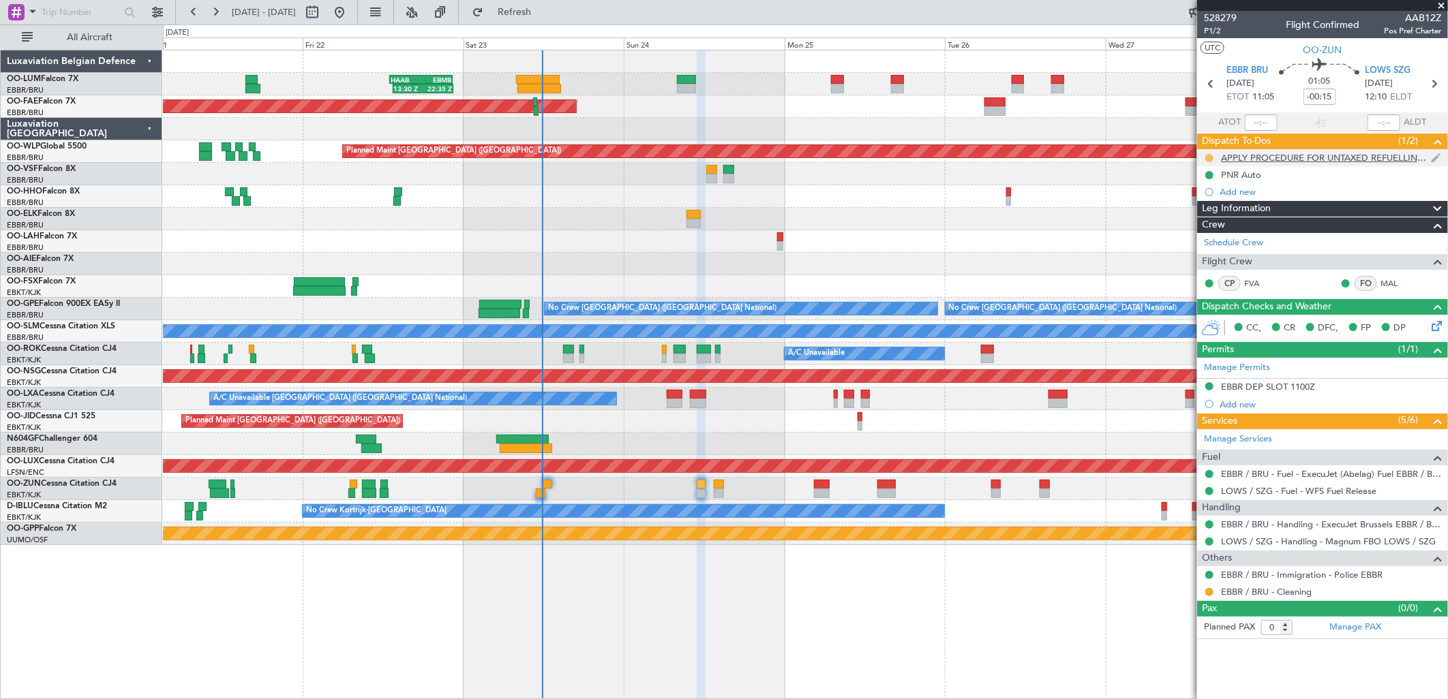
click at [1207, 160] on button at bounding box center [1209, 158] width 8 height 8
click at [1208, 215] on span "Completed" at bounding box center [1214, 218] width 45 height 14
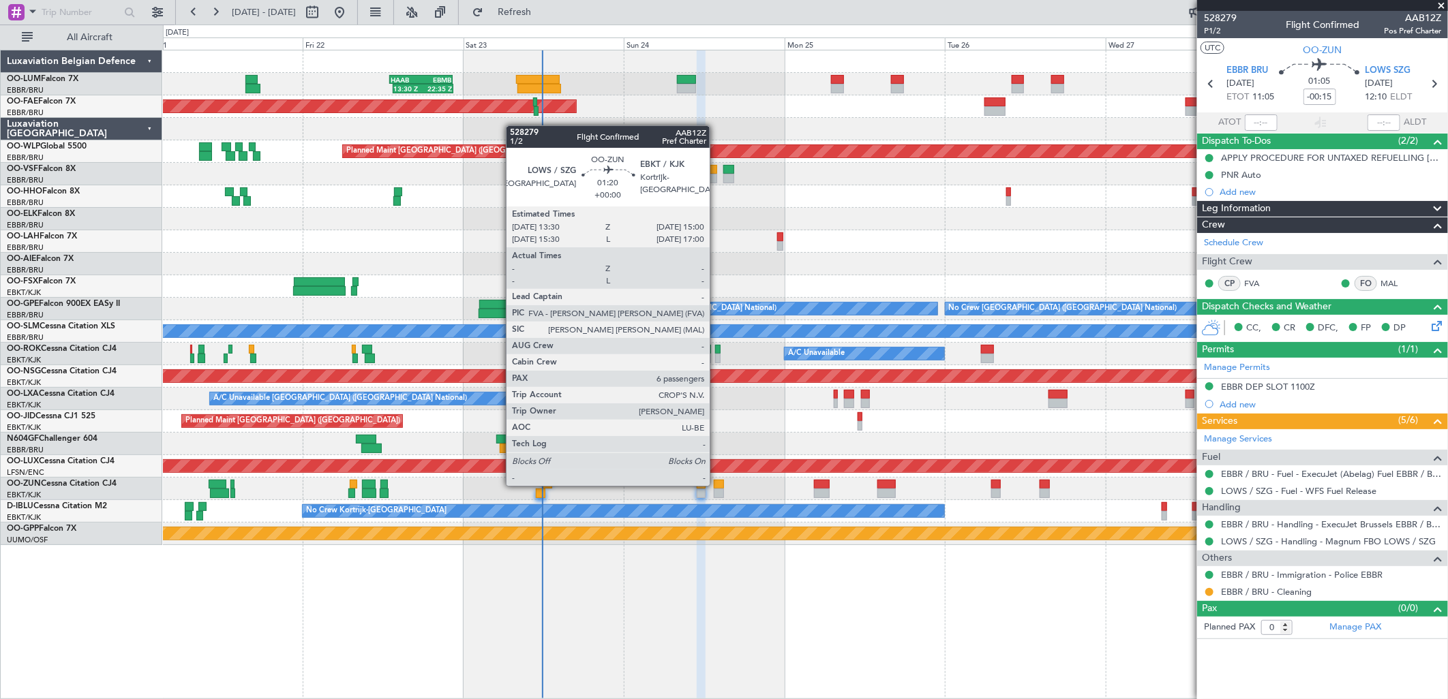
click at [716, 485] on div at bounding box center [719, 485] width 10 height 10
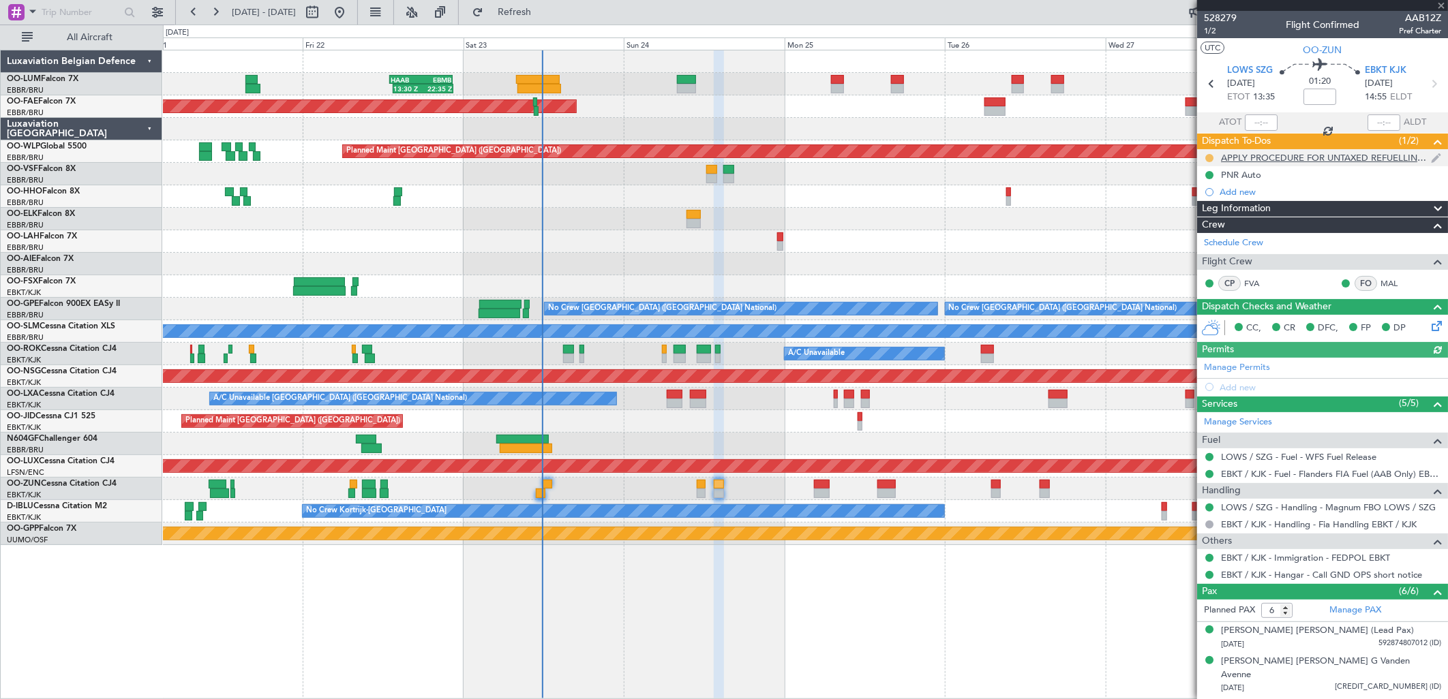
click at [1211, 155] on button at bounding box center [1209, 158] width 8 height 8
click at [1194, 215] on span "Completed" at bounding box center [1214, 218] width 45 height 14
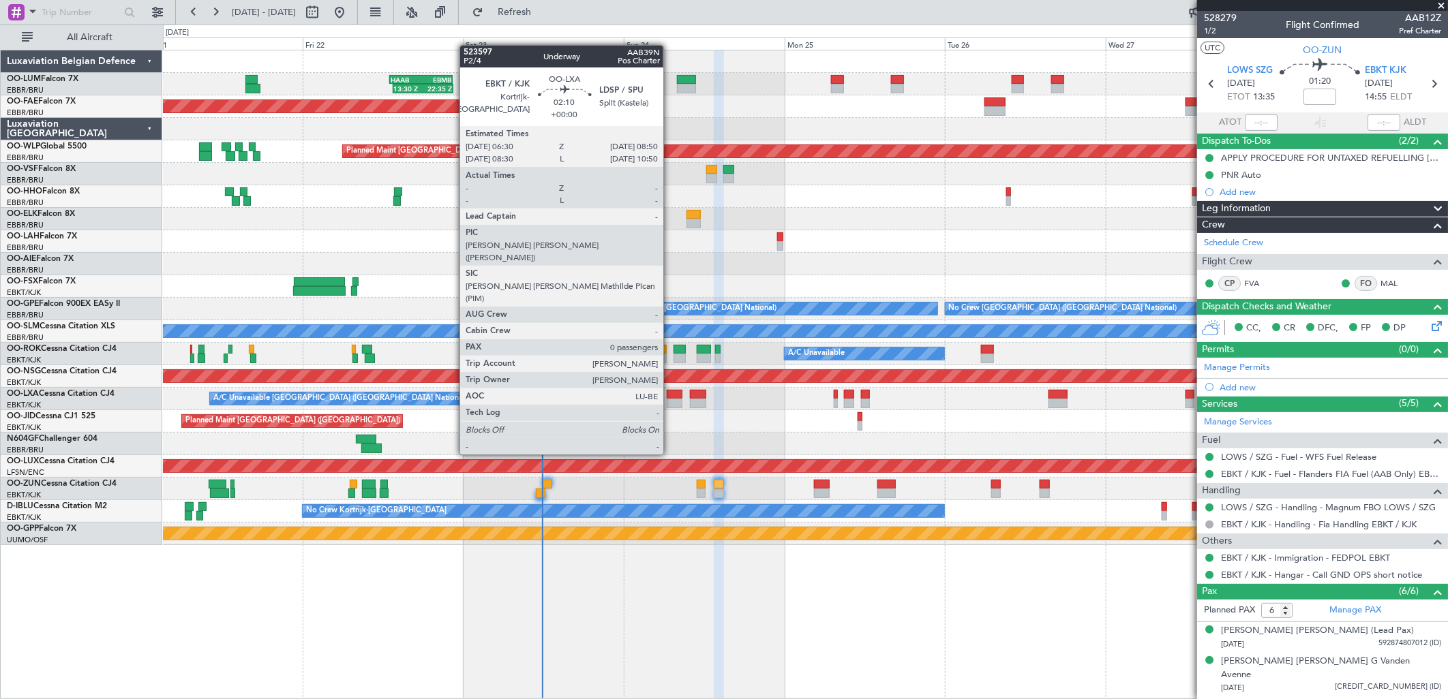
click at [670, 404] on div at bounding box center [675, 404] width 16 height 10
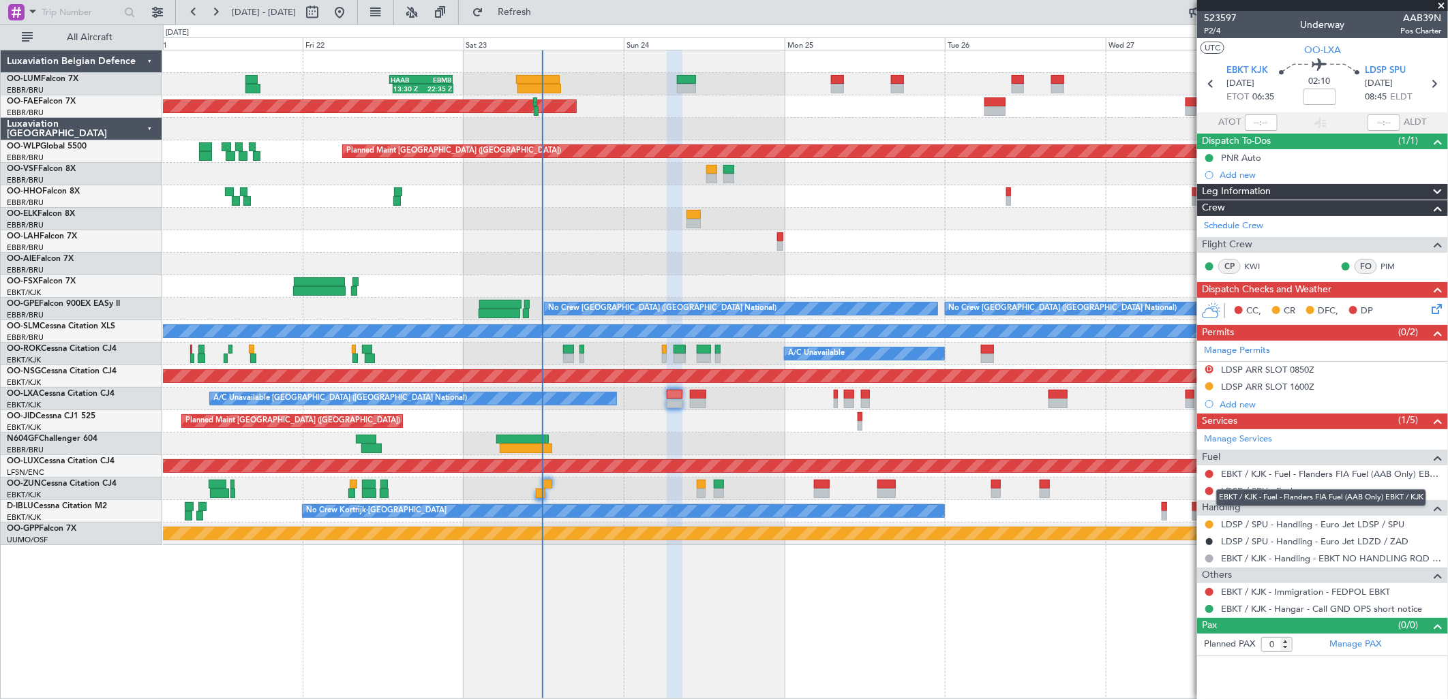
click at [1269, 485] on mat-tooltip-component "EBKT / KJK - Fuel - Flanders FIA Fuel (AAB Only) EBKT / KJK" at bounding box center [1321, 498] width 229 height 36
click at [1275, 498] on div "LDSP / SPU - Fuel" at bounding box center [1322, 491] width 251 height 17
click at [1271, 489] on link "LDSP / SPU - Fuel" at bounding box center [1257, 491] width 72 height 12
click at [546, 22] on button "Refresh" at bounding box center [507, 12] width 82 height 22
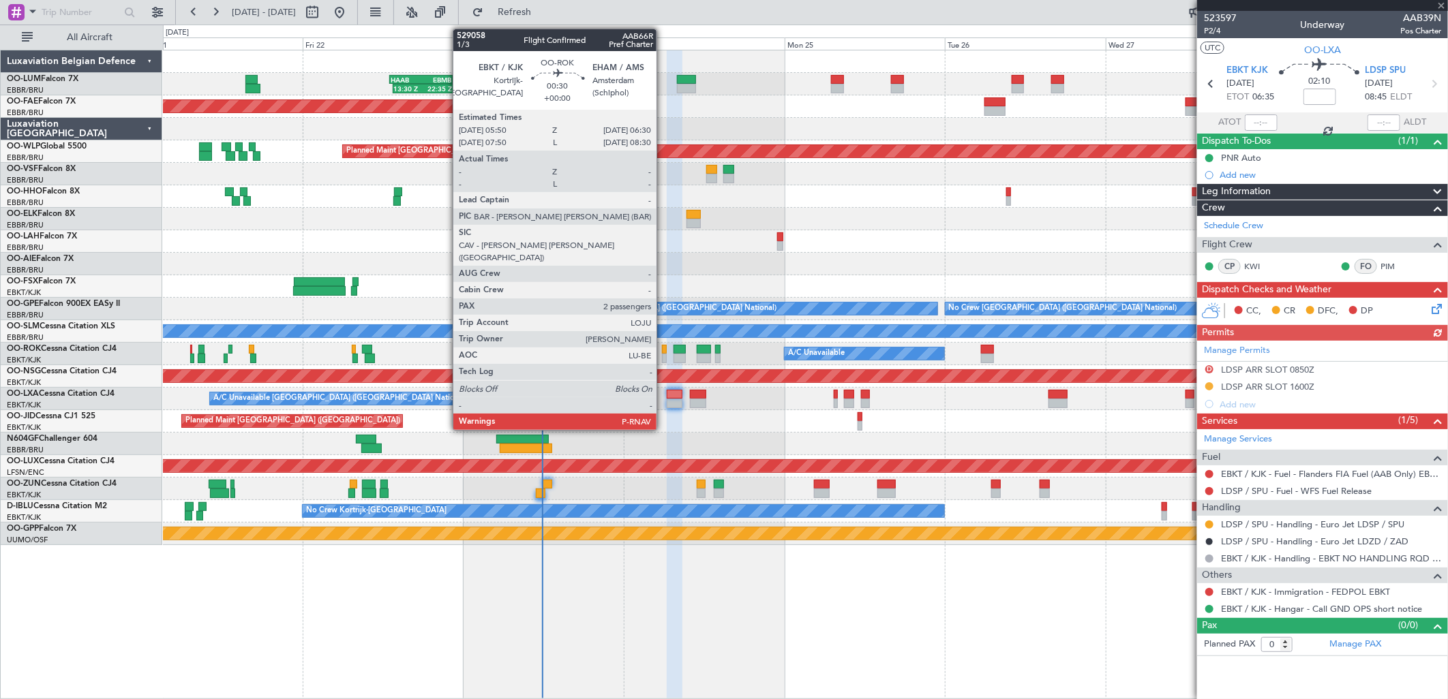
click at [663, 346] on div at bounding box center [664, 350] width 5 height 10
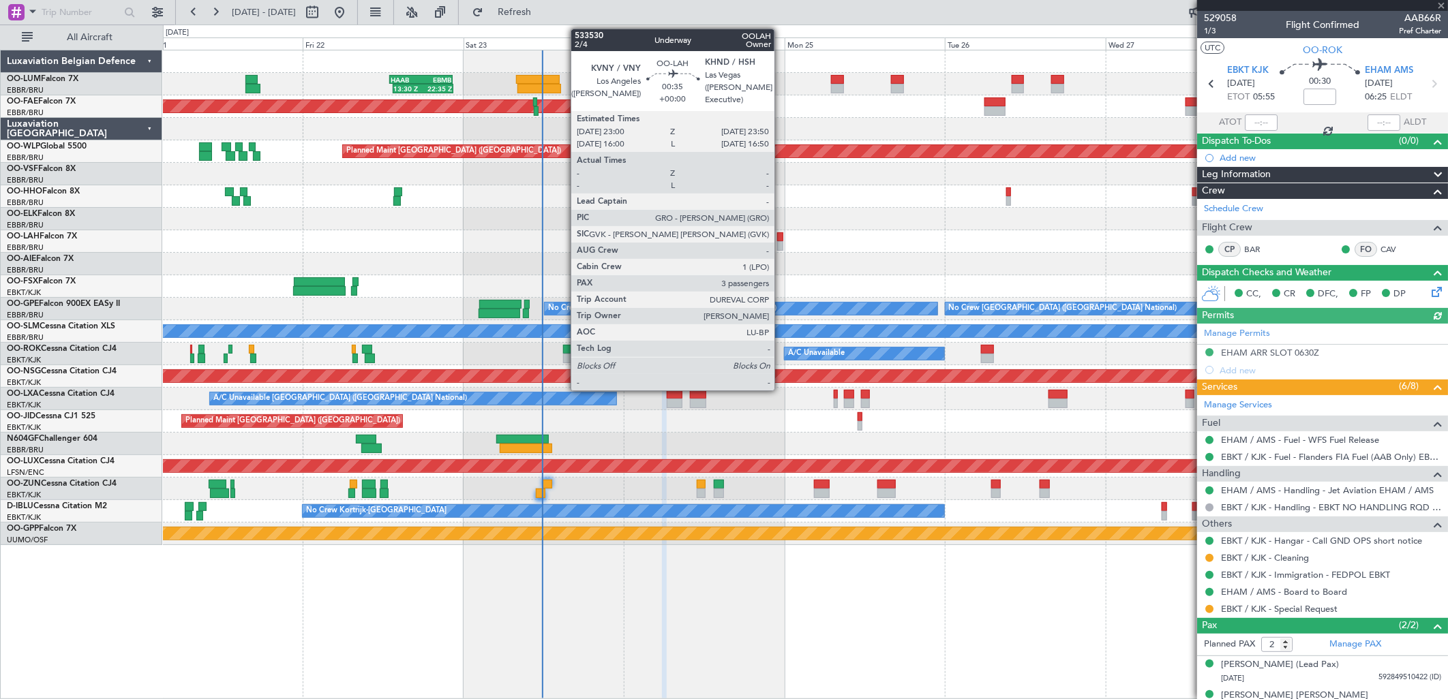
click at [781, 247] on div at bounding box center [780, 246] width 6 height 10
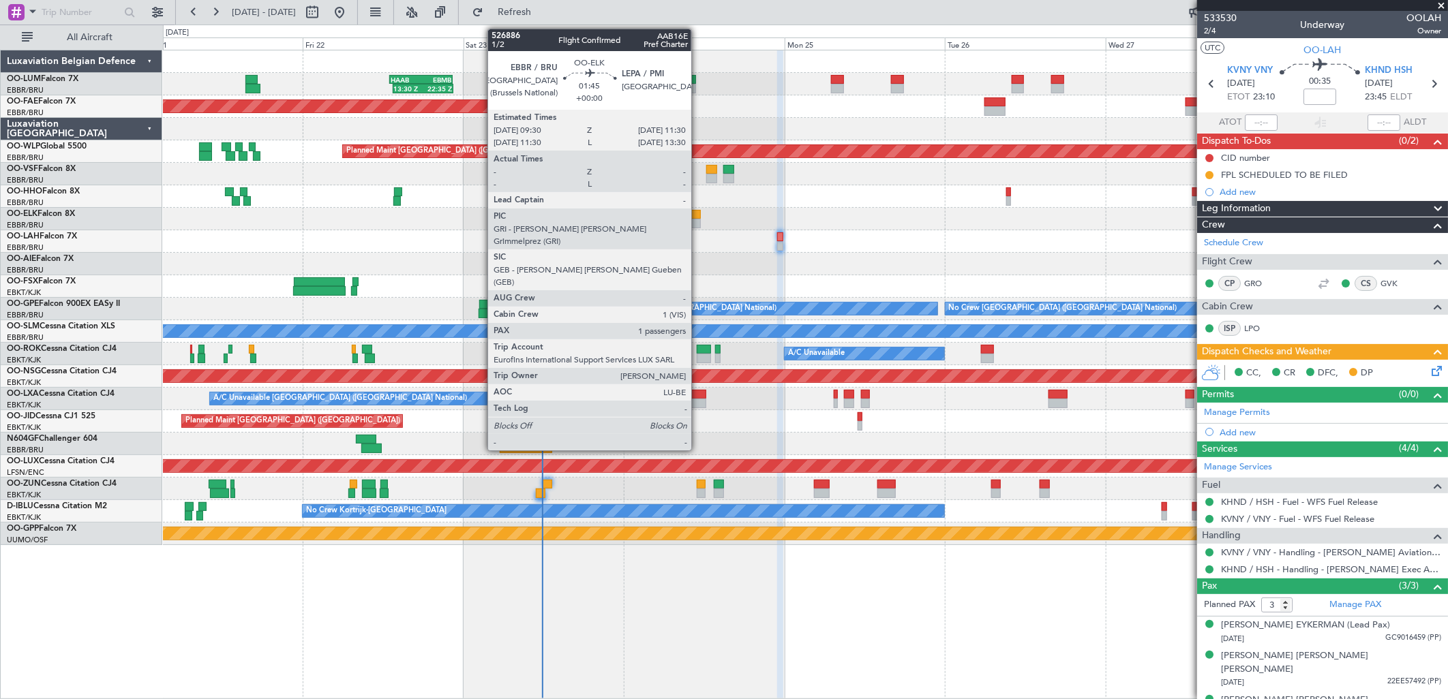
click at [698, 222] on div at bounding box center [693, 224] width 14 height 10
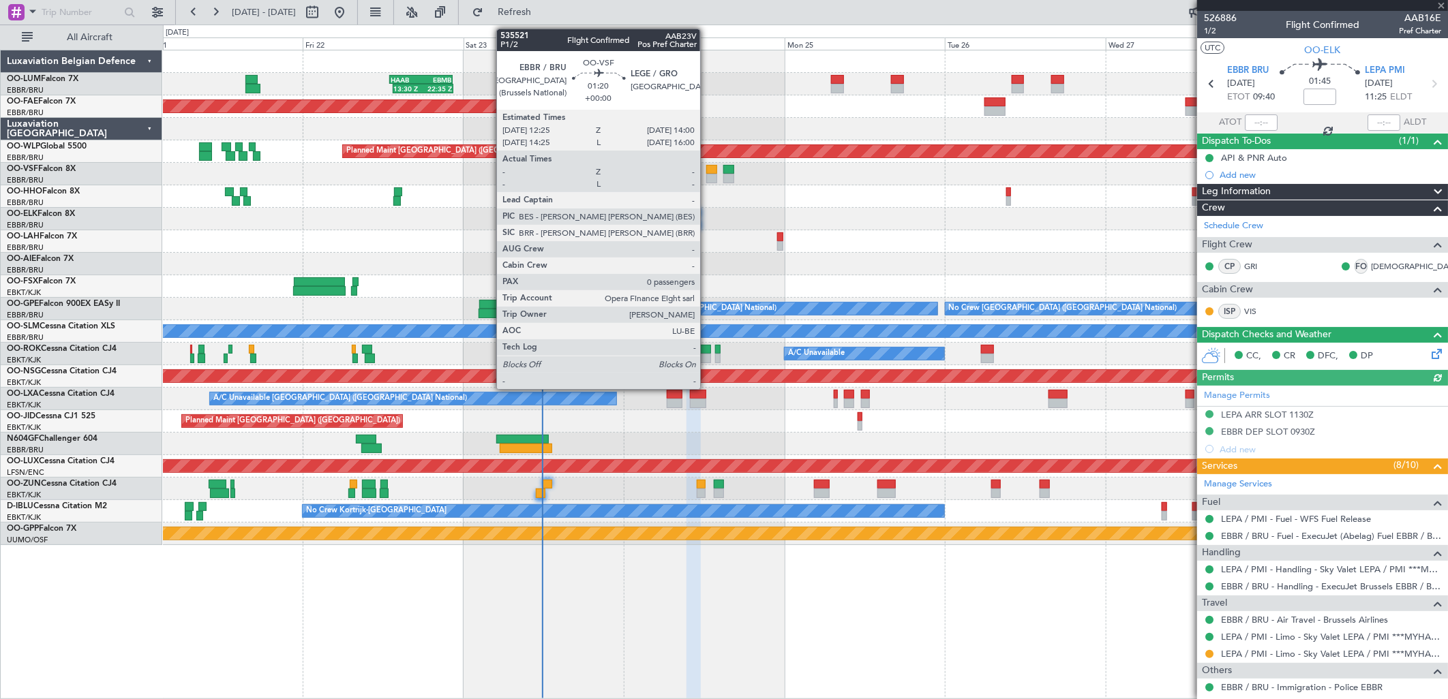
click at [707, 168] on div at bounding box center [711, 170] width 11 height 10
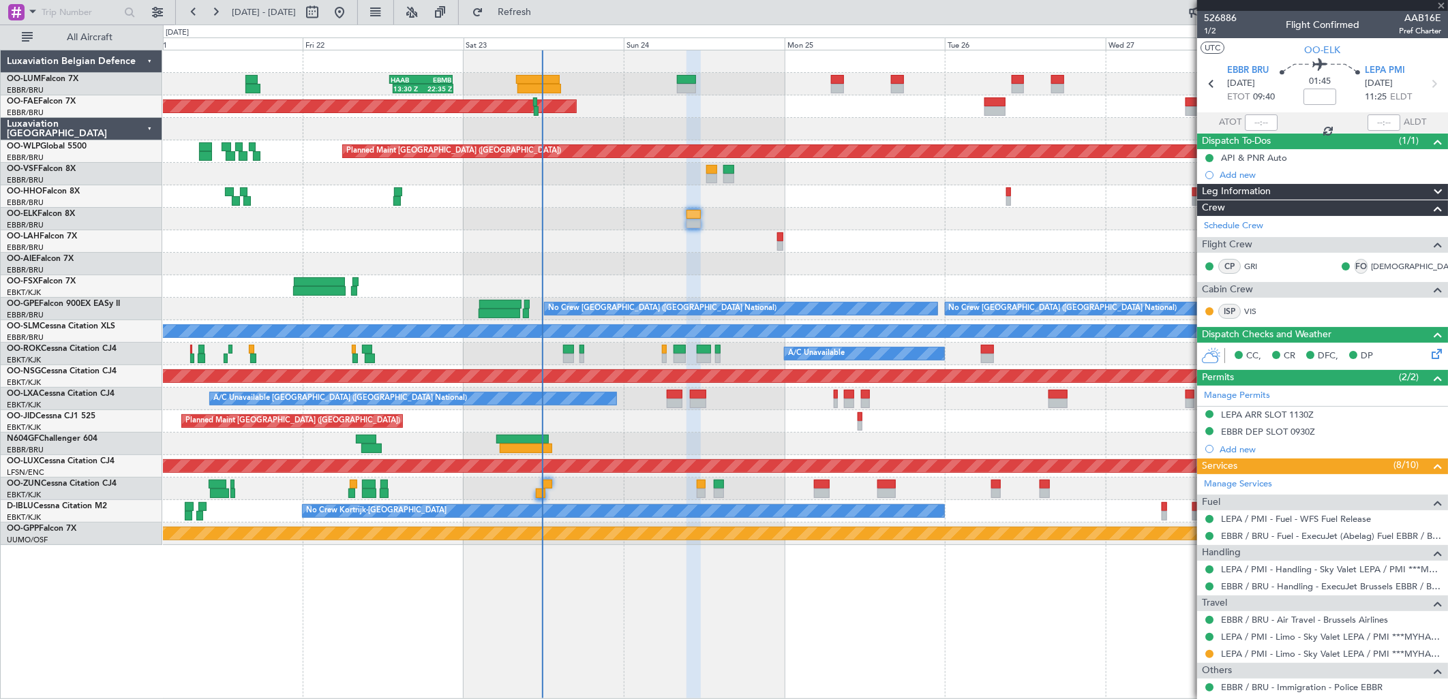
type input "0"
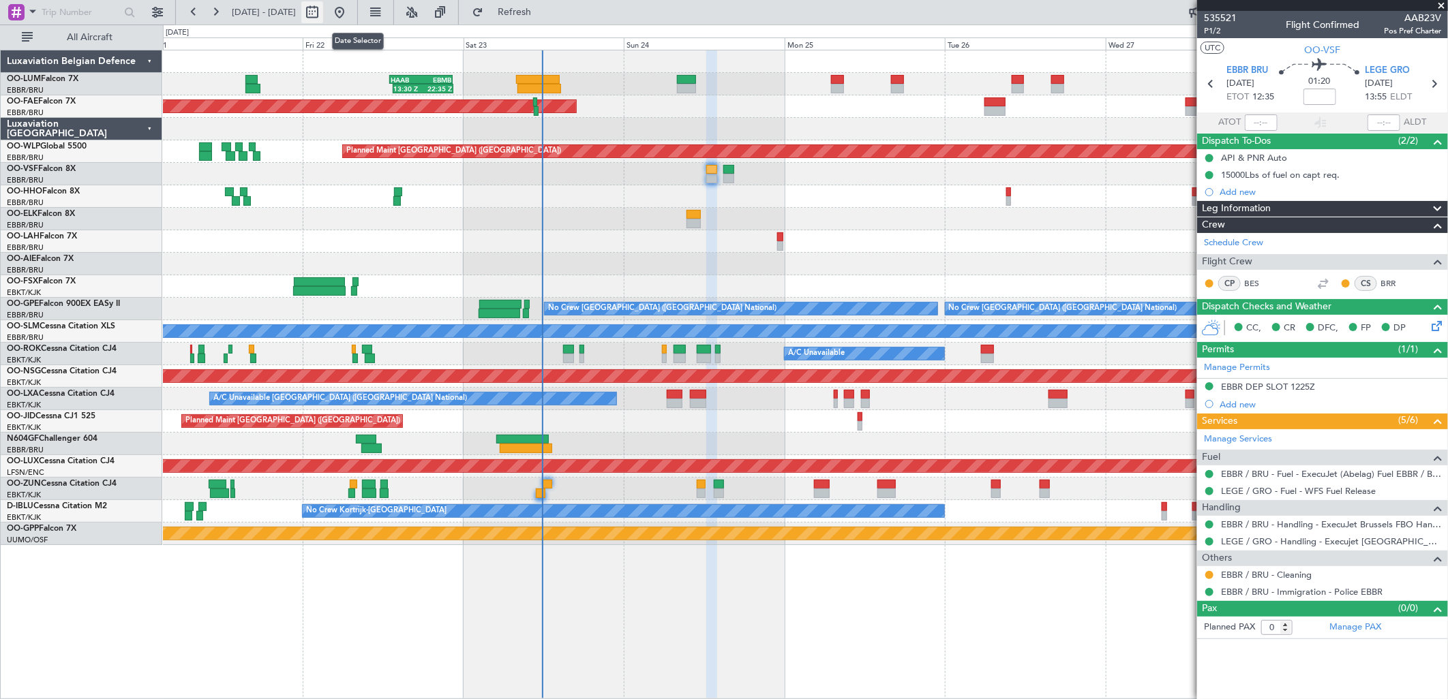
click at [323, 14] on button at bounding box center [312, 12] width 22 height 22
select select "8"
select select "2025"
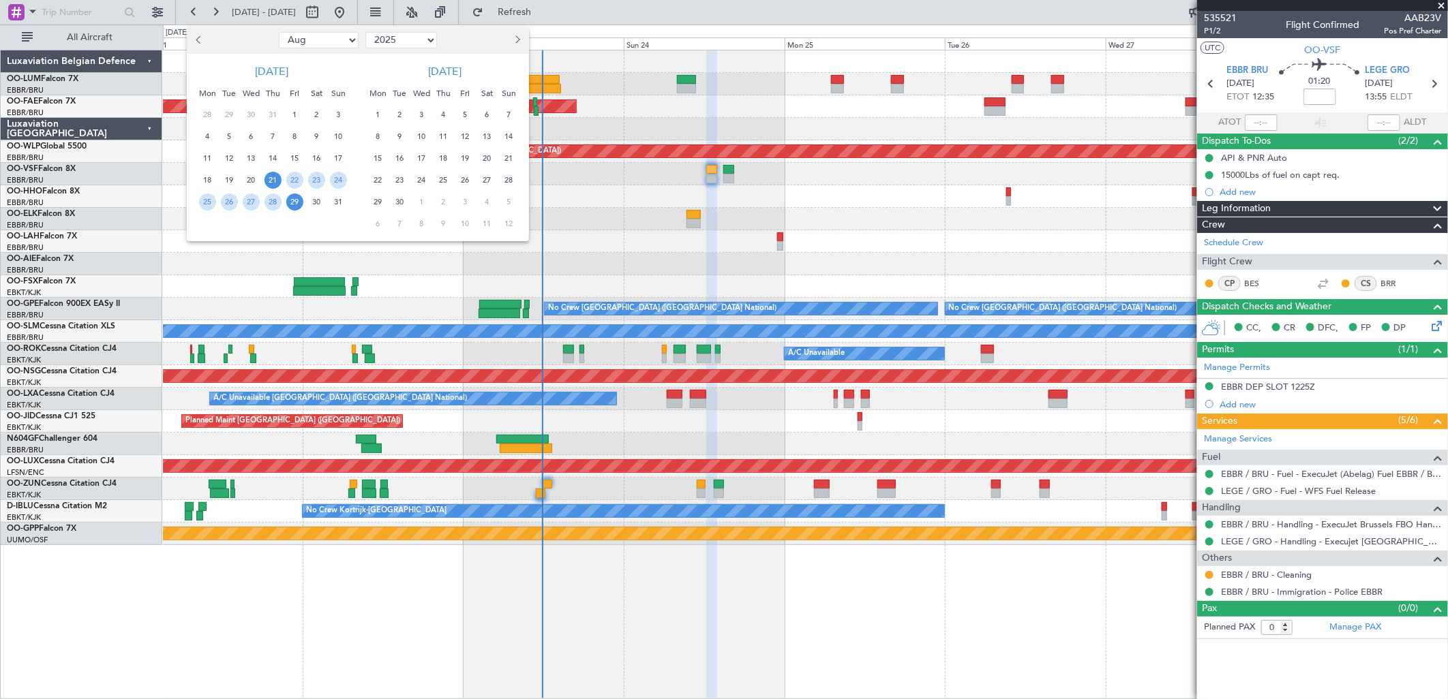
click at [504, 140] on span "14" at bounding box center [508, 136] width 17 height 17
click at [514, 162] on span "21" at bounding box center [508, 158] width 17 height 17
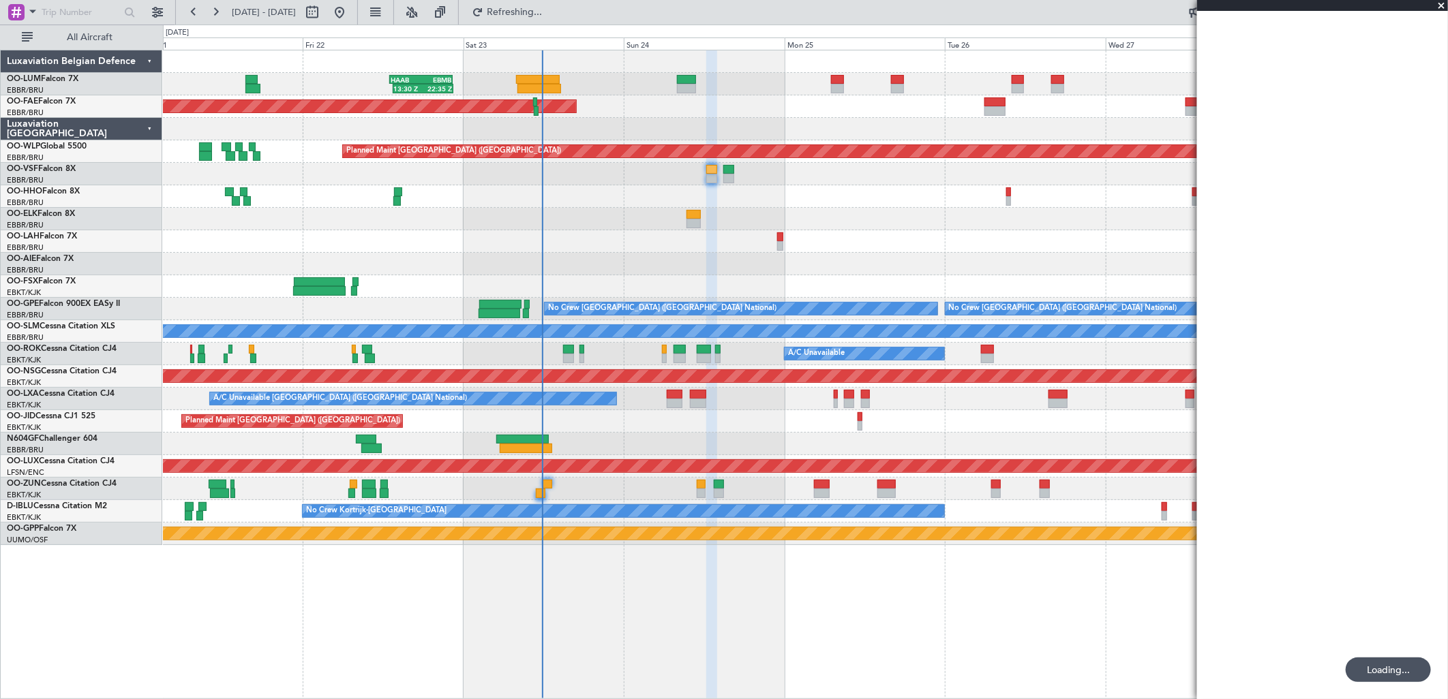
select select "9"
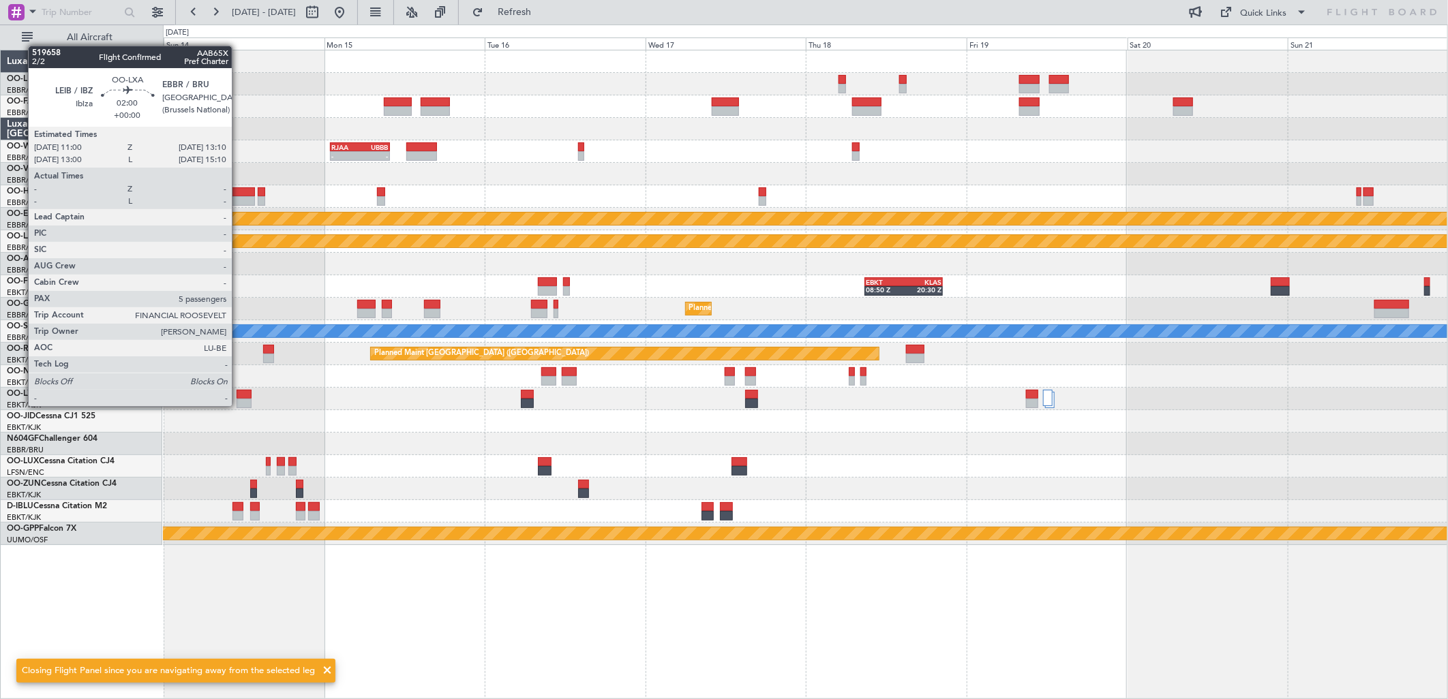
click at [239, 406] on div at bounding box center [244, 404] width 15 height 10
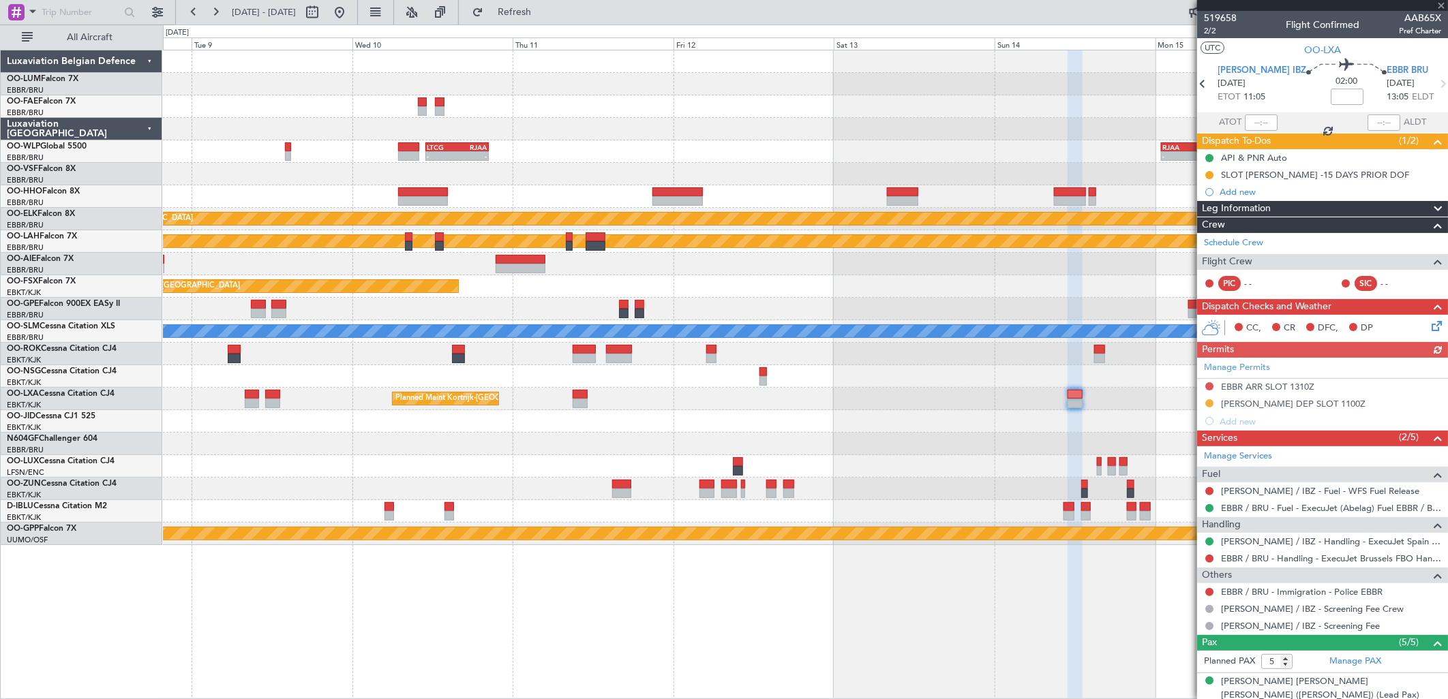
click at [1153, 396] on div "Planned Maint Kortrijk-[GEOGRAPHIC_DATA]" at bounding box center [805, 399] width 1284 height 22
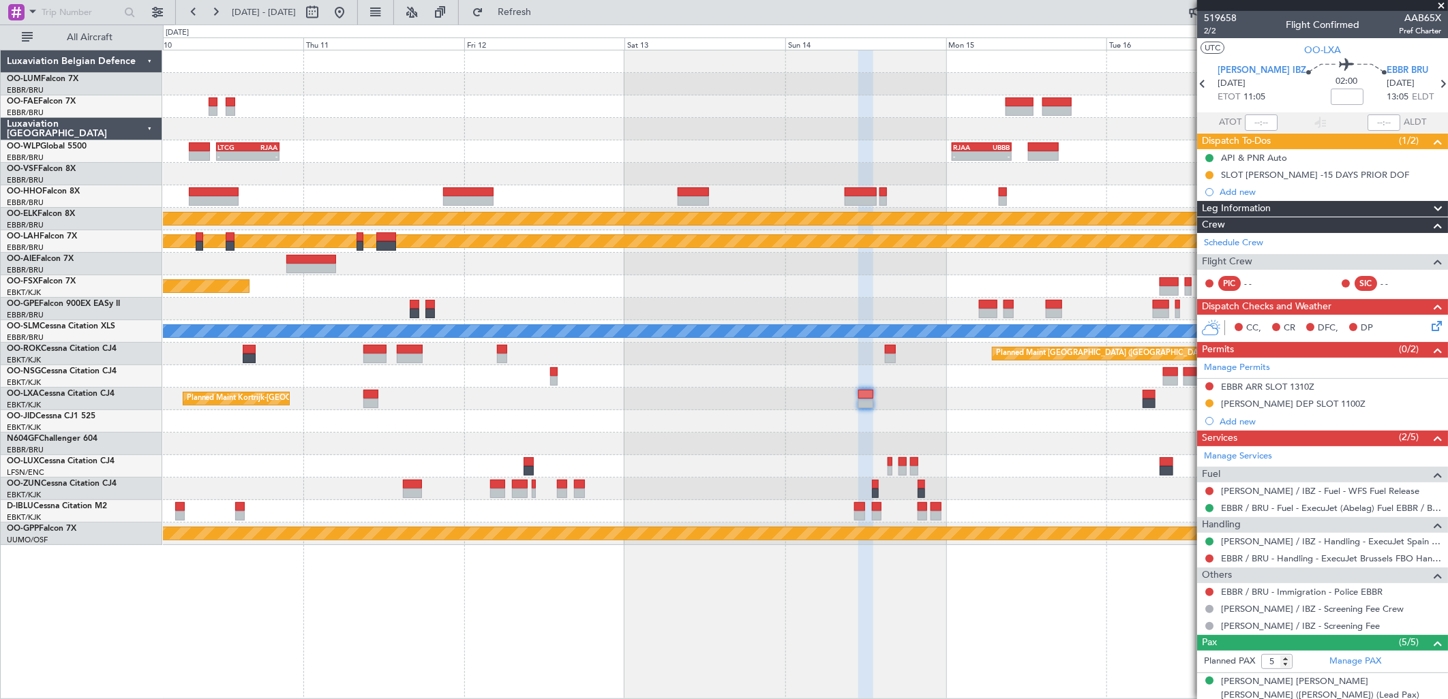
click at [889, 453] on div "- - RJAA 01:00 Z UBBB 09:50 Z LTCG 11:00 Z RJAA 20:25 Z - - Planned Maint Kortr…" at bounding box center [805, 297] width 1284 height 495
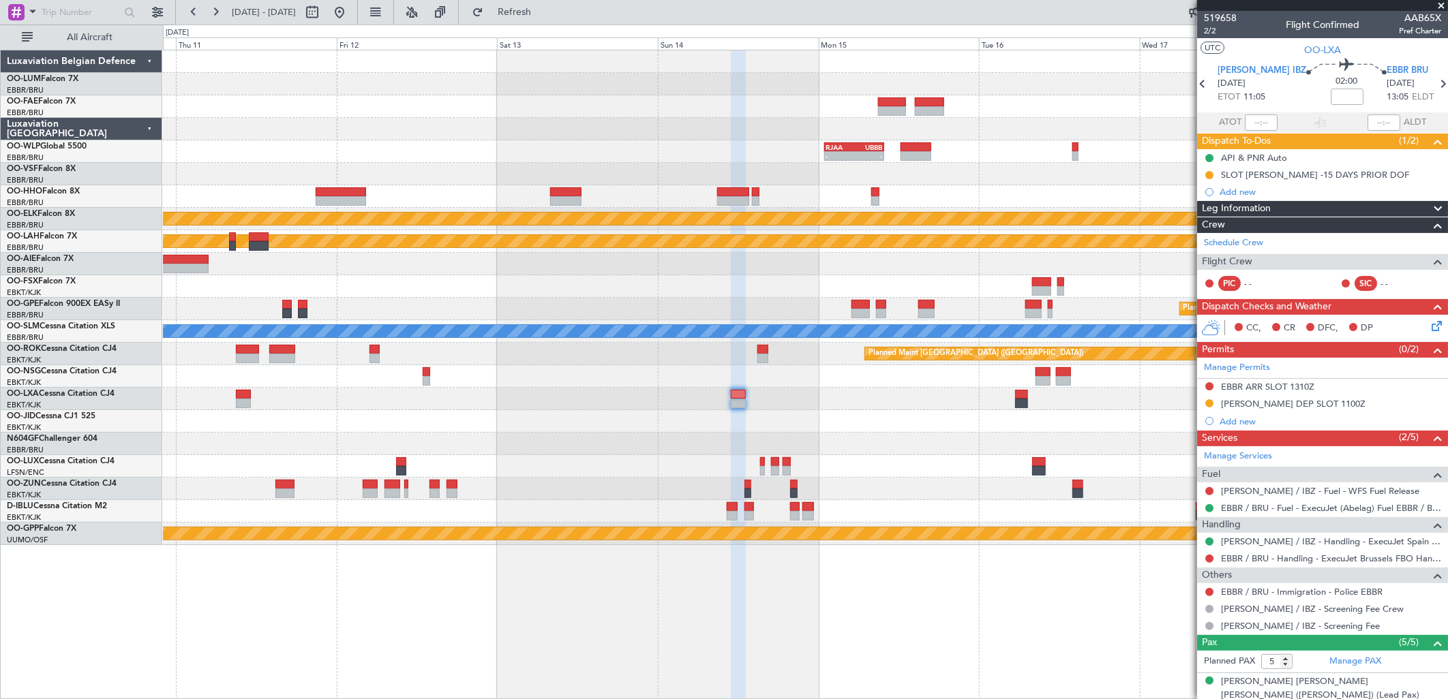
click at [807, 453] on div "- - RJAA 01:00 Z UBBB 09:50 Z LTCG 11:00 Z RJAA 20:25 Z - - Planned Maint Kortr…" at bounding box center [805, 297] width 1284 height 495
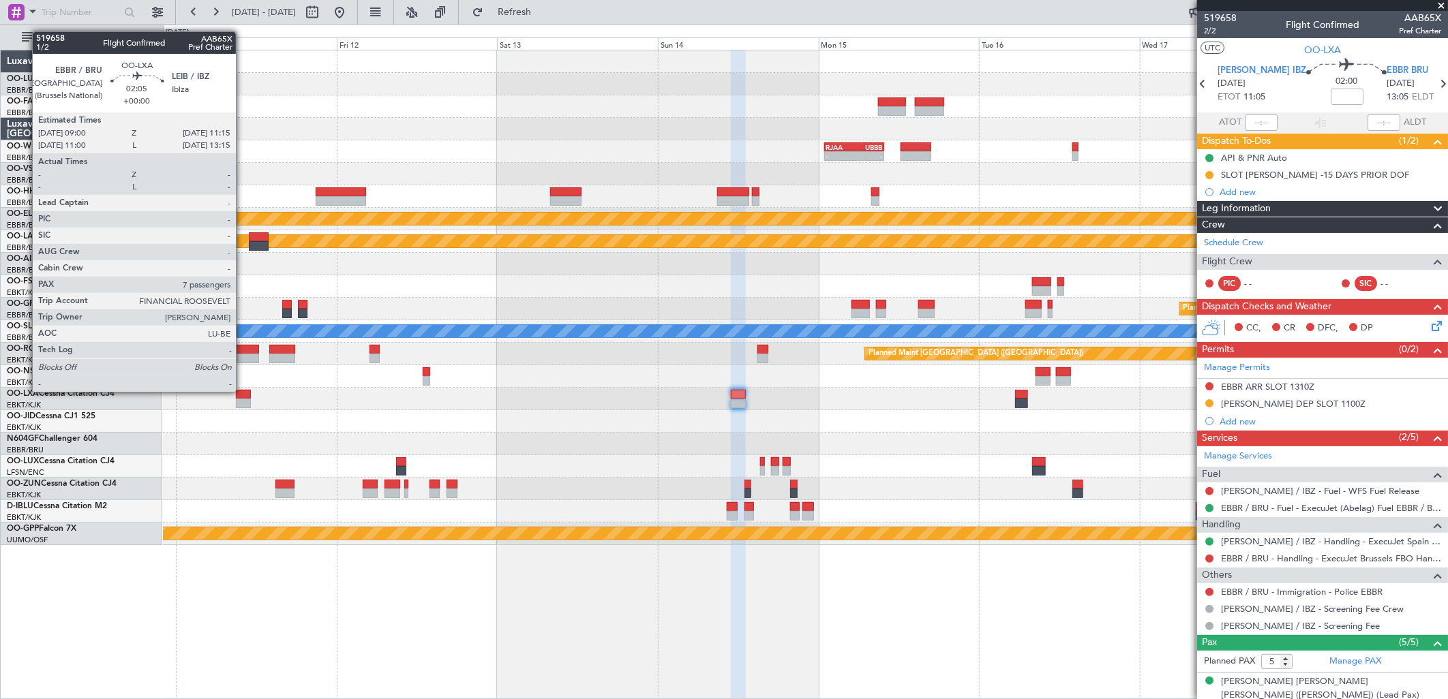
click at [241, 401] on div at bounding box center [244, 404] width 16 height 10
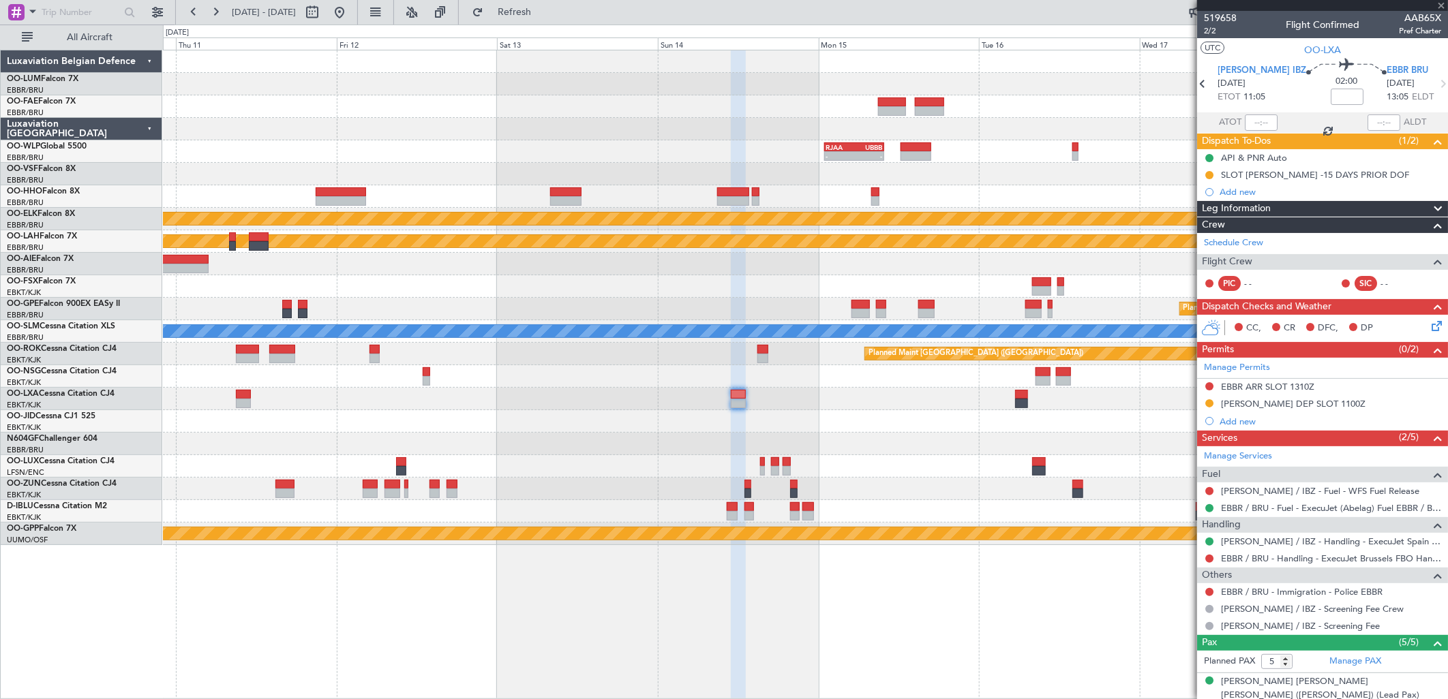
type input "7"
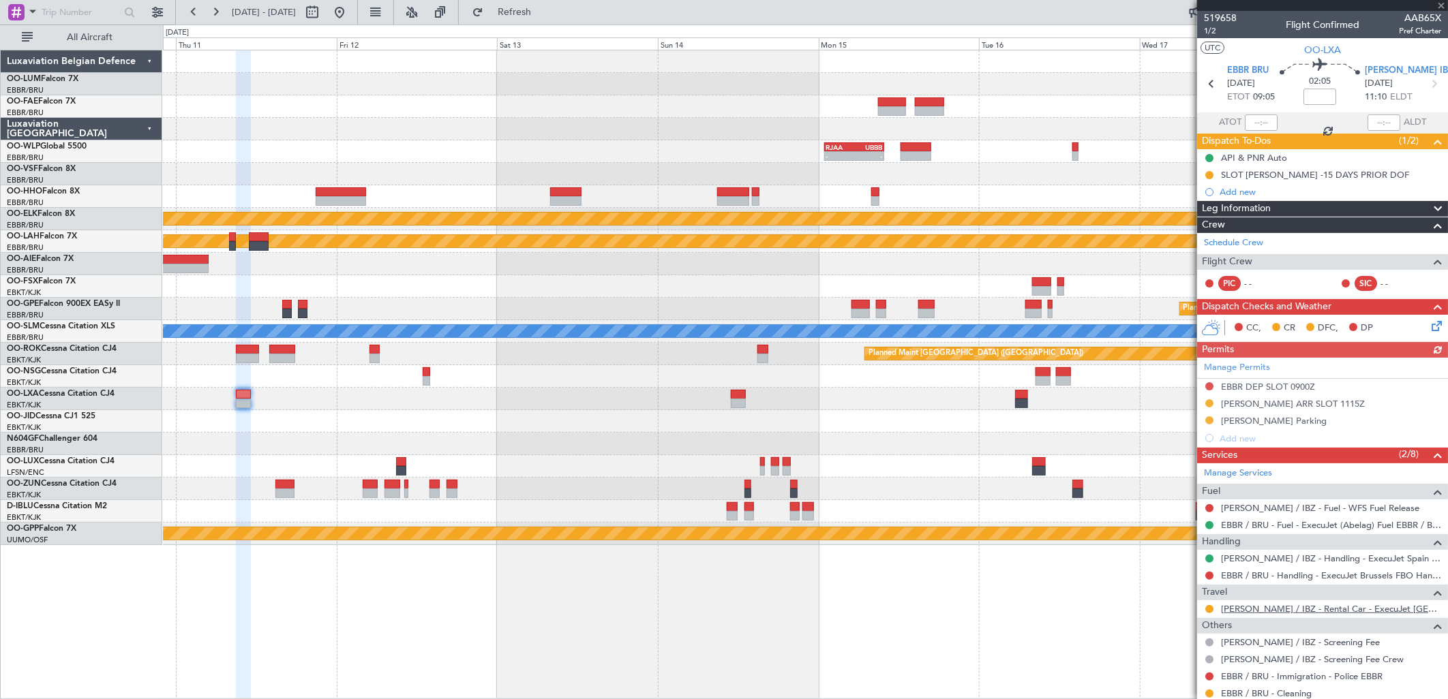
click at [1292, 610] on link "LEIB / IBZ - Rental Car - ExecuJet Spain LEIB / IBZ" at bounding box center [1331, 609] width 220 height 12
click at [350, 14] on button at bounding box center [340, 12] width 22 height 22
